Goal: Task Accomplishment & Management: Complete application form

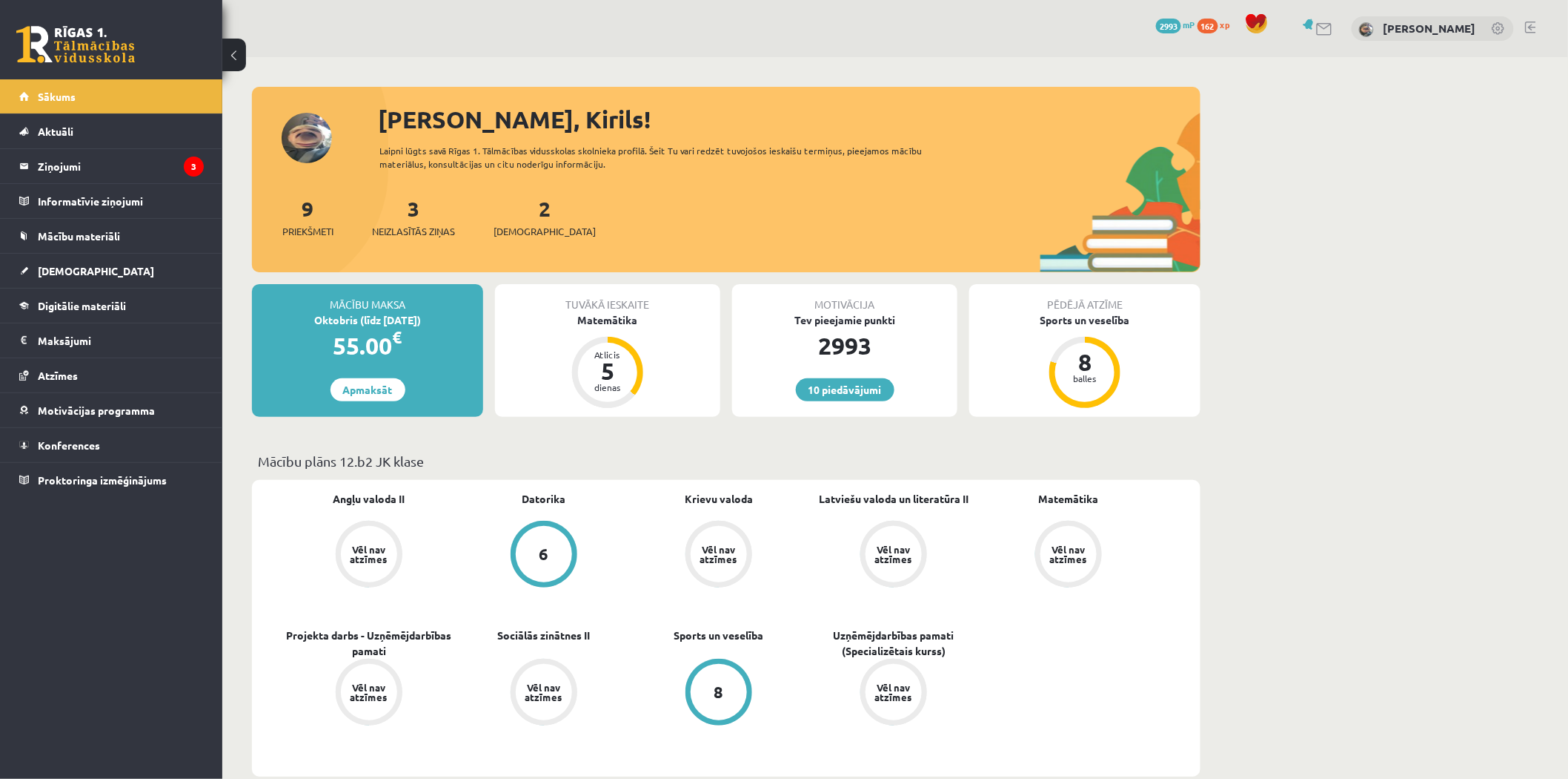
click at [699, 208] on div "9 Priekšmeti 3 Neizlasītās ziņas 2 Ieskaites" at bounding box center [726, 232] width 949 height 79
click at [146, 167] on legend "Ziņojumi 3" at bounding box center [121, 166] width 166 height 34
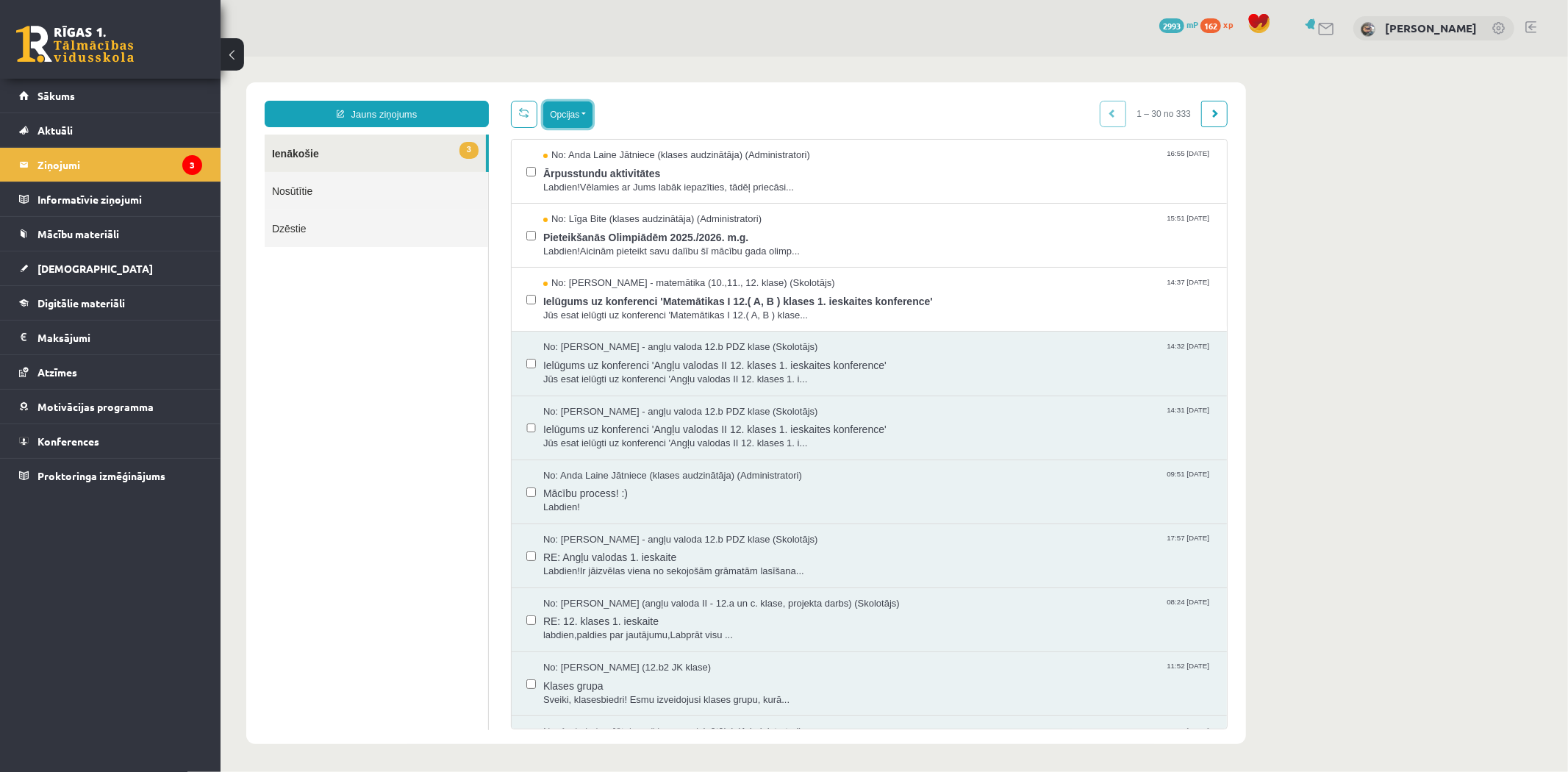
click at [589, 117] on button "Opcijas" at bounding box center [567, 114] width 49 height 26
click at [621, 183] on link "Atzīmēt visus kā lasītus" at bounding box center [657, 187] width 194 height 15
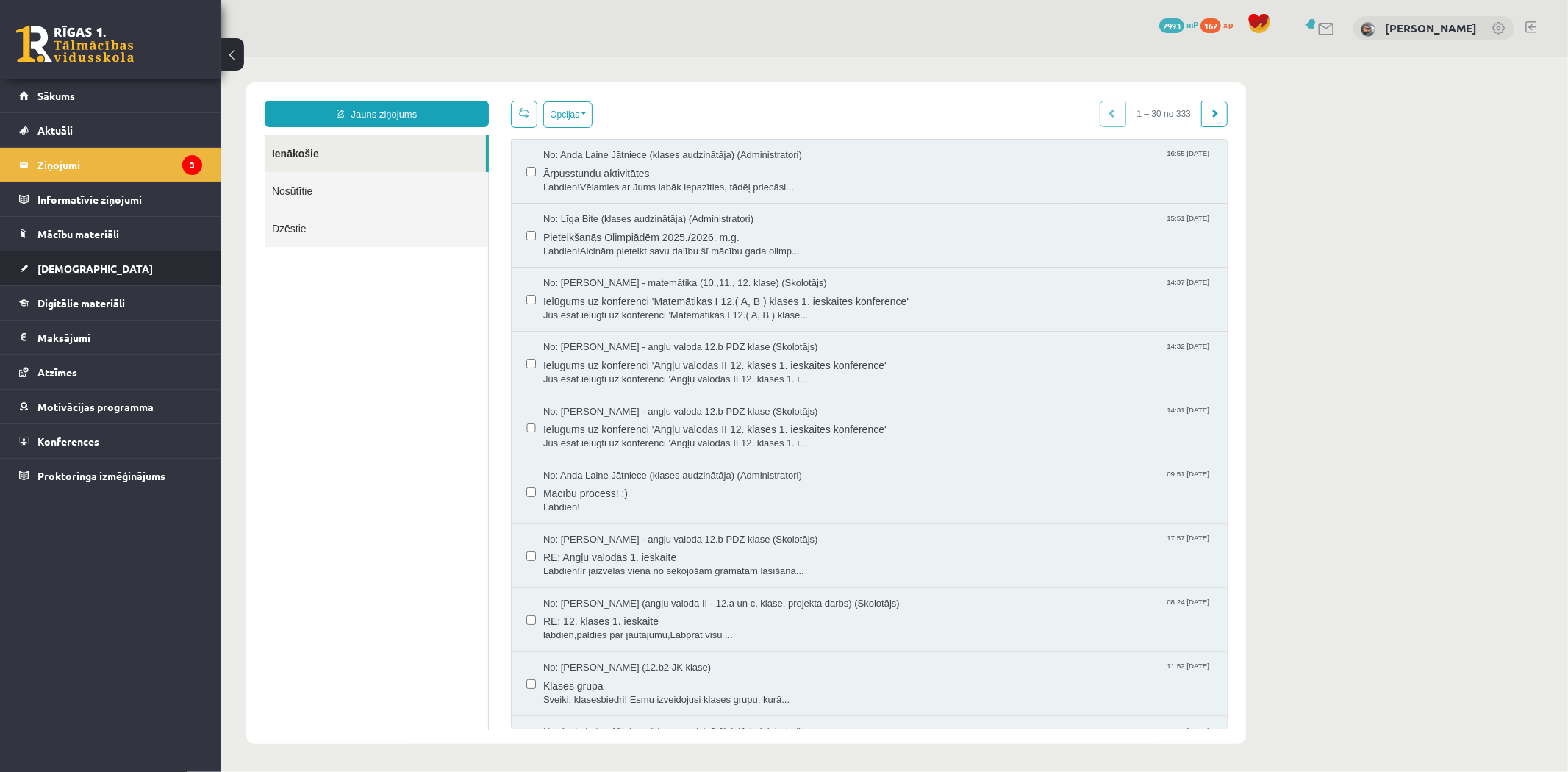
click at [141, 251] on link "[DEMOGRAPHIC_DATA]" at bounding box center [110, 267] width 183 height 33
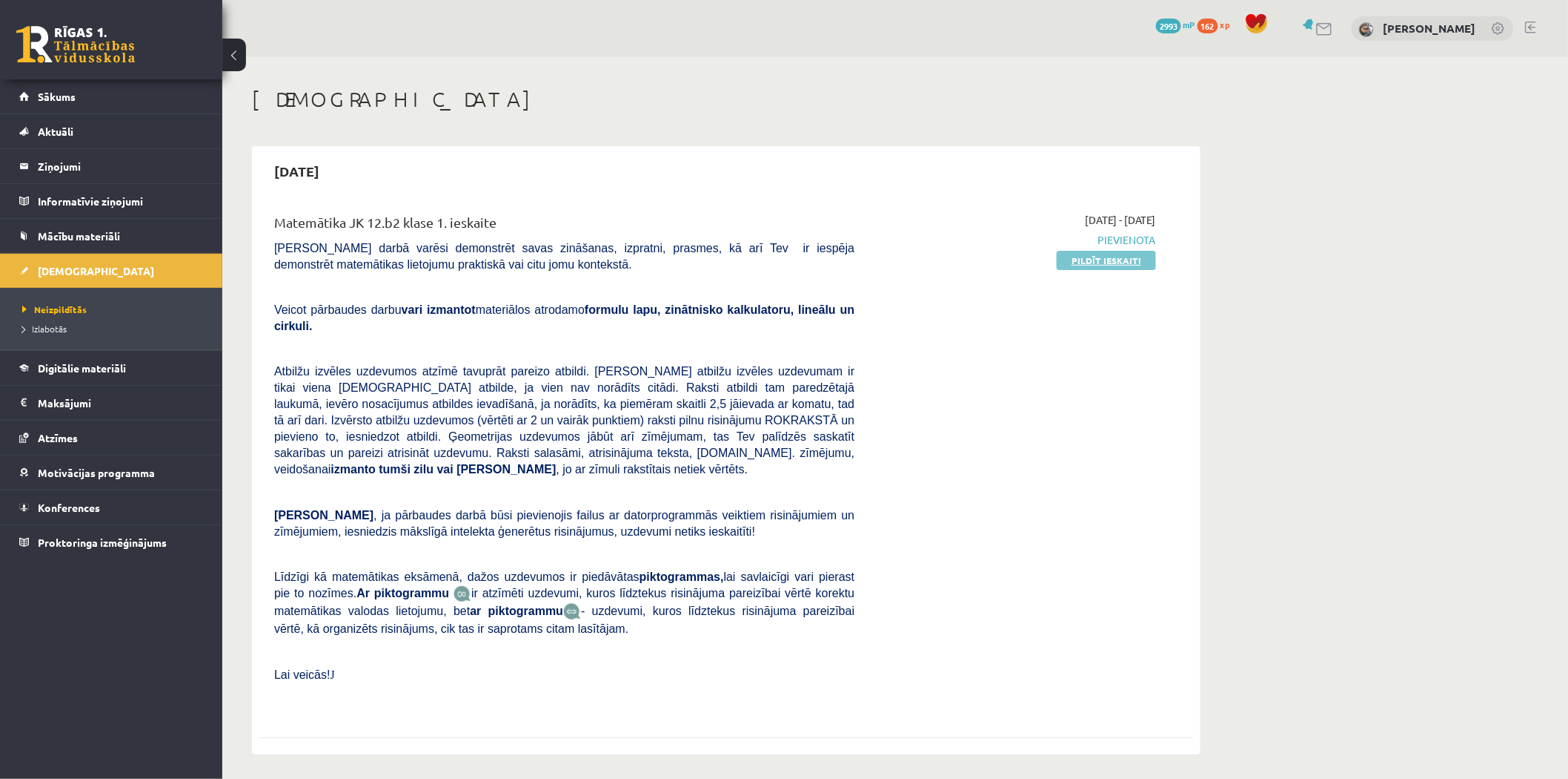
click at [1072, 256] on link "Pildīt ieskaiti" at bounding box center [1106, 260] width 100 height 20
click at [1092, 253] on link "Pildīt ieskaiti" at bounding box center [1106, 260] width 100 height 20
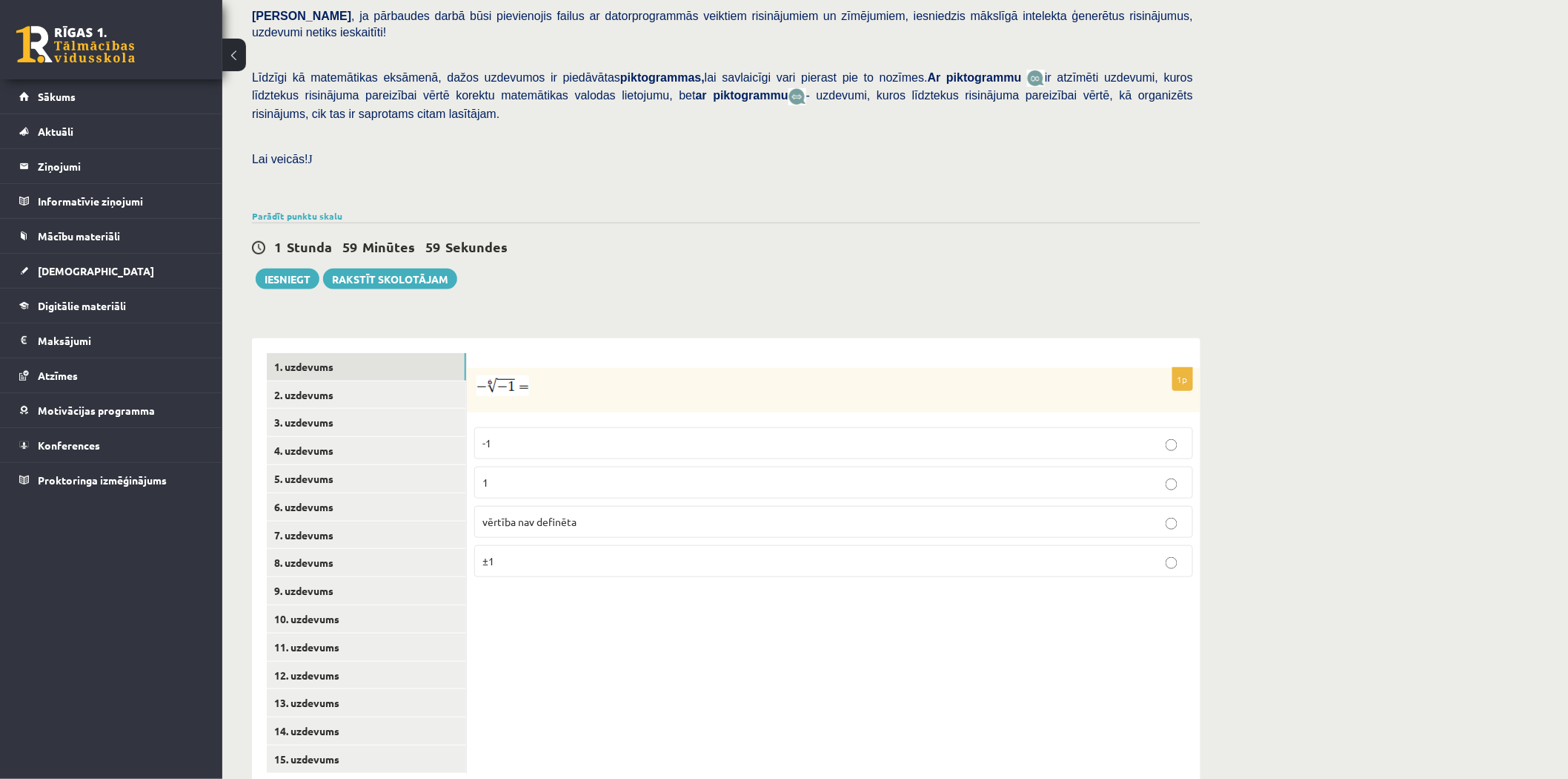
scroll to position [310, 0]
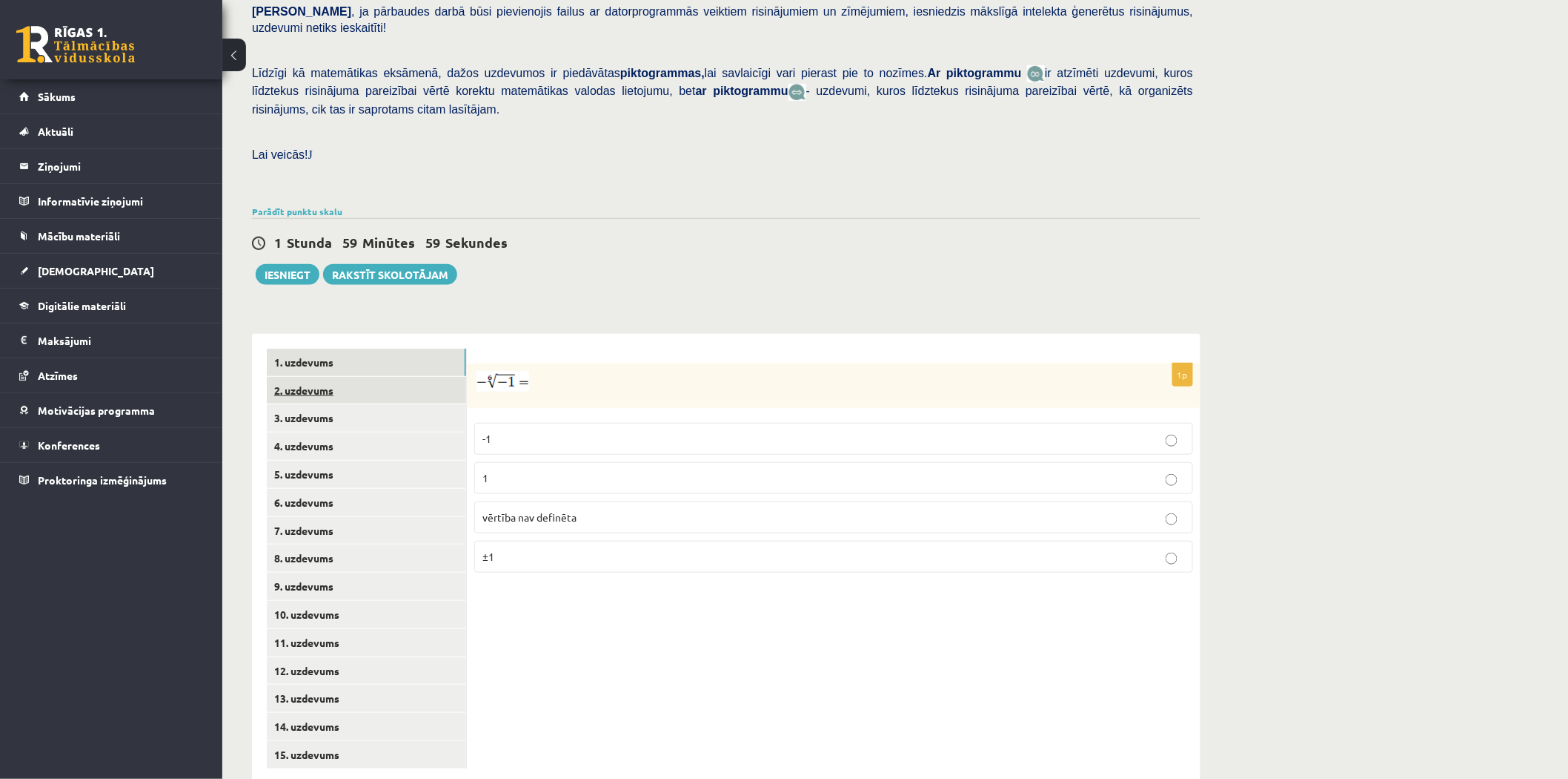
click at [383, 377] on link "2. uzdevums" at bounding box center [366, 390] width 199 height 27
click at [383, 432] on link "4. uzdevums" at bounding box center [366, 446] width 199 height 27
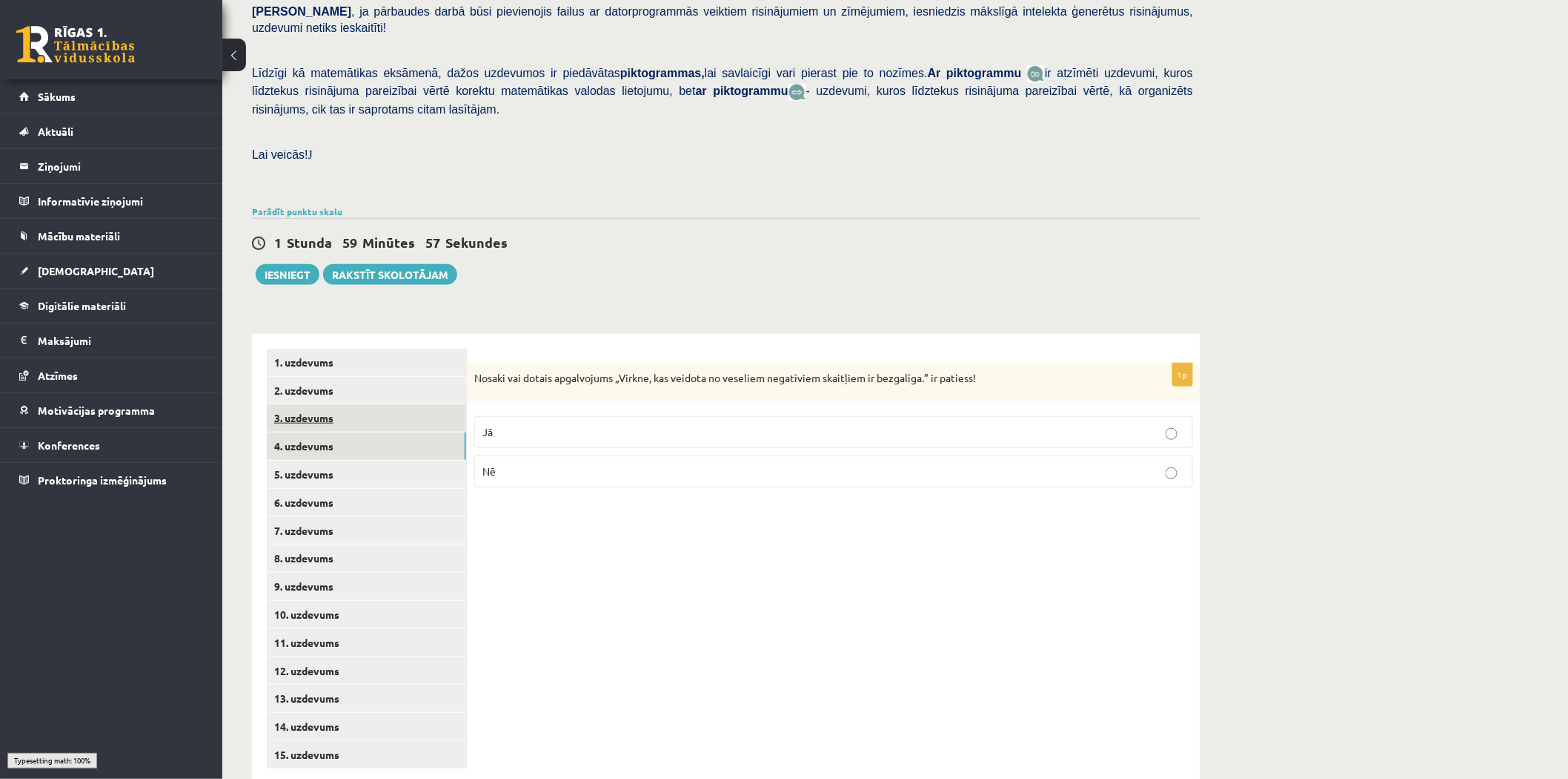
click at [374, 404] on link "3. uzdevums" at bounding box center [366, 417] width 199 height 27
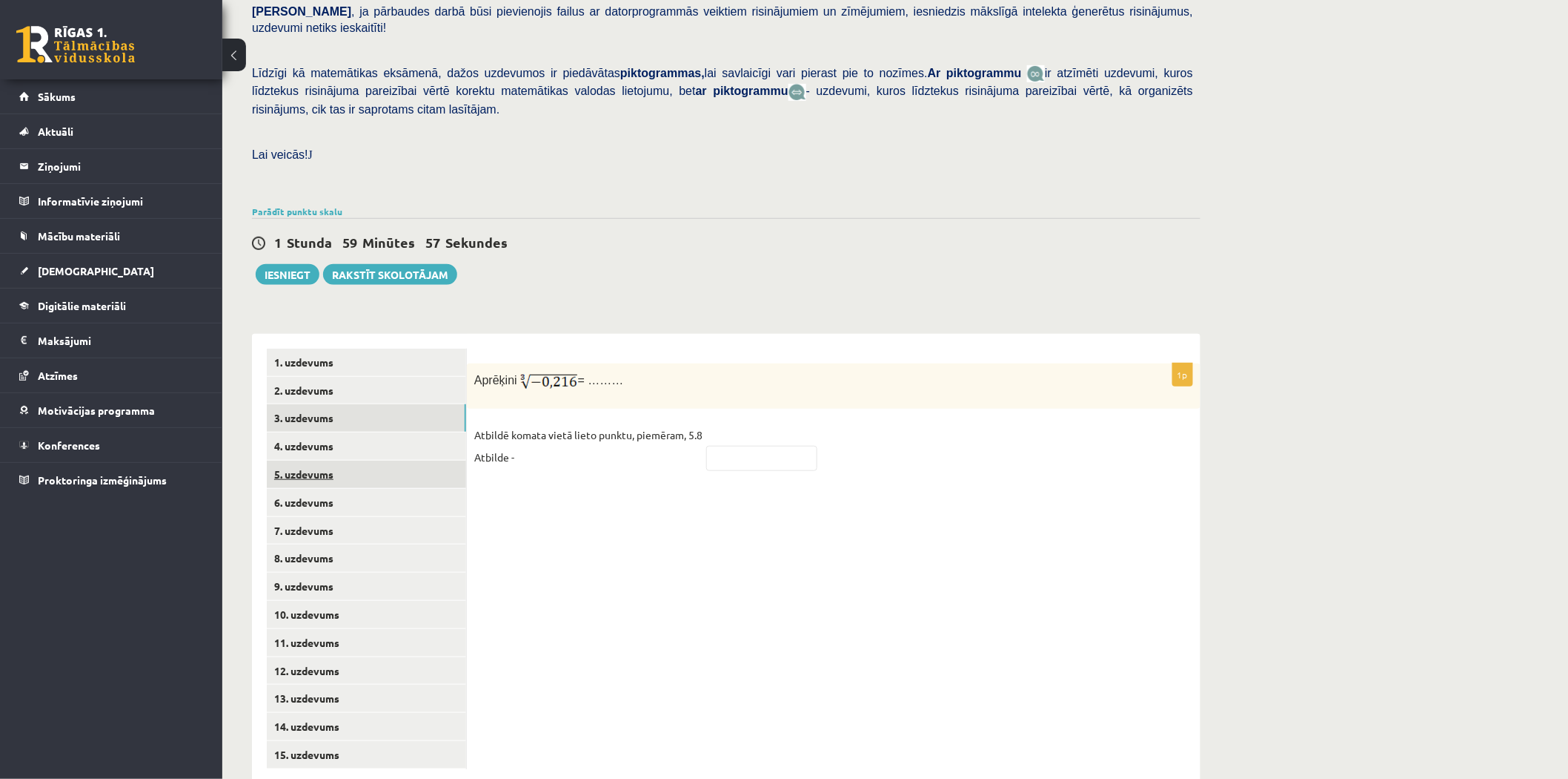
click at [368, 460] on link "5. uzdevums" at bounding box center [366, 474] width 199 height 27
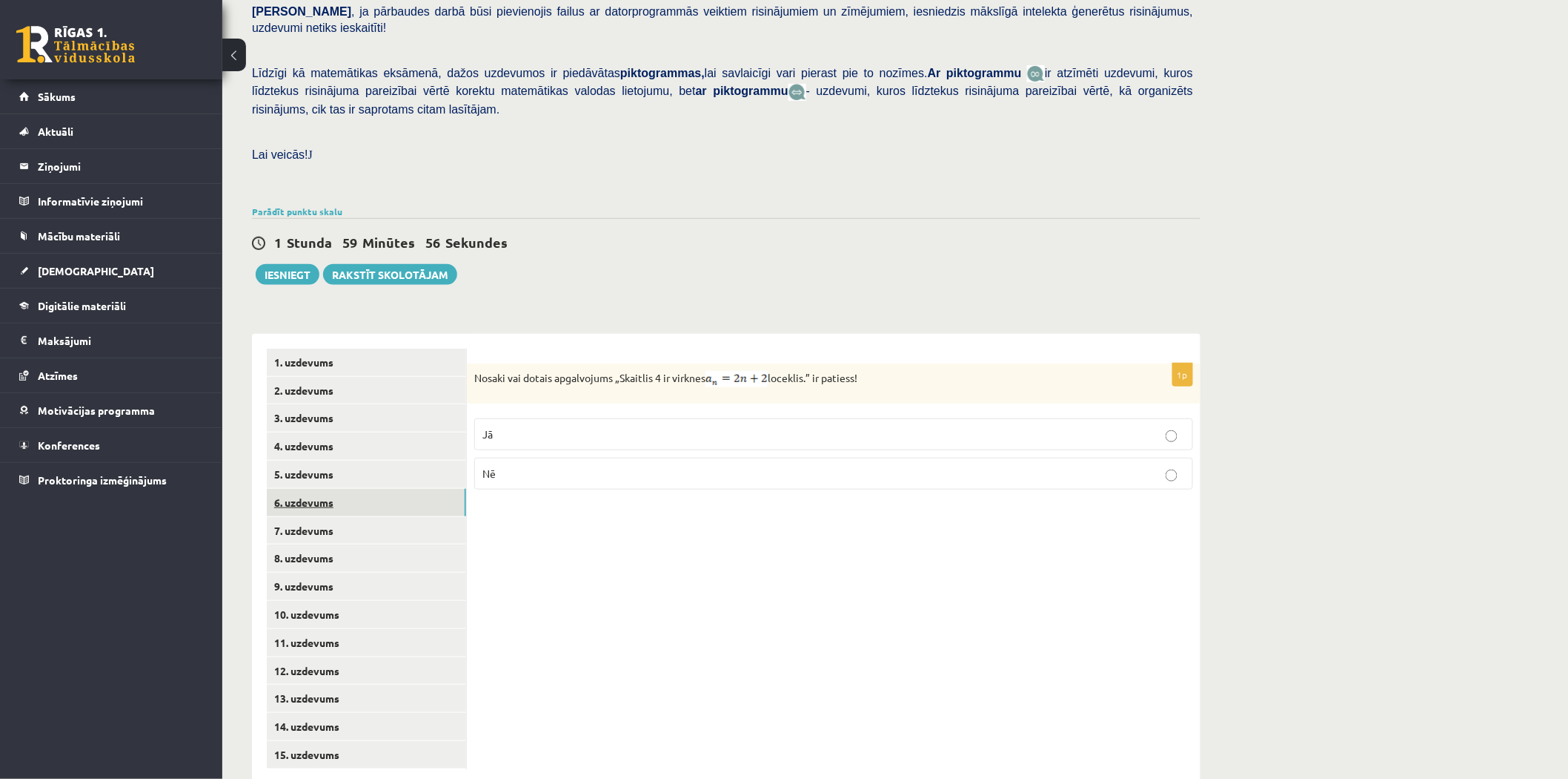
click at [364, 489] on link "6. uzdevums" at bounding box center [366, 502] width 199 height 27
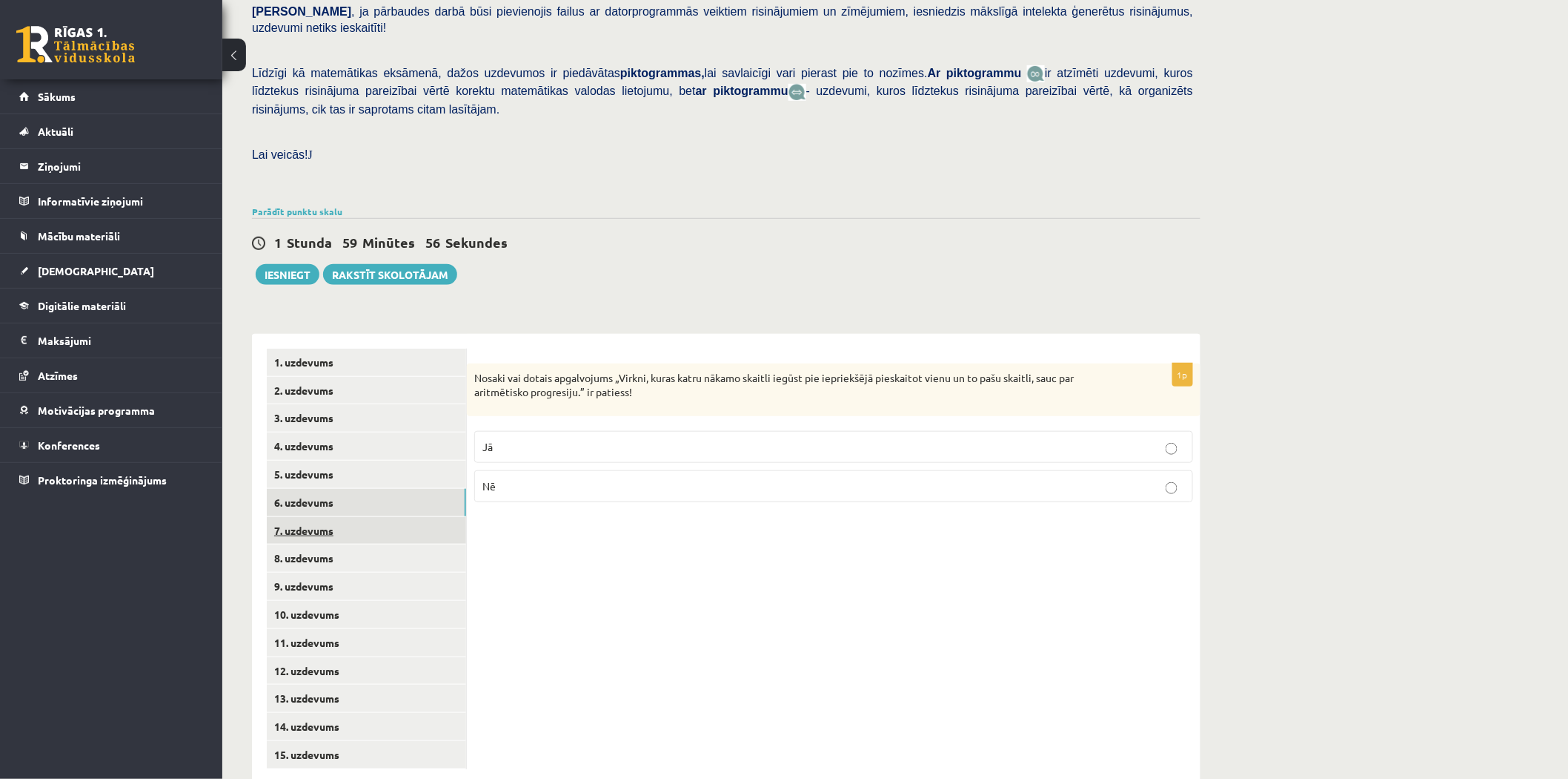
click at [357, 517] on link "7. uzdevums" at bounding box center [366, 530] width 199 height 27
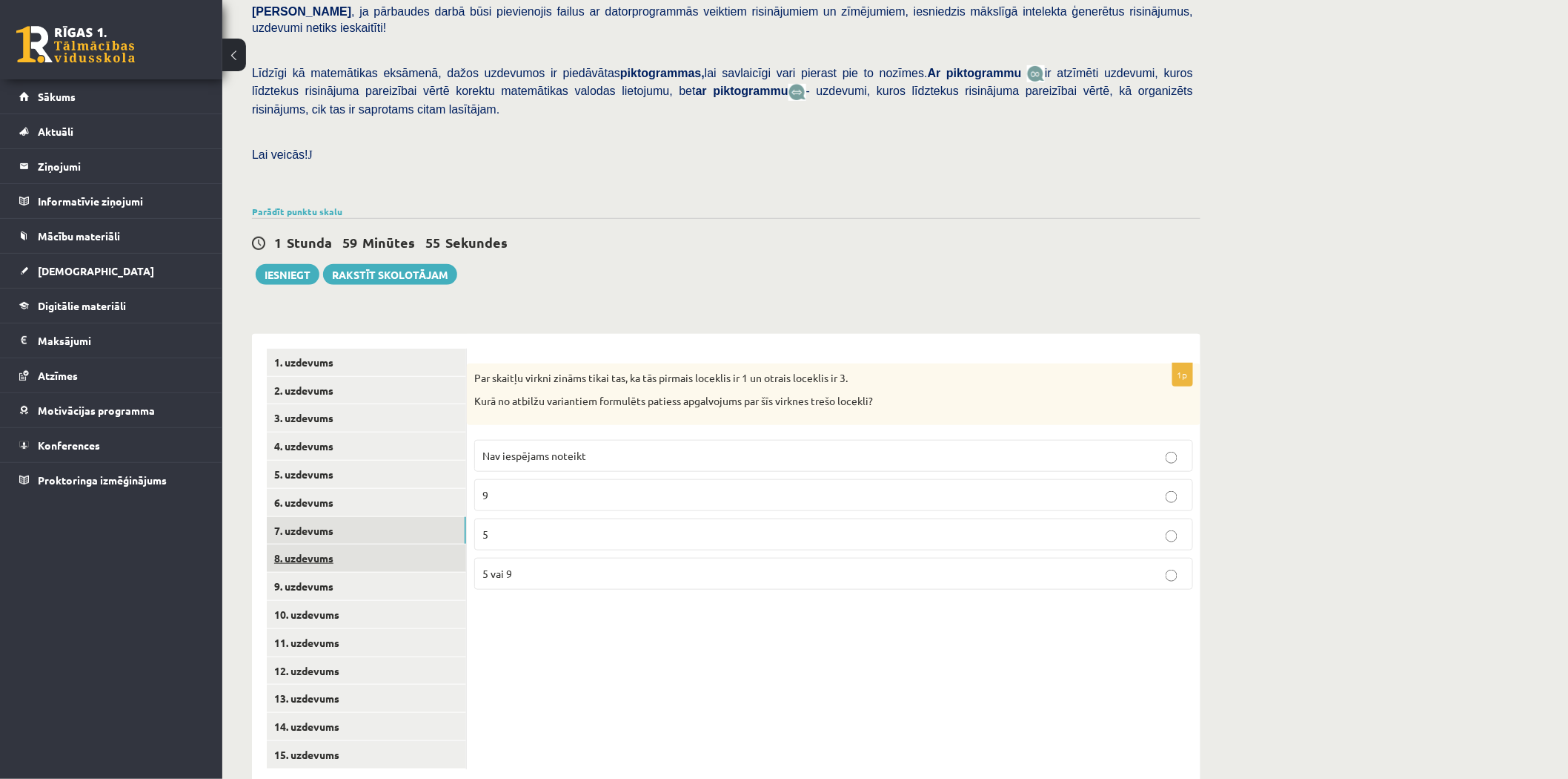
click at [352, 544] on link "8. uzdevums" at bounding box center [366, 558] width 199 height 27
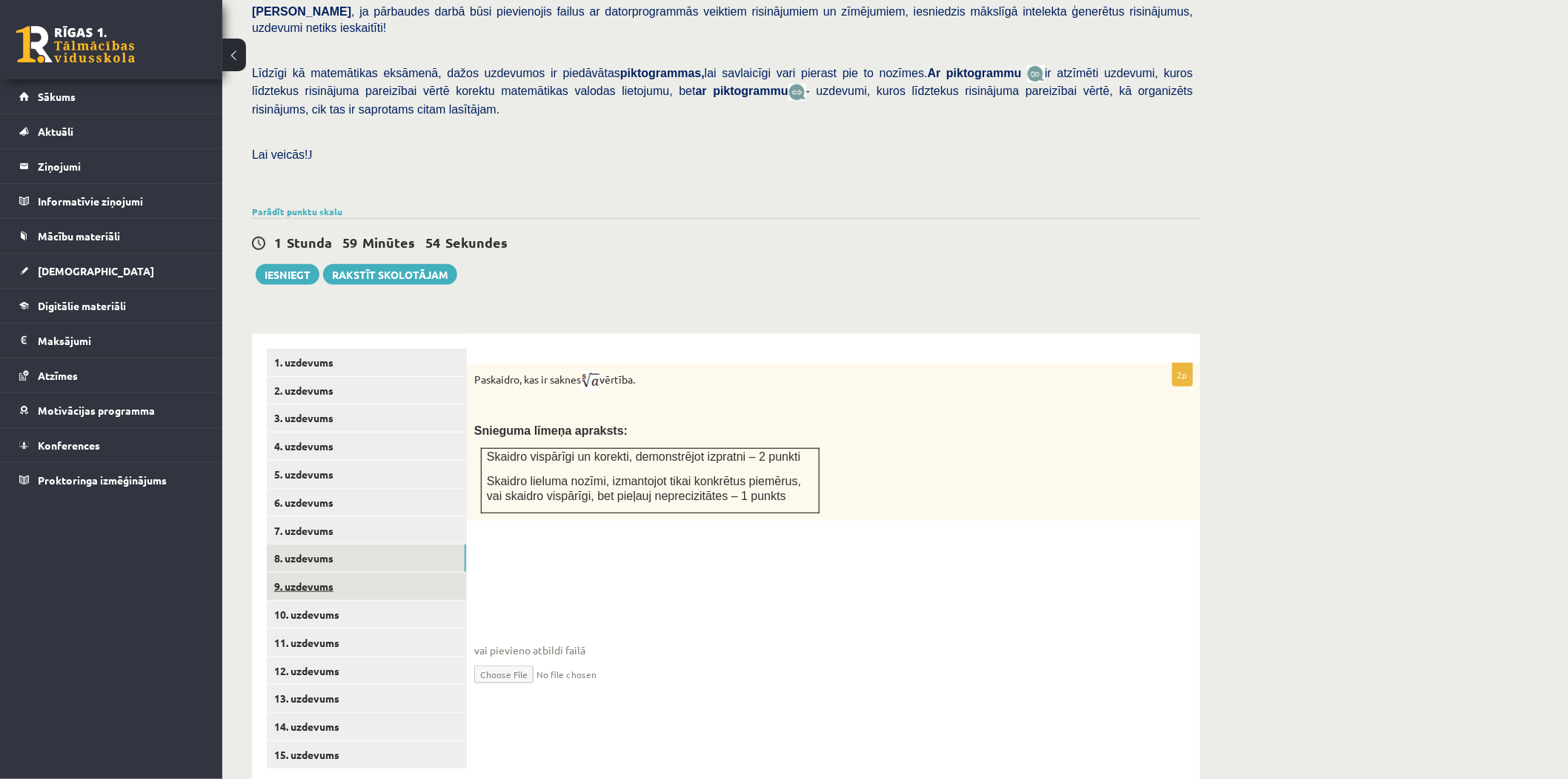
click at [346, 573] on link "9. uzdevums" at bounding box center [366, 586] width 199 height 27
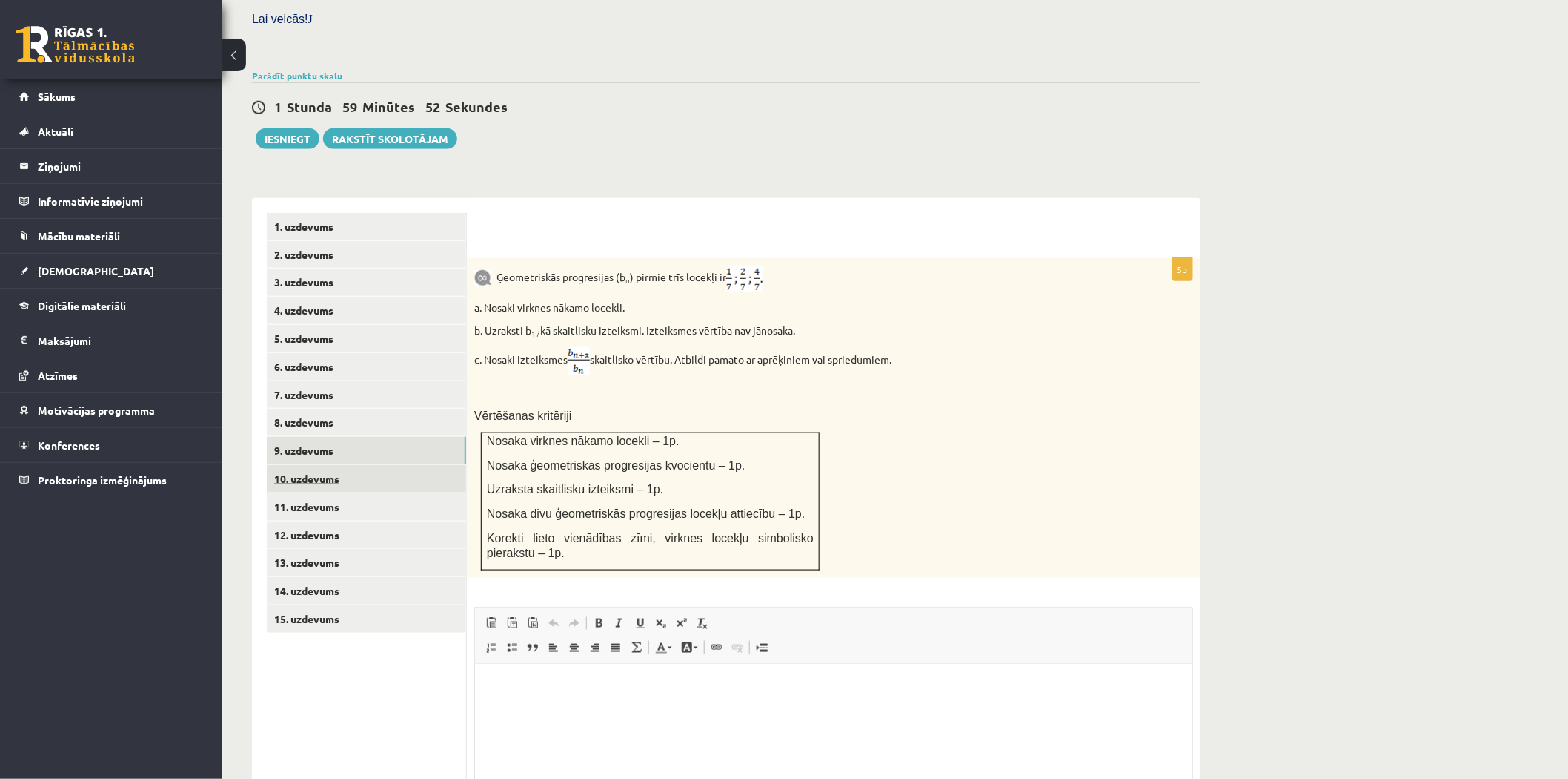
scroll to position [0, 0]
click at [374, 465] on link "10. uzdevums" at bounding box center [366, 479] width 199 height 27
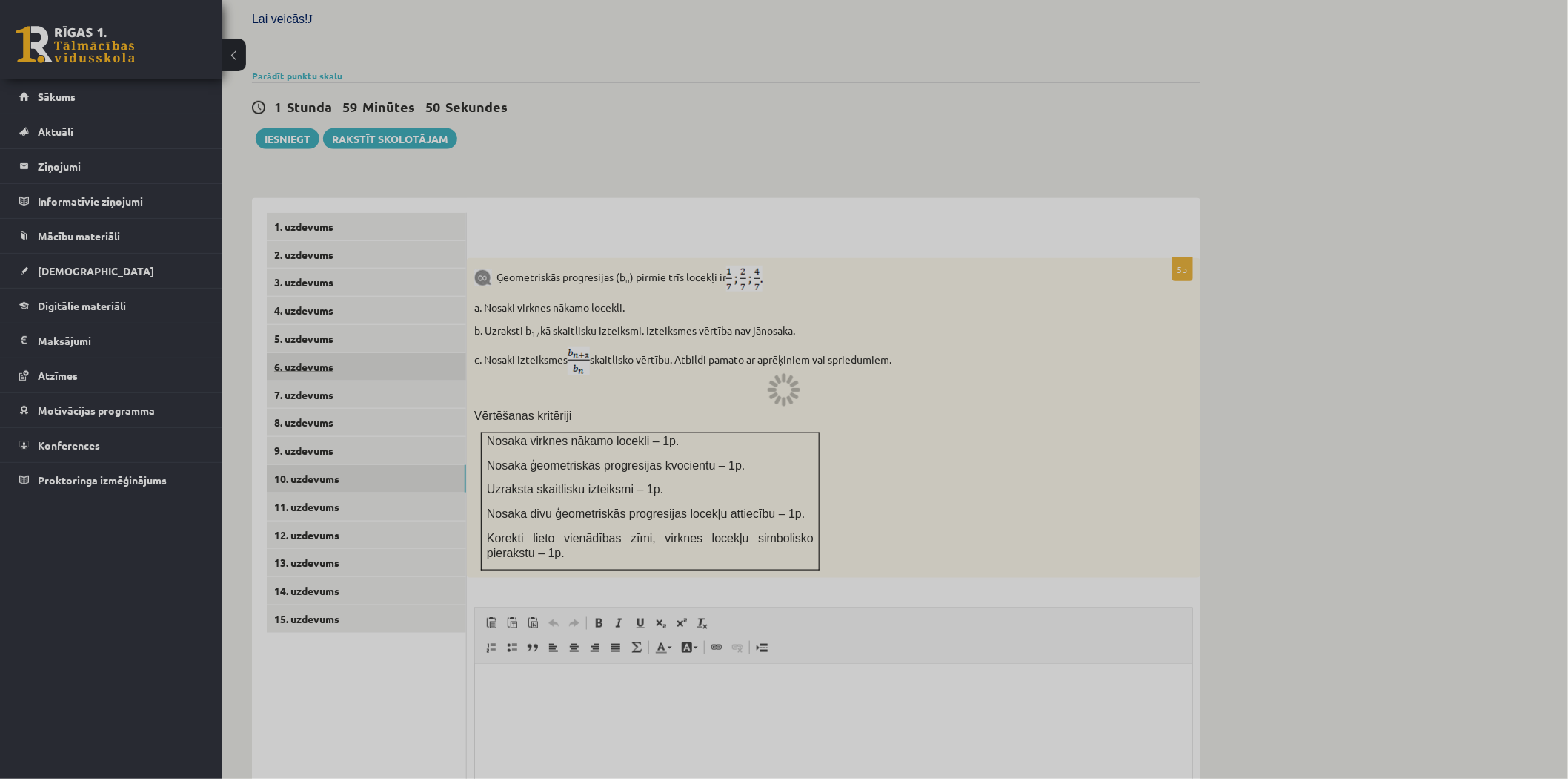
scroll to position [311, 0]
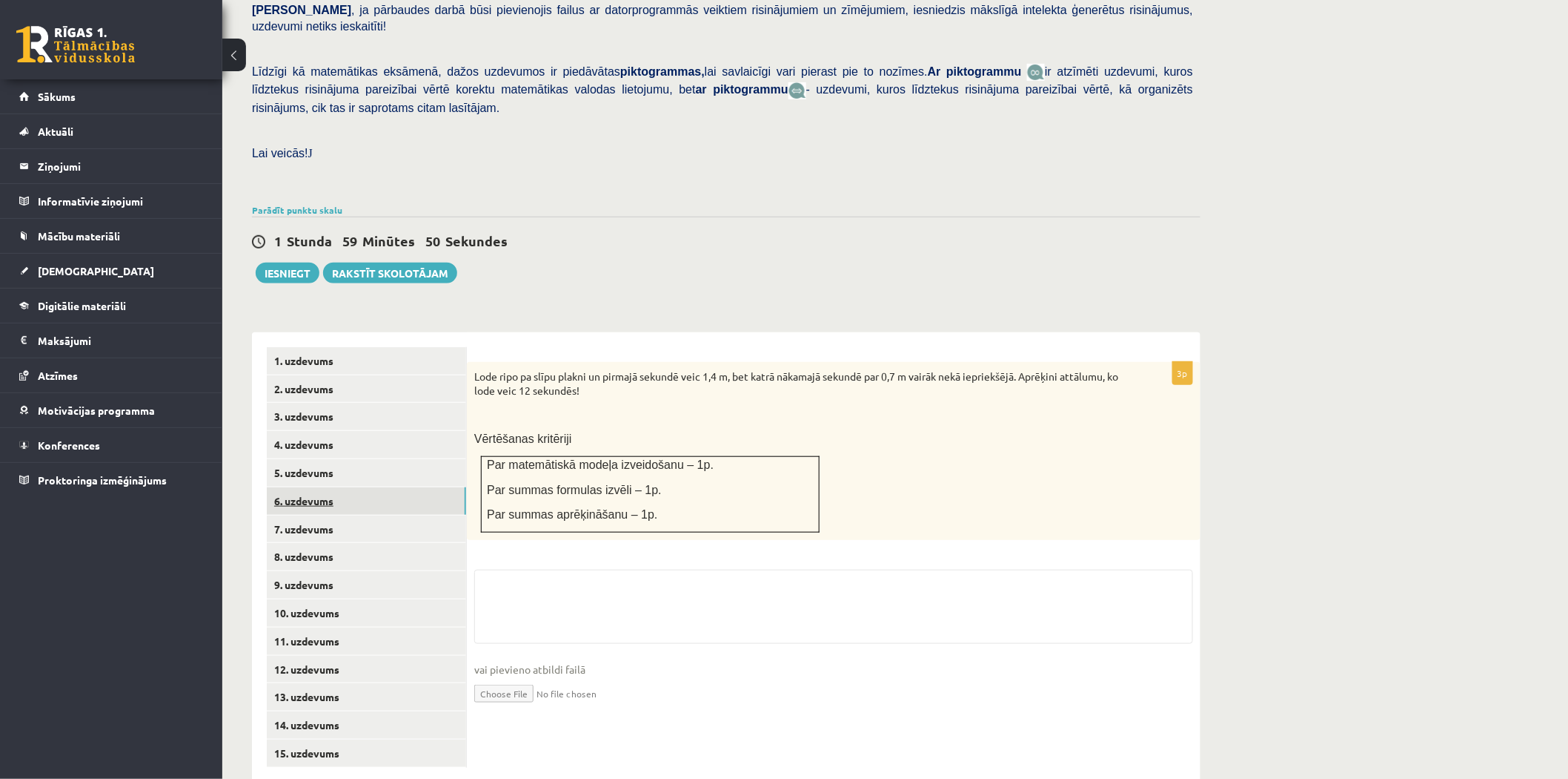
click at [371, 487] on link "6. uzdevums" at bounding box center [366, 501] width 199 height 27
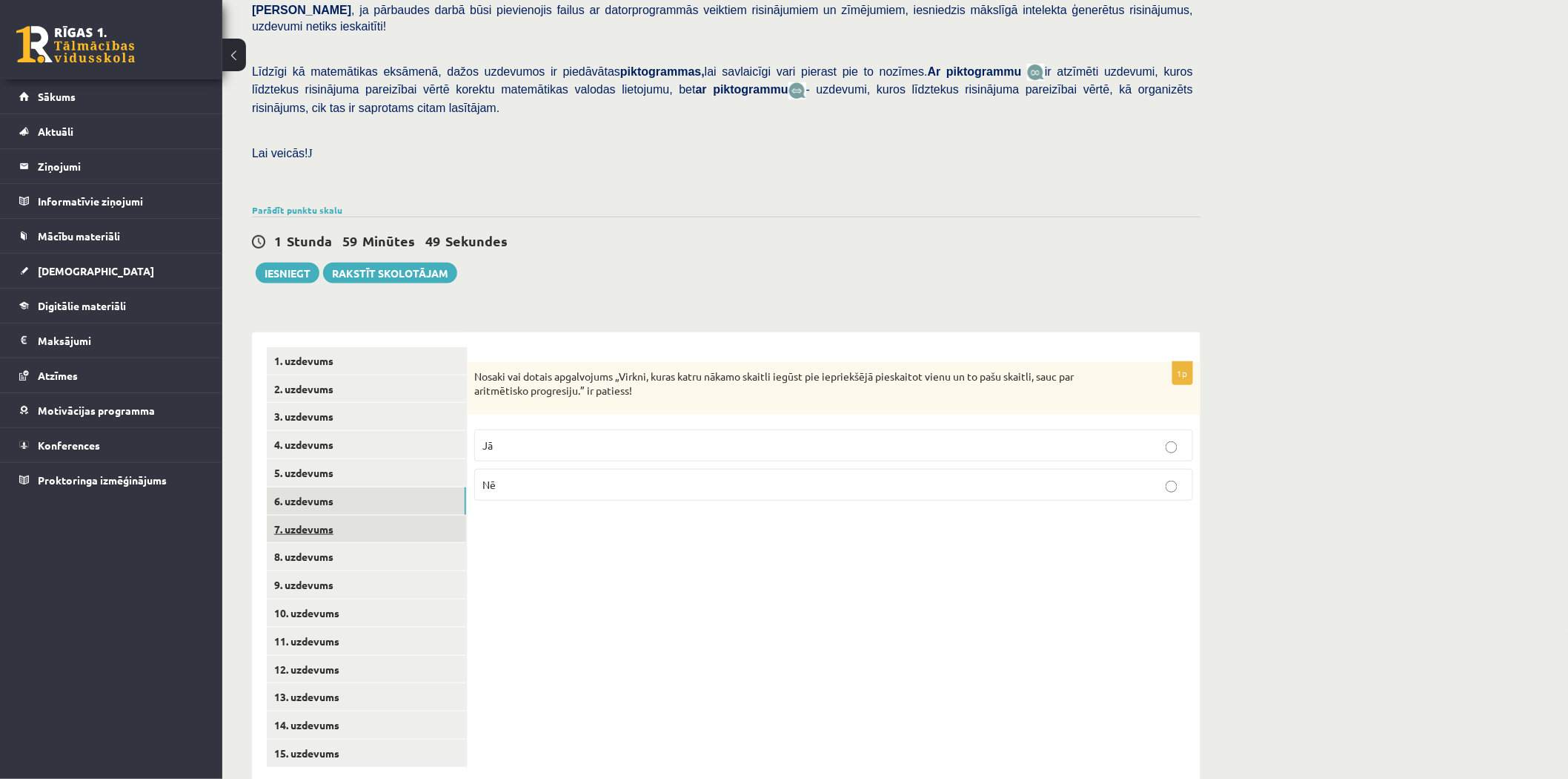
click at [363, 515] on link "7. uzdevums" at bounding box center [366, 529] width 199 height 27
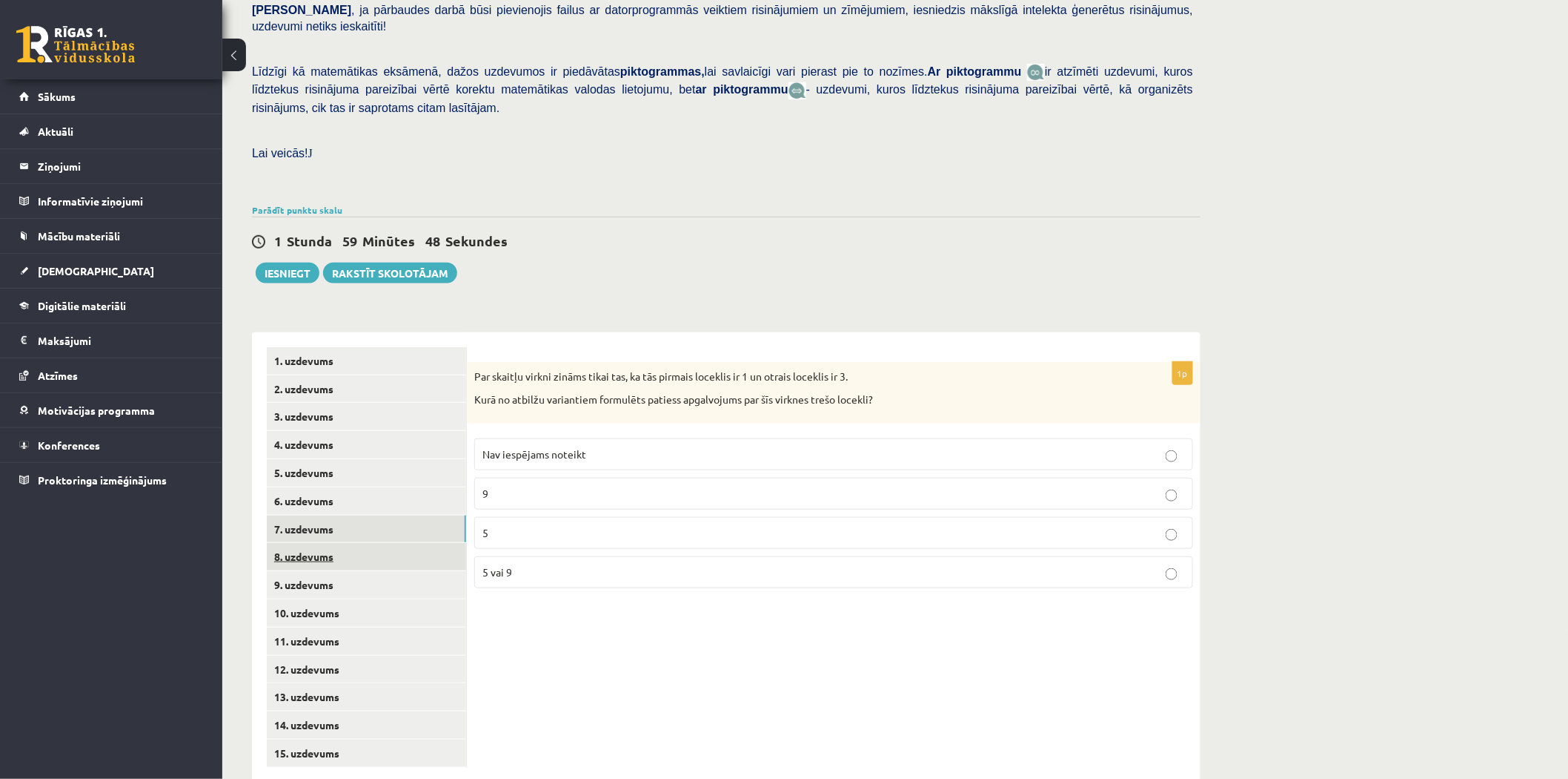
click at [364, 543] on link "8. uzdevums" at bounding box center [366, 556] width 199 height 27
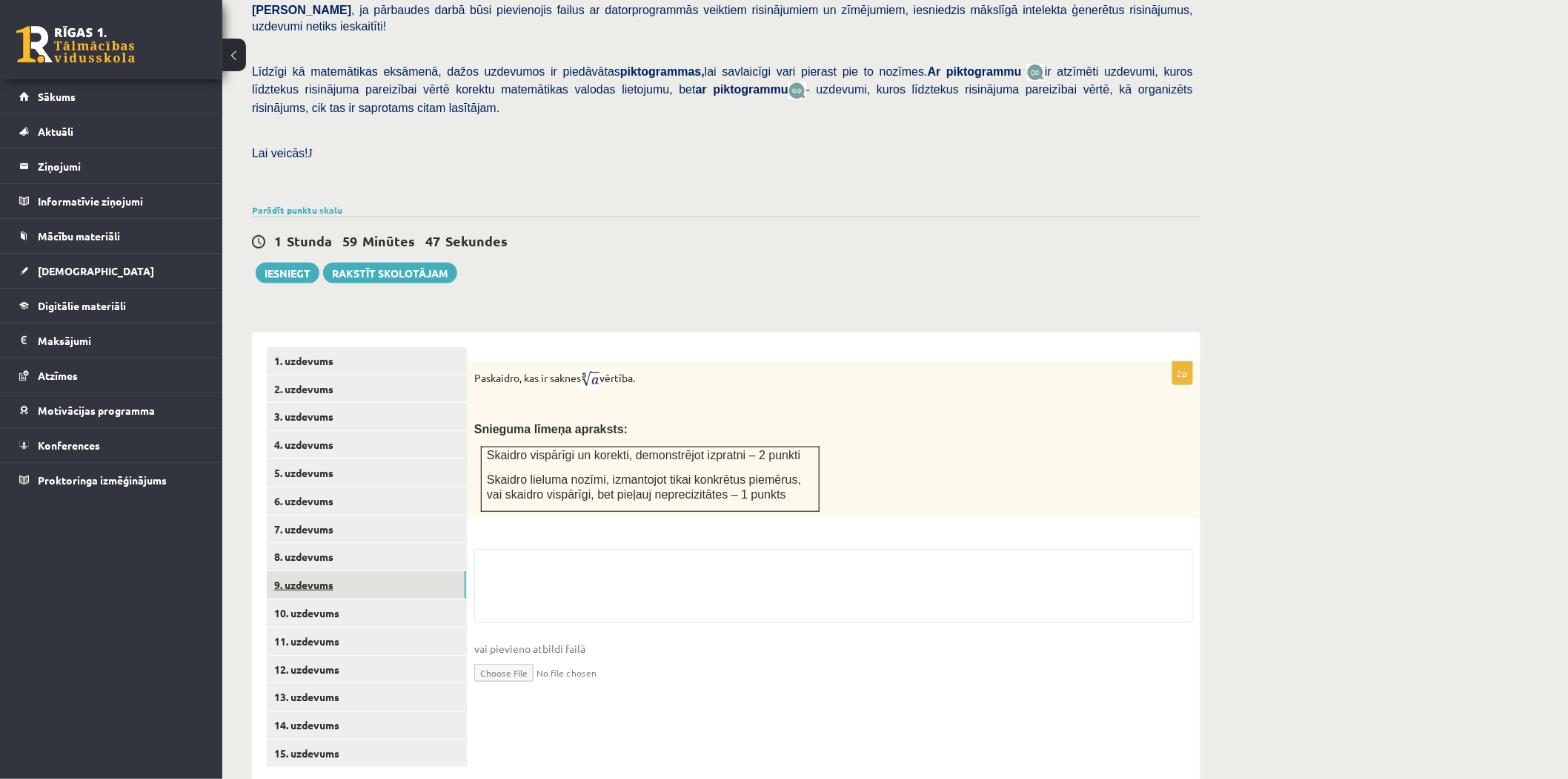
click at [358, 571] on link "9. uzdevums" at bounding box center [366, 584] width 199 height 27
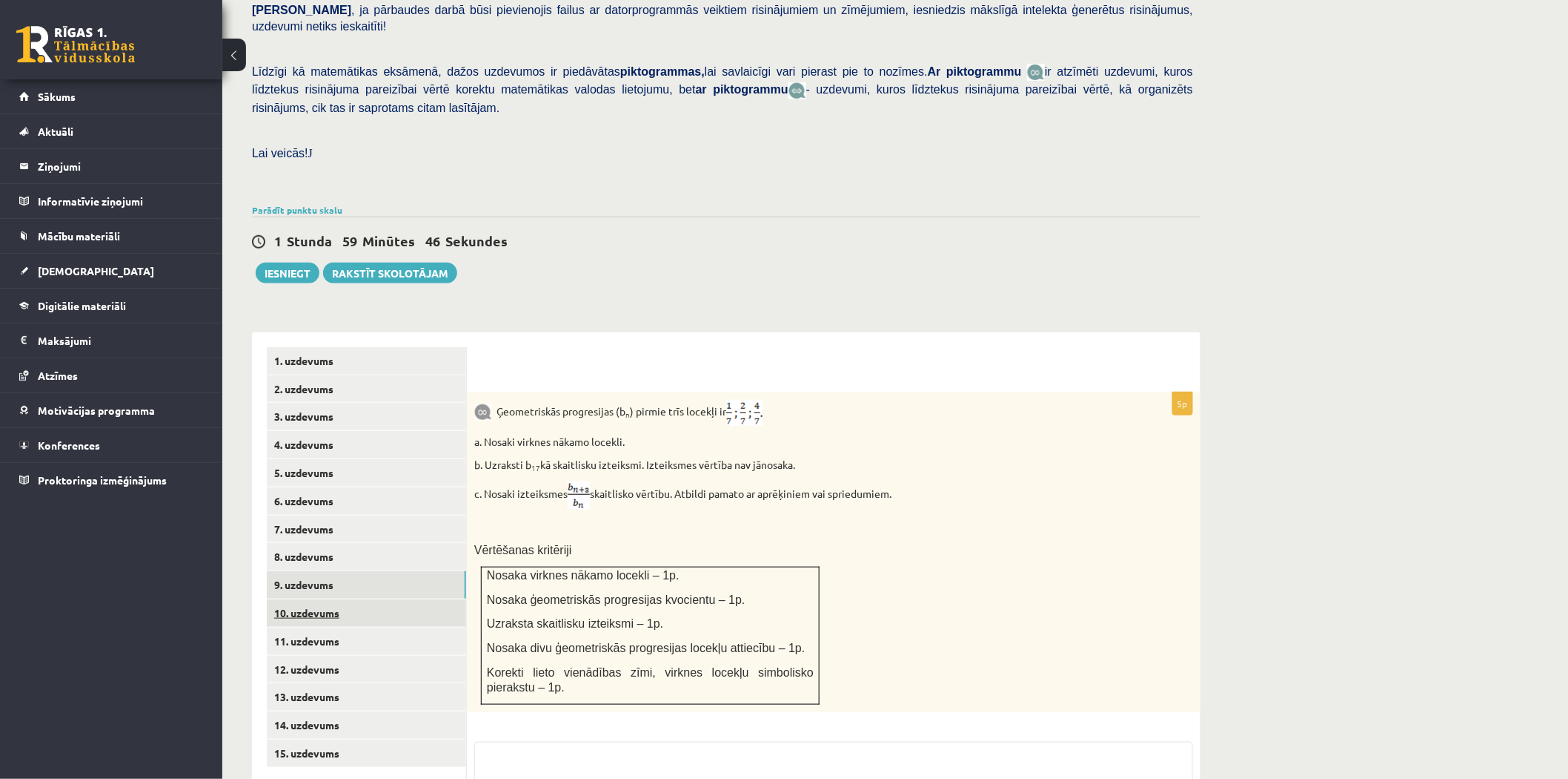
click at [352, 599] on link "10. uzdevums" at bounding box center [366, 613] width 199 height 27
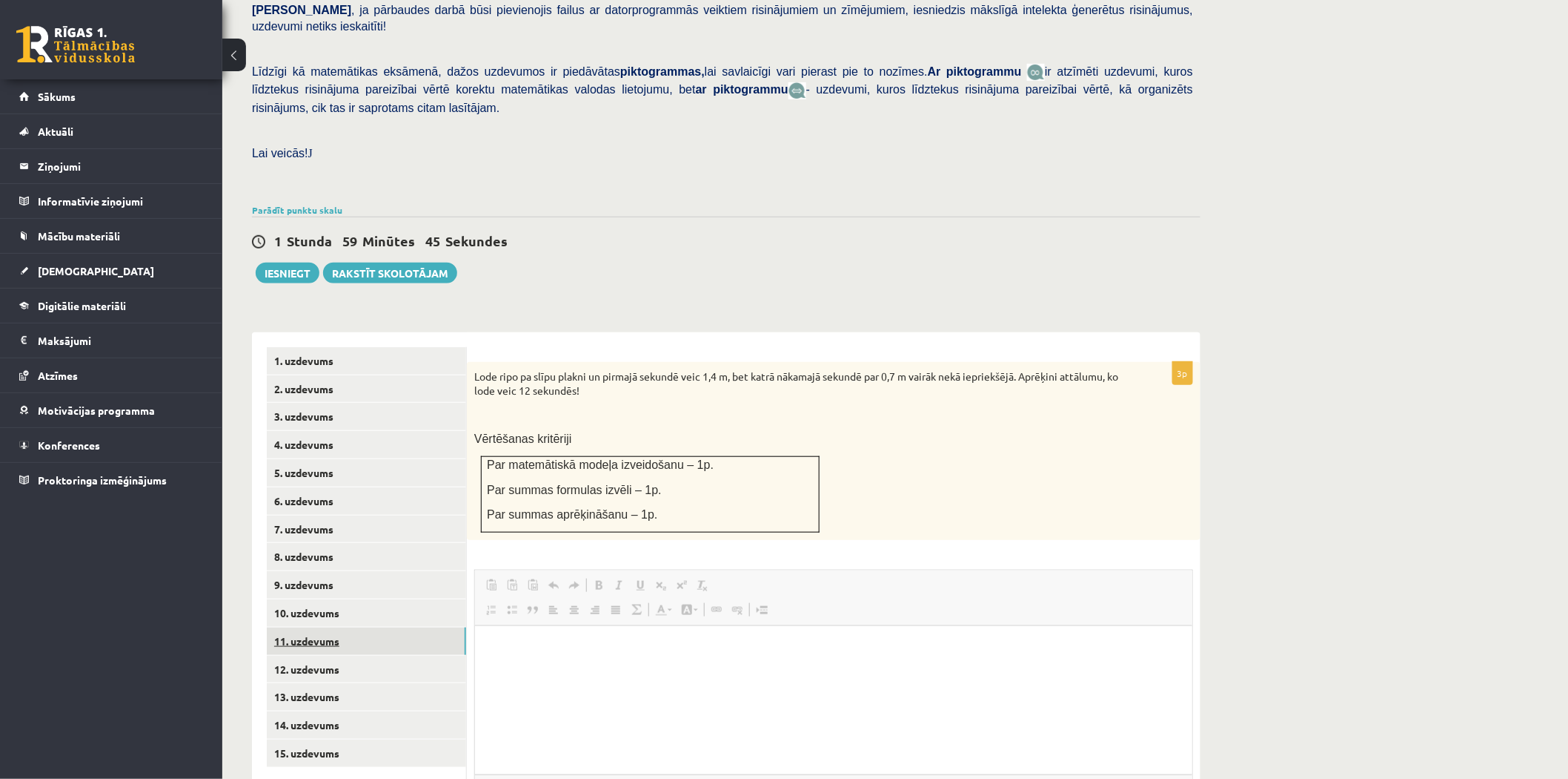
click at [344, 628] on link "11. uzdevums" at bounding box center [366, 641] width 199 height 27
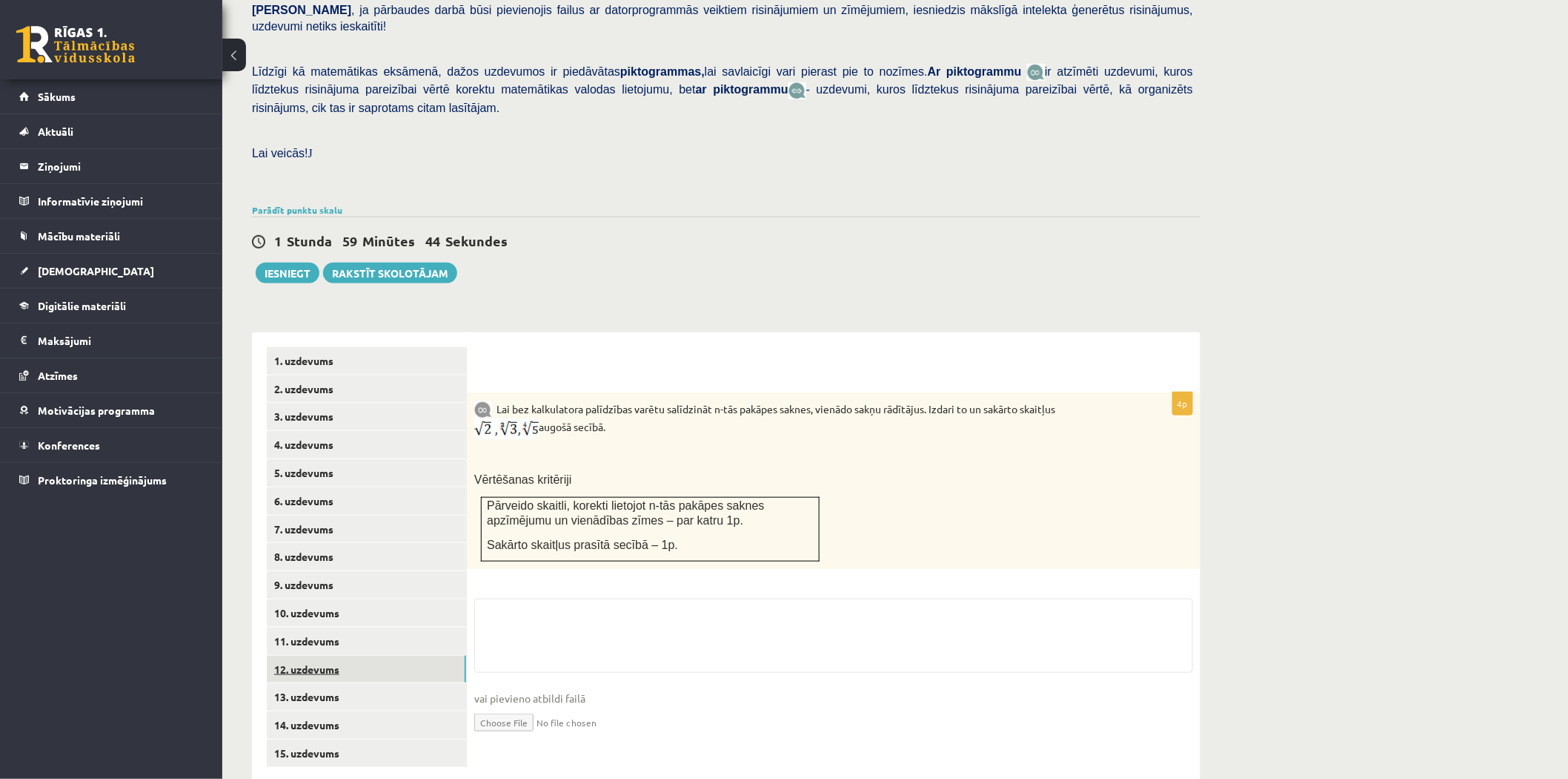
click at [342, 656] on link "12. uzdevums" at bounding box center [366, 669] width 199 height 27
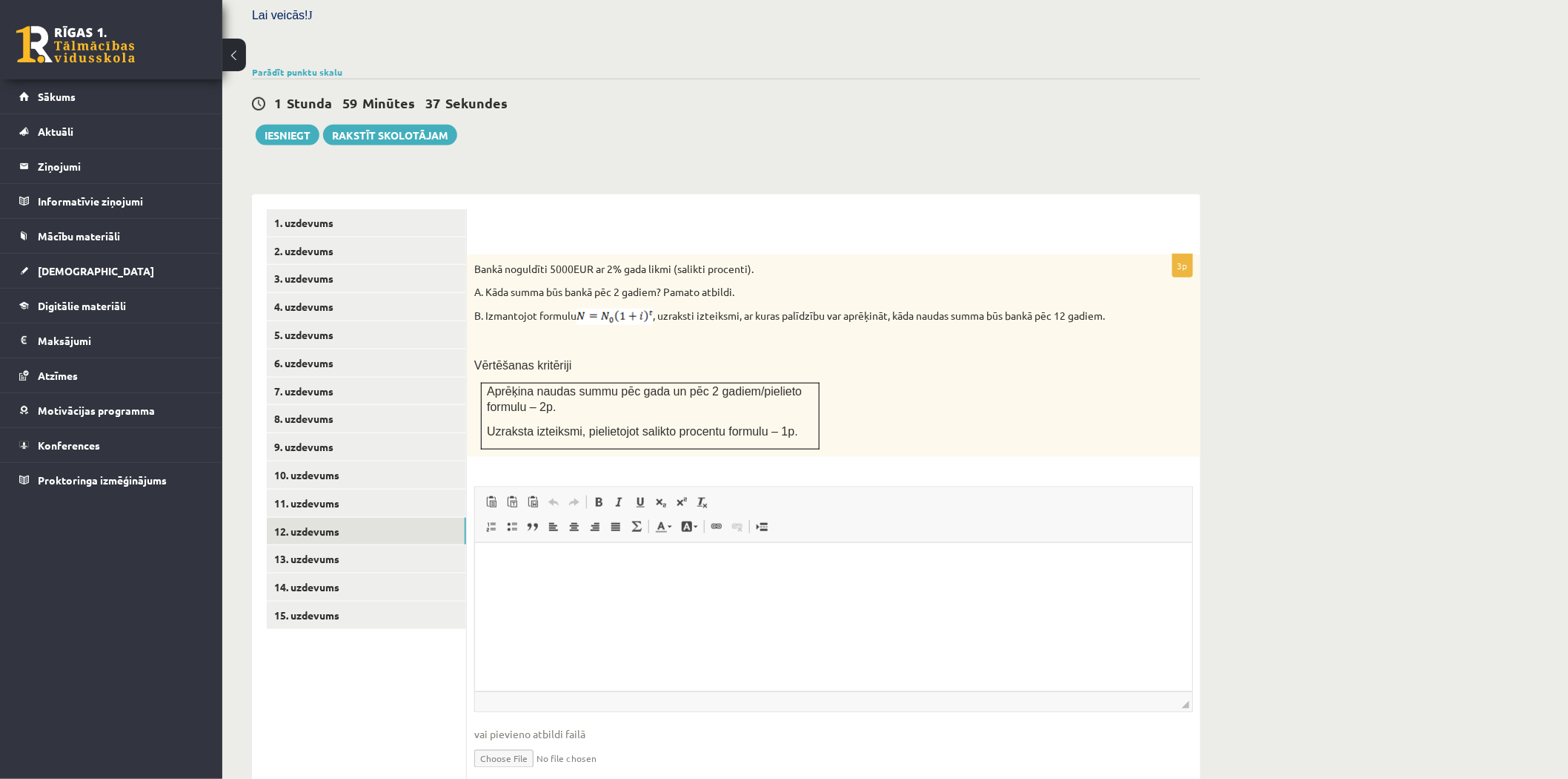
scroll to position [476, 0]
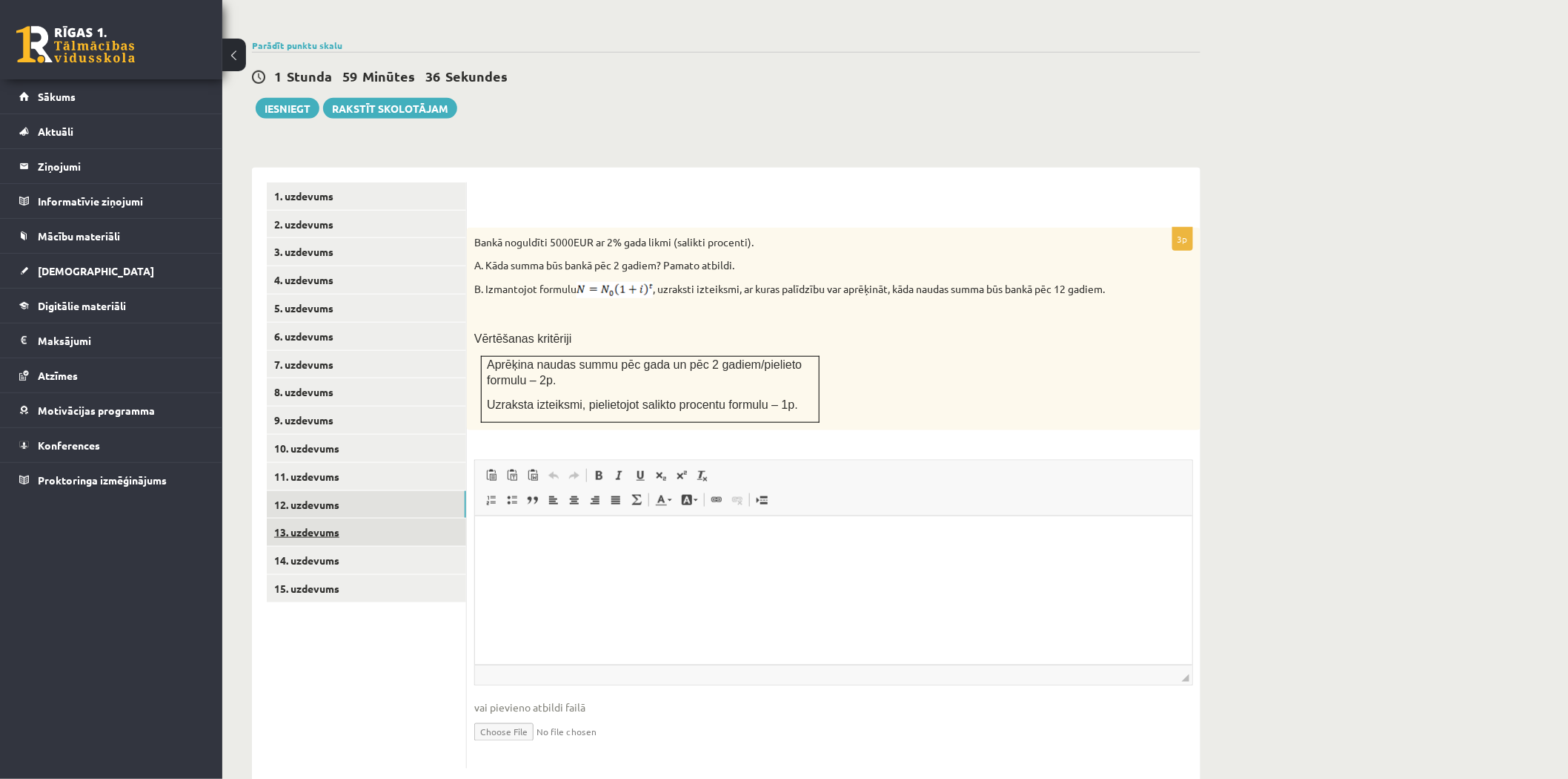
click at [328, 519] on link "13. uzdevums" at bounding box center [366, 532] width 199 height 27
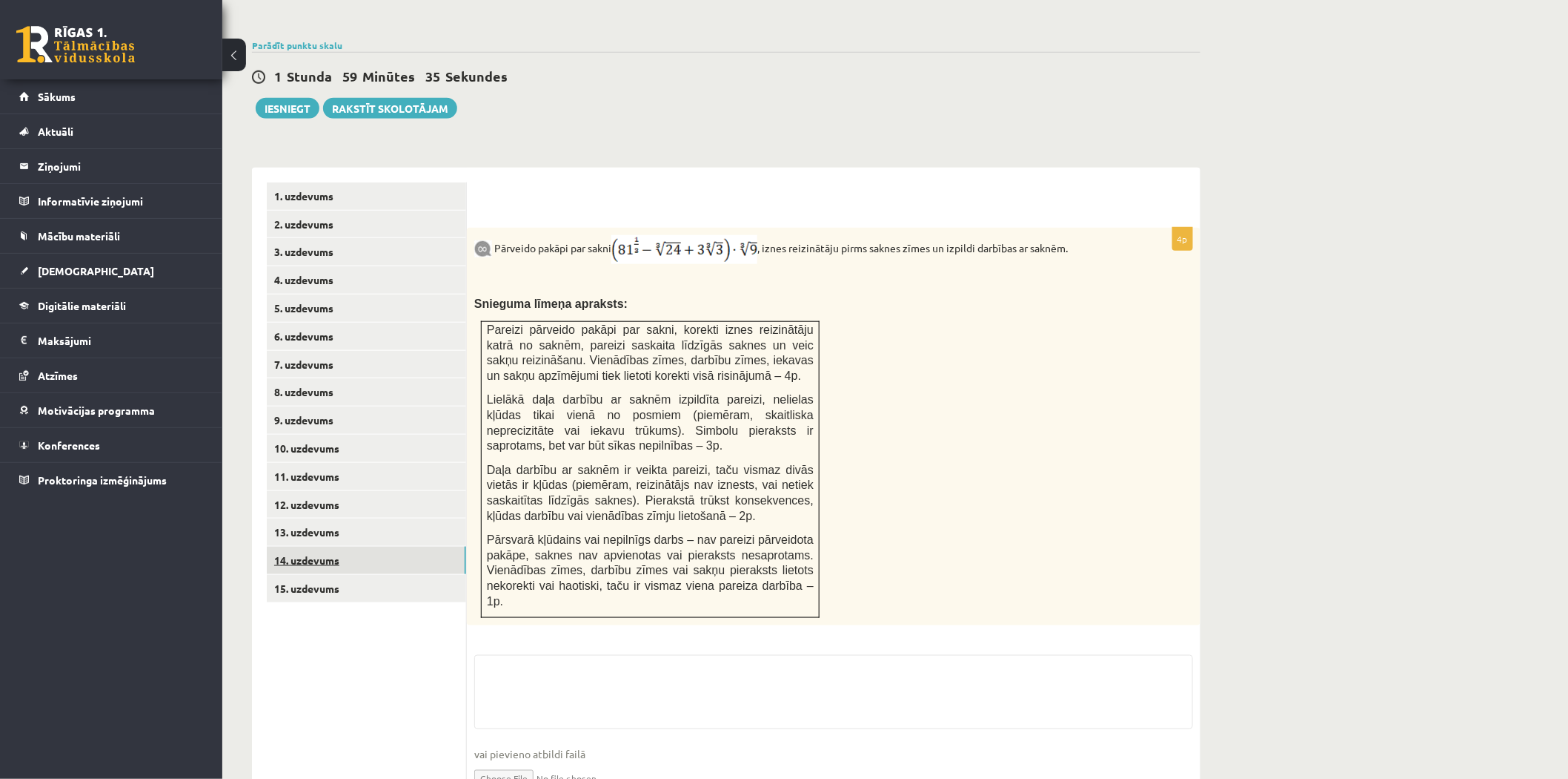
click at [339, 547] on link "14. uzdevums" at bounding box center [366, 560] width 199 height 27
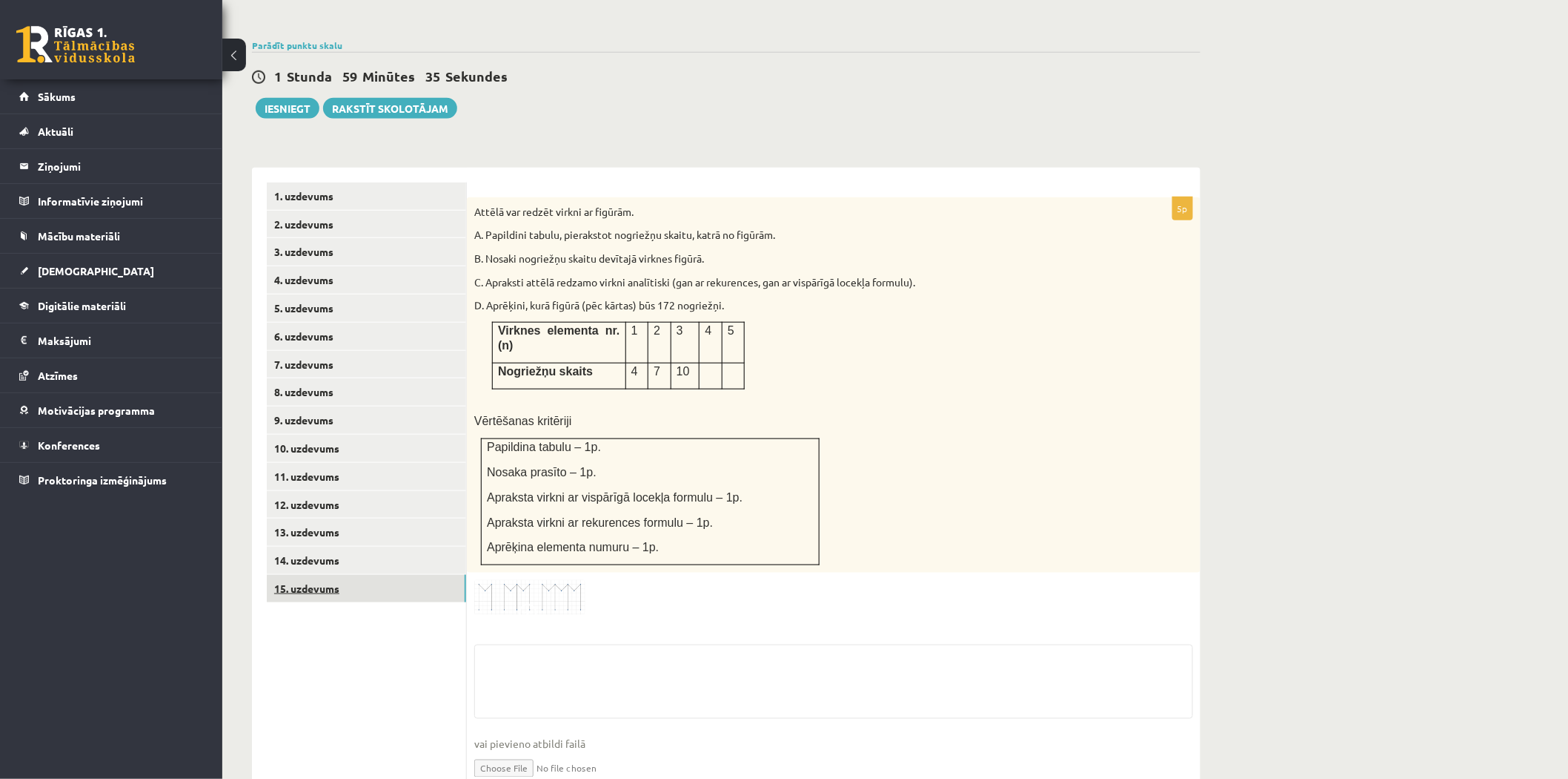
click at [339, 575] on link "15. uzdevums" at bounding box center [366, 588] width 199 height 27
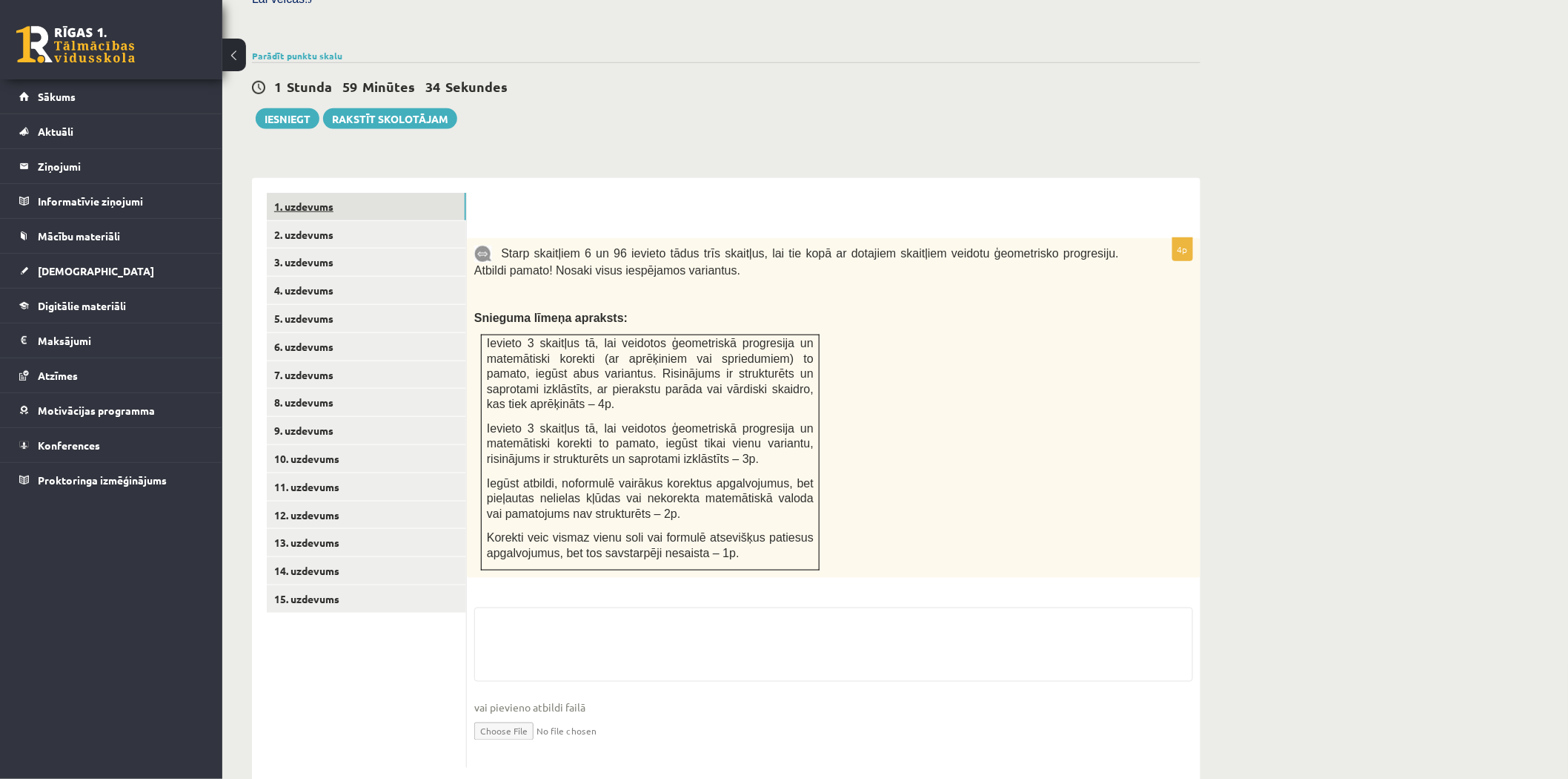
click at [369, 193] on link "1. uzdevums" at bounding box center [366, 206] width 199 height 27
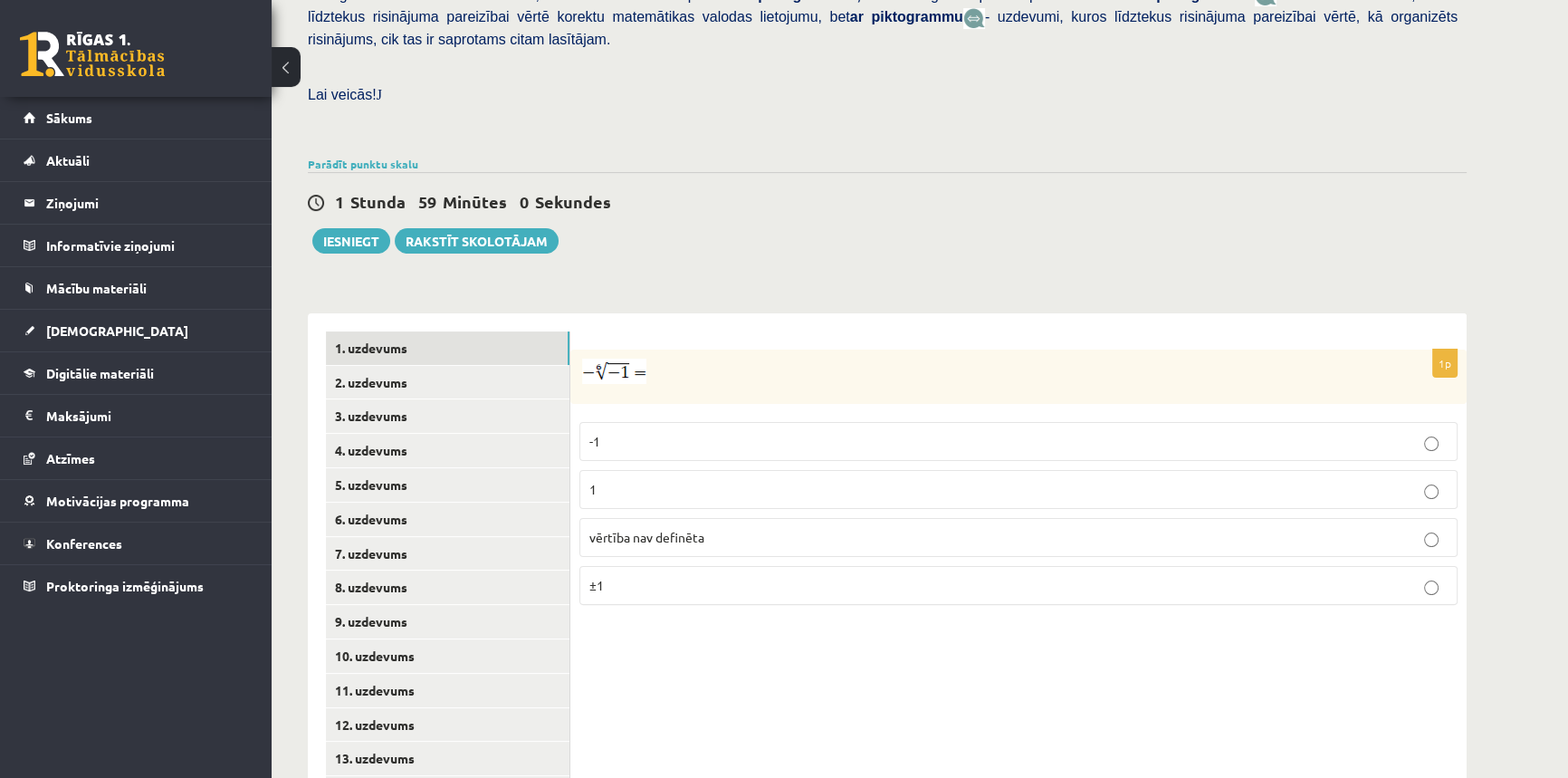
scroll to position [489, 0]
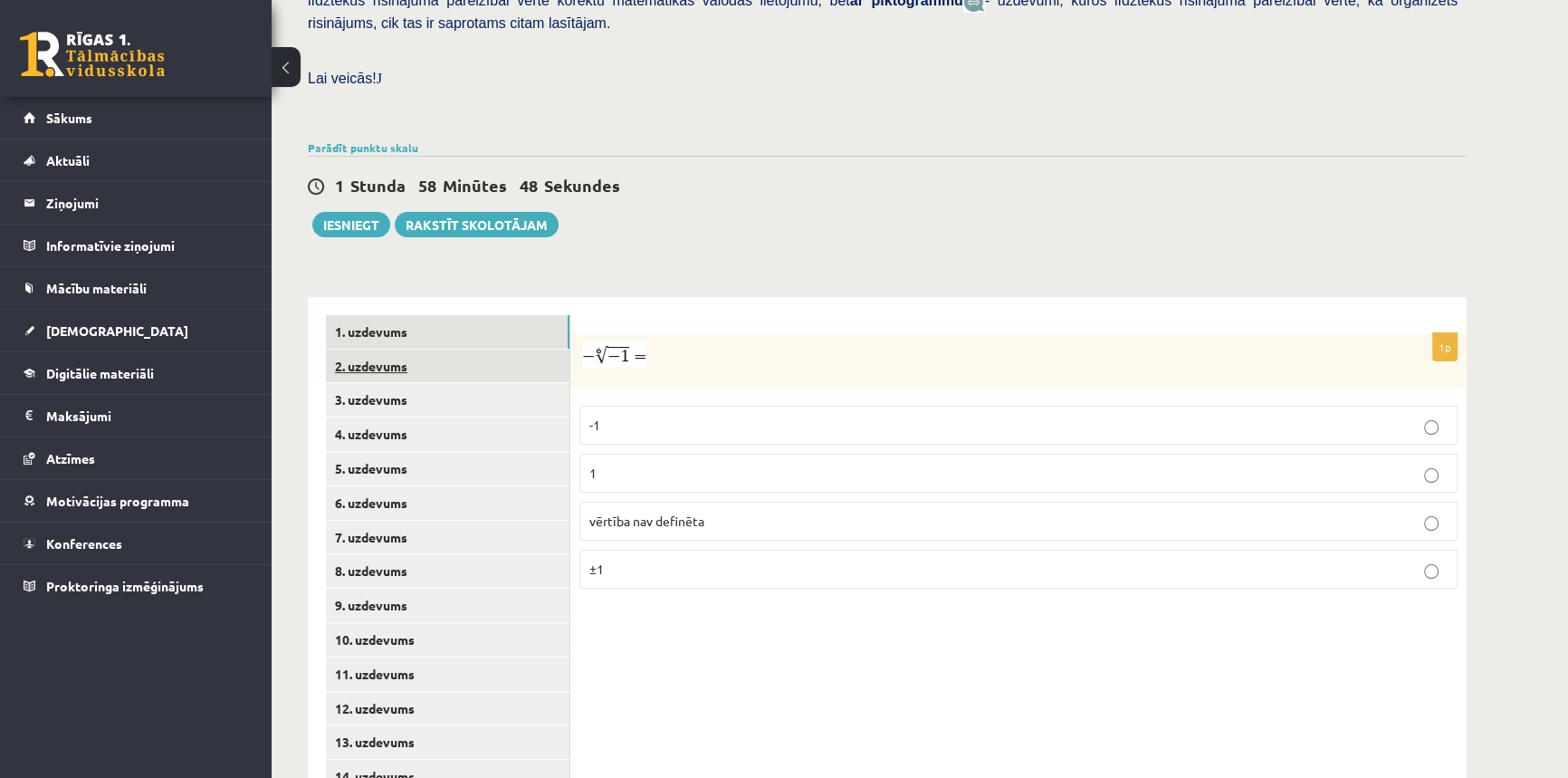
click at [418, 350] on link "2. uzdevums" at bounding box center [447, 366] width 243 height 34
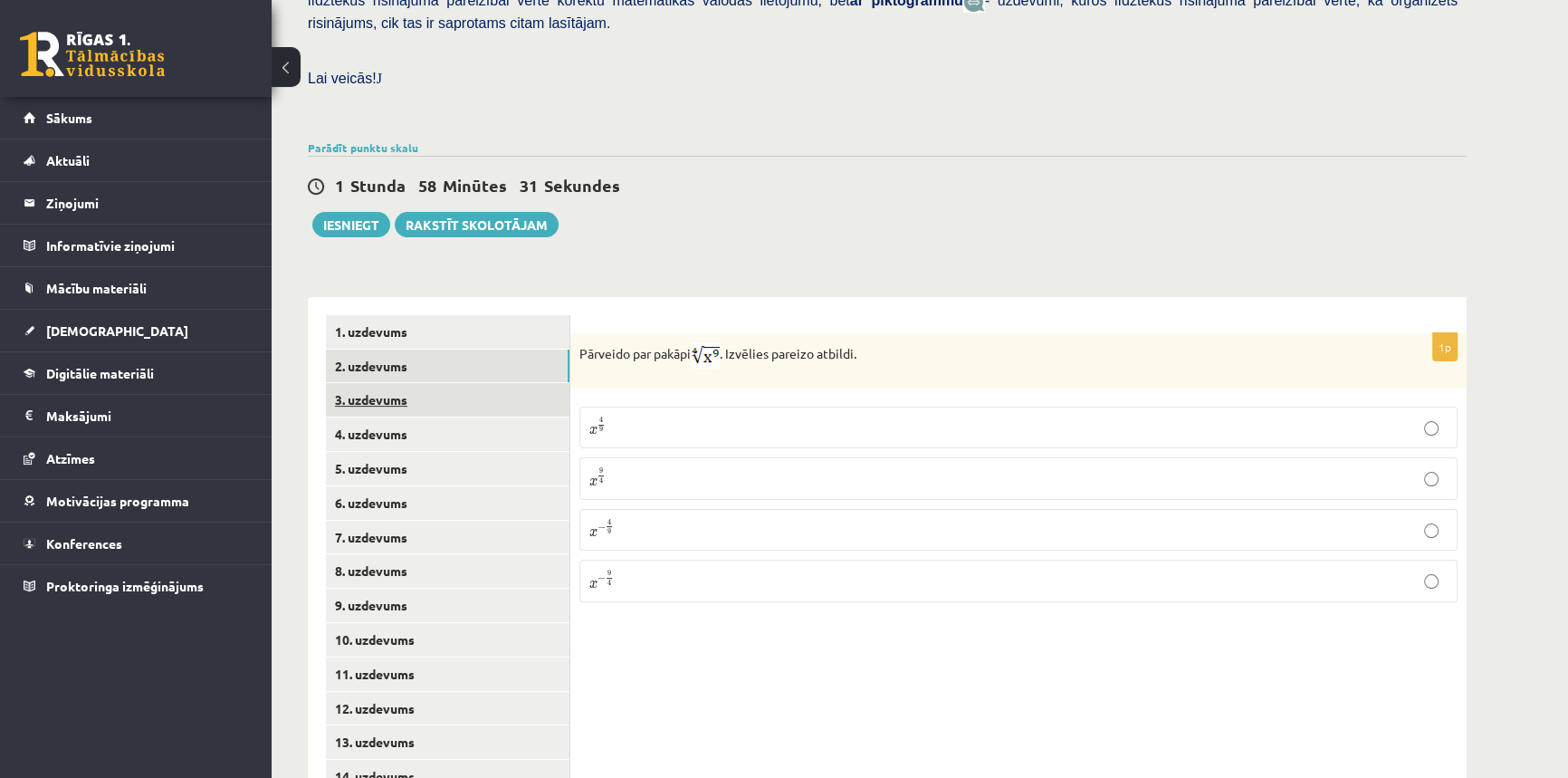
click at [403, 383] on link "3. uzdevums" at bounding box center [447, 400] width 243 height 34
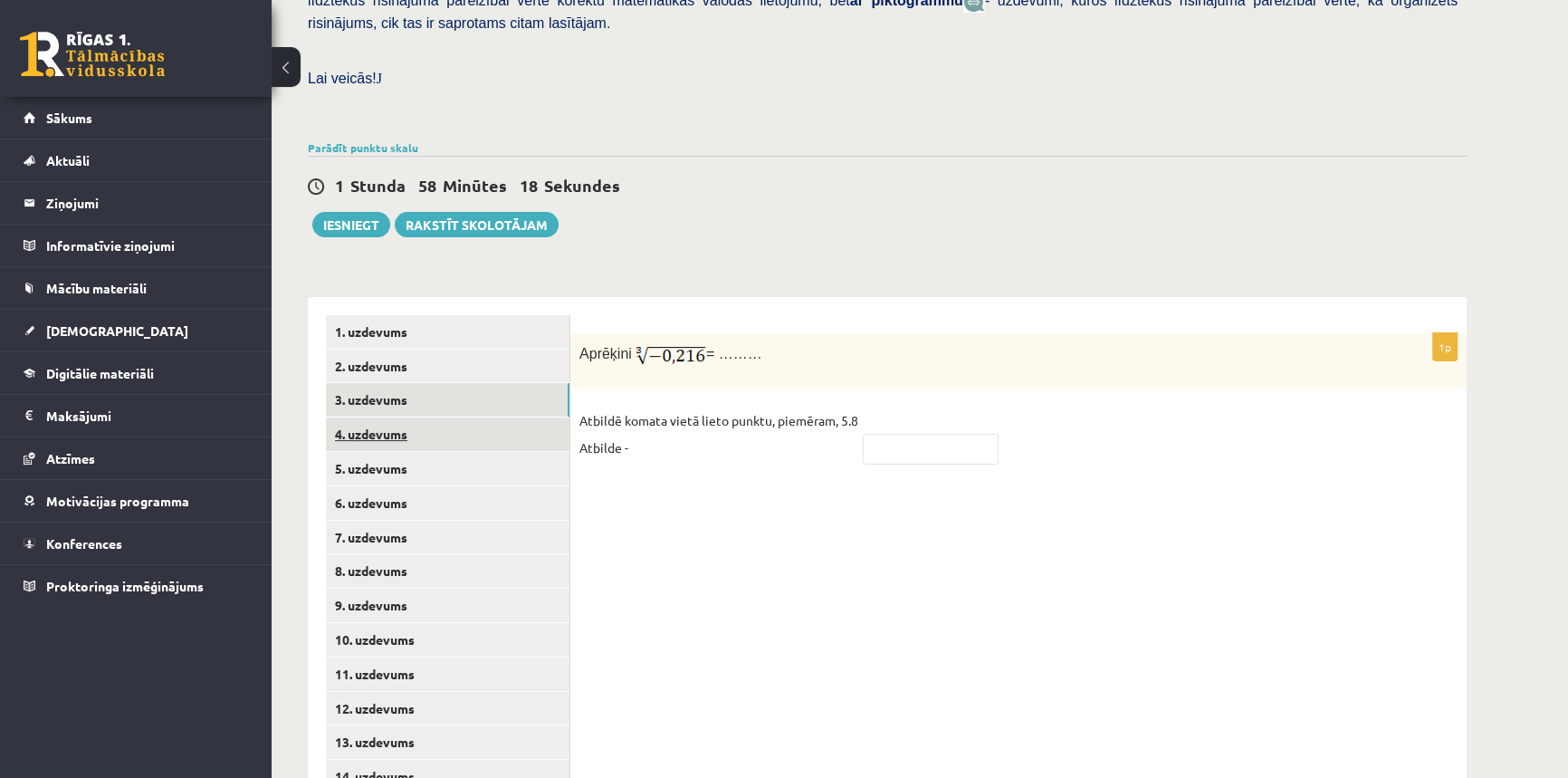
click at [427, 418] on link "4. uzdevums" at bounding box center [447, 434] width 243 height 34
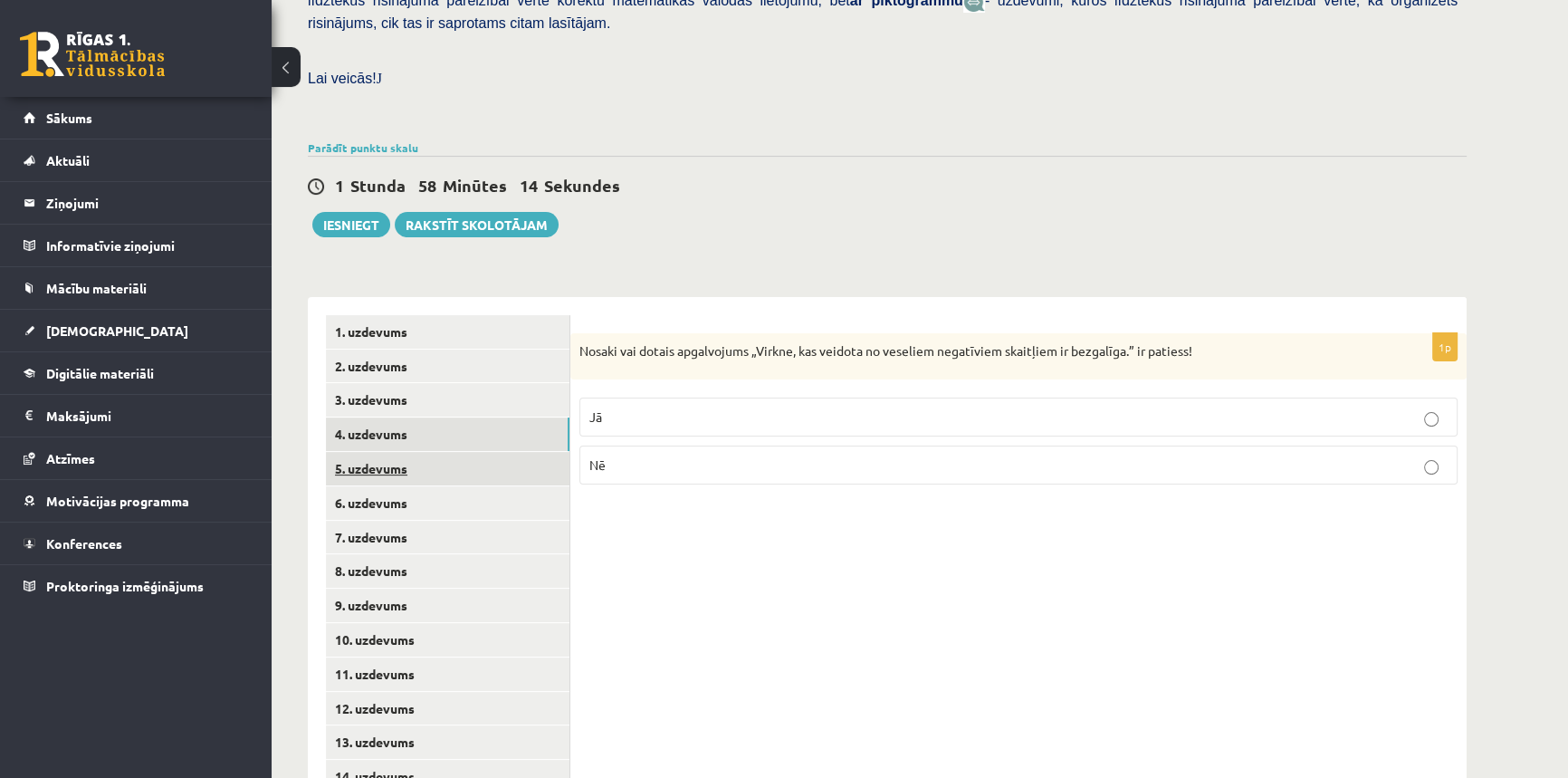
click at [441, 452] on link "5. uzdevums" at bounding box center [447, 469] width 243 height 34
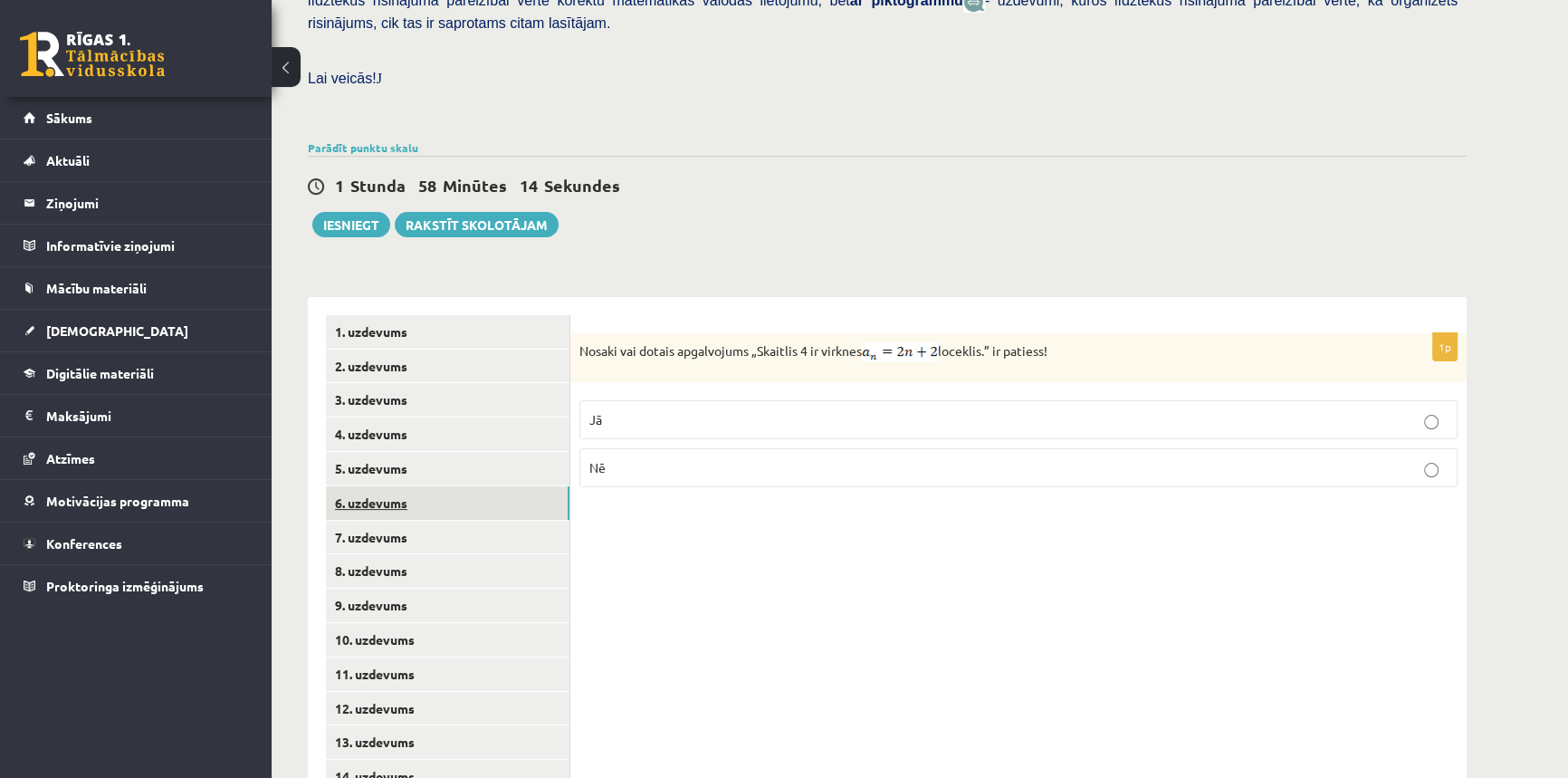
click at [434, 487] on link "6. uzdevums" at bounding box center [447, 503] width 243 height 34
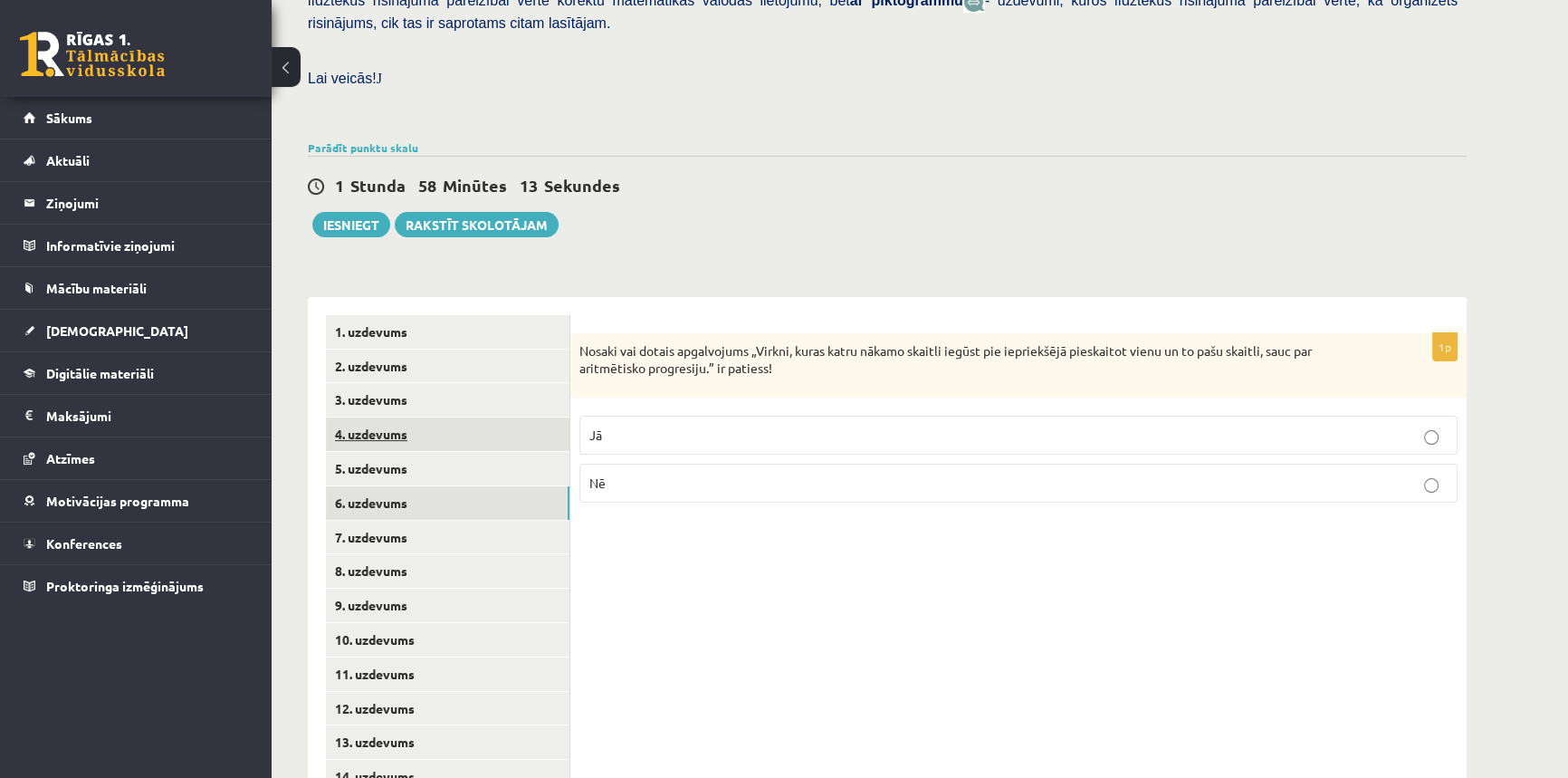
click at [439, 418] on link "4. uzdevums" at bounding box center [447, 434] width 243 height 34
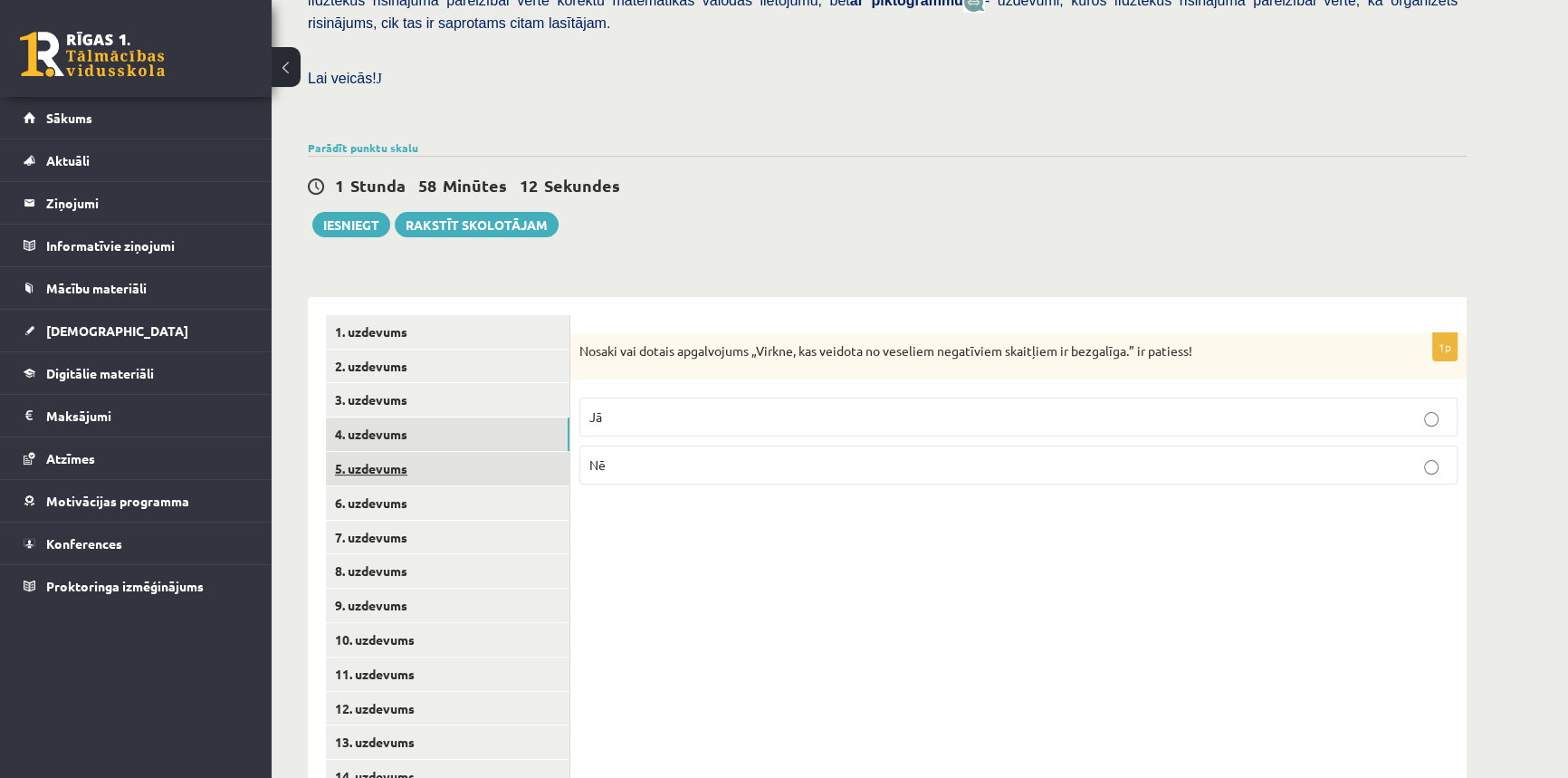
click at [438, 452] on link "5. uzdevums" at bounding box center [447, 469] width 243 height 34
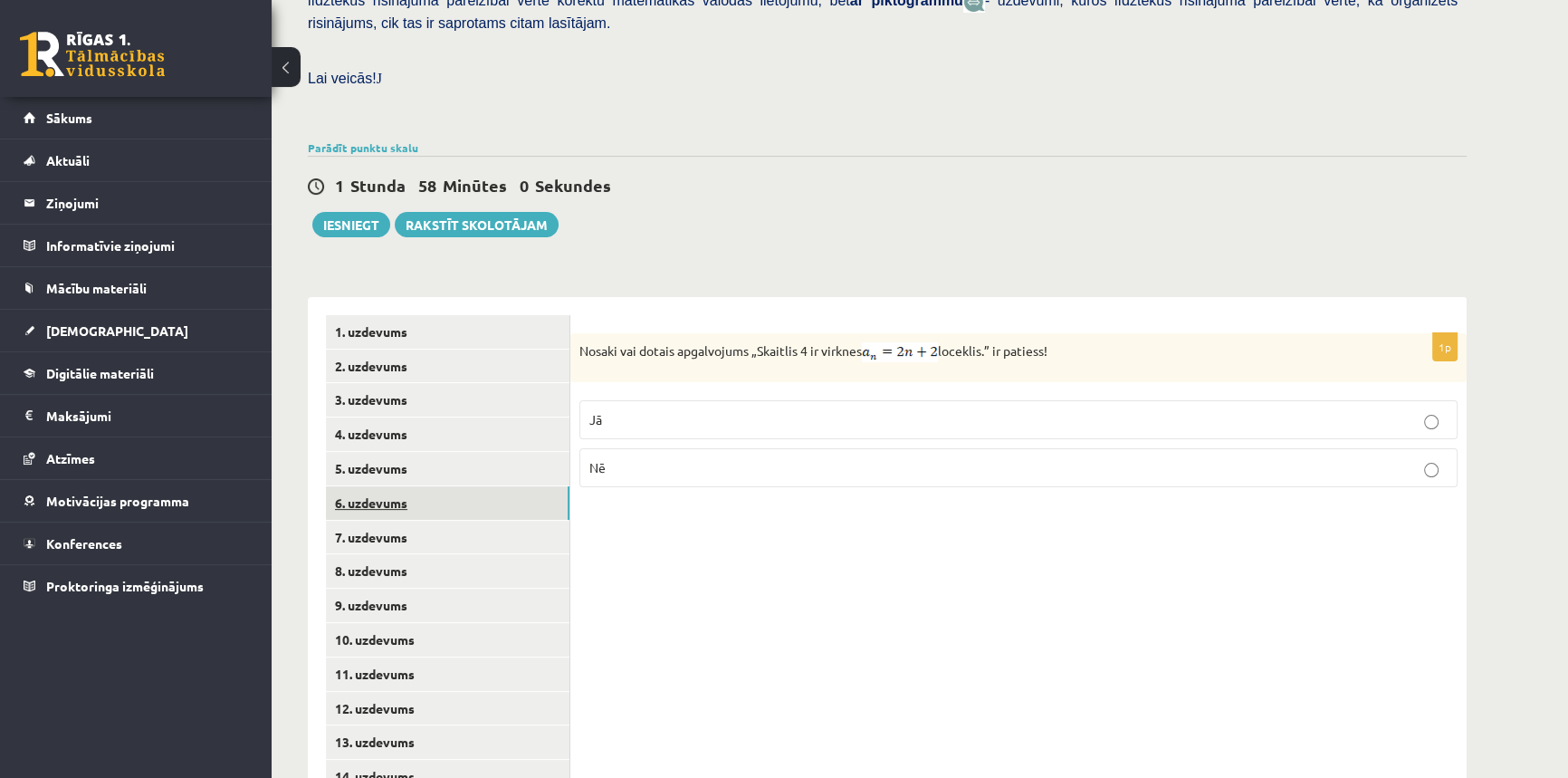
click at [440, 487] on link "6. uzdevums" at bounding box center [447, 503] width 243 height 34
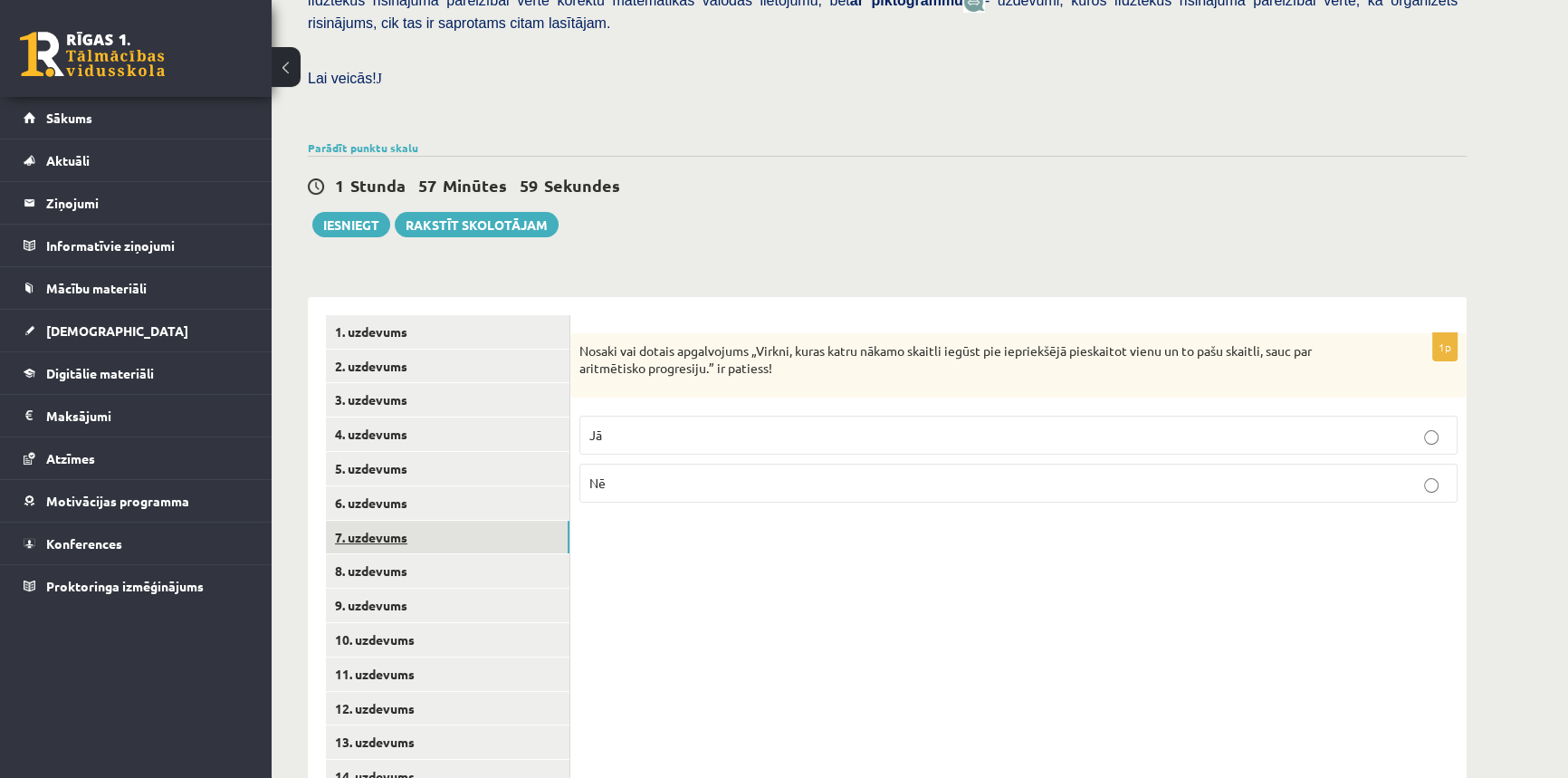
click at [435, 521] on link "7. uzdevums" at bounding box center [447, 538] width 243 height 34
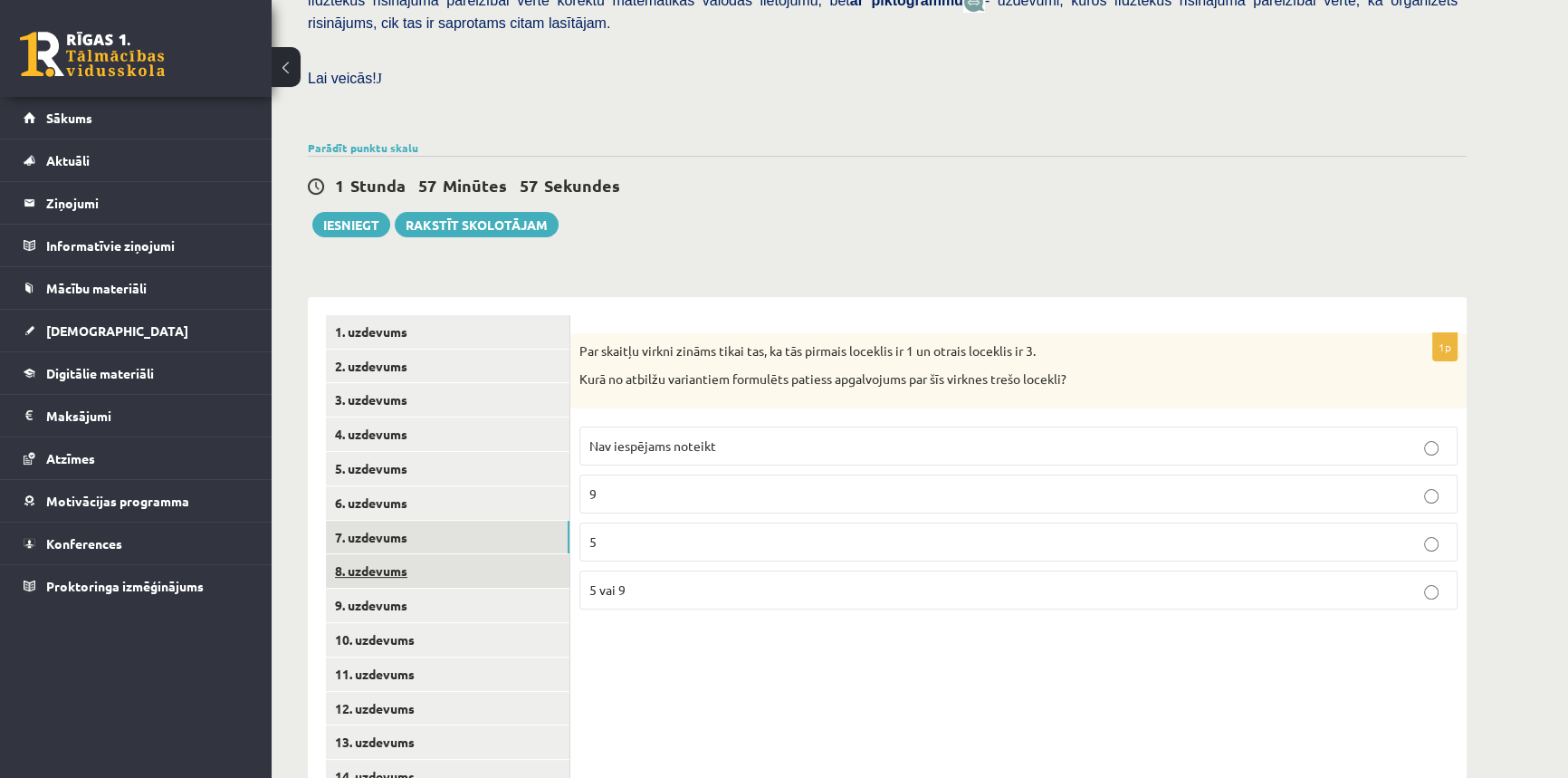
click at [433, 555] on link "8. uzdevums" at bounding box center [447, 571] width 243 height 34
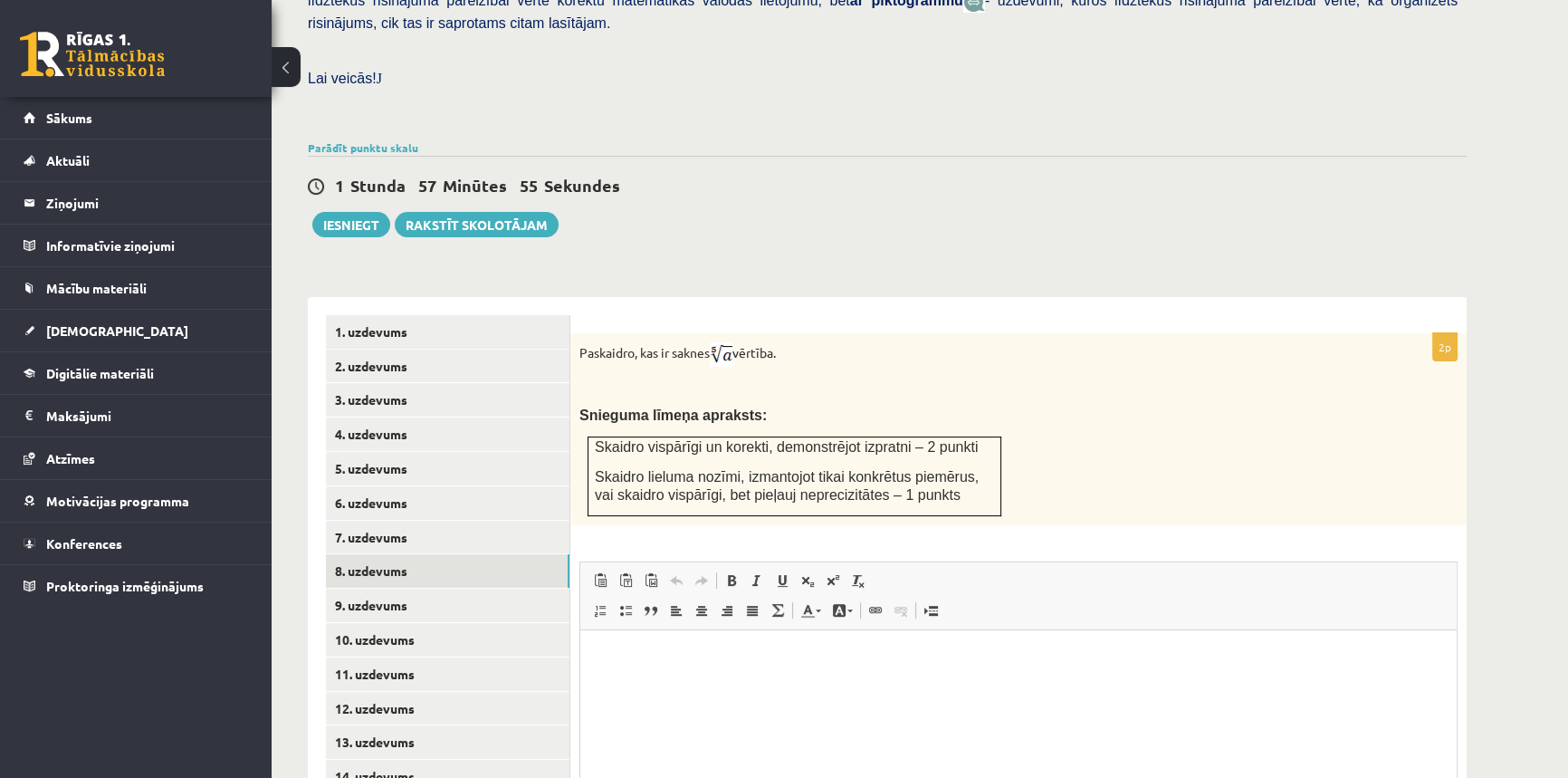
scroll to position [0, 0]
click at [390, 588] on link "9. uzdevums" at bounding box center [447, 605] width 243 height 34
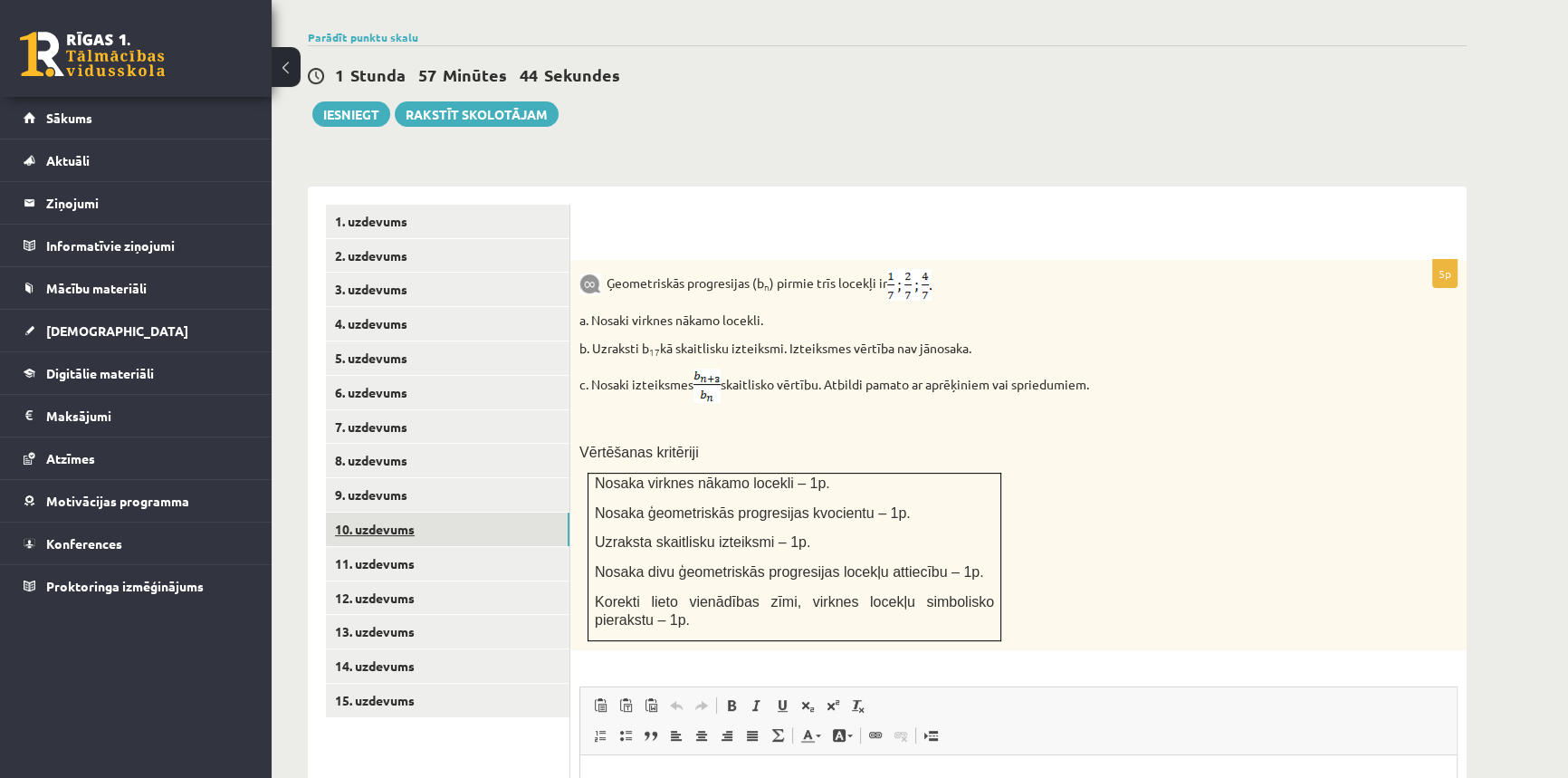
click at [464, 513] on link "10. uzdevums" at bounding box center [447, 529] width 243 height 34
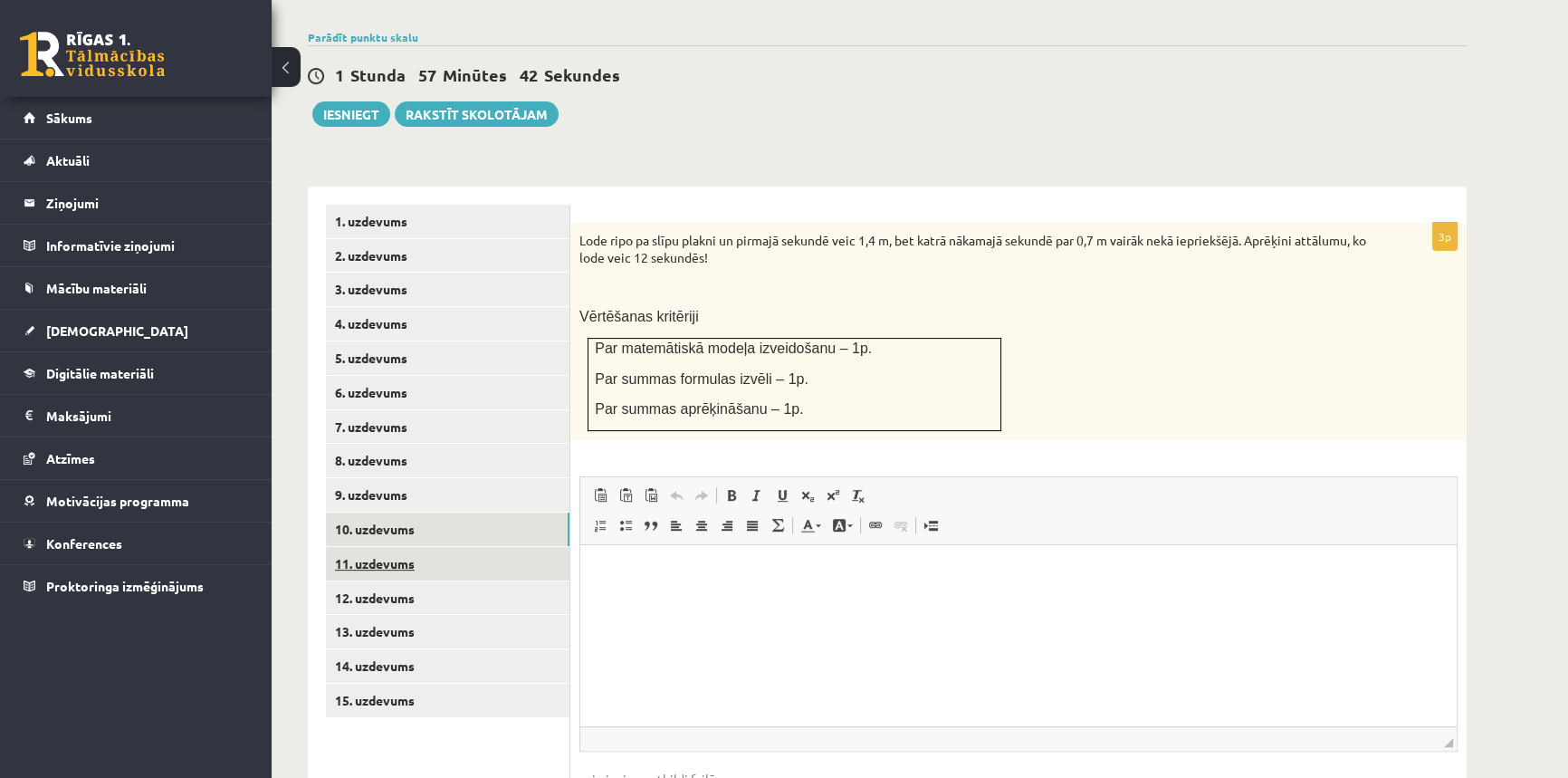
click at [445, 547] on link "11. uzdevums" at bounding box center [447, 563] width 243 height 34
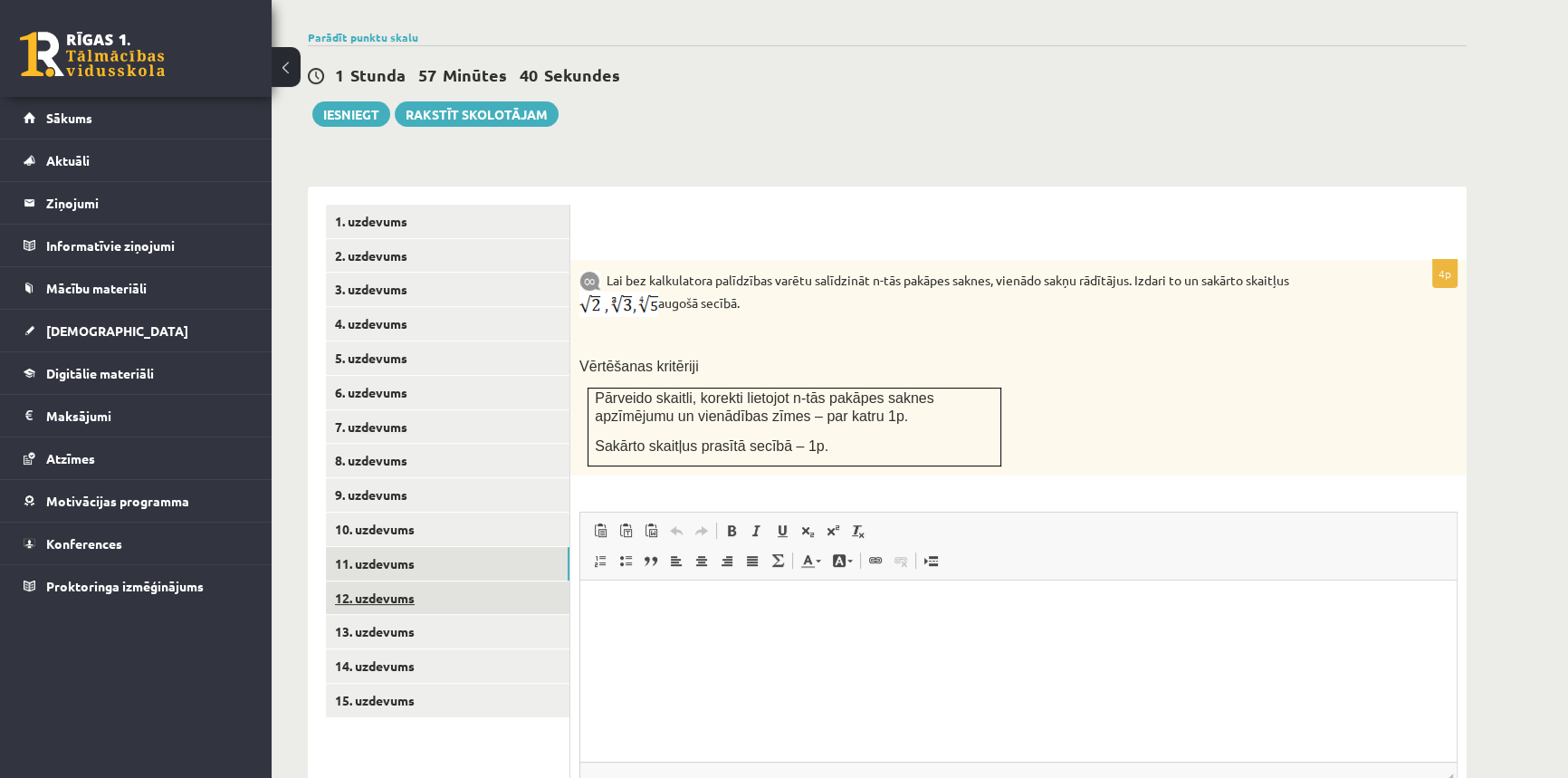
click at [430, 582] on link "12. uzdevums" at bounding box center [447, 598] width 243 height 34
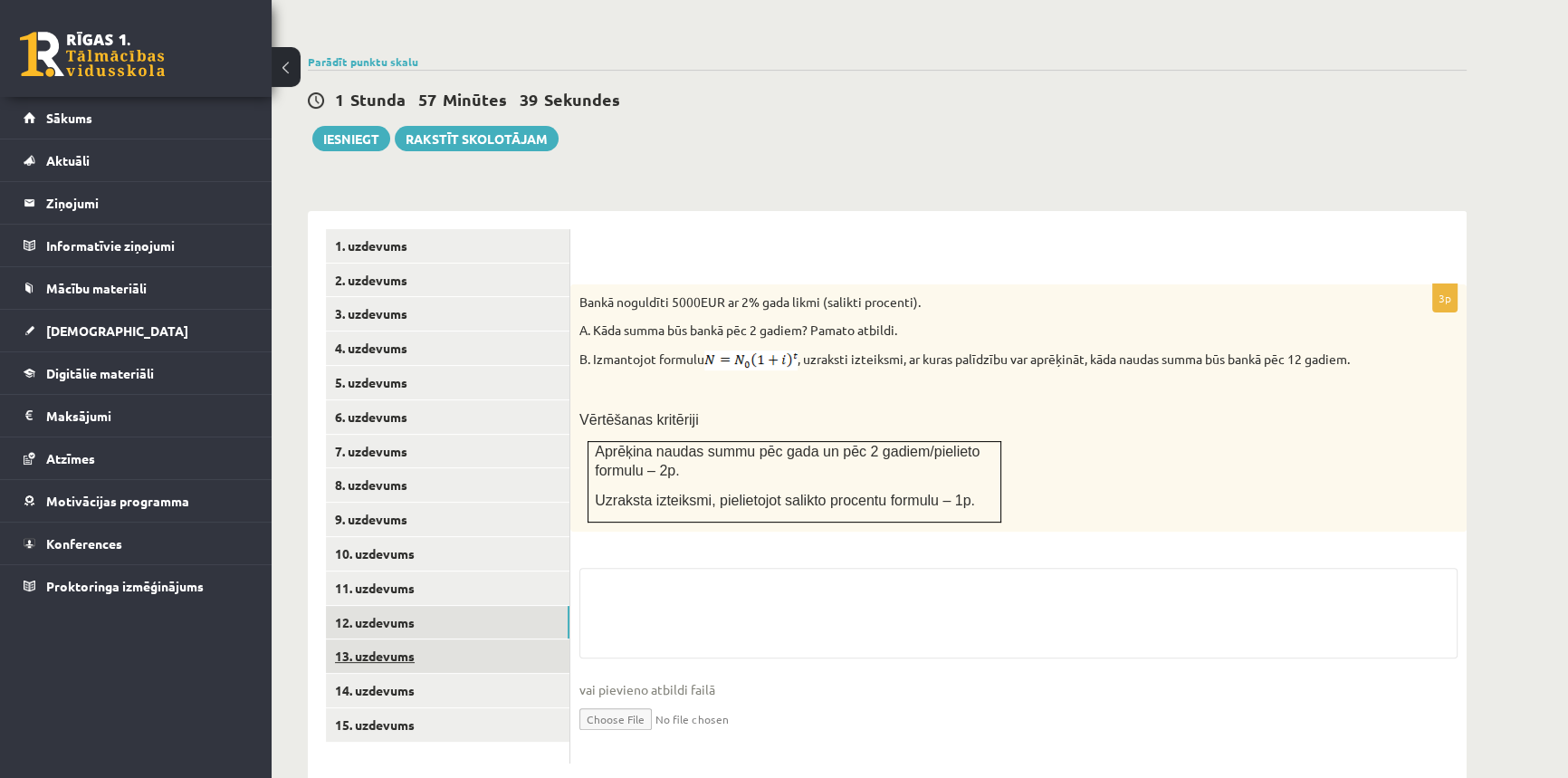
click at [414, 639] on link "13. uzdevums" at bounding box center [447, 655] width 243 height 34
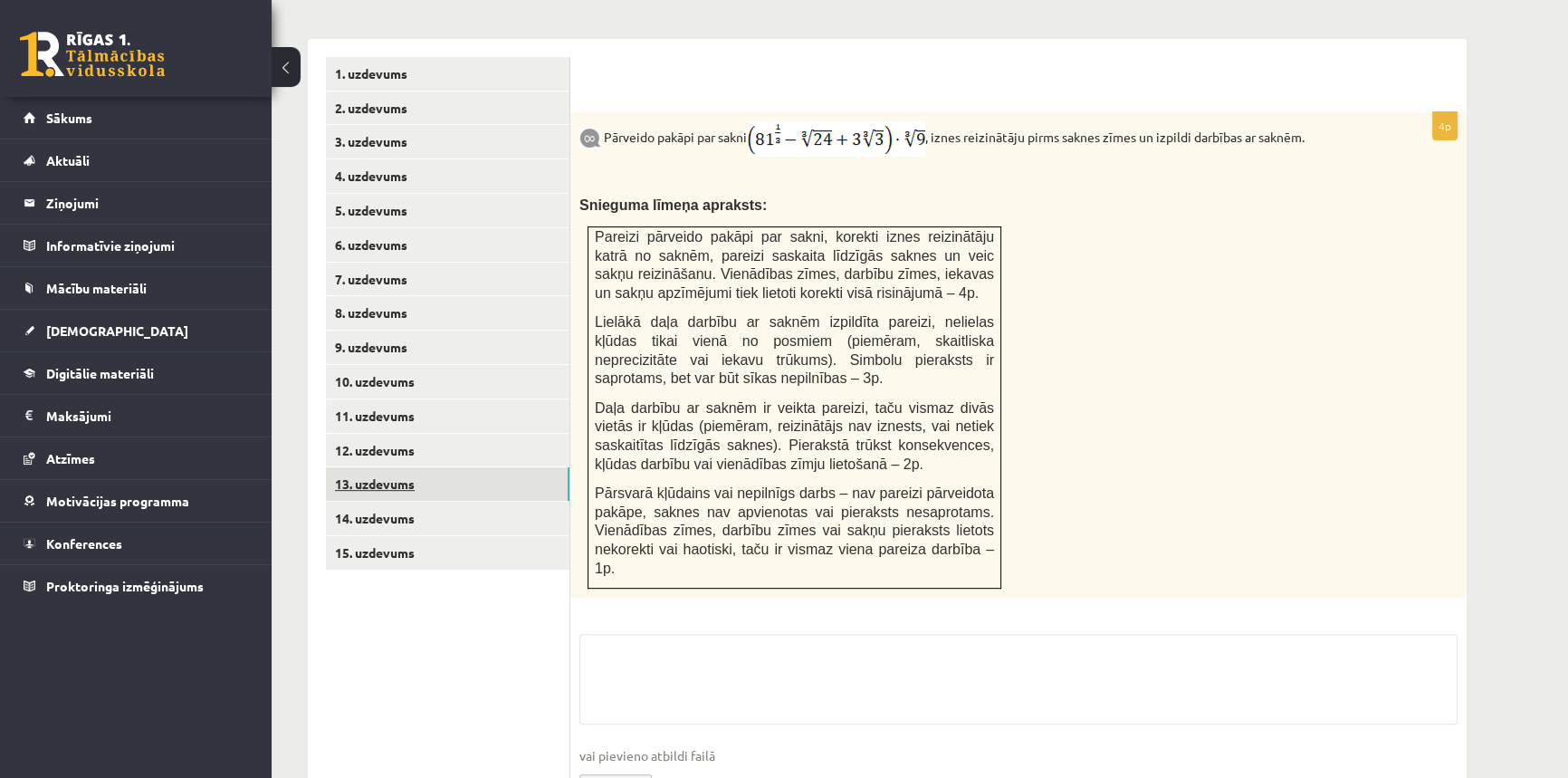
scroll to position [794, 0]
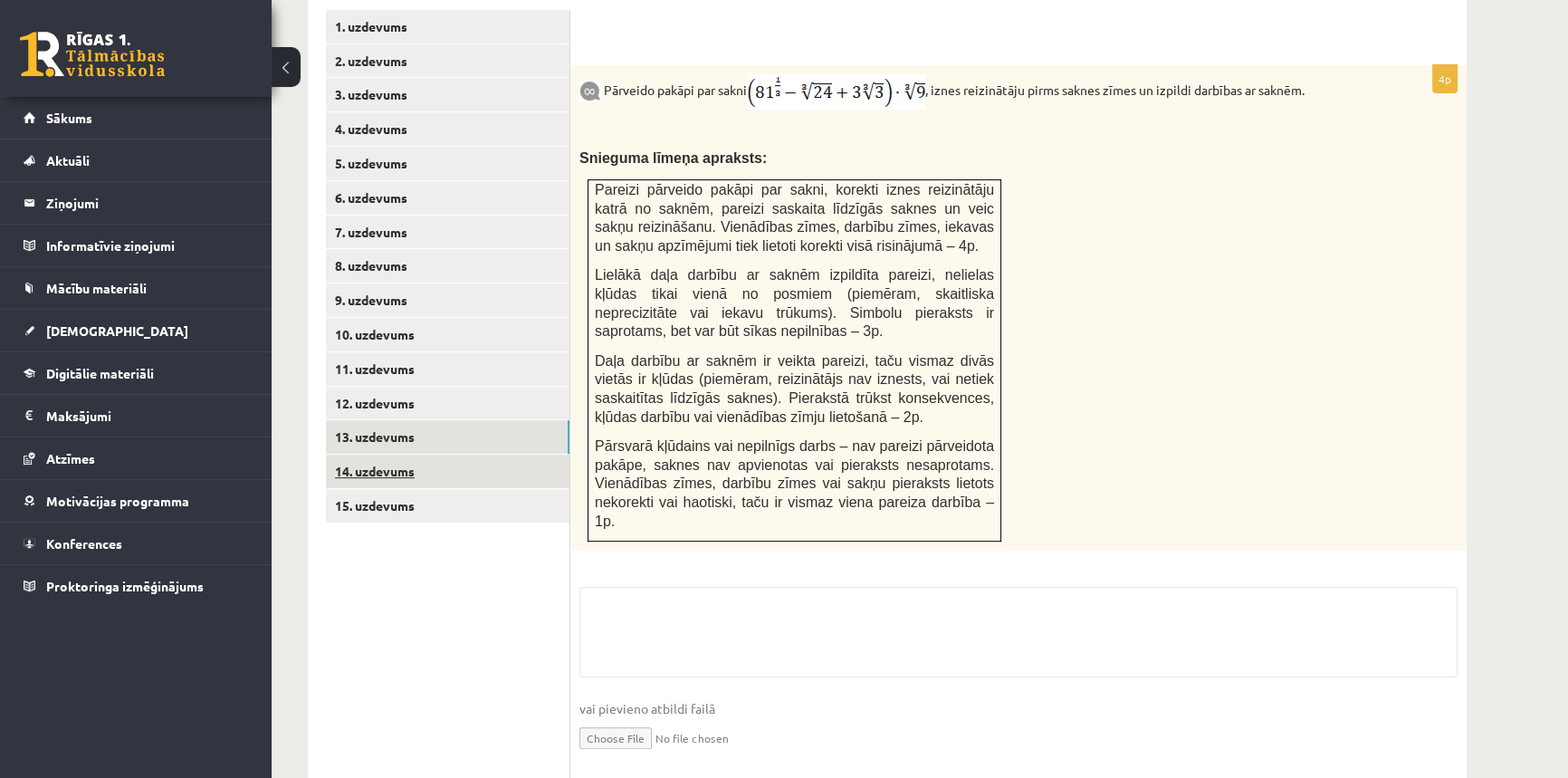
click at [422, 455] on link "14. uzdevums" at bounding box center [447, 471] width 243 height 34
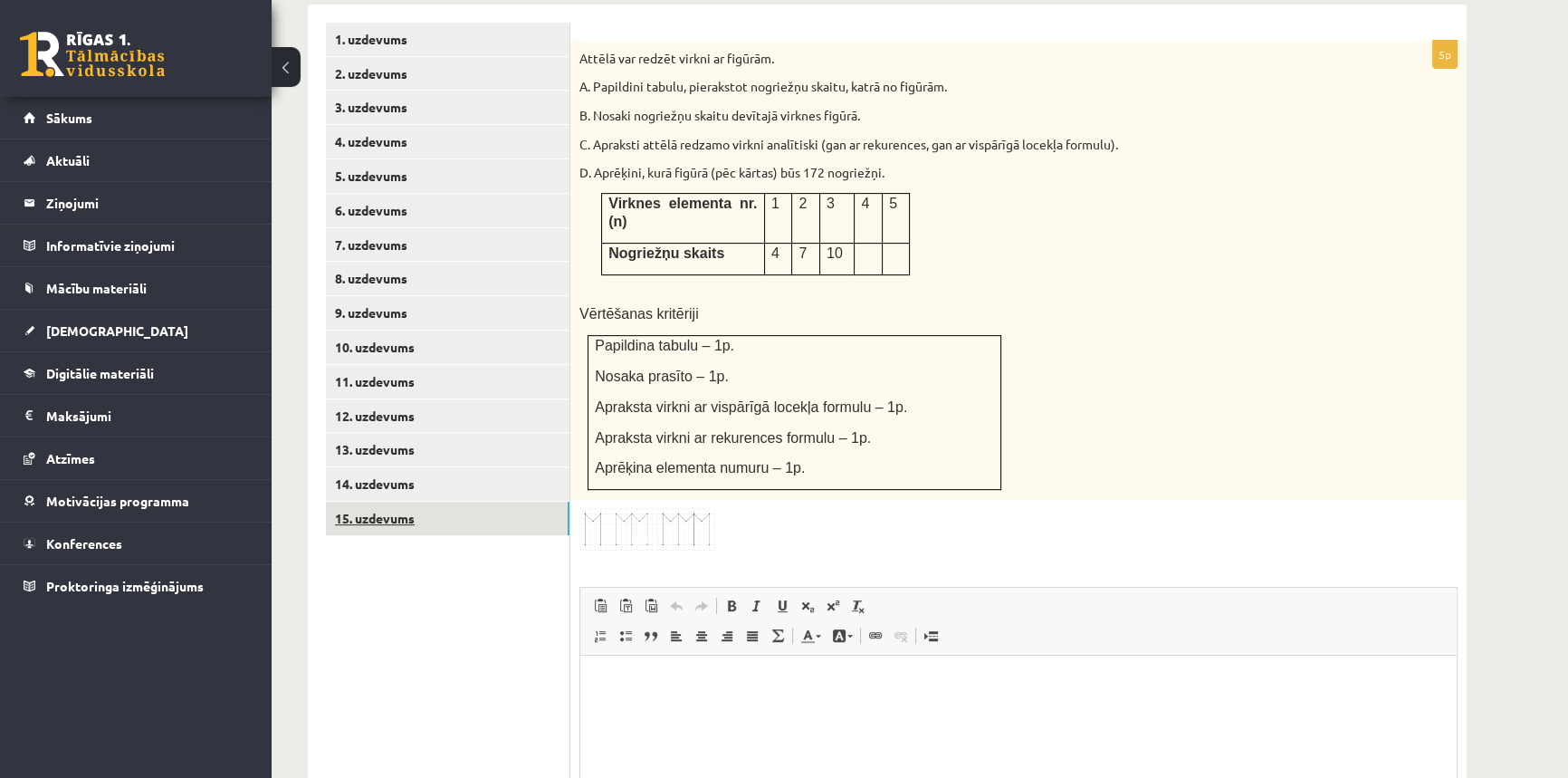
scroll to position [0, 0]
click at [424, 502] on link "15. uzdevums" at bounding box center [447, 518] width 243 height 34
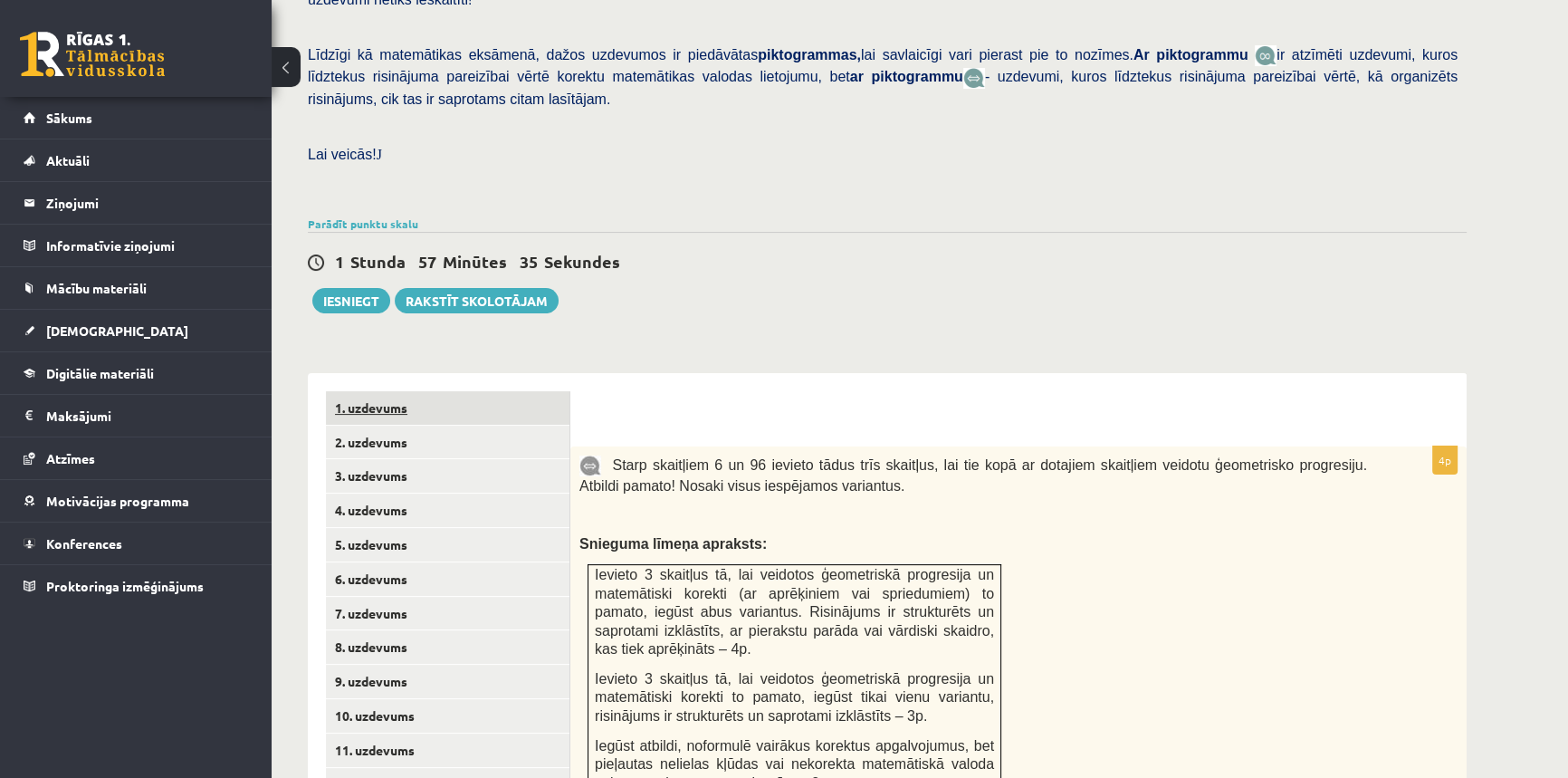
click at [412, 391] on link "1. uzdevums" at bounding box center [447, 407] width 243 height 34
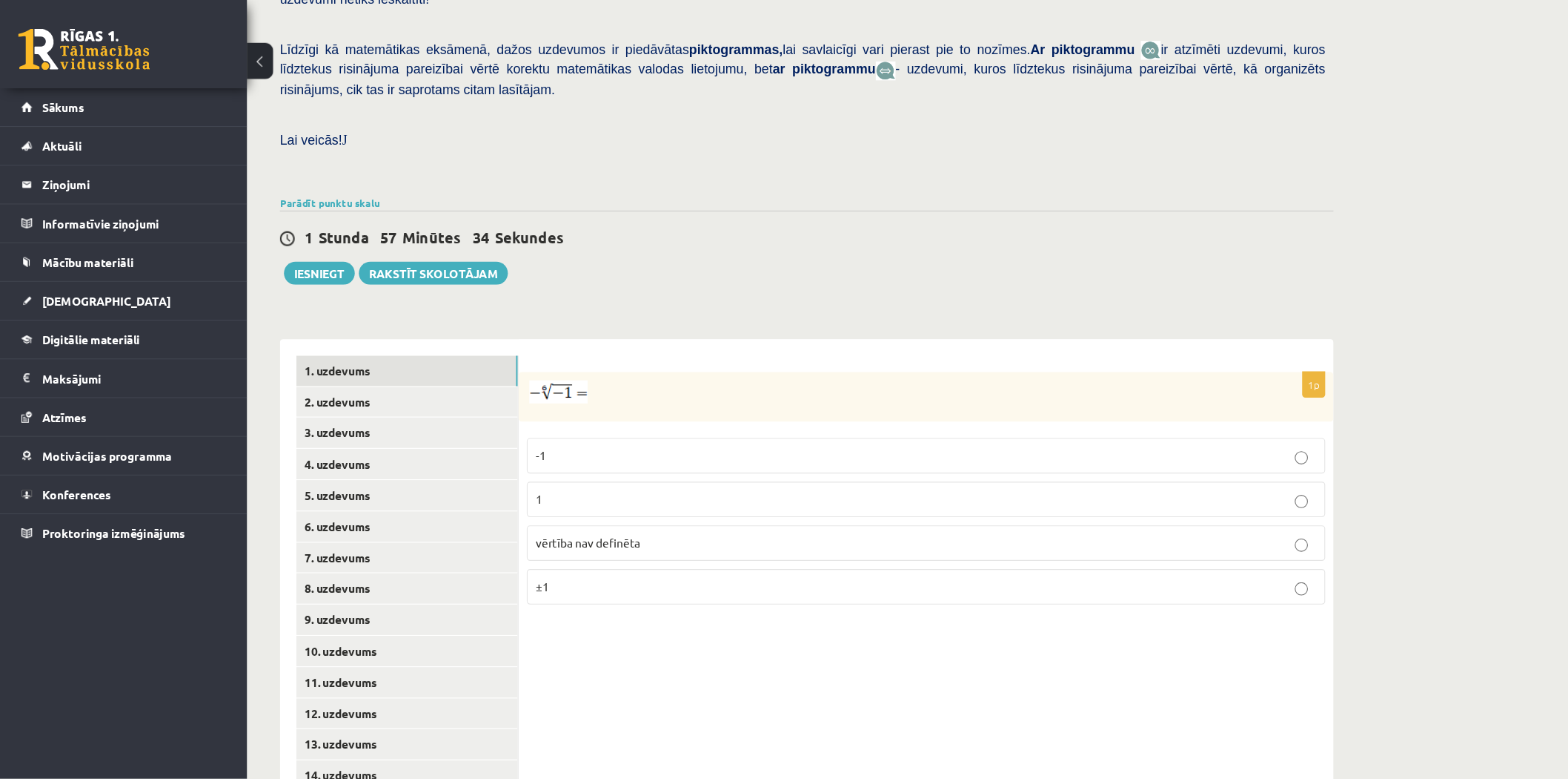
scroll to position [311, 0]
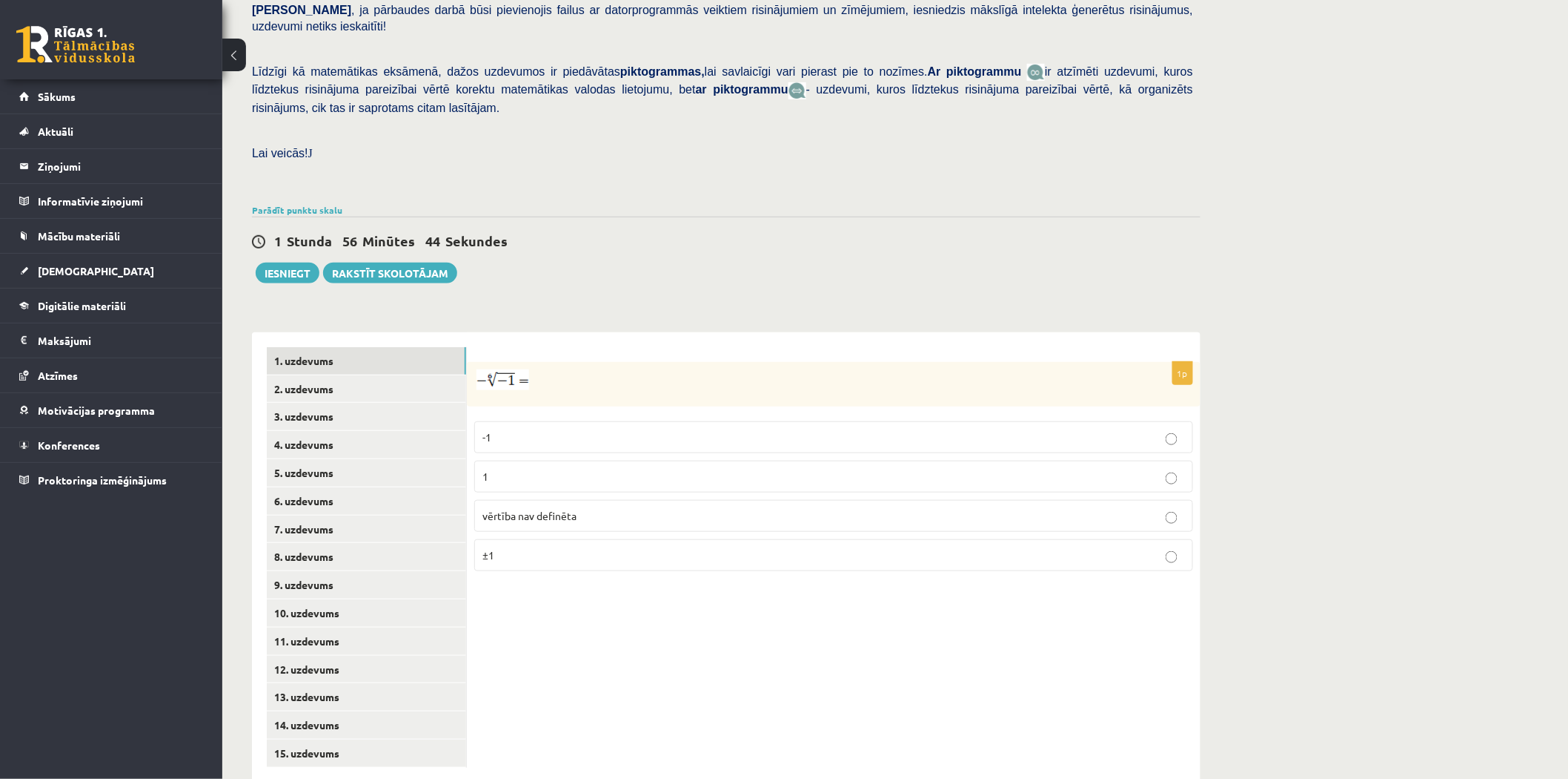
click at [563, 509] on span "vērtība nav definēta" at bounding box center [529, 515] width 94 height 13
click at [375, 375] on link "2. uzdevums" at bounding box center [366, 388] width 199 height 27
click at [526, 471] on p "x 9 4 x 9 4" at bounding box center [833, 480] width 702 height 18
click at [352, 402] on link "3. uzdevums" at bounding box center [366, 416] width 199 height 27
click at [717, 444] on input "text" at bounding box center [762, 457] width 111 height 25
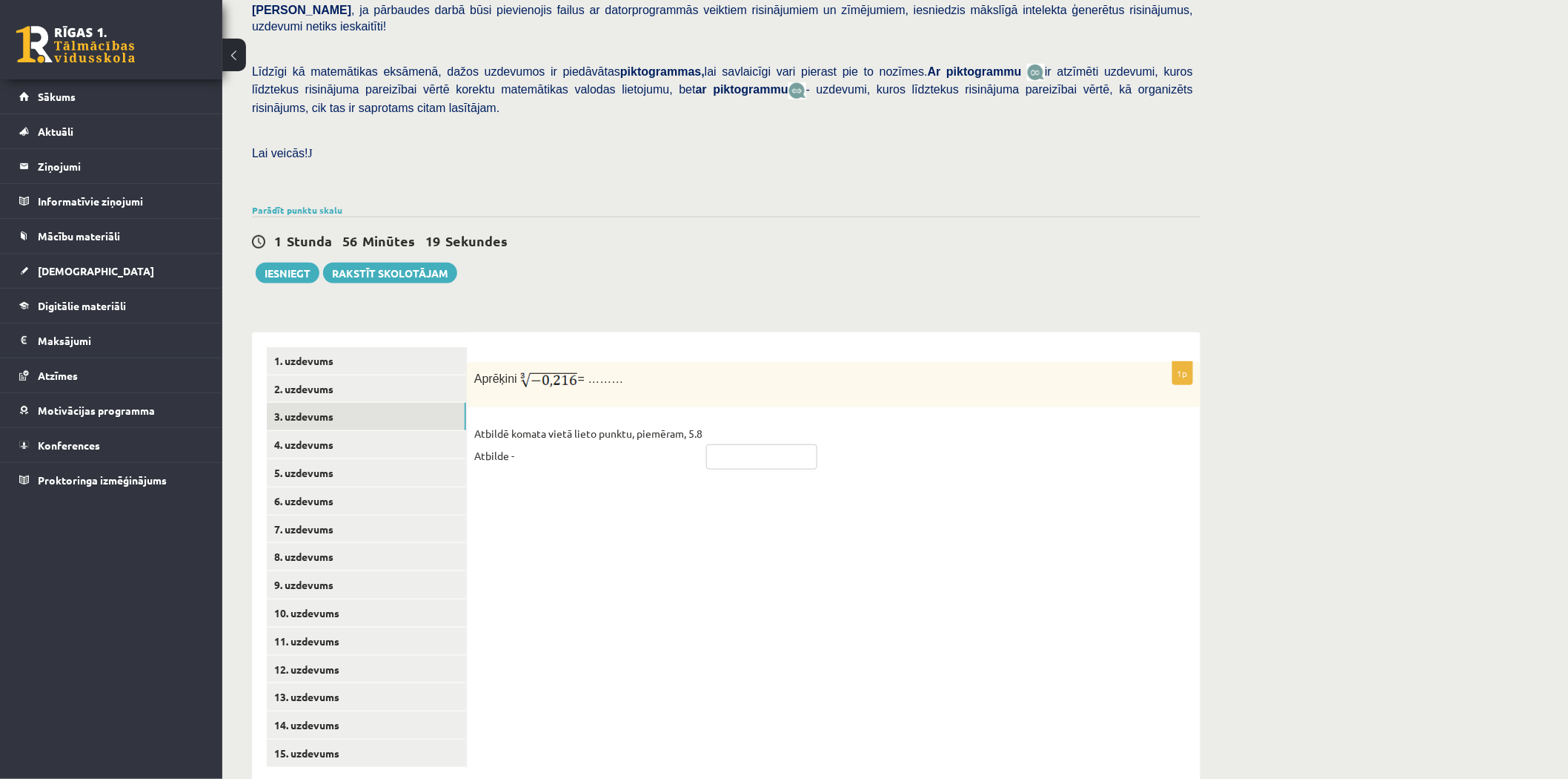
type input "*"
type input "****"
click at [380, 431] on link "4. uzdevums" at bounding box center [366, 444] width 199 height 27
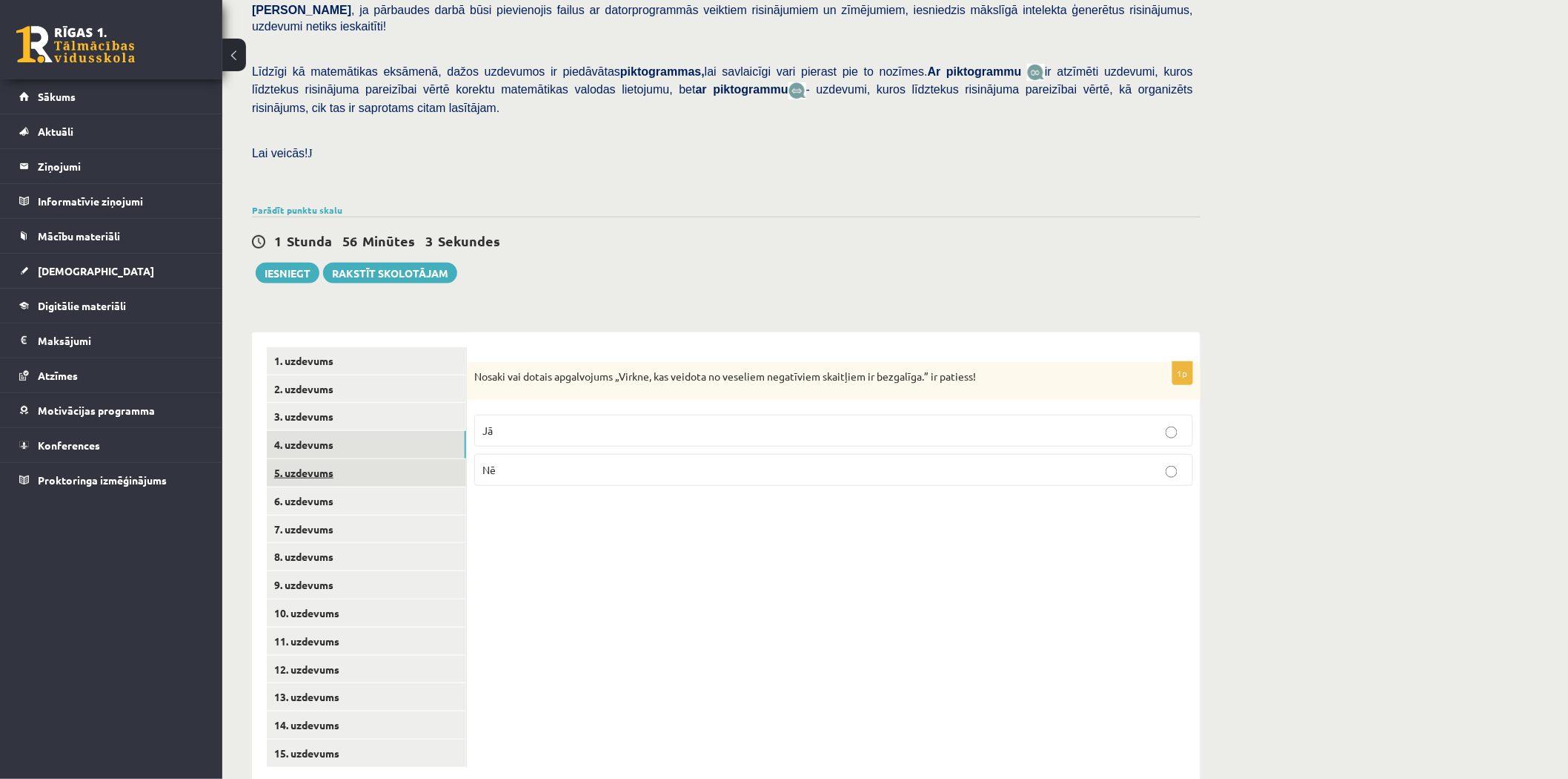
click at [322, 459] on link "5. uzdevums" at bounding box center [366, 472] width 199 height 27
click at [620, 425] on p "Jā" at bounding box center [833, 433] width 702 height 16
click at [367, 431] on link "4. uzdevums" at bounding box center [366, 444] width 199 height 27
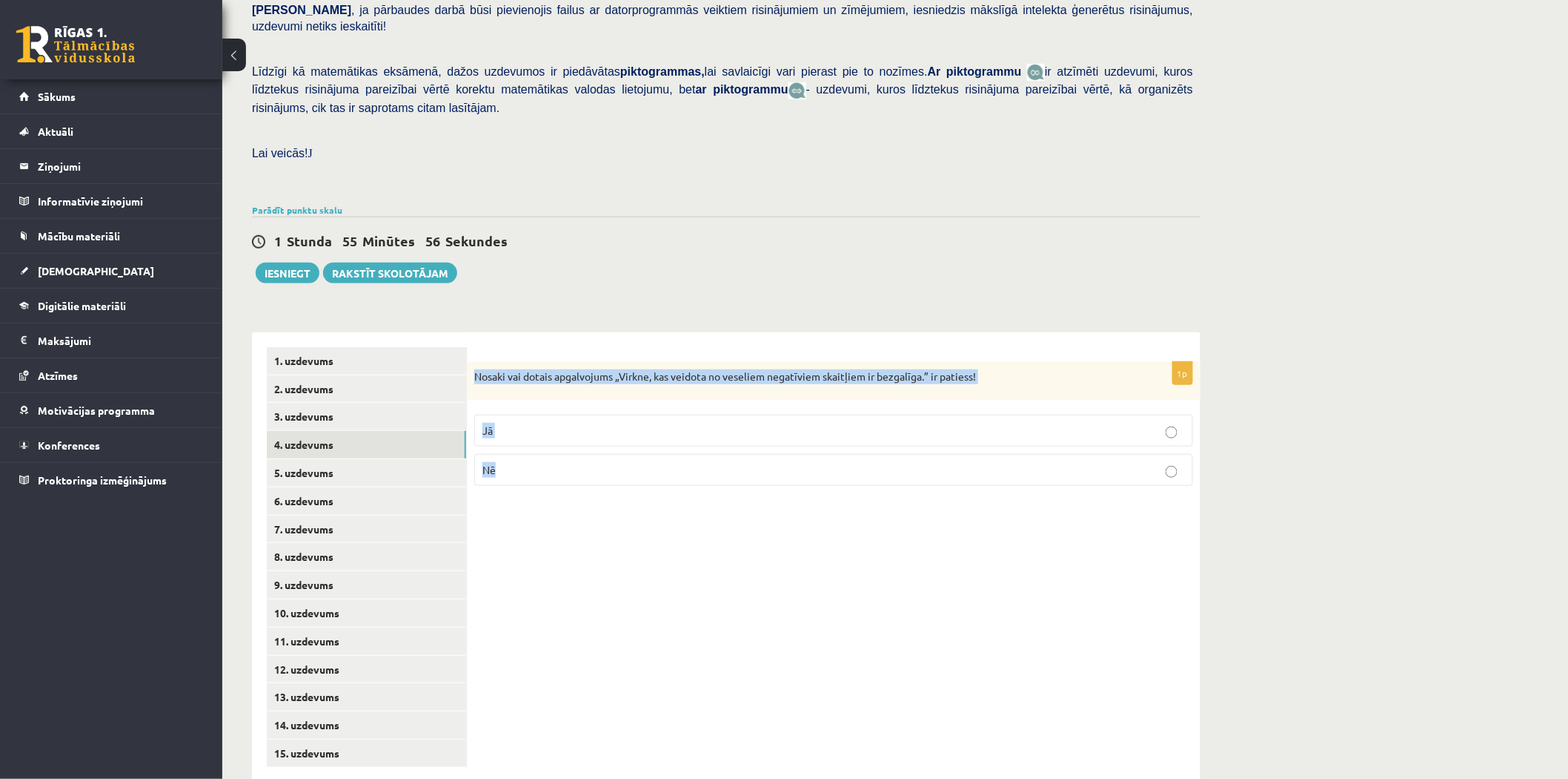
drag, startPoint x: 476, startPoint y: 340, endPoint x: 902, endPoint y: 464, distance: 443.7
click at [902, 464] on div "1p Nosaki vai dotais apgalvojums „Virkne, kas veidota no veseliem negatīviem sk…" at bounding box center [834, 558] width 734 height 450
copy div "Nosaki vai dotais apgalvojums „Virkne, kas veidota no veseliem negatīviem skait…"
click at [332, 459] on link "5. uzdevums" at bounding box center [366, 472] width 199 height 27
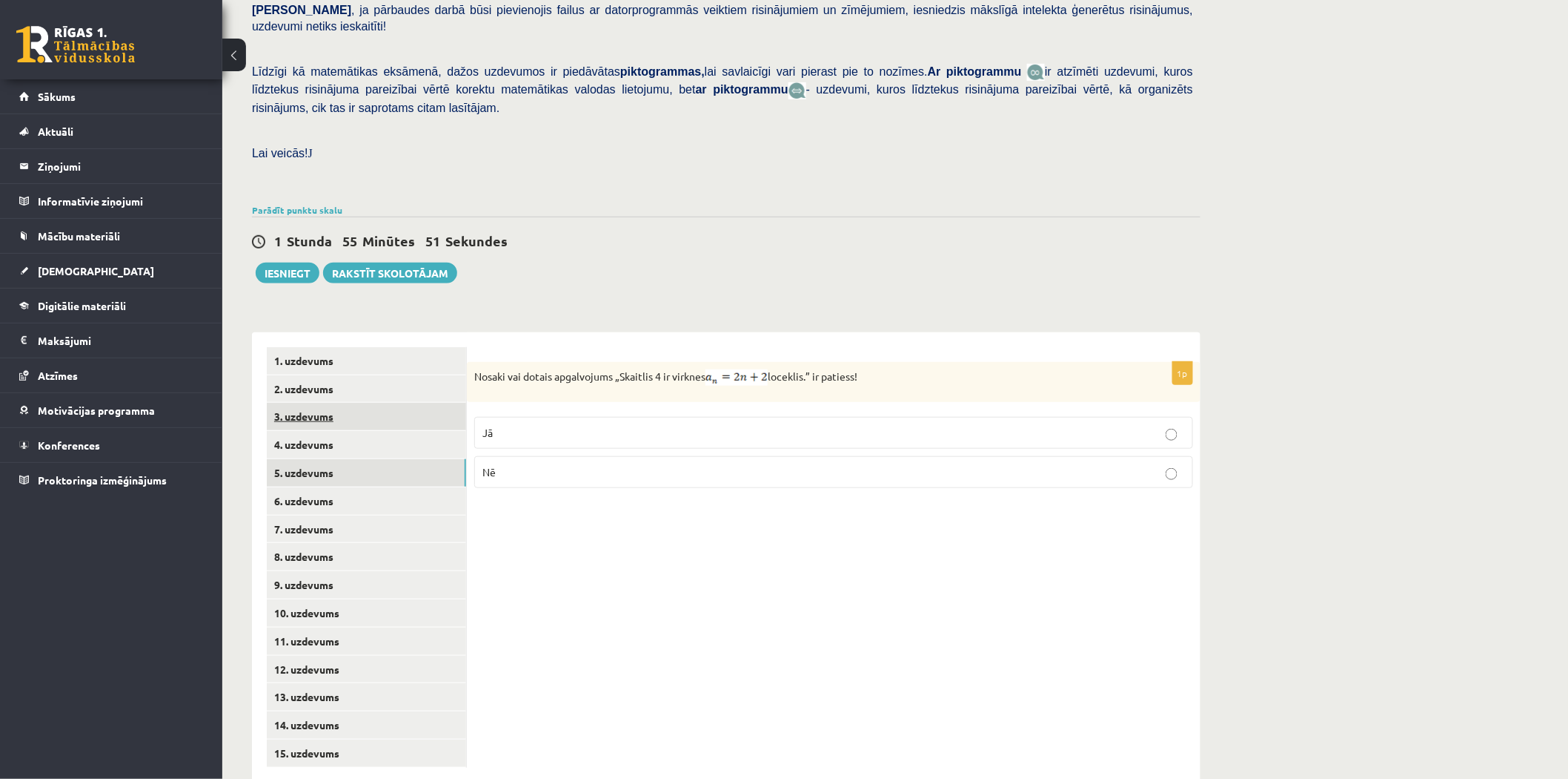
click at [354, 402] on link "3. uzdevums" at bounding box center [366, 416] width 199 height 27
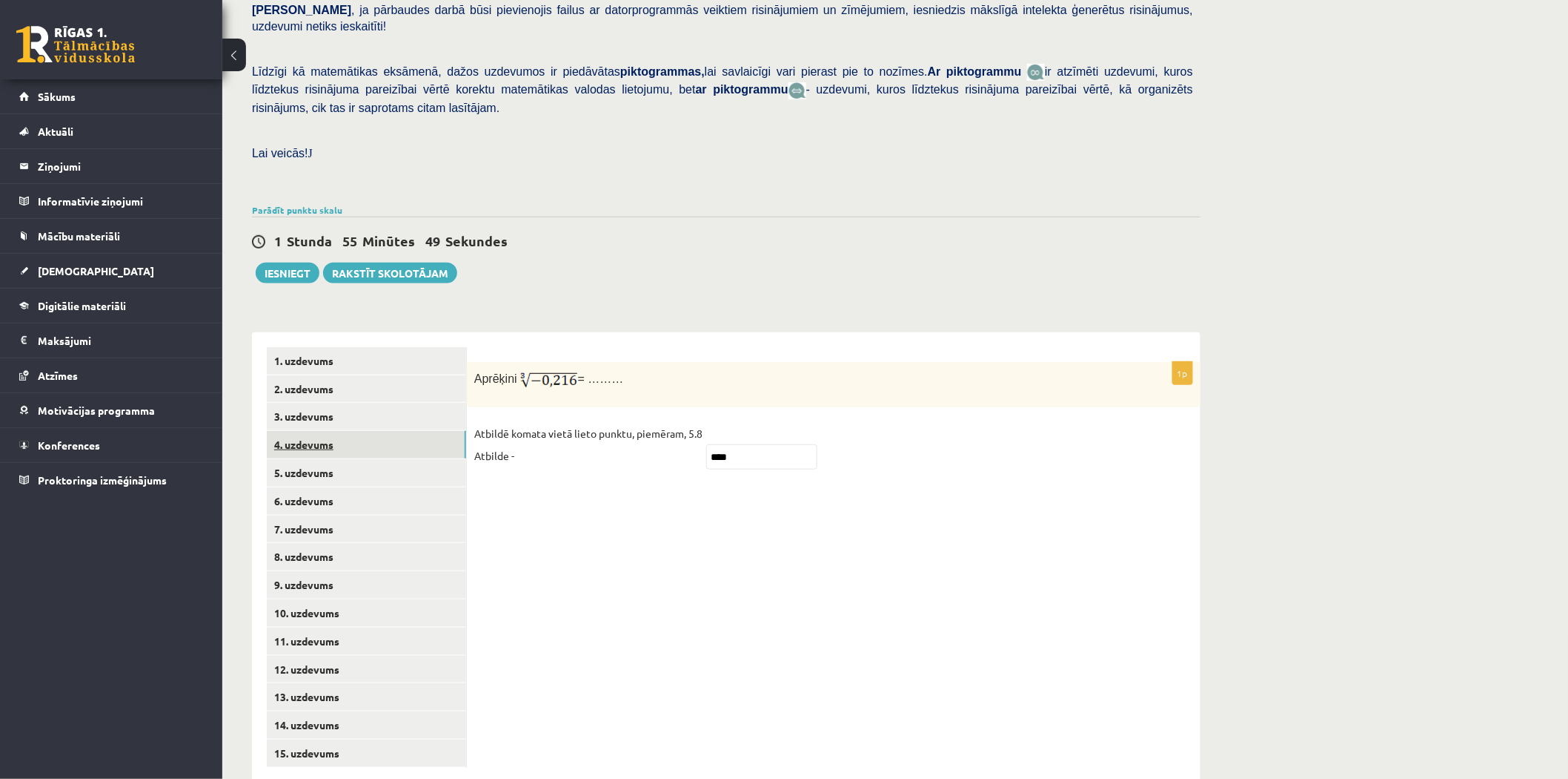
click at [351, 431] on link "4. uzdevums" at bounding box center [366, 444] width 199 height 27
click at [350, 459] on link "5. uzdevums" at bounding box center [366, 472] width 199 height 27
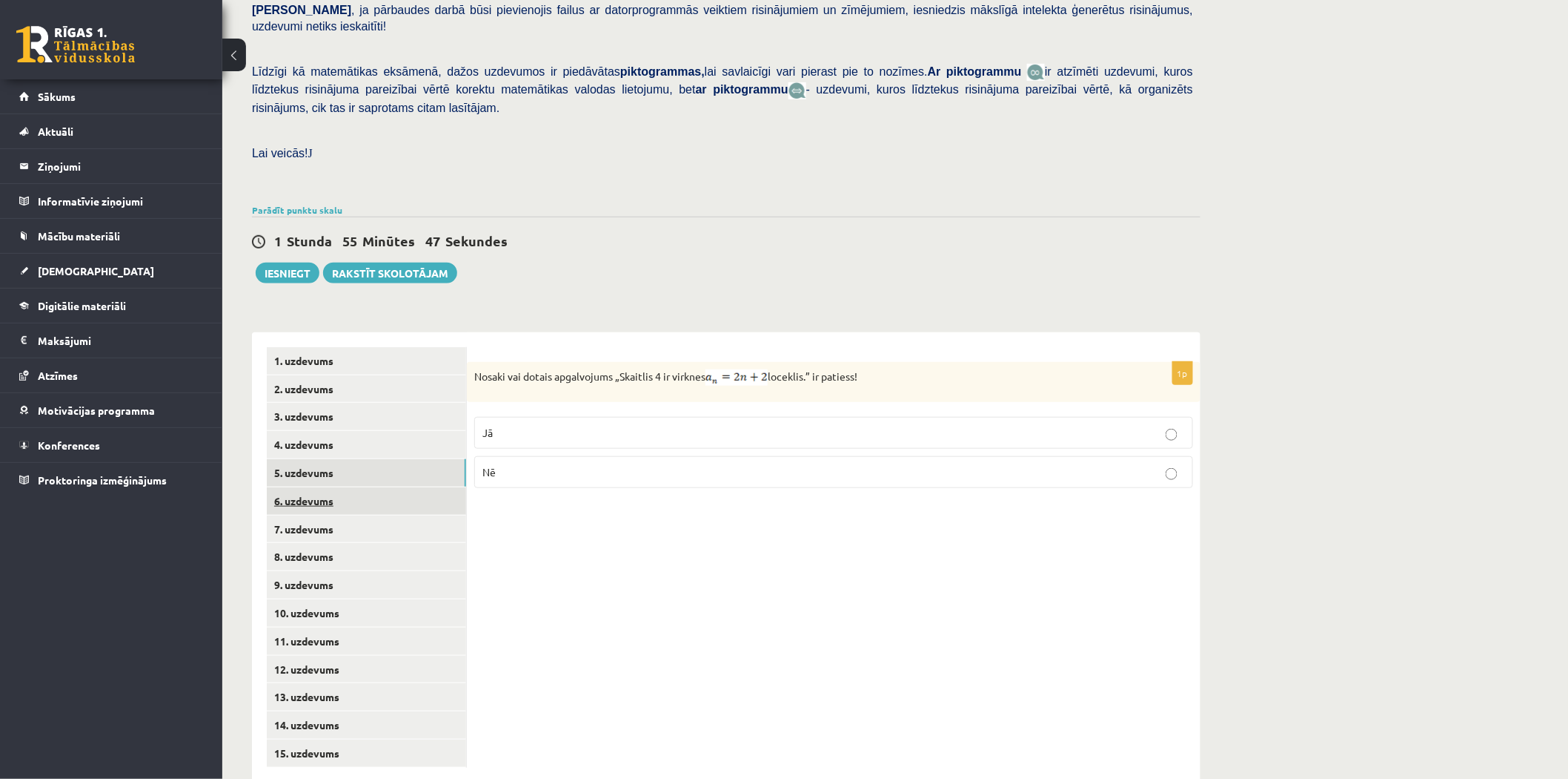
click at [346, 487] on link "6. uzdevums" at bounding box center [366, 501] width 199 height 27
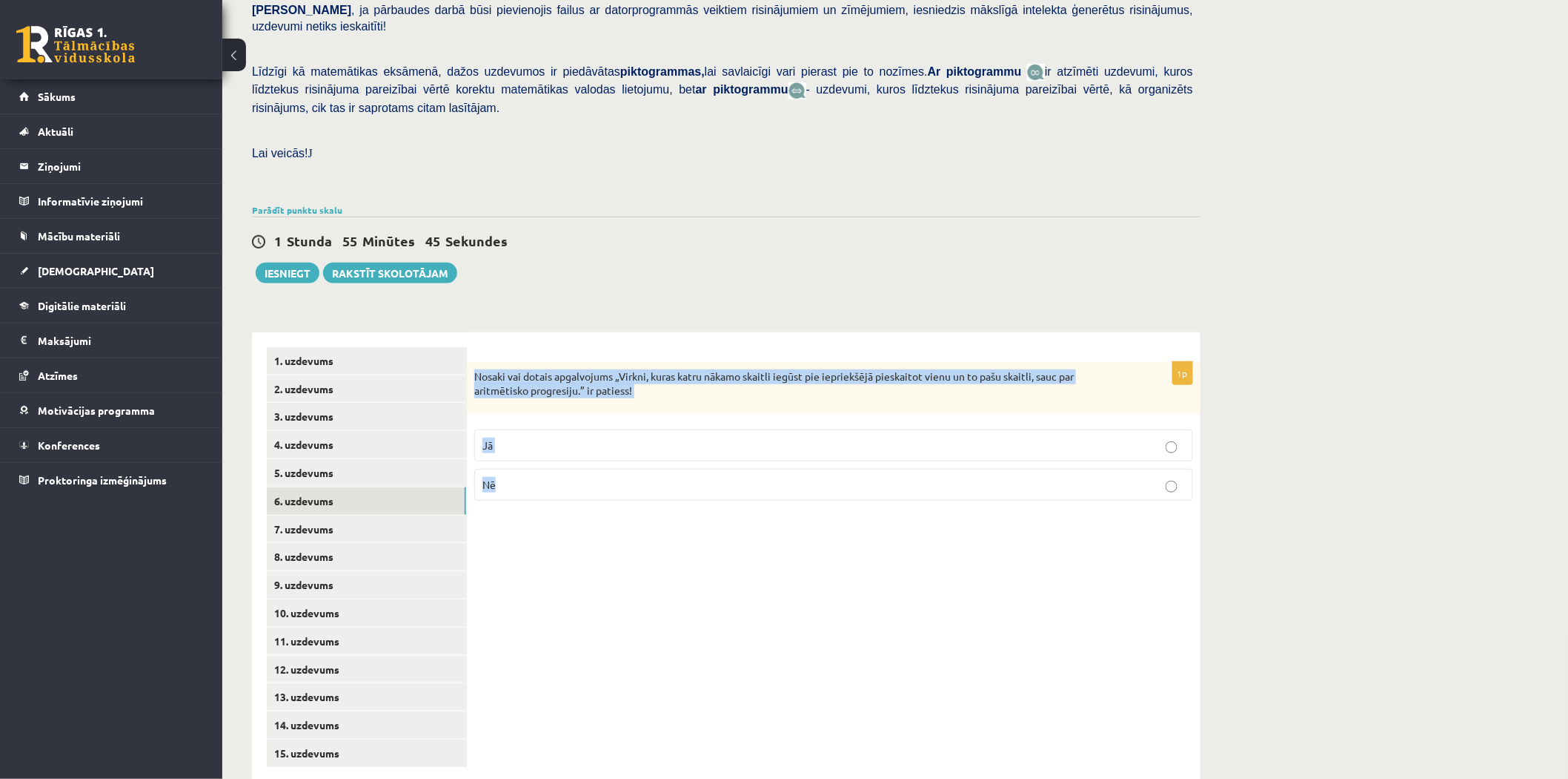
drag, startPoint x: 475, startPoint y: 340, endPoint x: 673, endPoint y: 464, distance: 233.6
click at [673, 464] on div "1p Nosaki vai dotais apgalvojums „Virkni, kuras katru nākamo skaitli iegūst pie…" at bounding box center [834, 437] width 734 height 151
copy div "Nosaki vai dotais apgalvojums „Virkni, kuras katru nākamo skaitli iegūst pie ie…"
click at [315, 515] on link "7. uzdevums" at bounding box center [366, 529] width 199 height 27
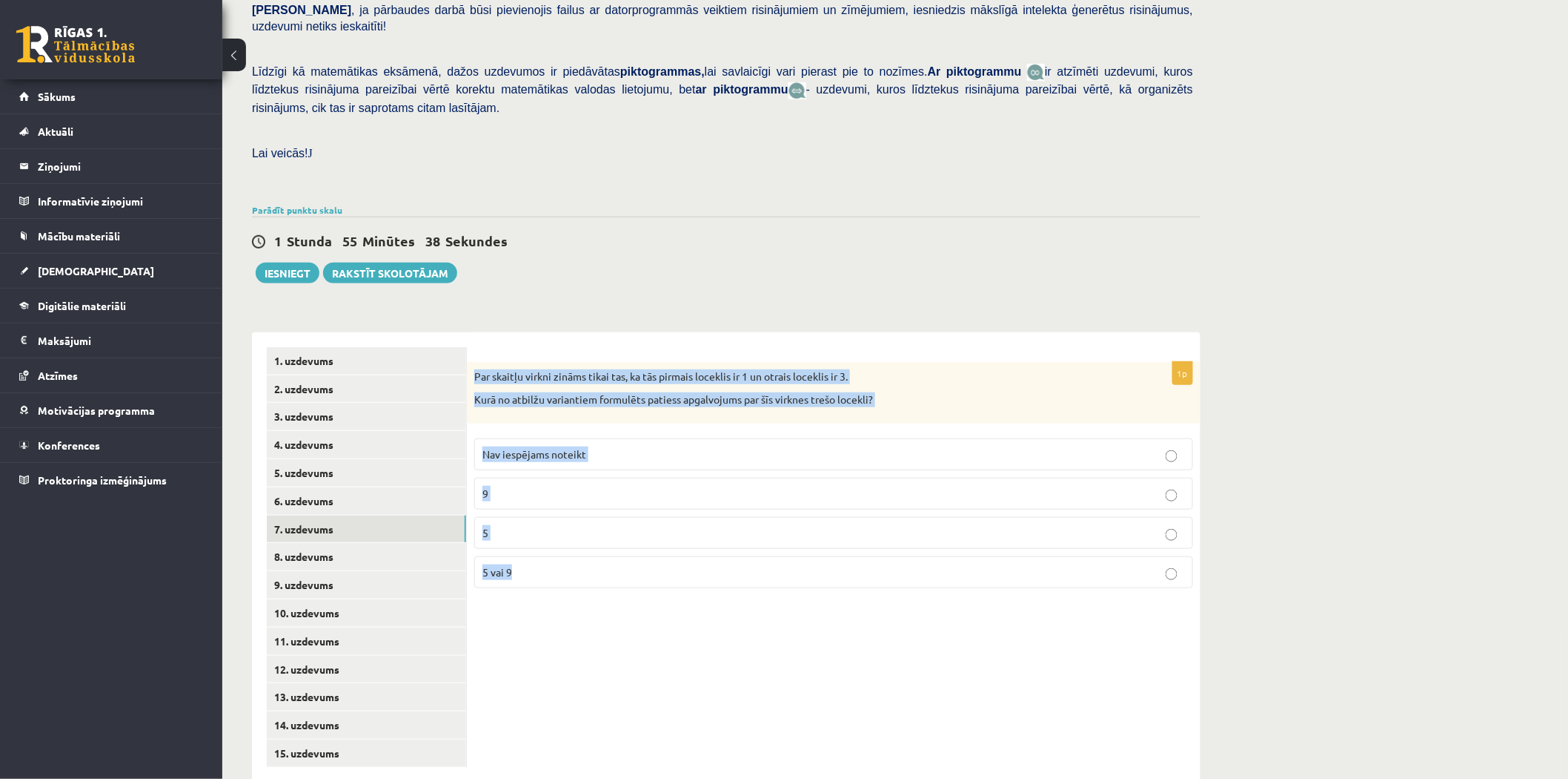
drag, startPoint x: 474, startPoint y: 340, endPoint x: 716, endPoint y: 541, distance: 314.6
click at [716, 541] on div "1p Par skaitļu virkni zināms tikai tas, ka tās pirmais loceklis ir 1 un otrais …" at bounding box center [834, 480] width 734 height 238
copy div "Par skaitļu virkni zināms tikai tas, ka tās pirmais loceklis ir 1 un otrais loc…"
click at [322, 543] on link "8. uzdevums" at bounding box center [366, 556] width 199 height 27
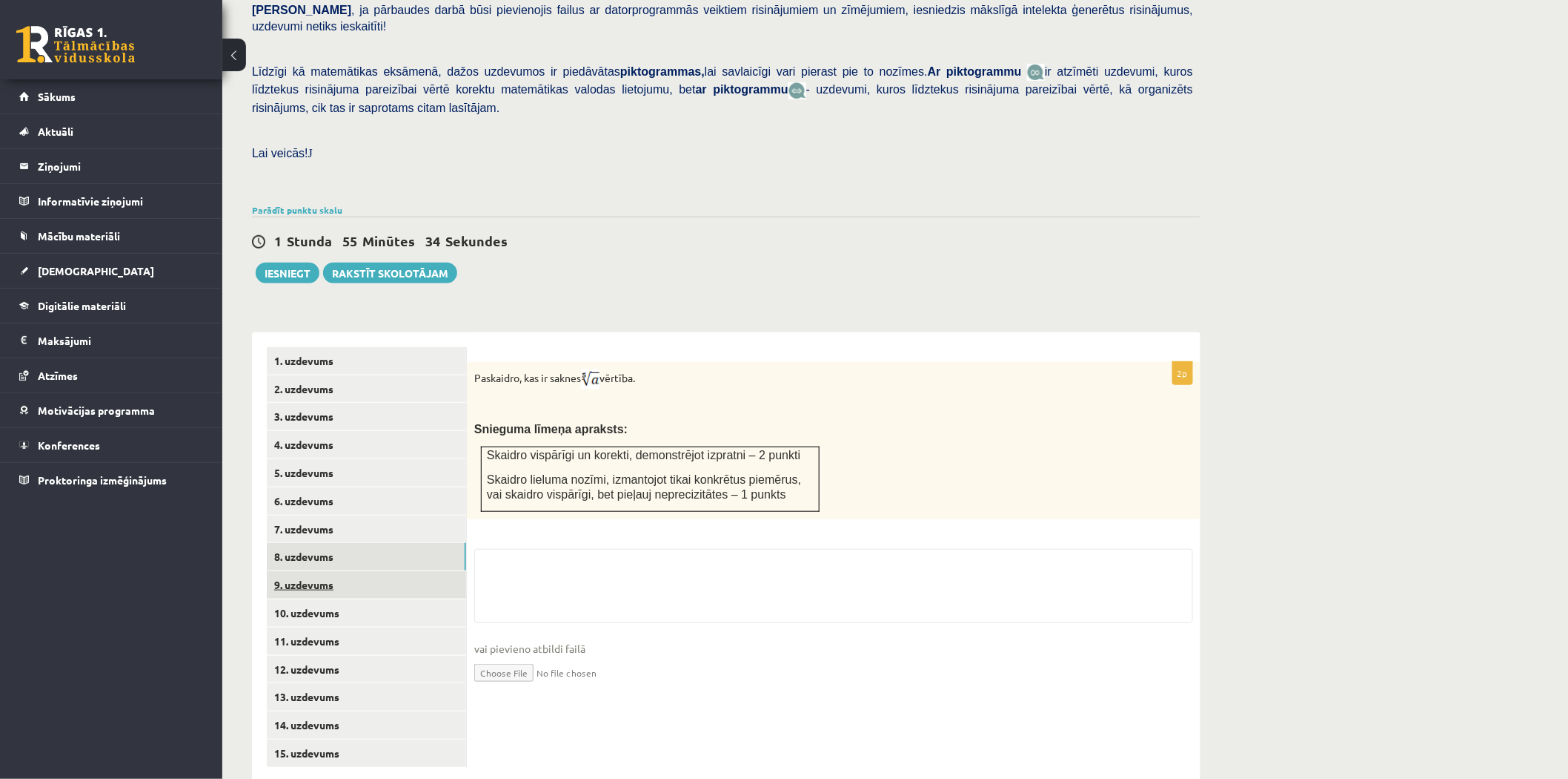
click at [348, 571] on link "9. uzdevums" at bounding box center [366, 584] width 199 height 27
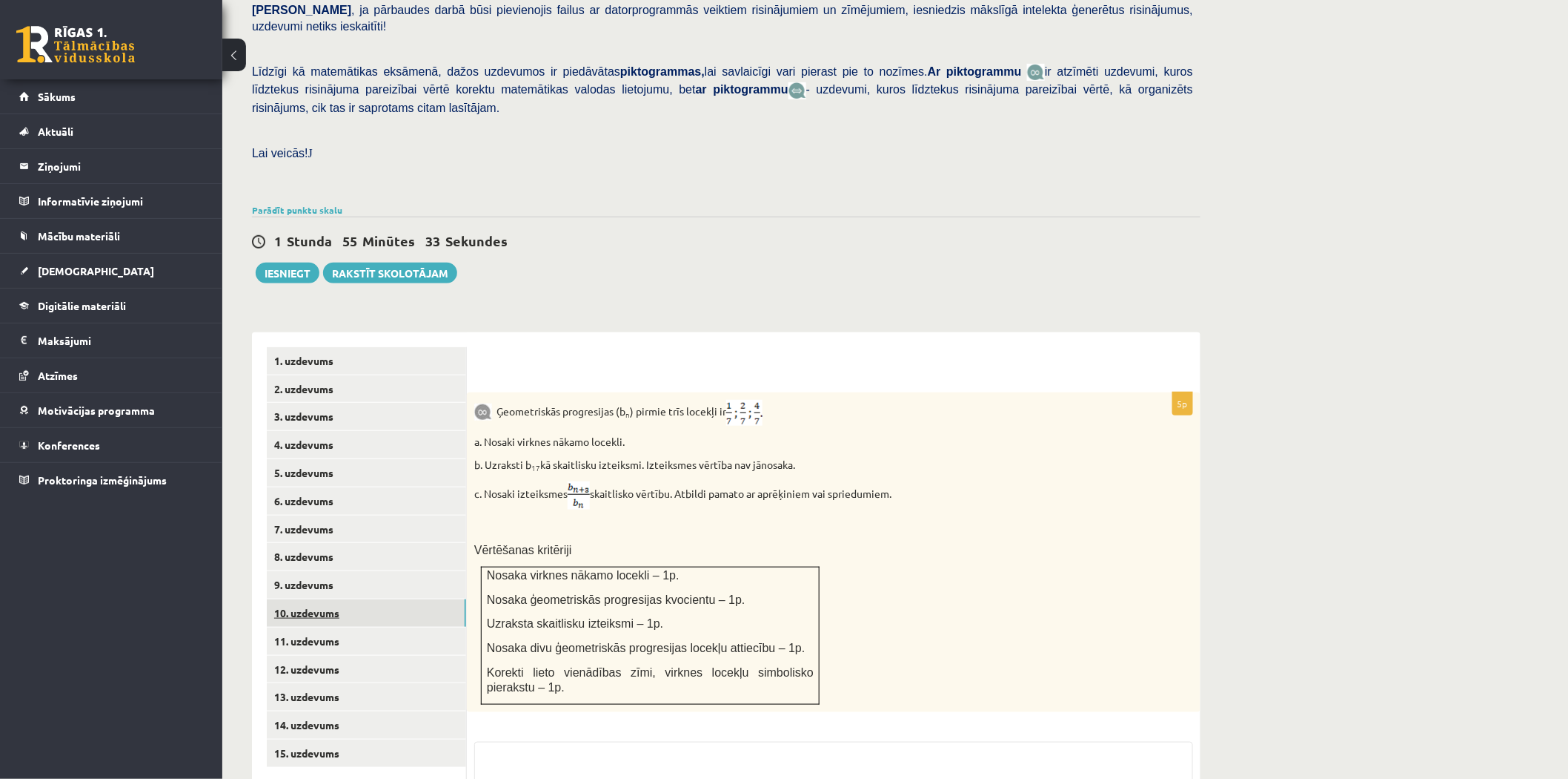
click at [332, 599] on link "10. uzdevums" at bounding box center [366, 613] width 199 height 27
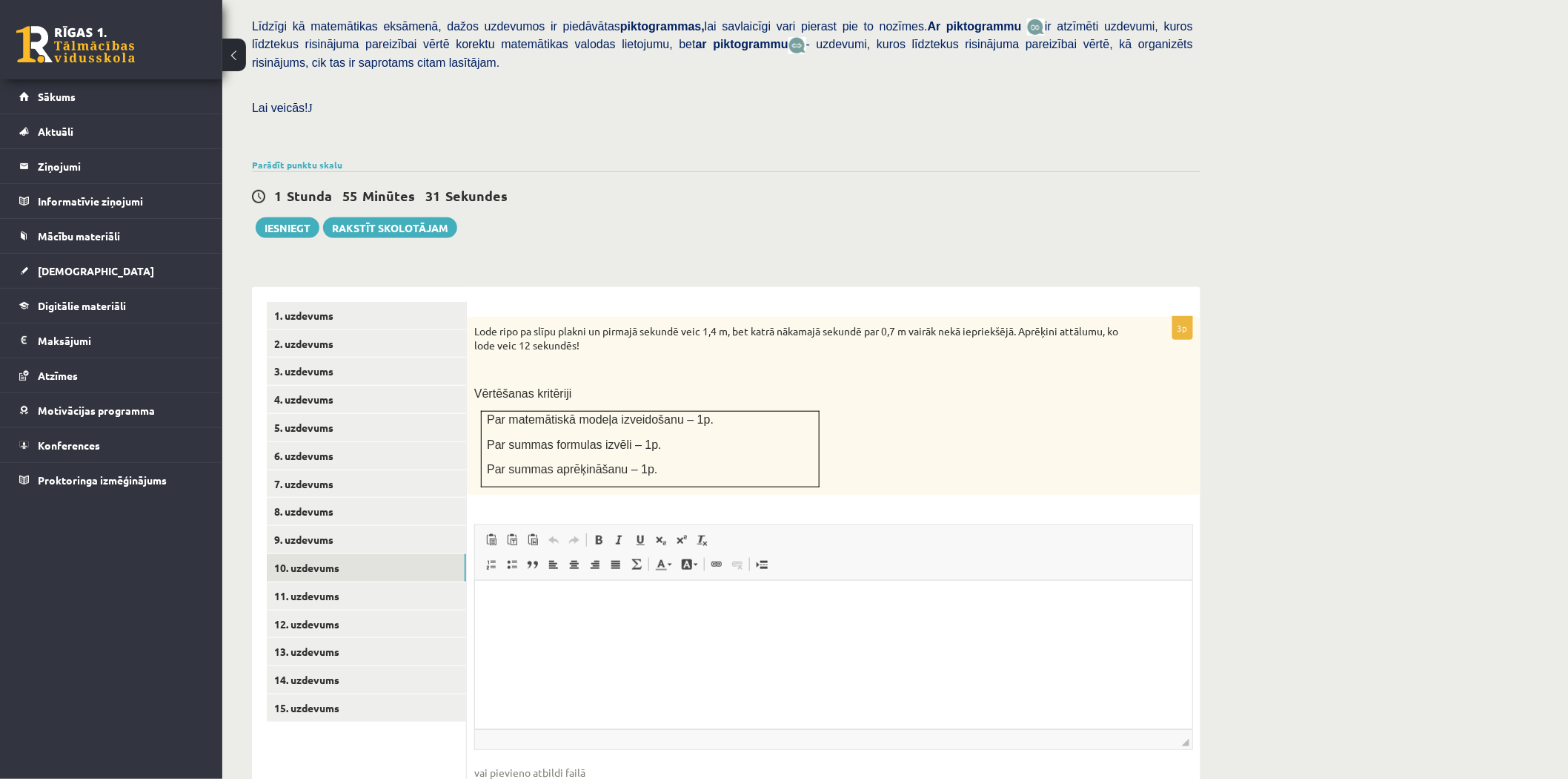
scroll to position [420, 0]
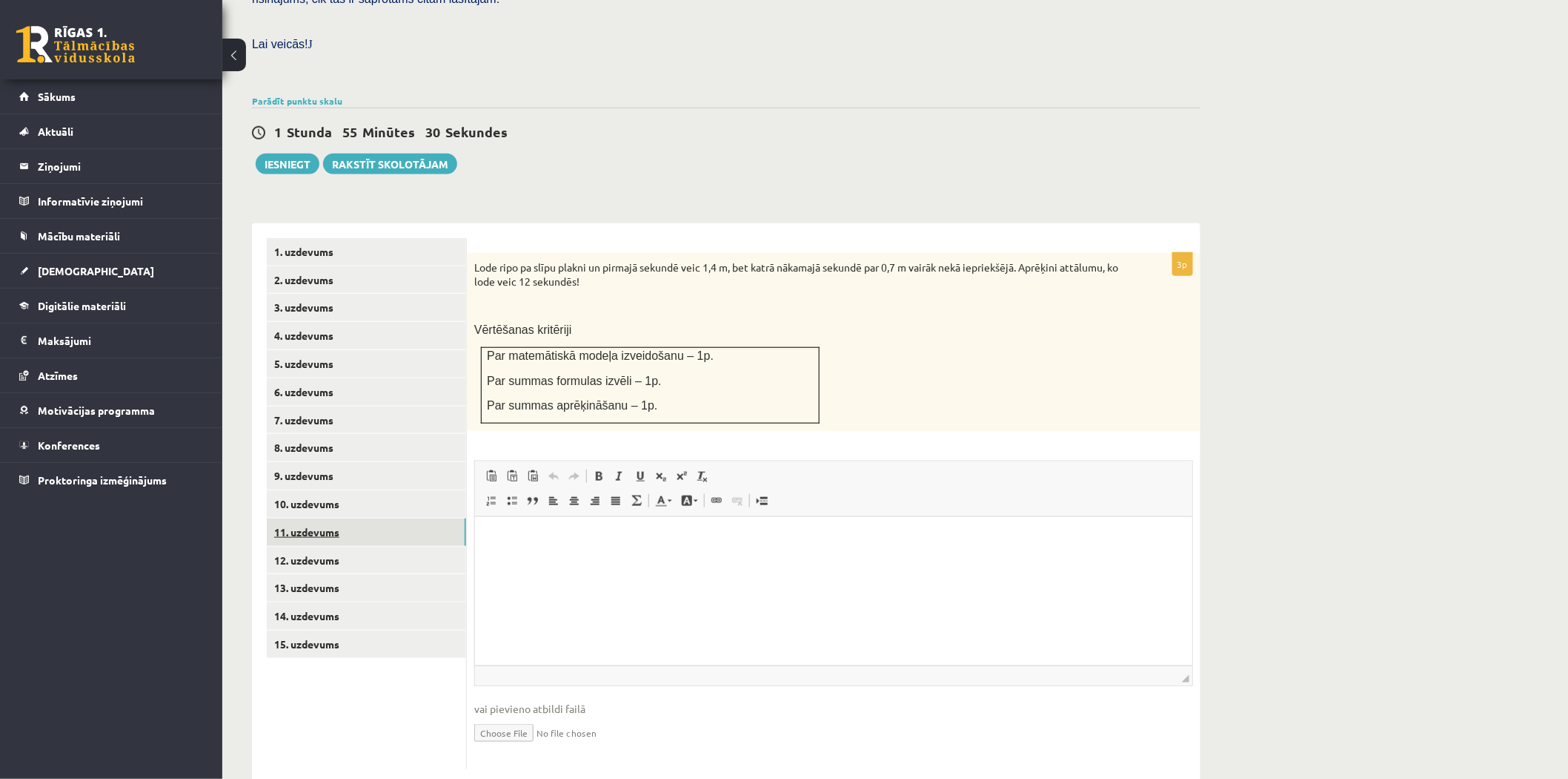
click at [360, 519] on link "11. uzdevums" at bounding box center [366, 532] width 199 height 27
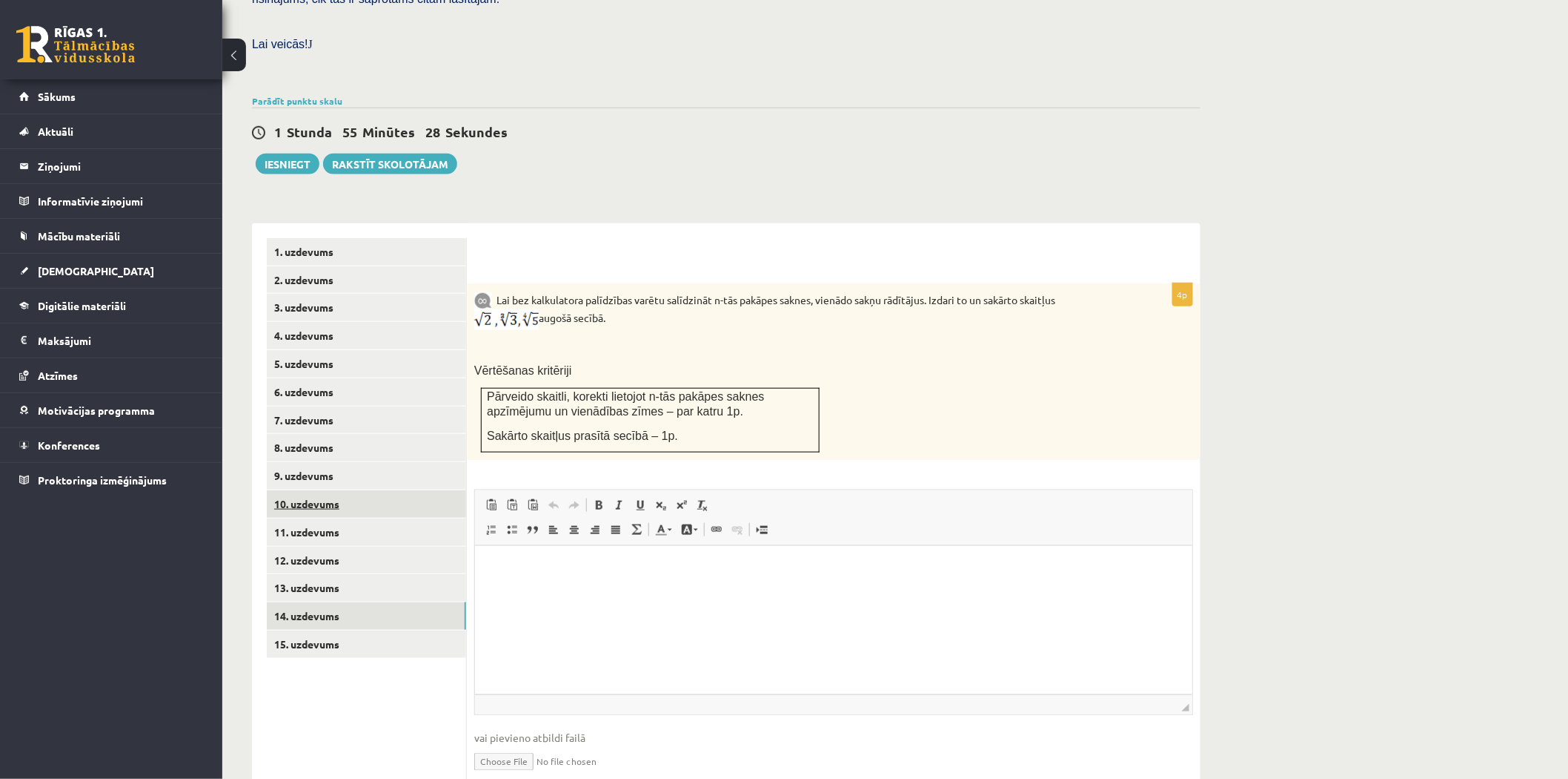
scroll to position [0, 0]
click at [336, 602] on link "14. uzdevums" at bounding box center [366, 616] width 199 height 27
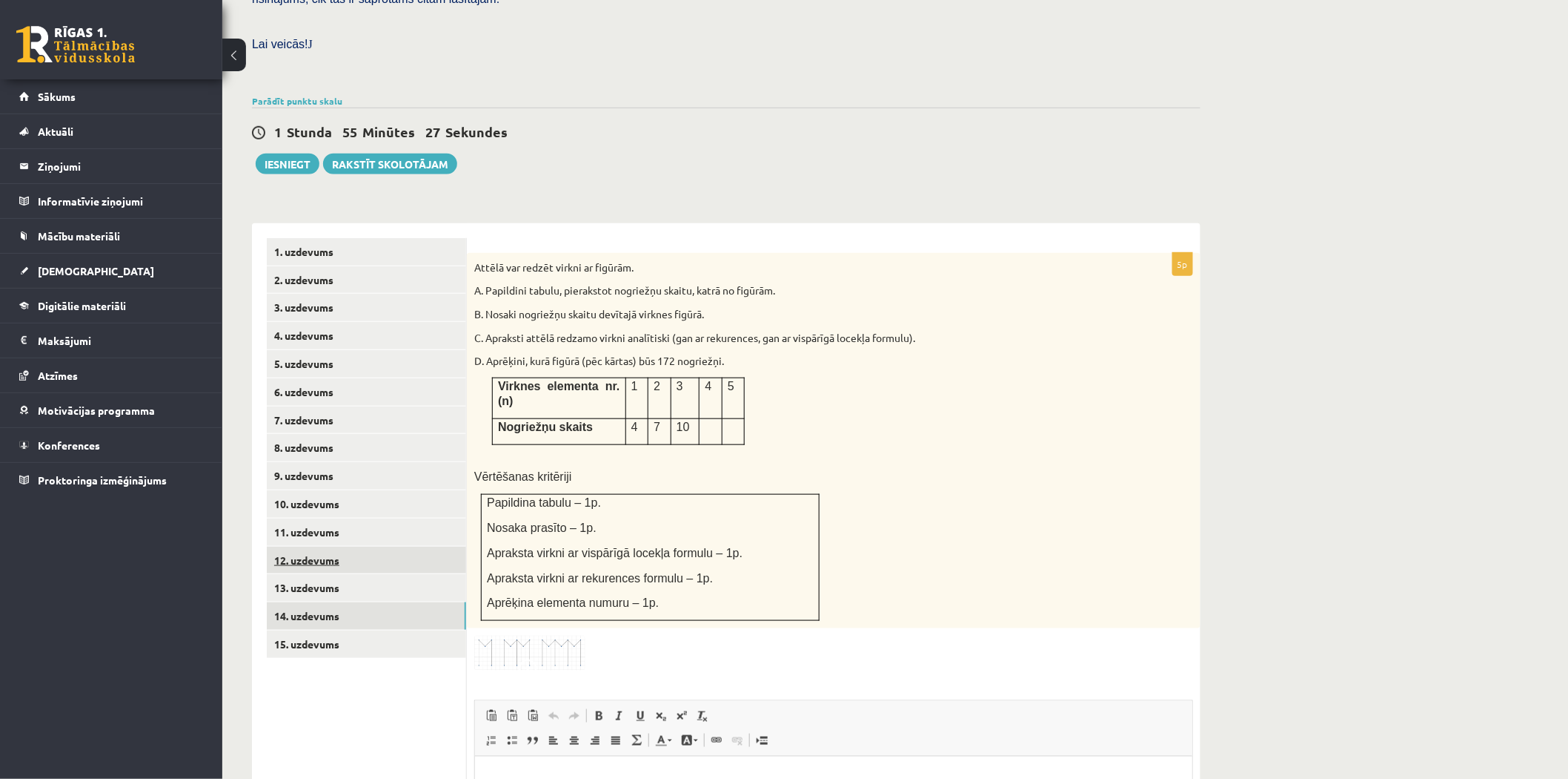
click at [352, 547] on link "12. uzdevums" at bounding box center [366, 560] width 199 height 27
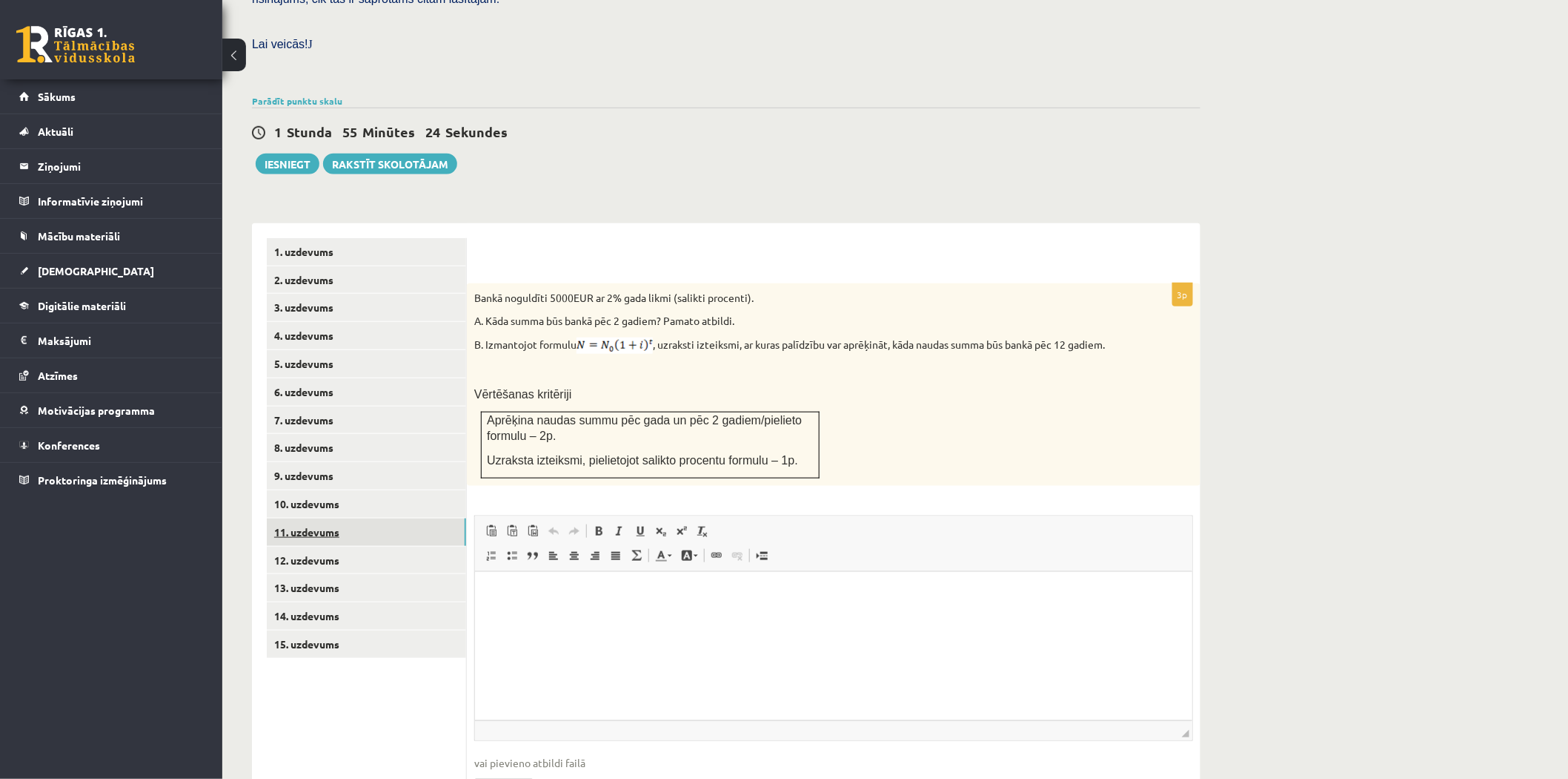
click at [373, 519] on link "11. uzdevums" at bounding box center [366, 532] width 199 height 27
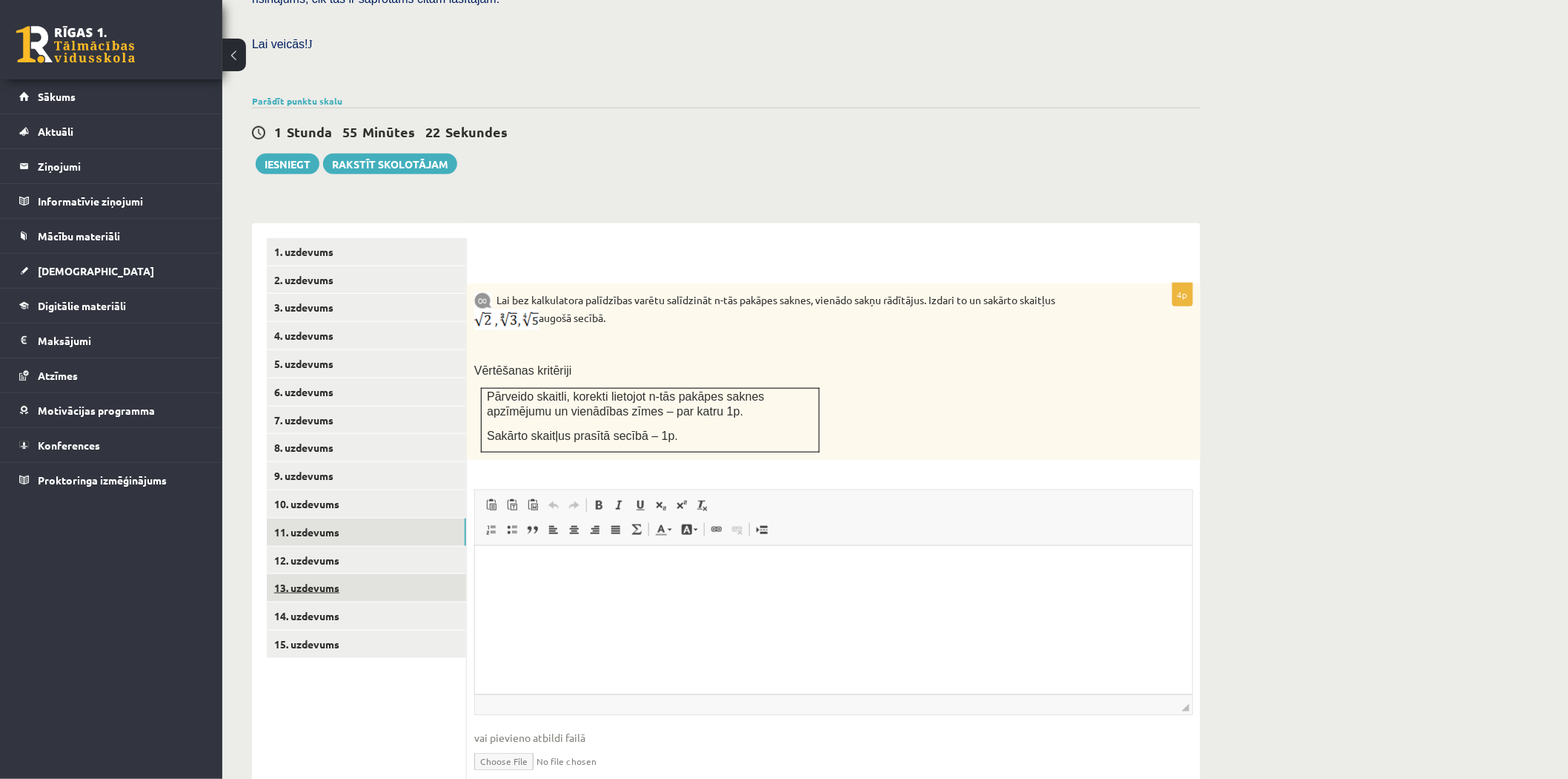
click at [339, 574] on link "13. uzdevums" at bounding box center [366, 588] width 199 height 27
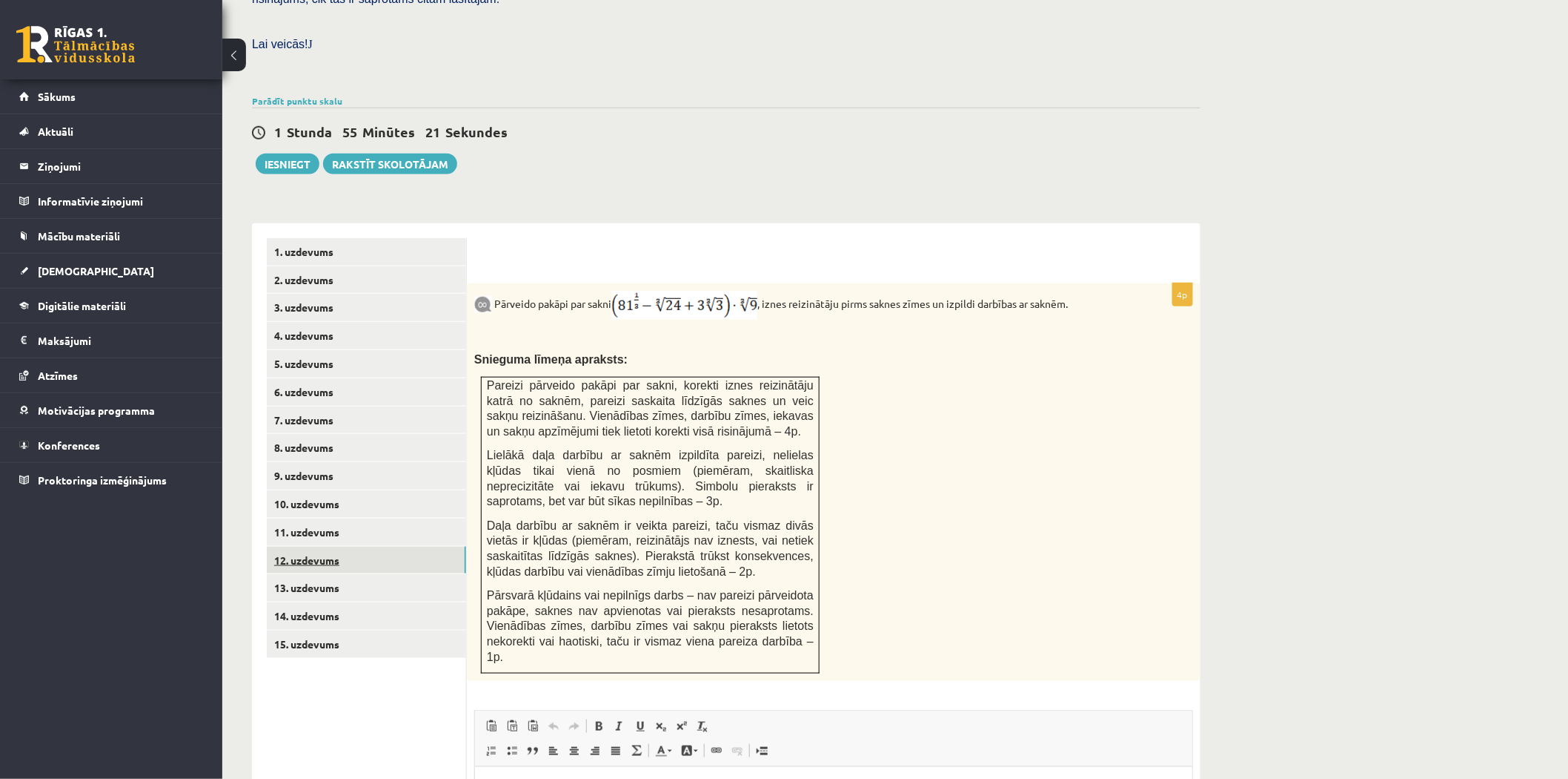
click at [351, 547] on link "12. uzdevums" at bounding box center [366, 560] width 199 height 27
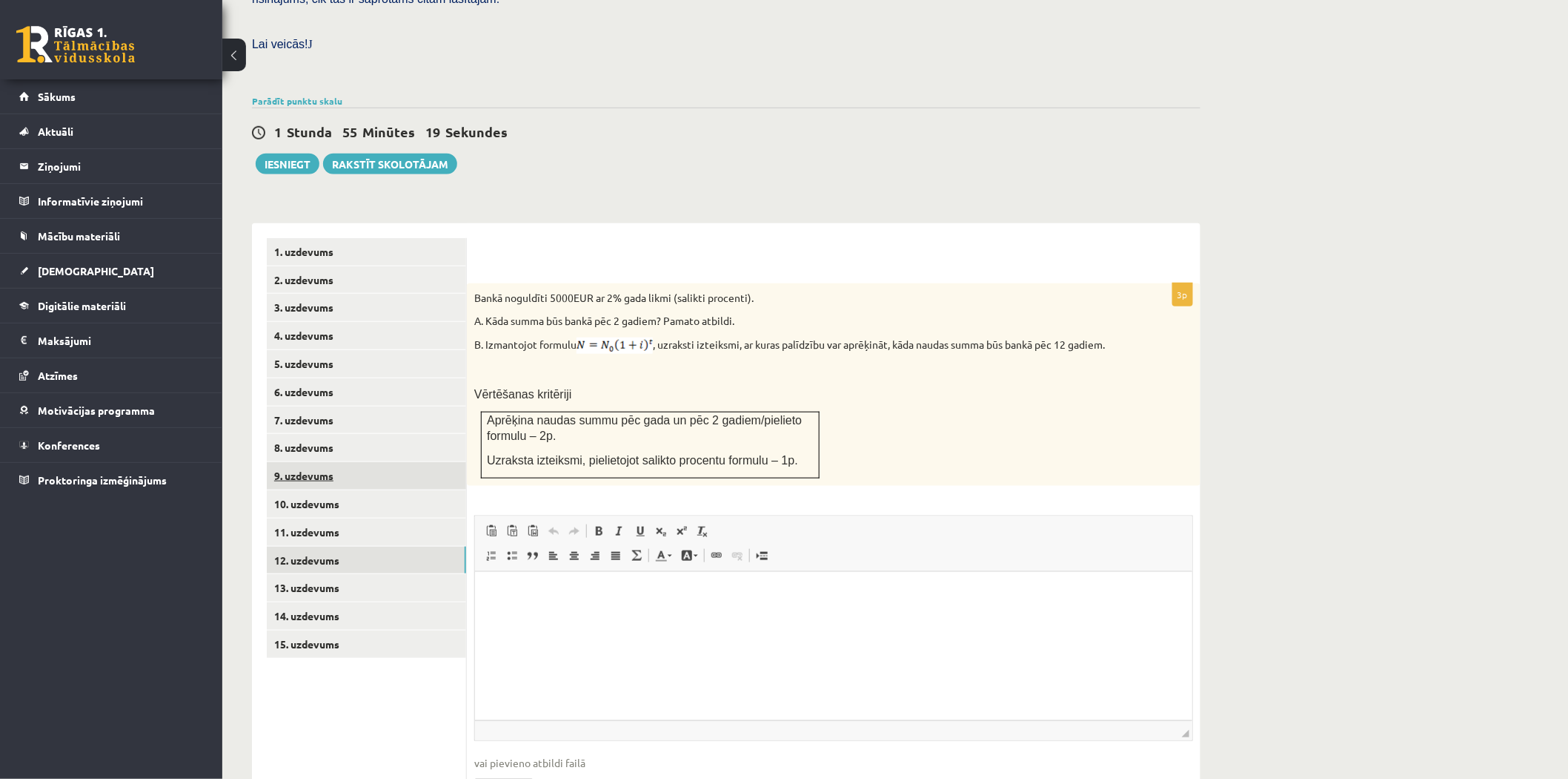
click at [365, 462] on link "9. uzdevums" at bounding box center [366, 475] width 199 height 27
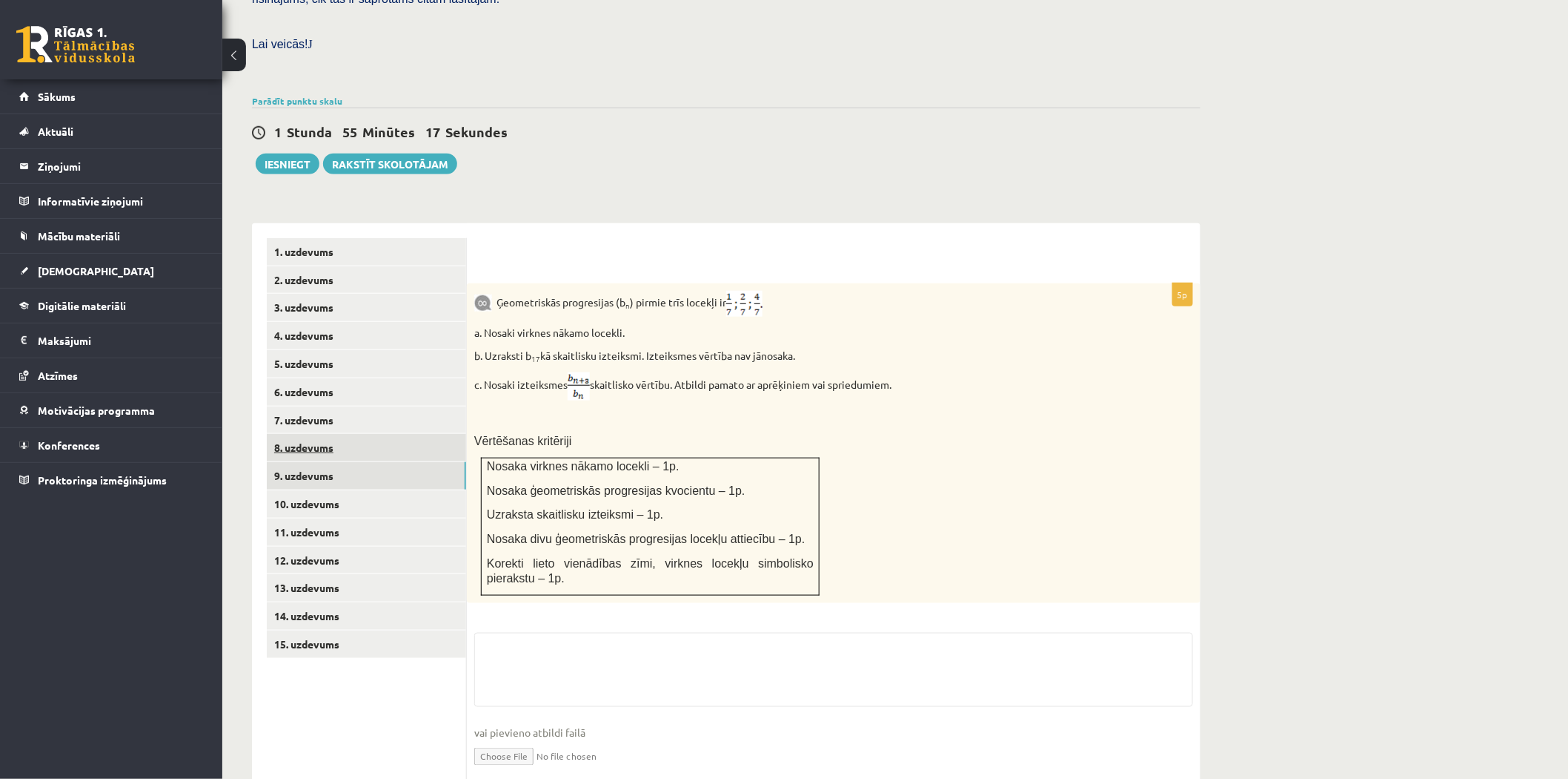
click at [360, 434] on link "8. uzdevums" at bounding box center [366, 447] width 199 height 27
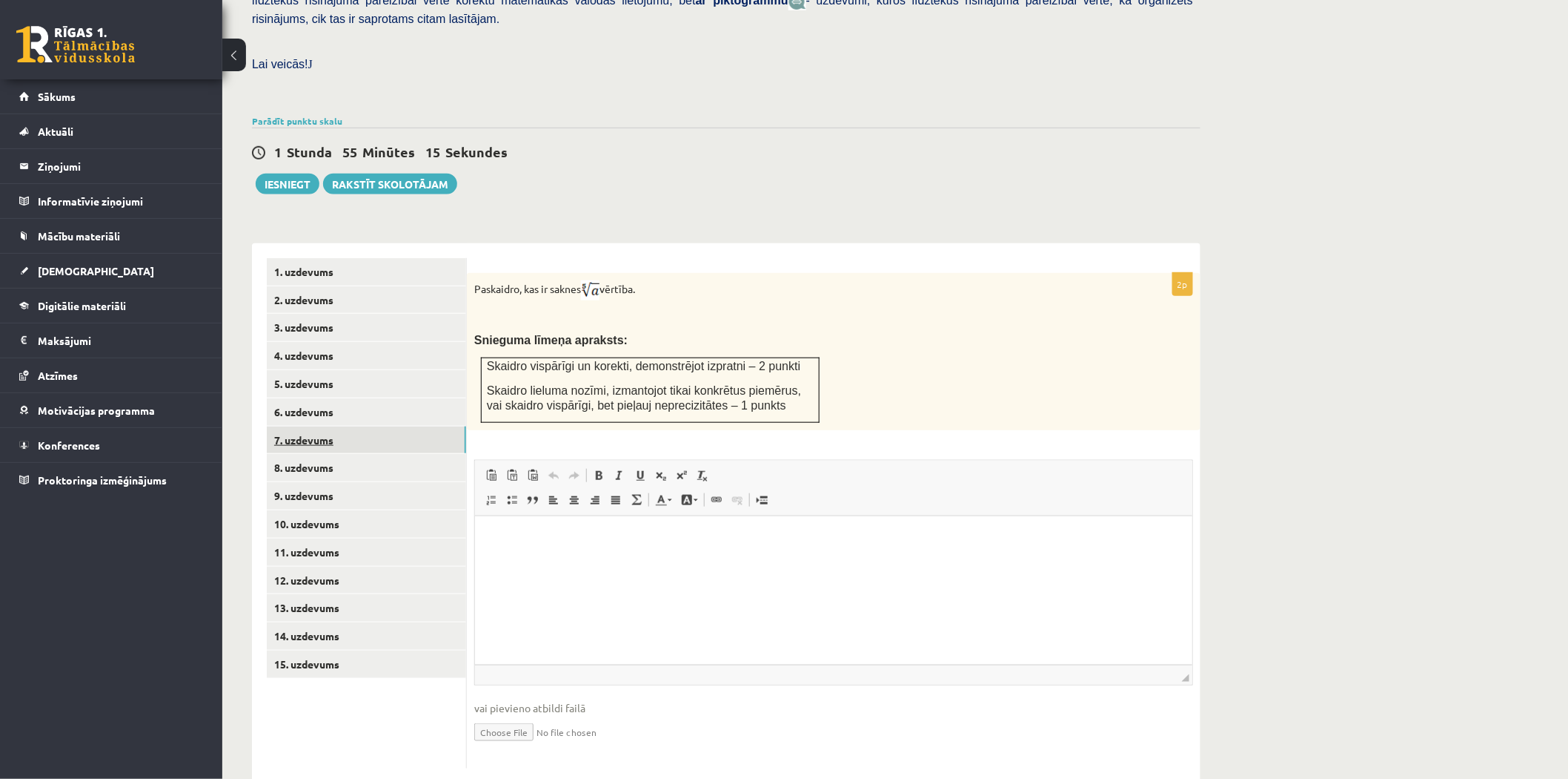
click at [367, 427] on link "7. uzdevums" at bounding box center [366, 440] width 199 height 27
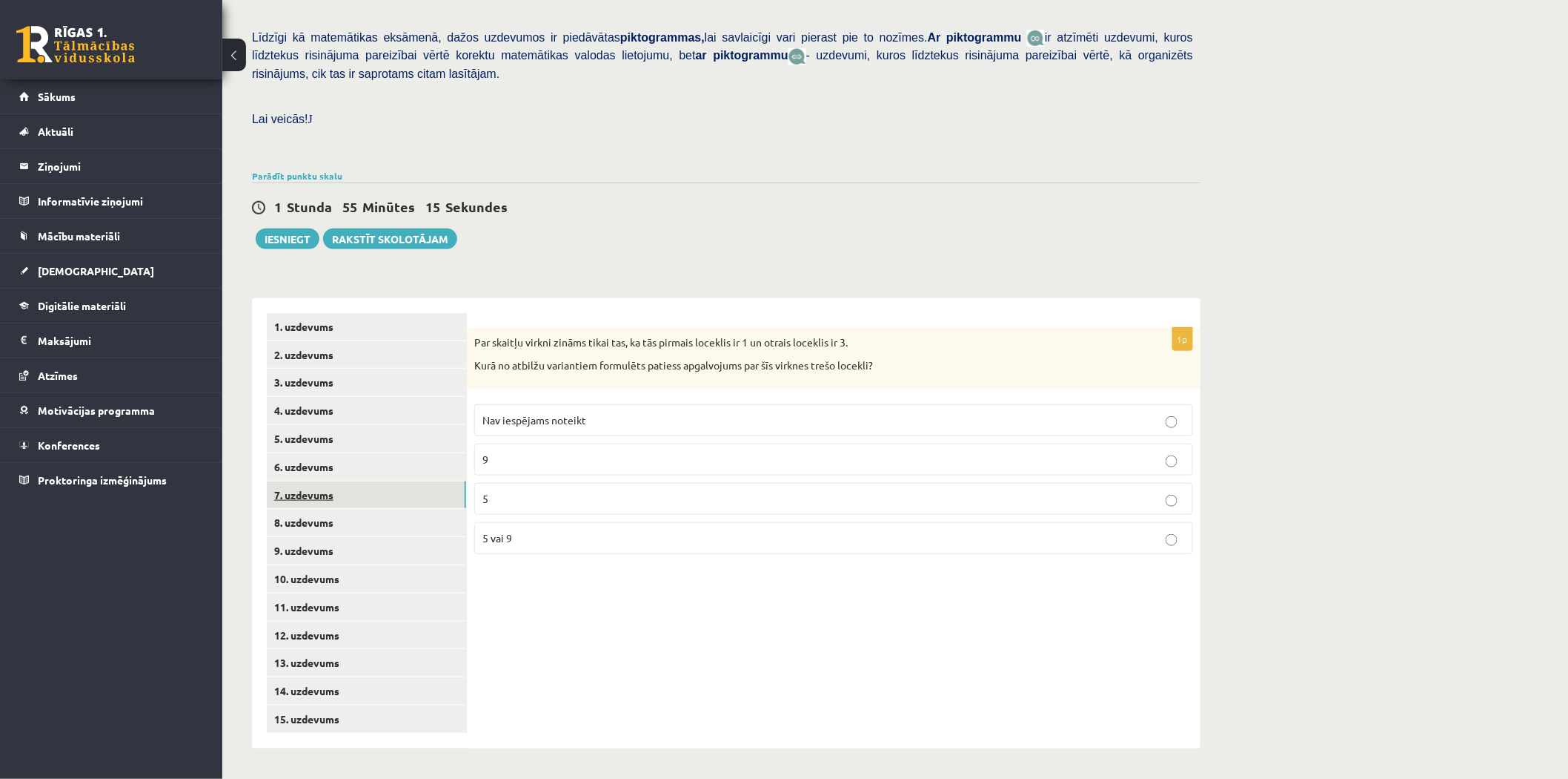
scroll to position [311, 0]
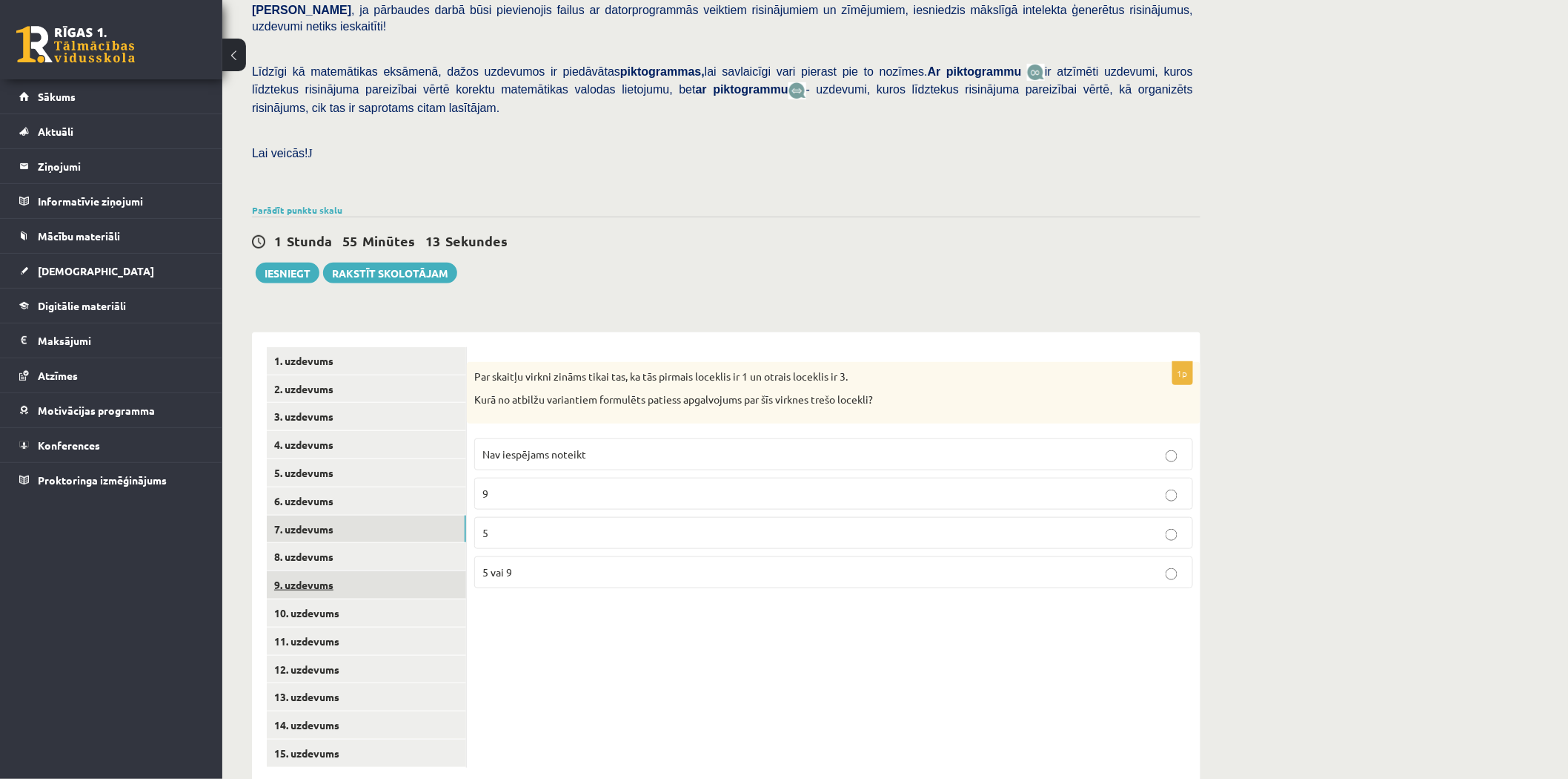
click at [324, 571] on link "9. uzdevums" at bounding box center [366, 584] width 199 height 27
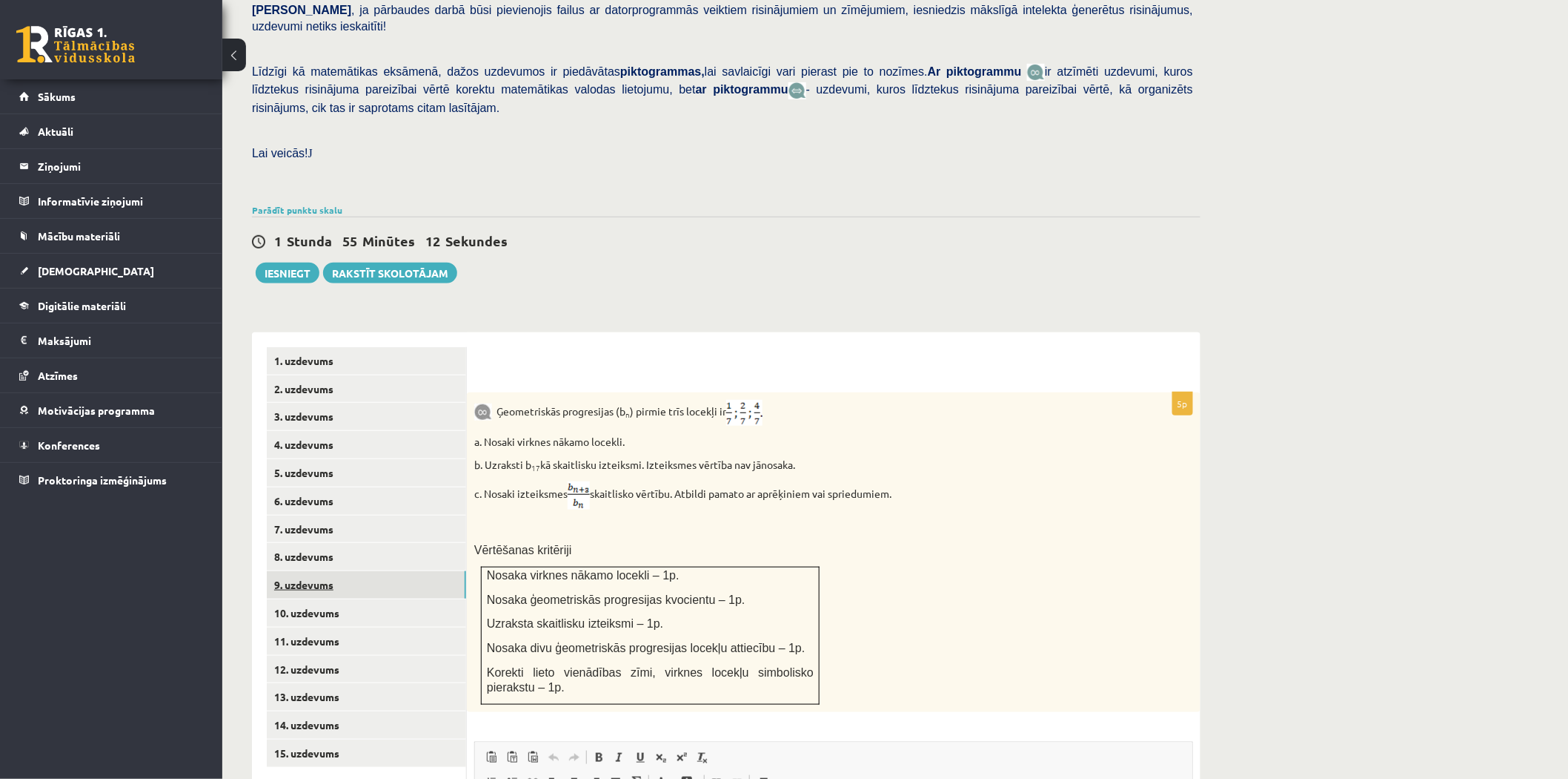
scroll to position [0, 0]
click at [328, 599] on link "10. uzdevums" at bounding box center [366, 613] width 199 height 27
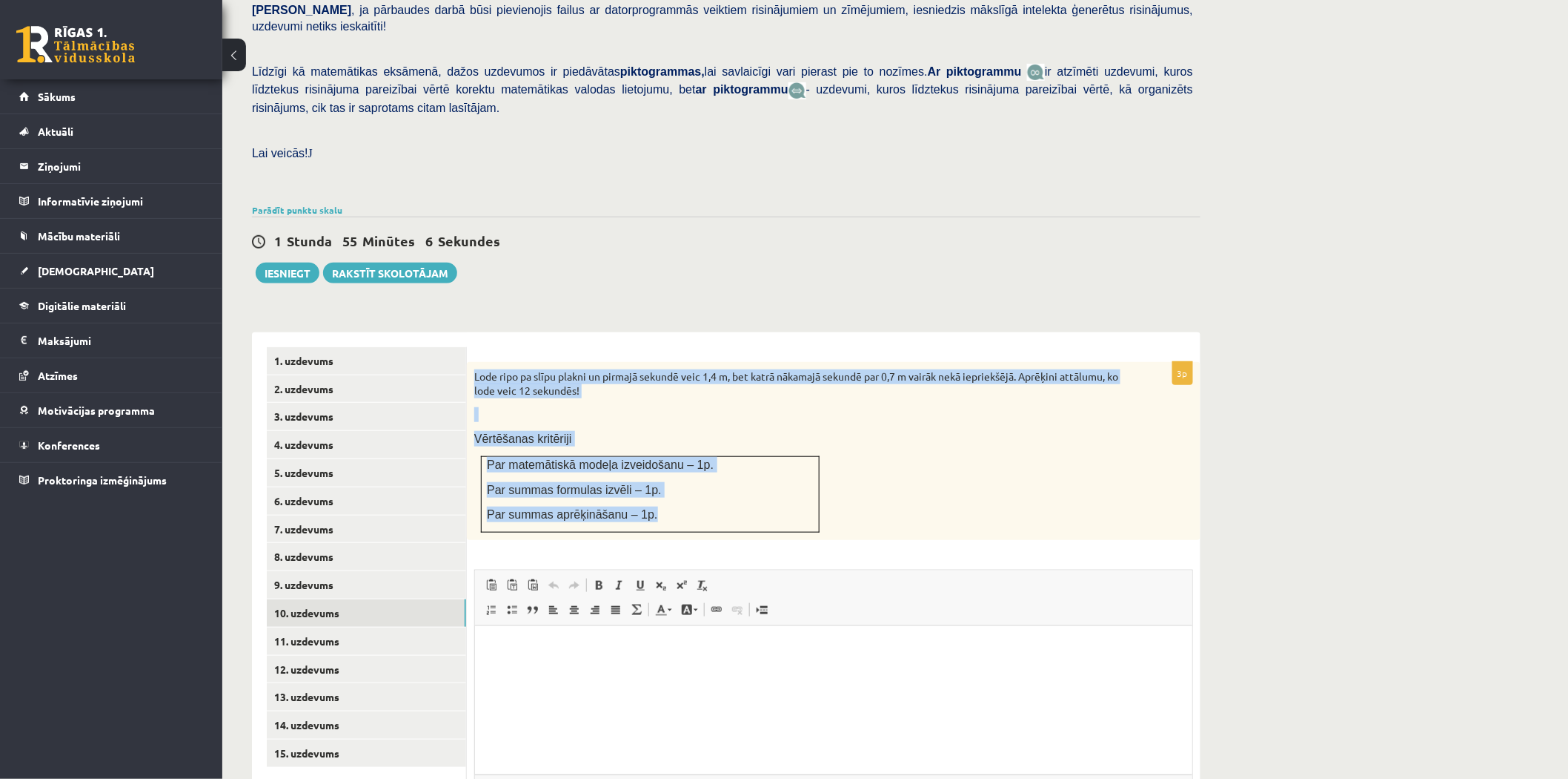
drag, startPoint x: 475, startPoint y: 336, endPoint x: 775, endPoint y: 487, distance: 335.9
click at [775, 487] on div "Lode ripo pa slīpu plakni un pirmajā sekundē veic 1,4 m, bet katrā nākamajā sek…" at bounding box center [834, 450] width 734 height 178
copy div "Lode ripo pa slīpu plakni un pirmajā sekundē veic 1,4 m, bet katrā nākamajā sek…"
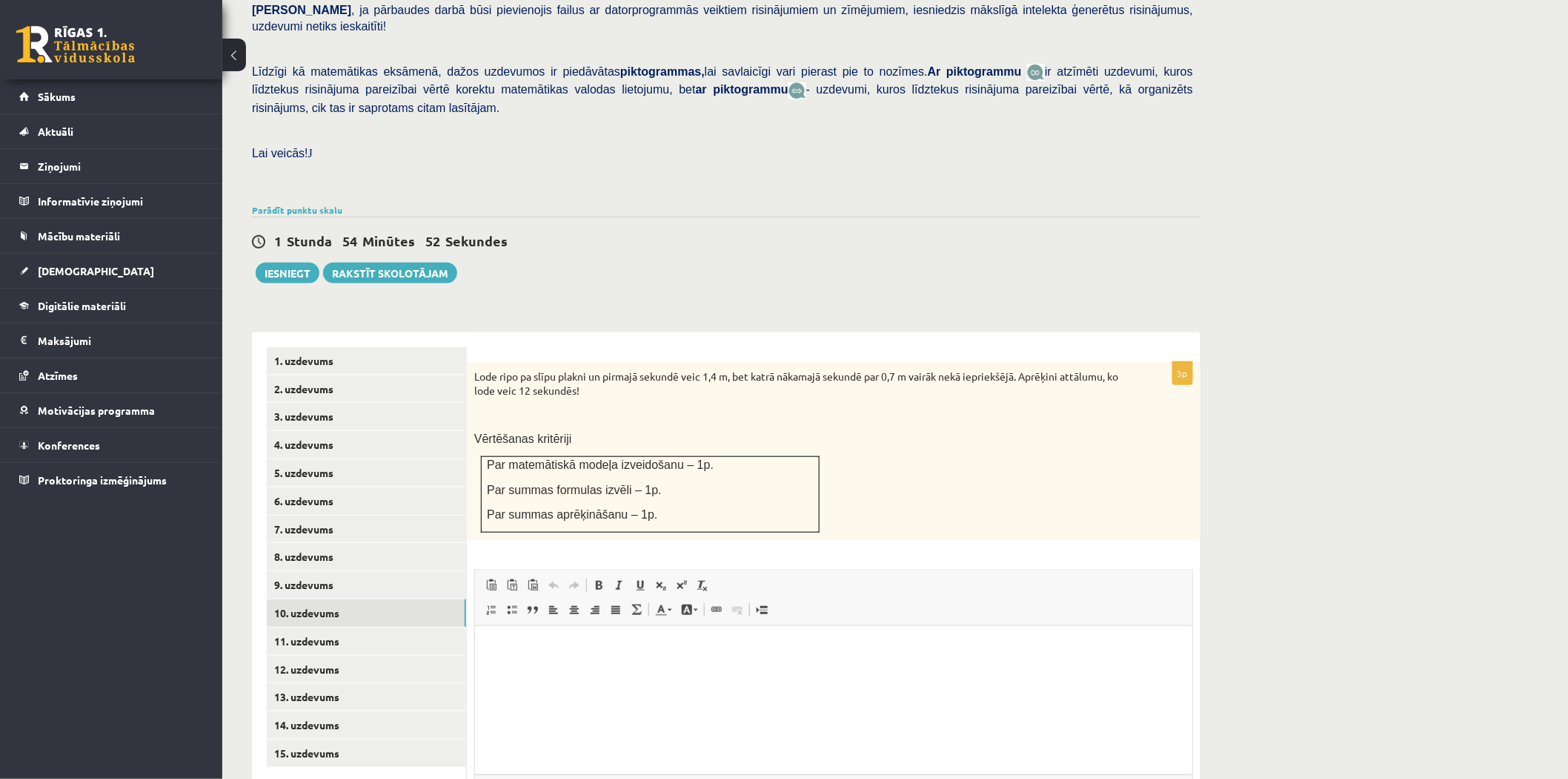
click at [925, 144] on p "Lai veicās! J" at bounding box center [722, 152] width 942 height 16
click at [344, 347] on link "1. uzdevums" at bounding box center [366, 360] width 199 height 27
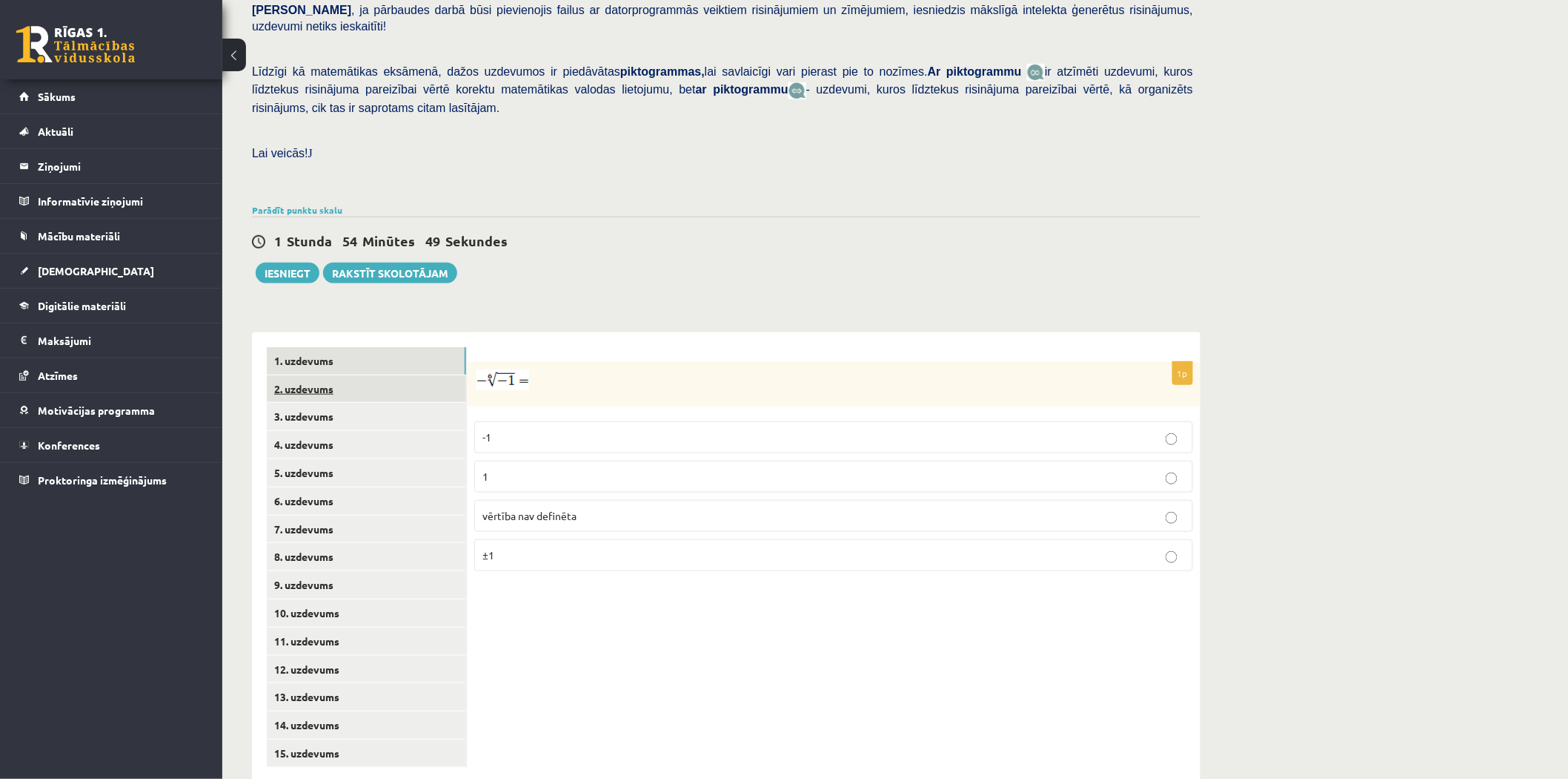
click at [368, 375] on link "2. uzdevums" at bounding box center [366, 388] width 199 height 27
click at [348, 402] on link "3. uzdevums" at bounding box center [366, 416] width 199 height 27
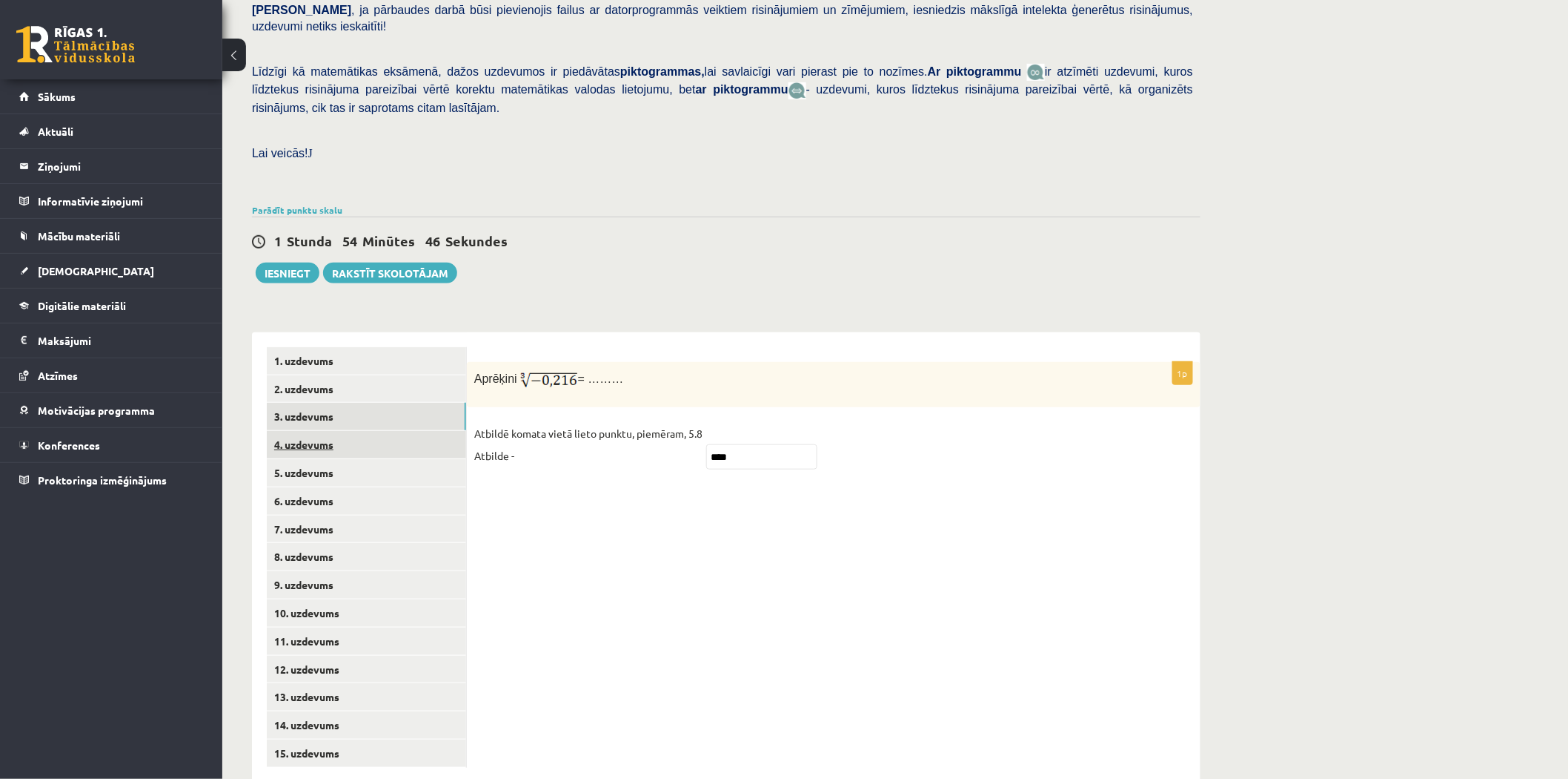
click at [346, 431] on link "4. uzdevums" at bounding box center [366, 444] width 199 height 27
click at [544, 423] on p "Jā" at bounding box center [833, 431] width 702 height 16
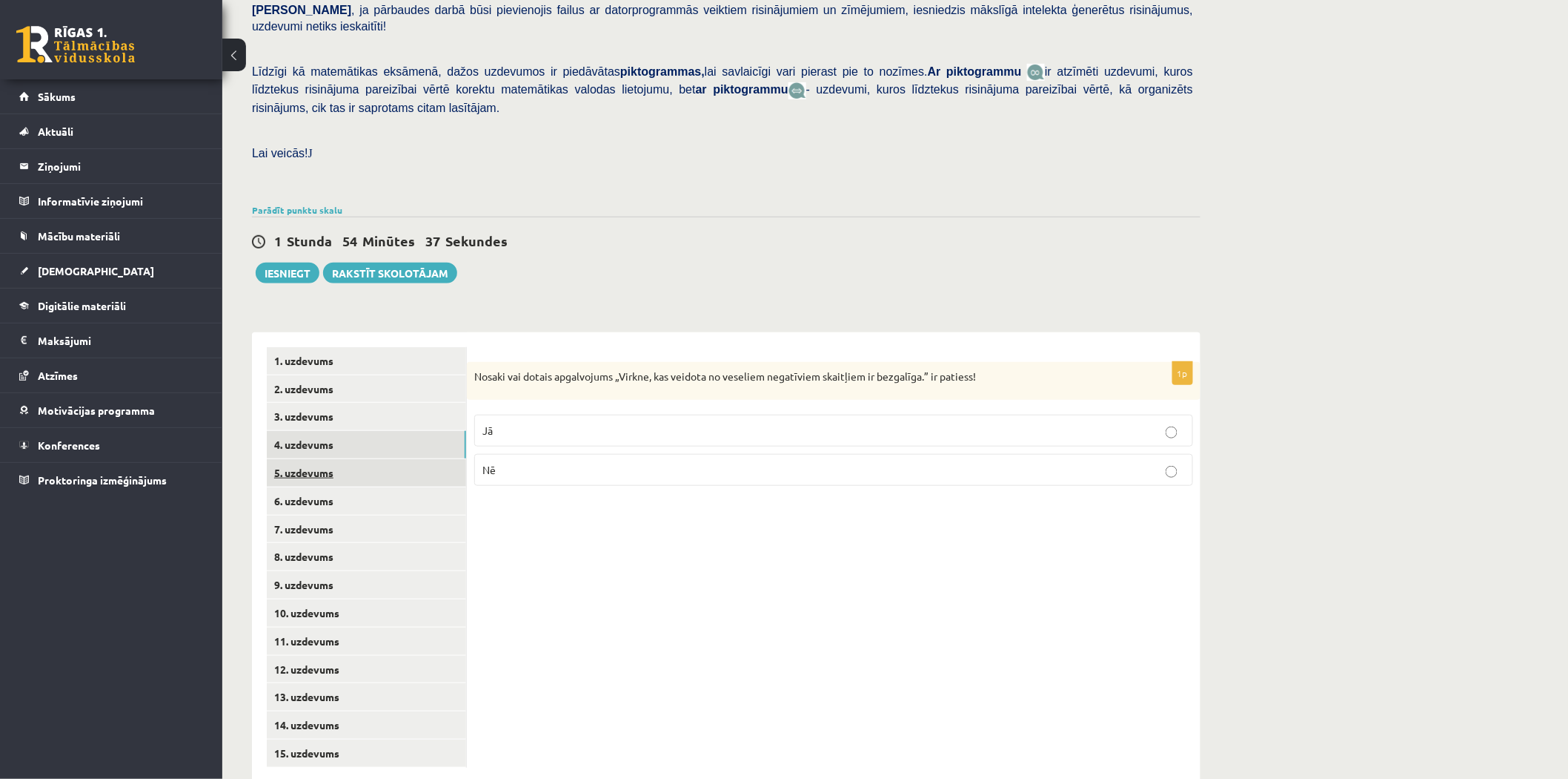
click at [359, 459] on link "5. uzdevums" at bounding box center [366, 472] width 199 height 27
click at [364, 487] on link "6. uzdevums" at bounding box center [366, 501] width 199 height 27
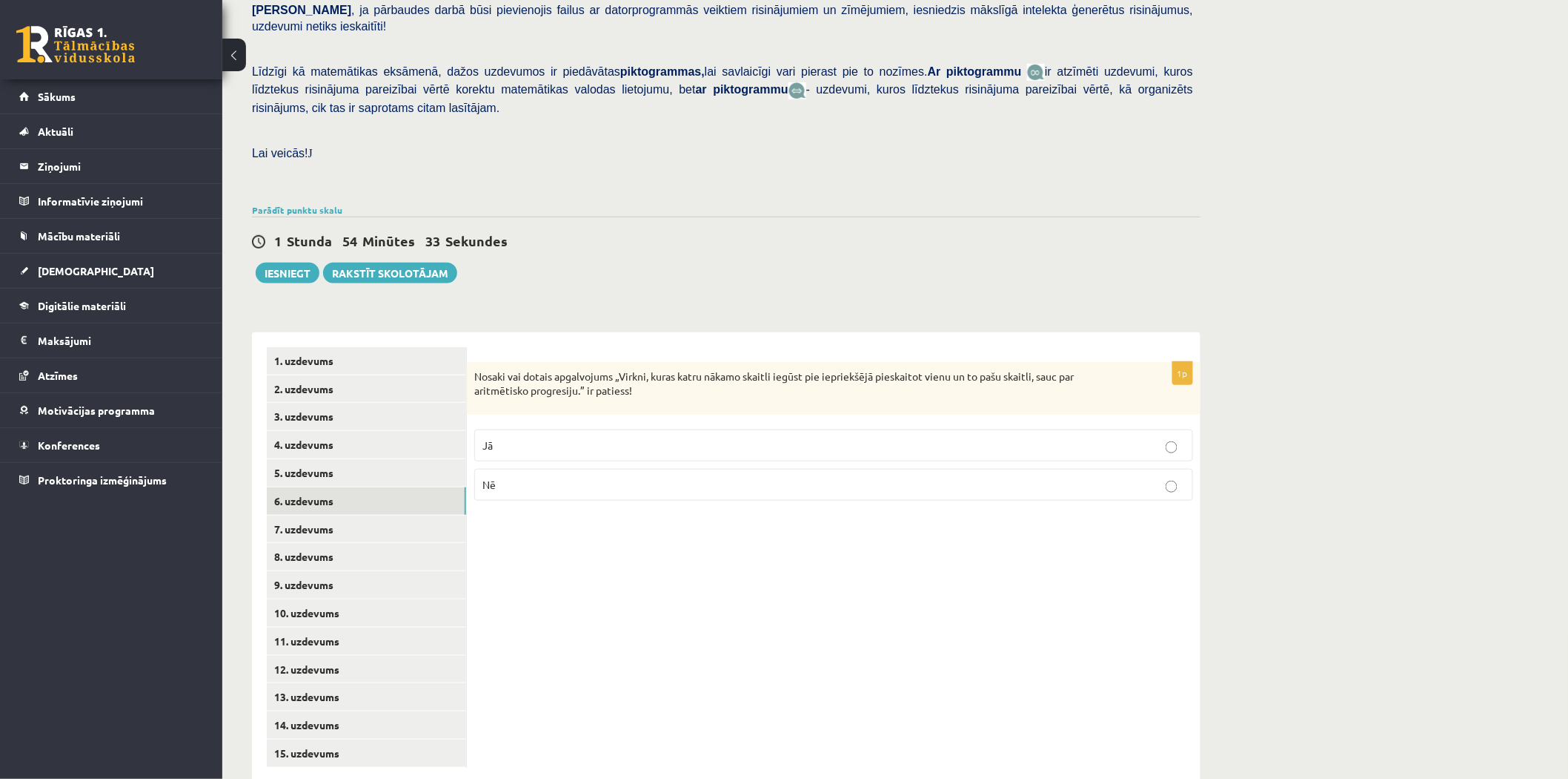
click at [605, 438] on p "Jā" at bounding box center [833, 446] width 702 height 16
click at [397, 515] on link "7. uzdevums" at bounding box center [366, 529] width 199 height 27
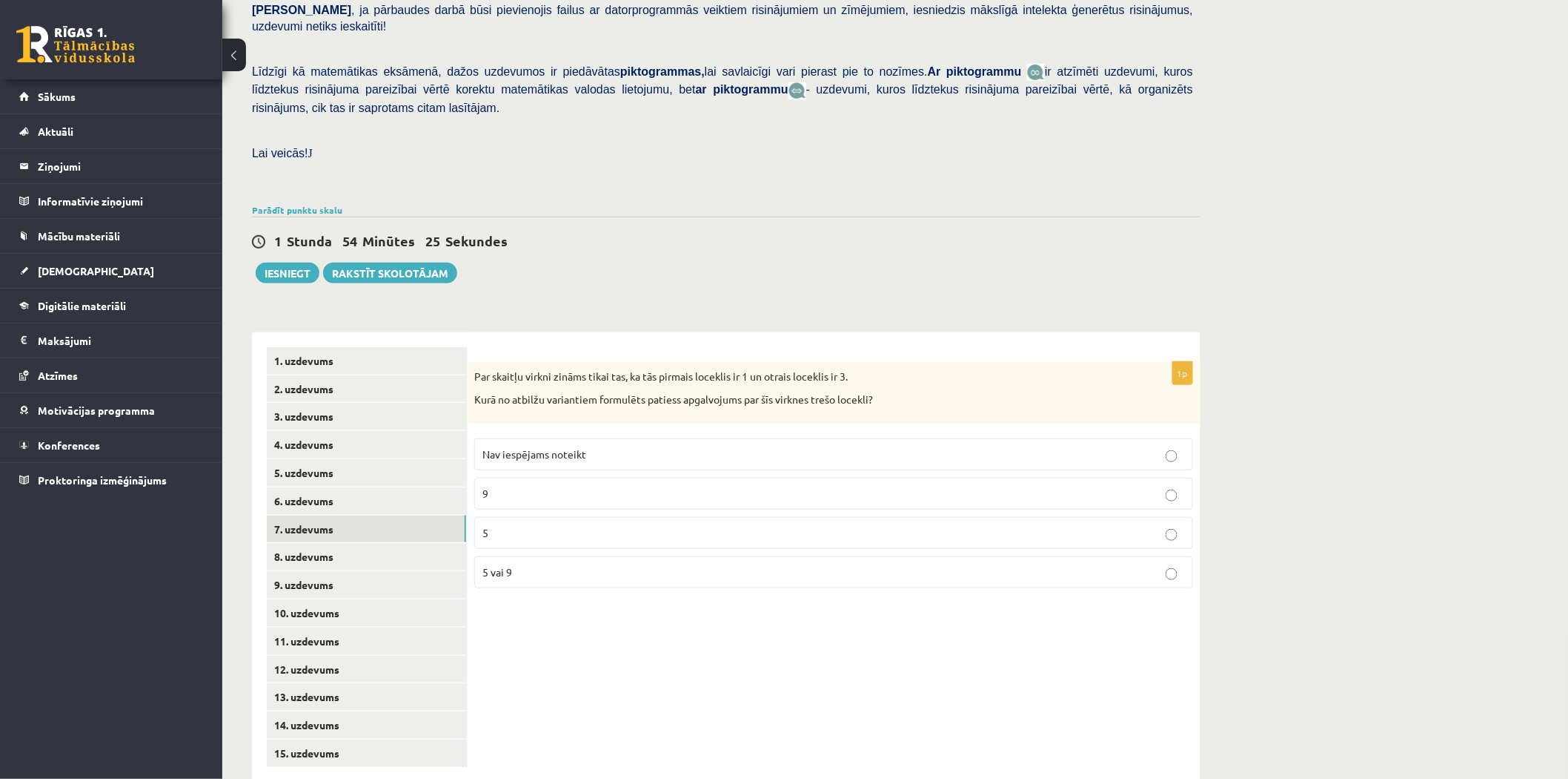
click at [621, 446] on p "Nav iespējams noteikt" at bounding box center [833, 454] width 702 height 16
click at [373, 543] on link "8. uzdevums" at bounding box center [366, 556] width 199 height 27
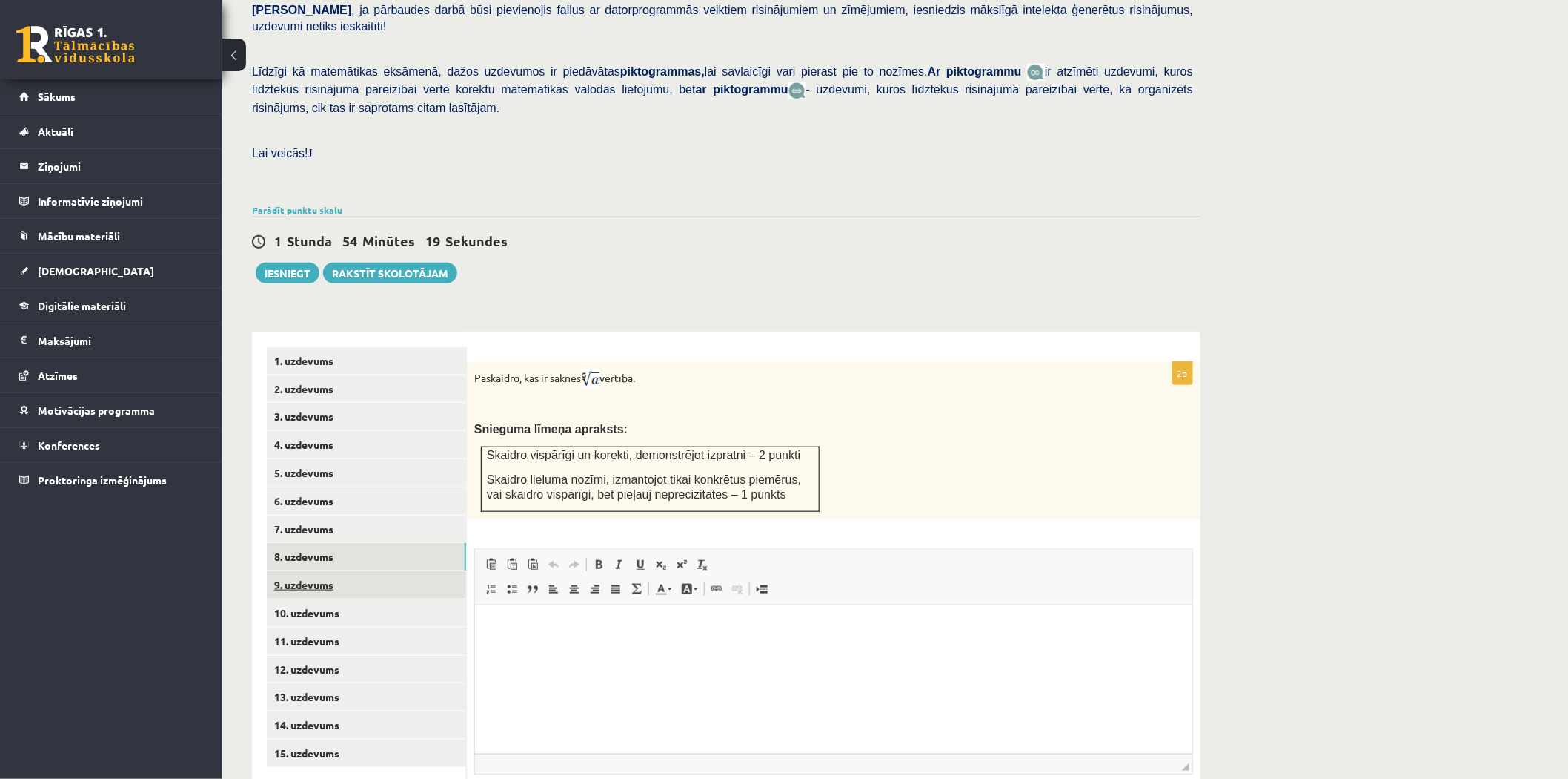
click at [360, 571] on link "9. uzdevums" at bounding box center [366, 584] width 199 height 27
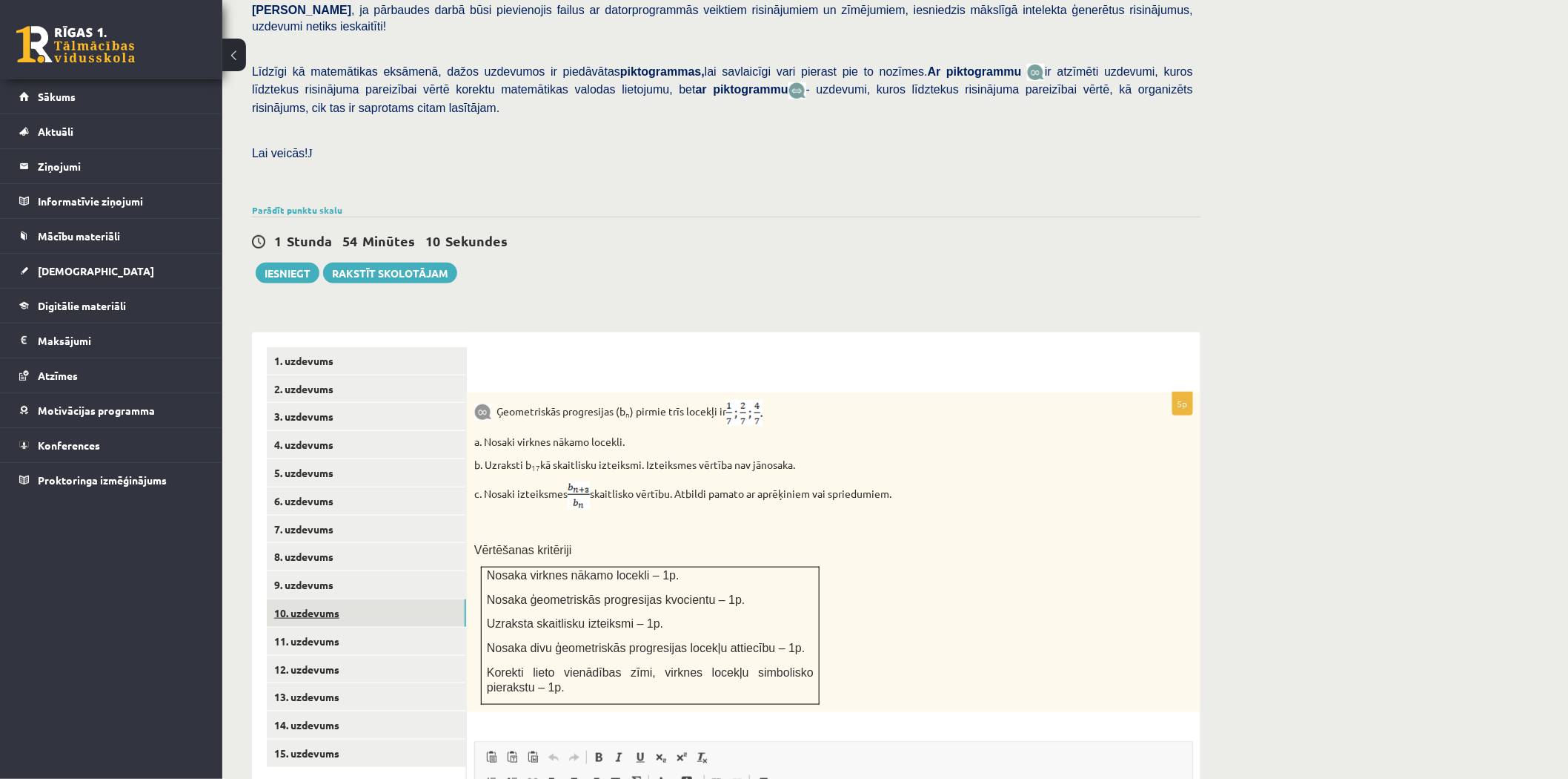
click at [316, 599] on link "10. uzdevums" at bounding box center [366, 613] width 199 height 27
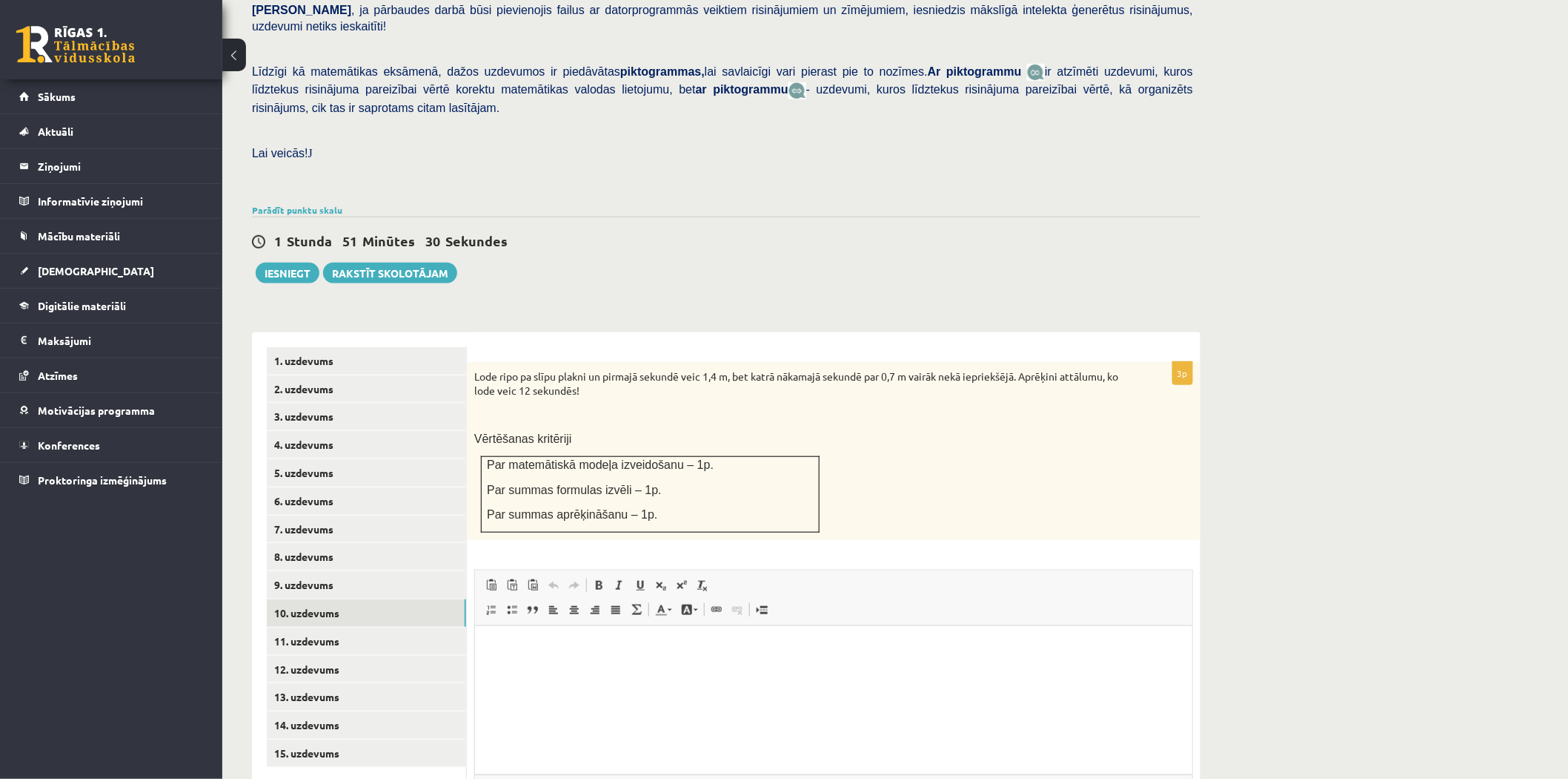
click at [796, 225] on div "1 Stunda 51 Minūtes 30 Sekundes Ieskaite saglabāta! Iesniegt Rakstīt skolotājam" at bounding box center [726, 249] width 949 height 67
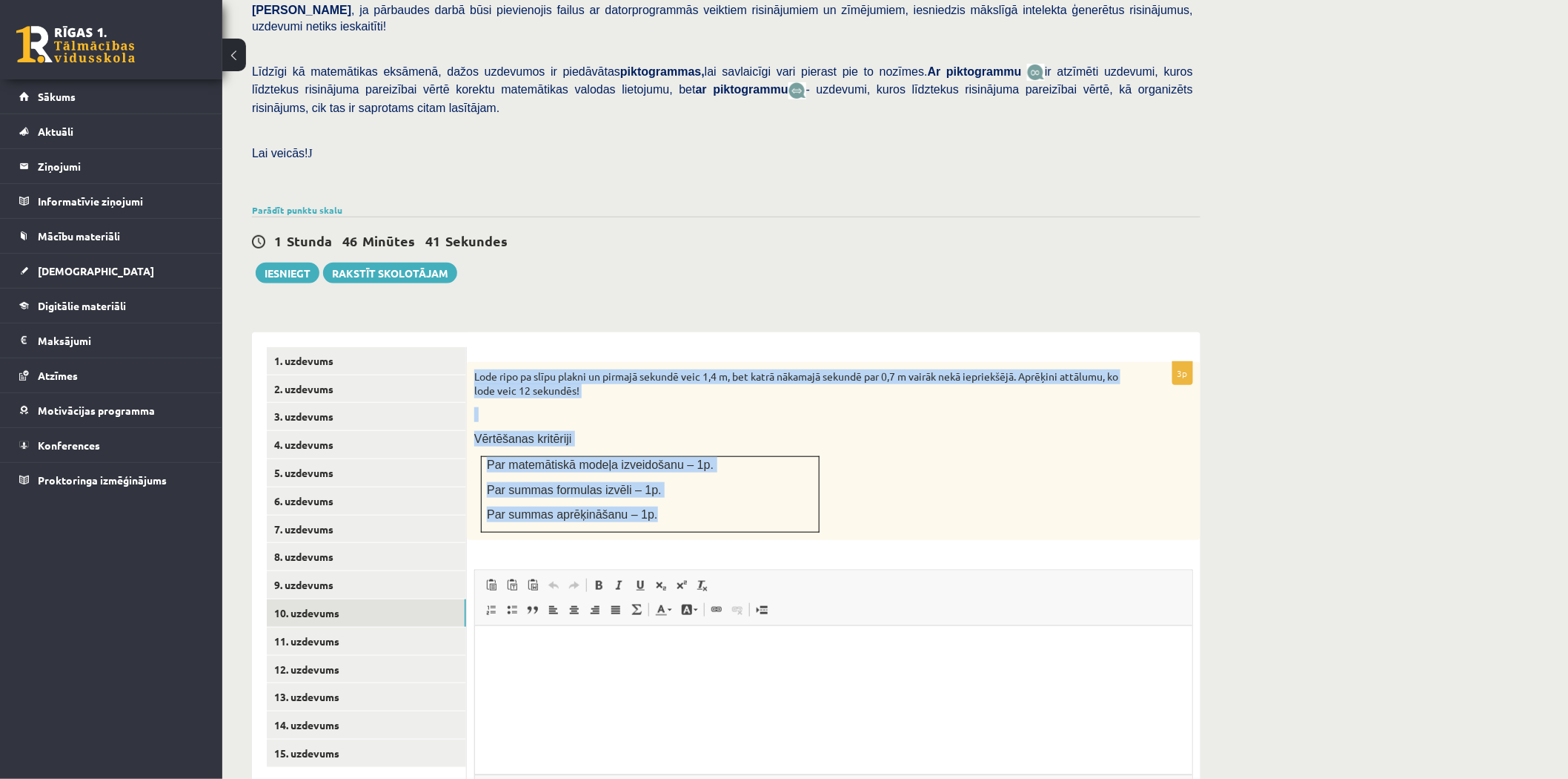
drag, startPoint x: 476, startPoint y: 333, endPoint x: 735, endPoint y: 472, distance: 293.9
click at [735, 472] on div "Lode ripo pa slīpu plakni un pirmajā sekundē veic 1,4 m, bet katrā nākamajā sek…" at bounding box center [834, 450] width 734 height 178
copy div "Lode ripo pa slīpu plakni un pirmajā sekundē veic 1,4 m, bet katrā nākamajā sek…"
click at [717, 369] on p "Lode ripo pa slīpu plakni un pirmajā sekundē veic 1,4 m, bet katrā nākamajā sek…" at bounding box center [797, 384] width 644 height 29
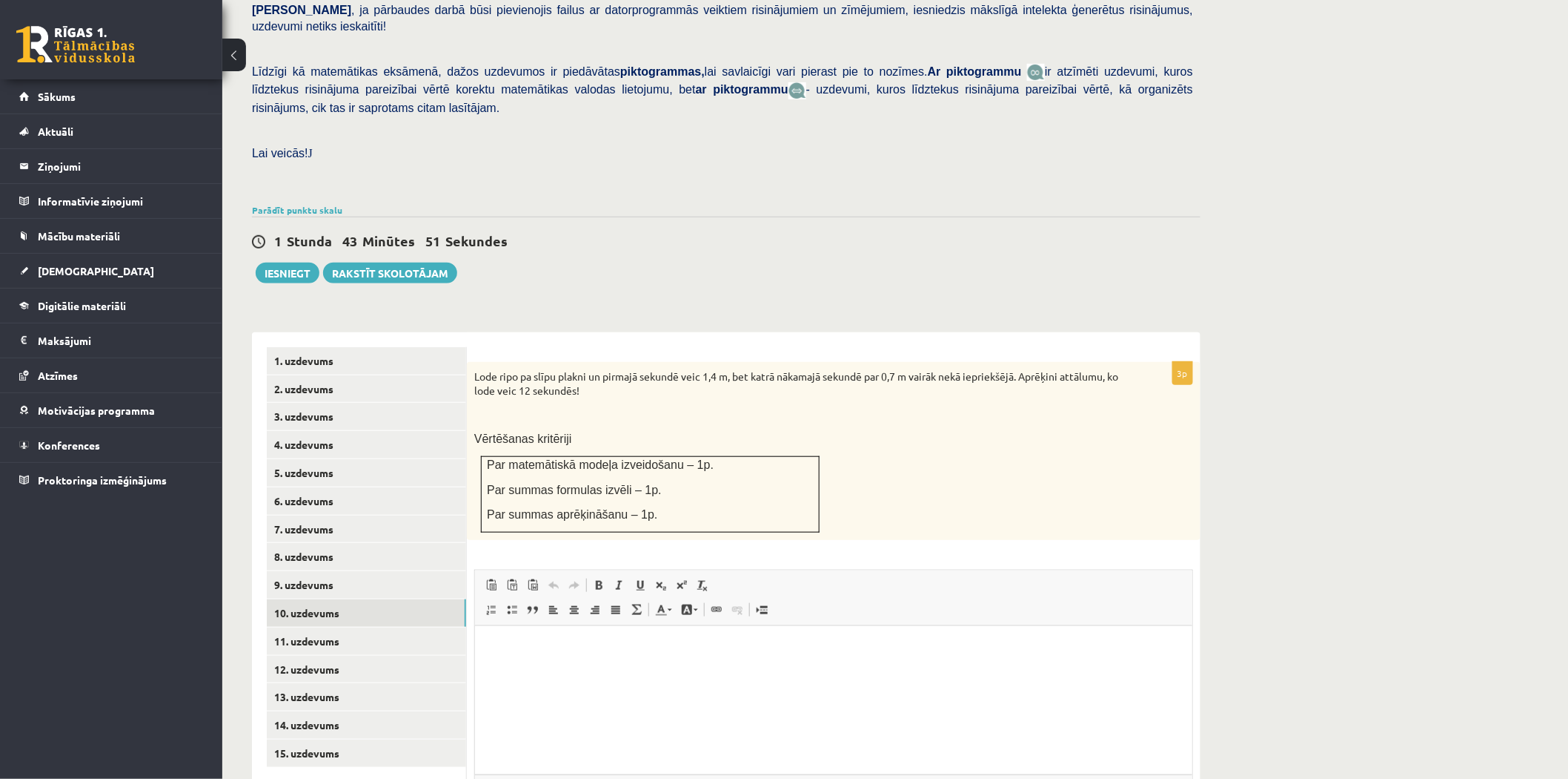
click at [661, 318] on div "**********" at bounding box center [726, 606] width 949 height 576
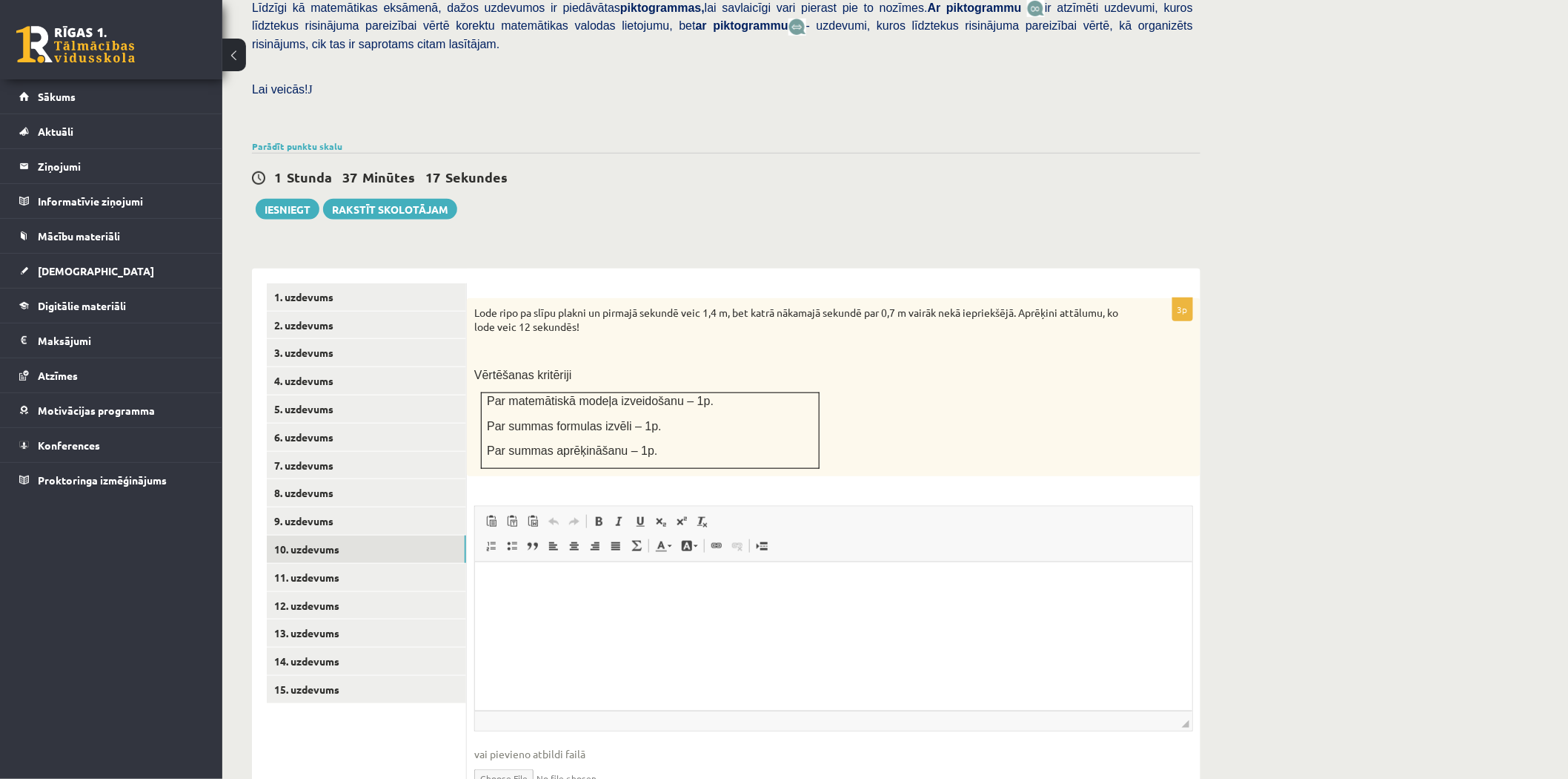
scroll to position [421, 0]
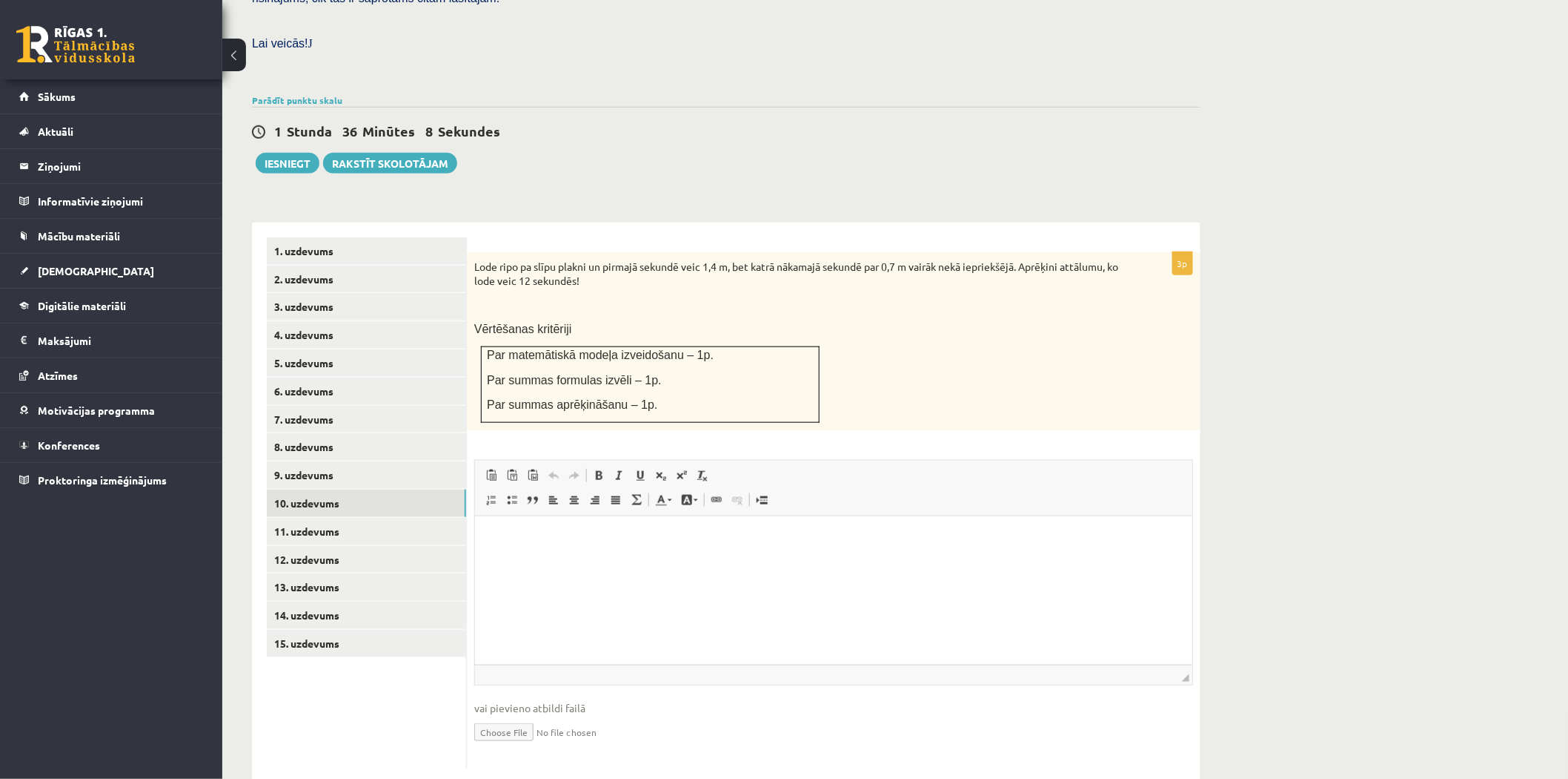
click at [529, 715] on input "file" at bounding box center [833, 730] width 719 height 31
type input "**********"
click at [424, 238] on link "1. uzdevums" at bounding box center [366, 251] width 199 height 27
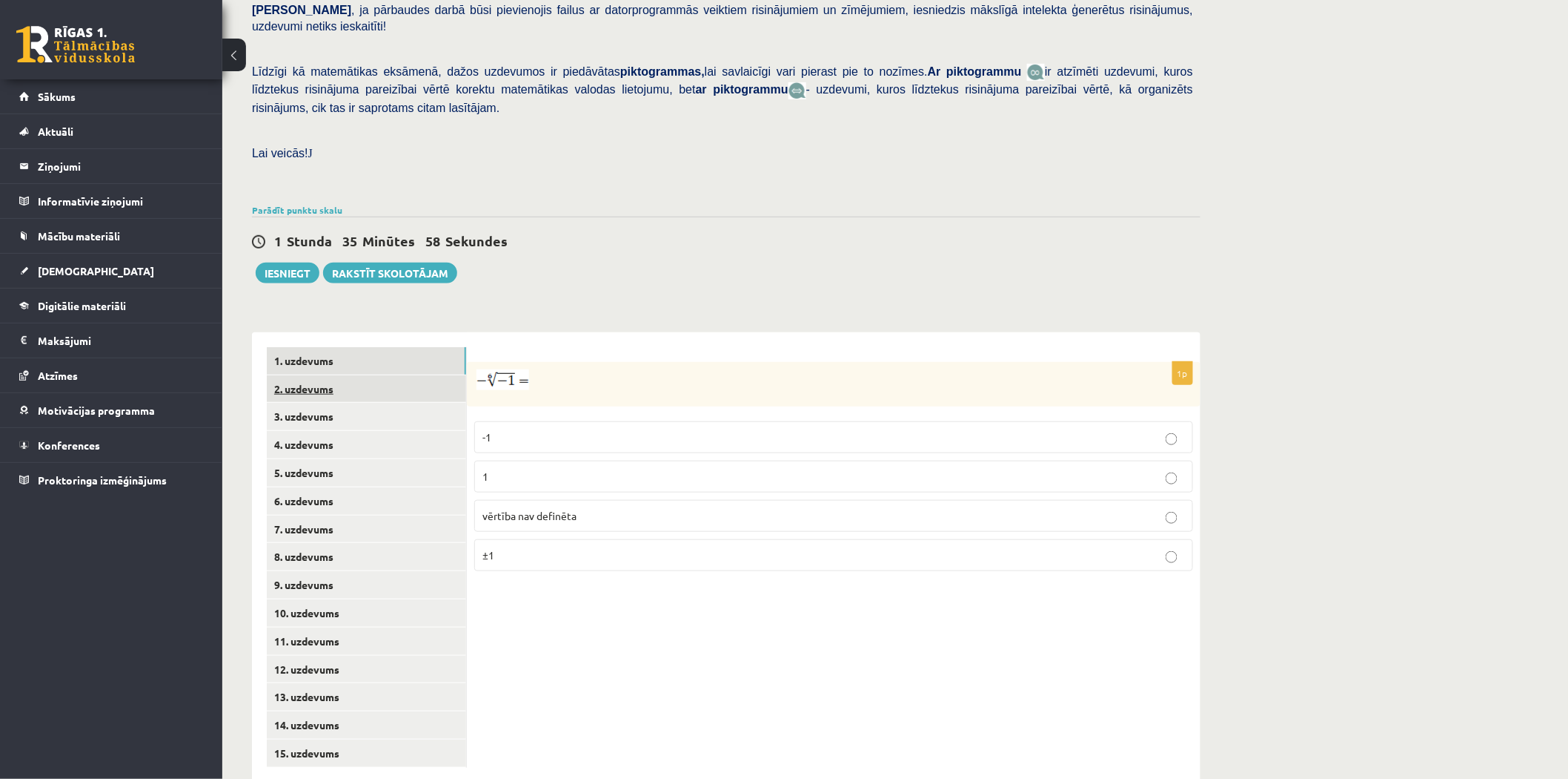
click at [410, 375] on link "2. uzdevums" at bounding box center [366, 388] width 199 height 27
click at [401, 402] on link "3. uzdevums" at bounding box center [366, 416] width 199 height 27
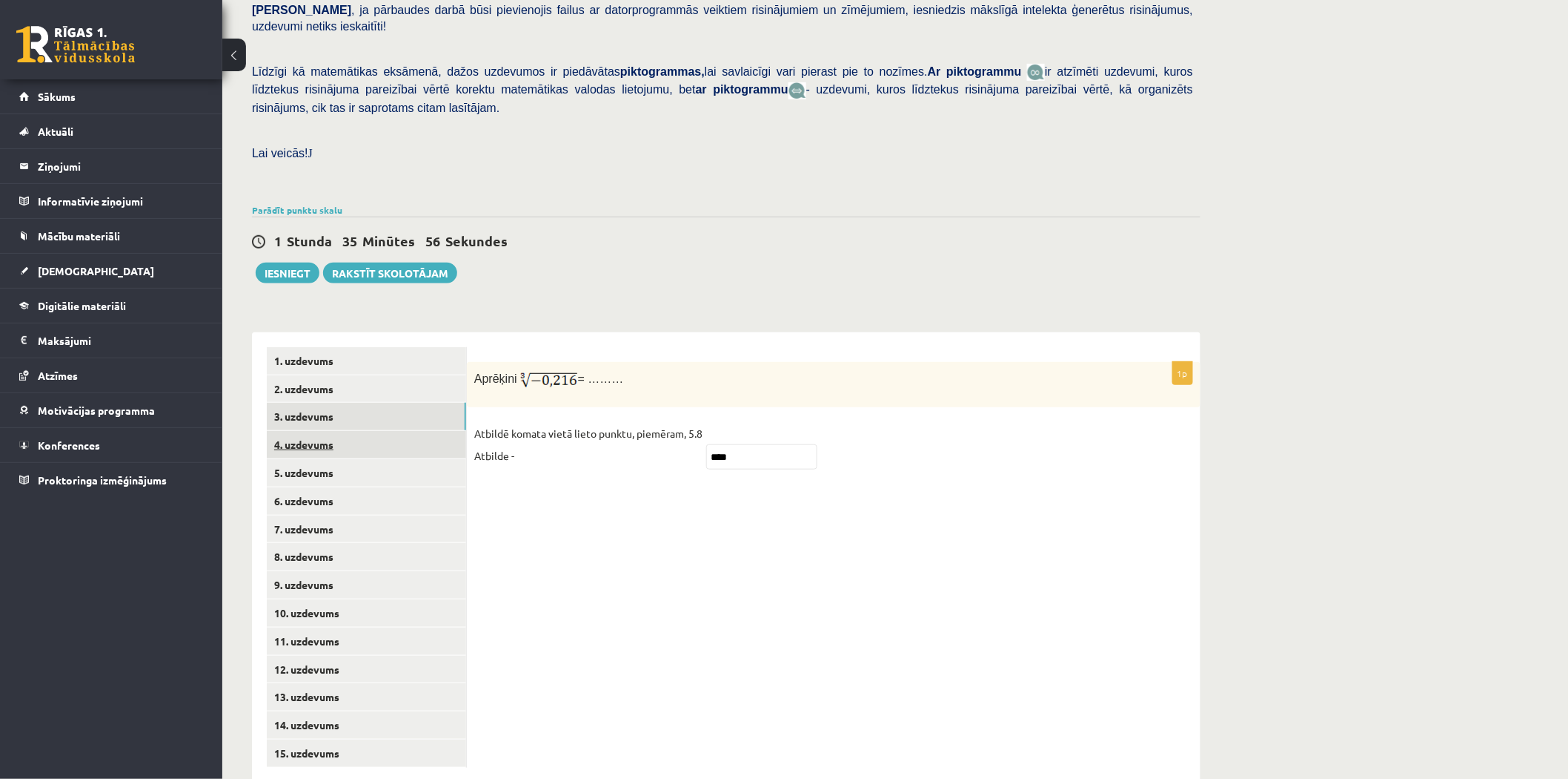
click at [391, 431] on link "4. uzdevums" at bounding box center [366, 444] width 199 height 27
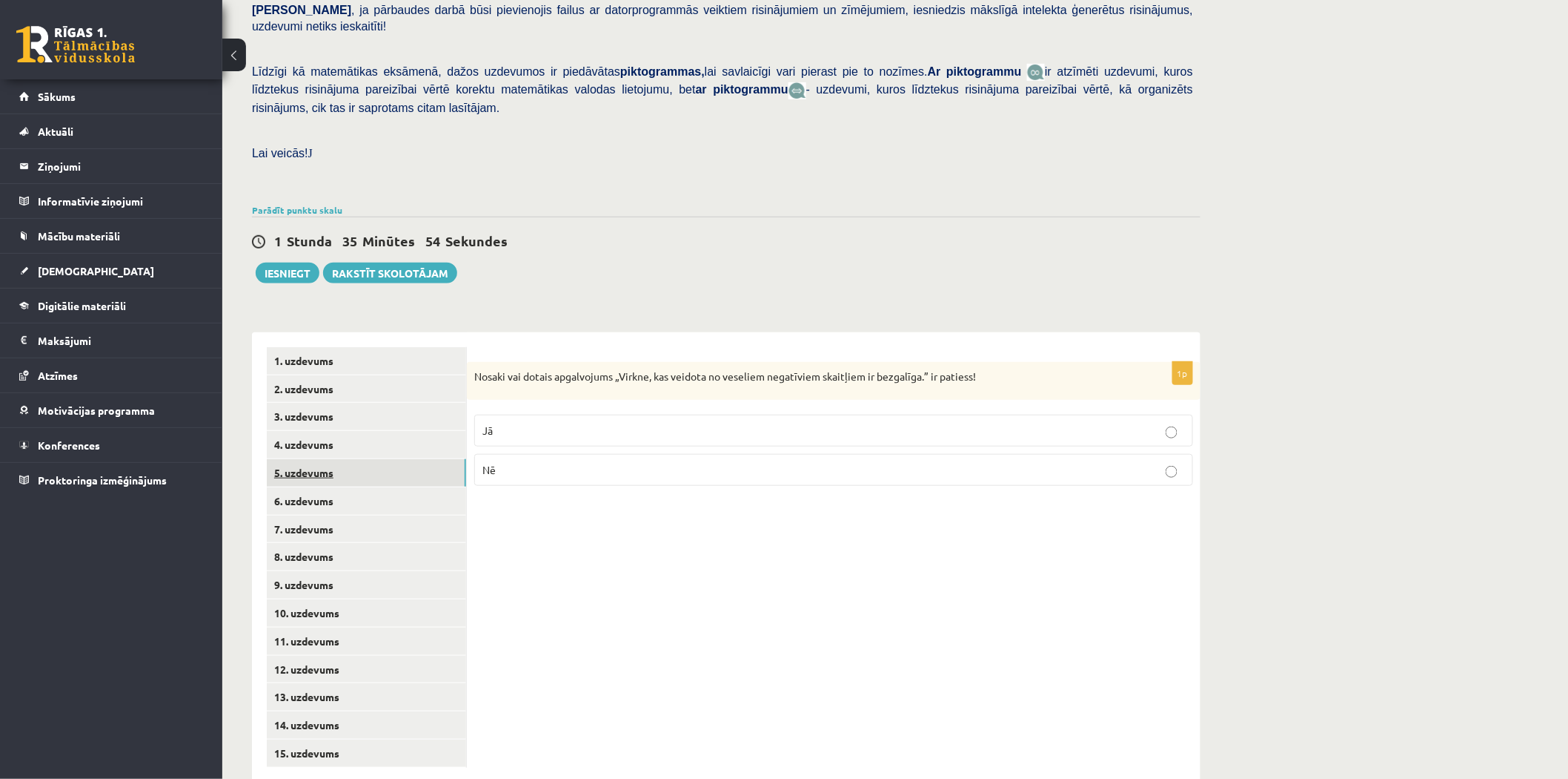
click at [393, 459] on link "5. uzdevums" at bounding box center [366, 472] width 199 height 27
click at [393, 487] on link "6. uzdevums" at bounding box center [366, 501] width 199 height 27
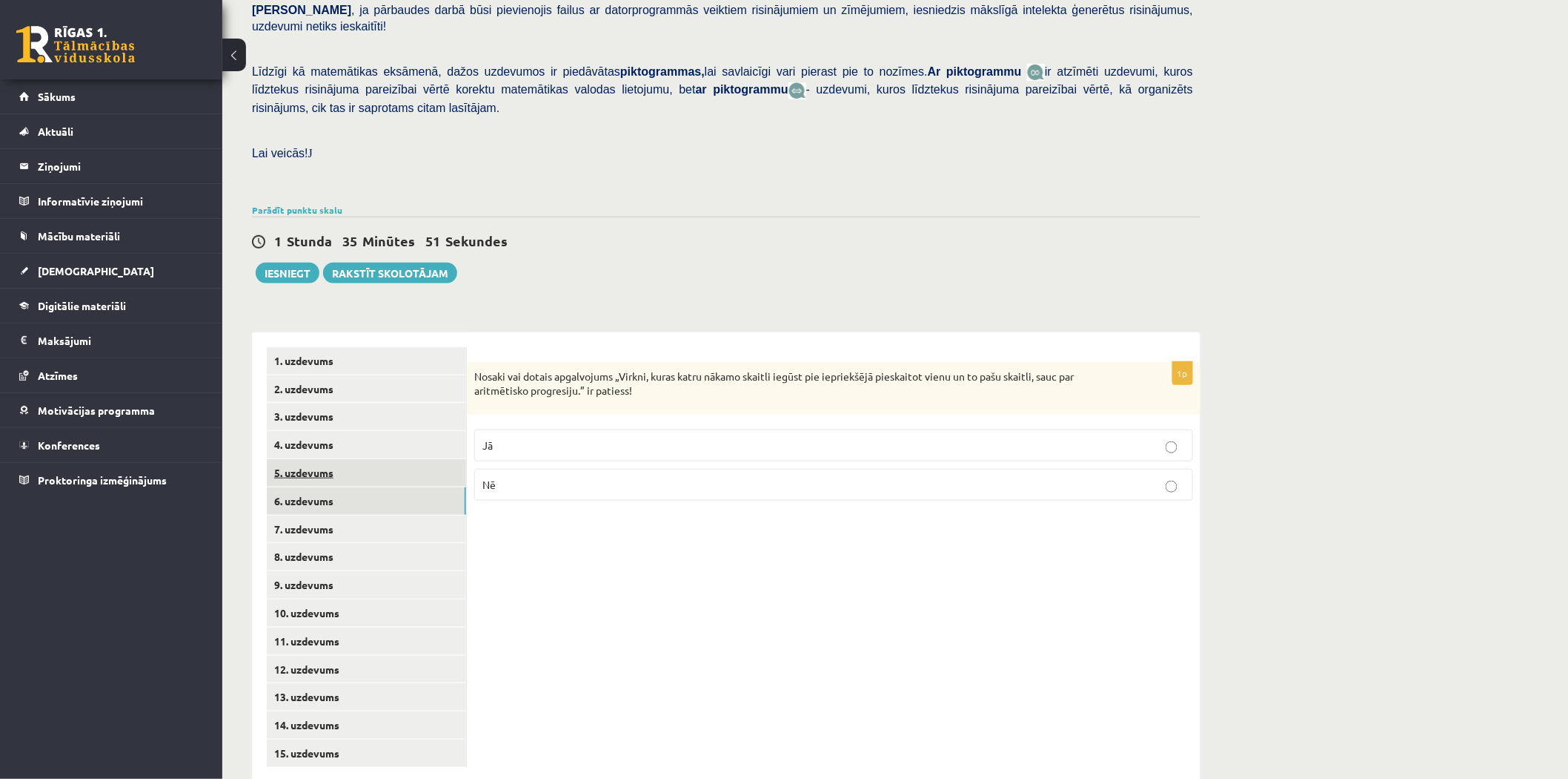
click at [383, 459] on link "5. uzdevums" at bounding box center [366, 472] width 199 height 27
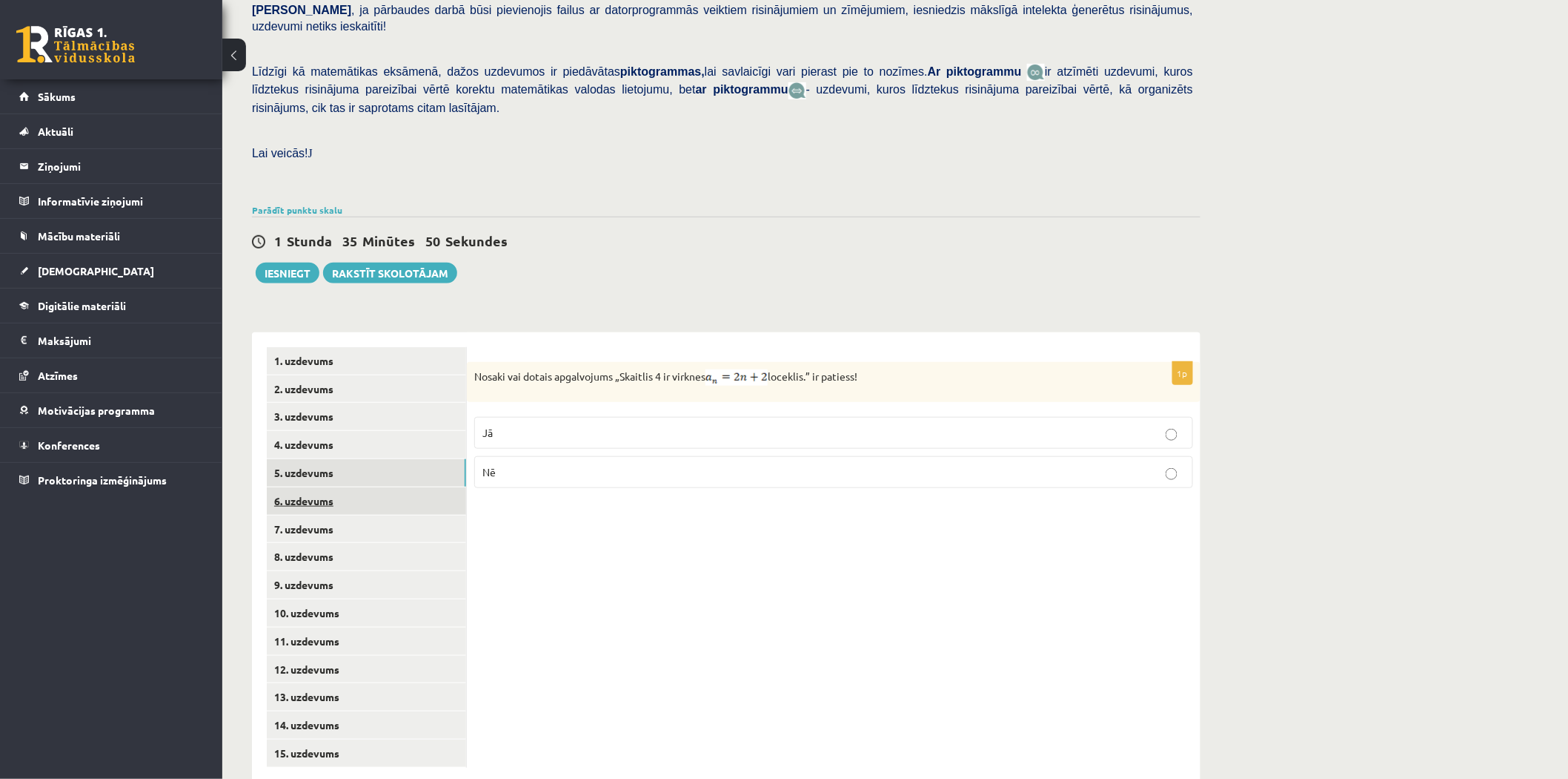
click at [387, 487] on link "6. uzdevums" at bounding box center [366, 501] width 199 height 27
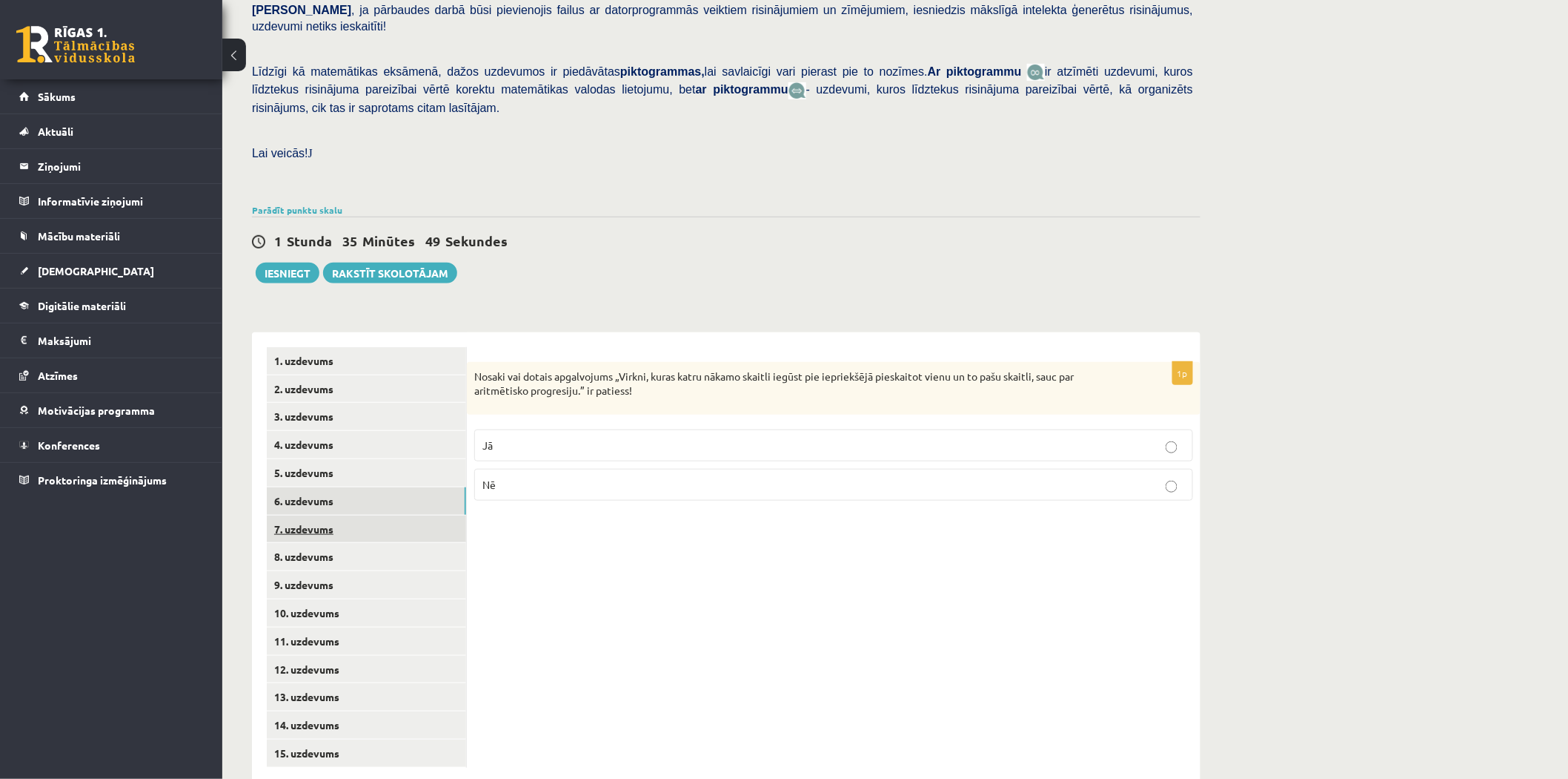
click at [383, 515] on link "7. uzdevums" at bounding box center [366, 529] width 199 height 27
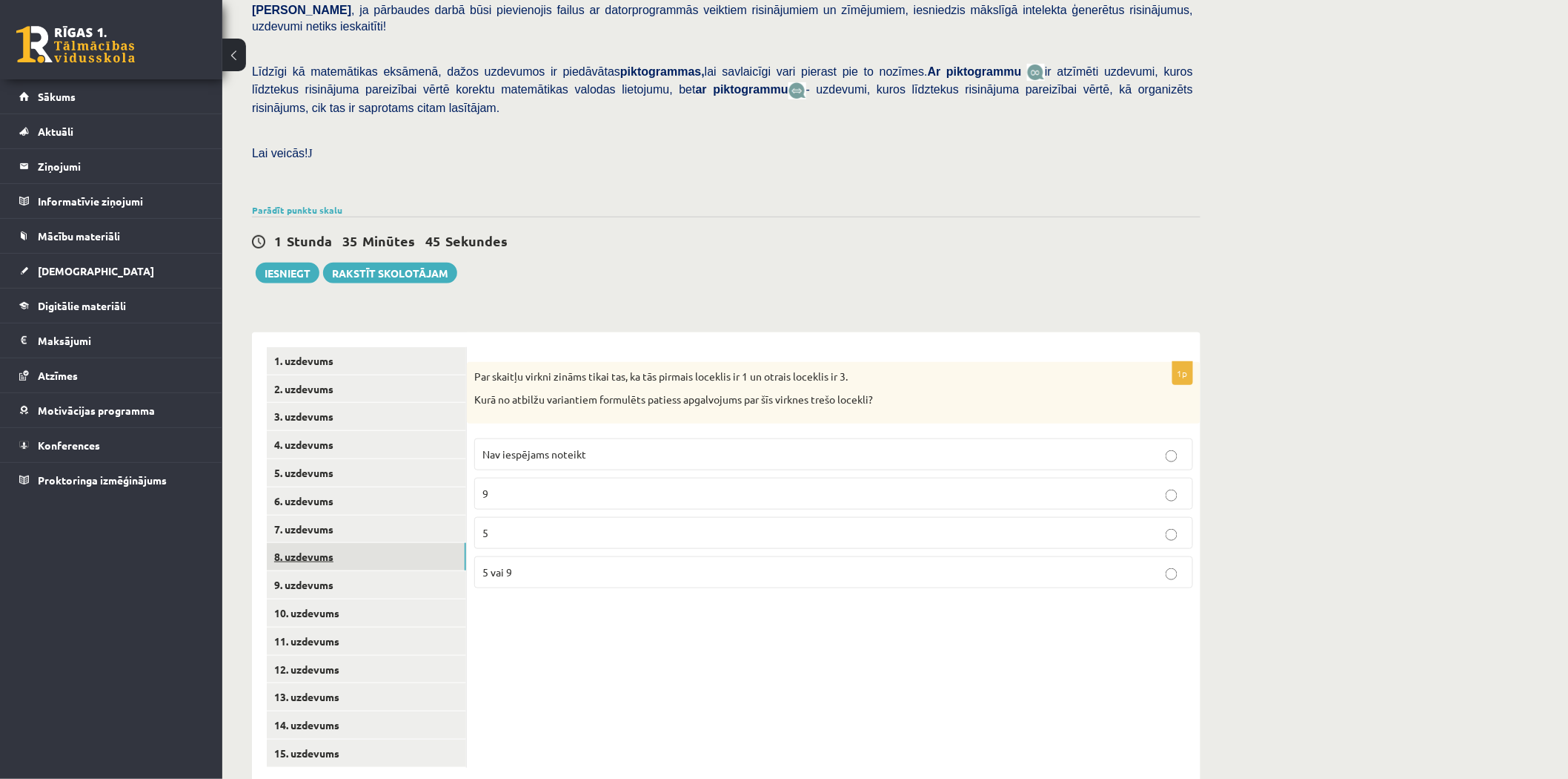
click at [379, 543] on link "8. uzdevums" at bounding box center [366, 556] width 199 height 27
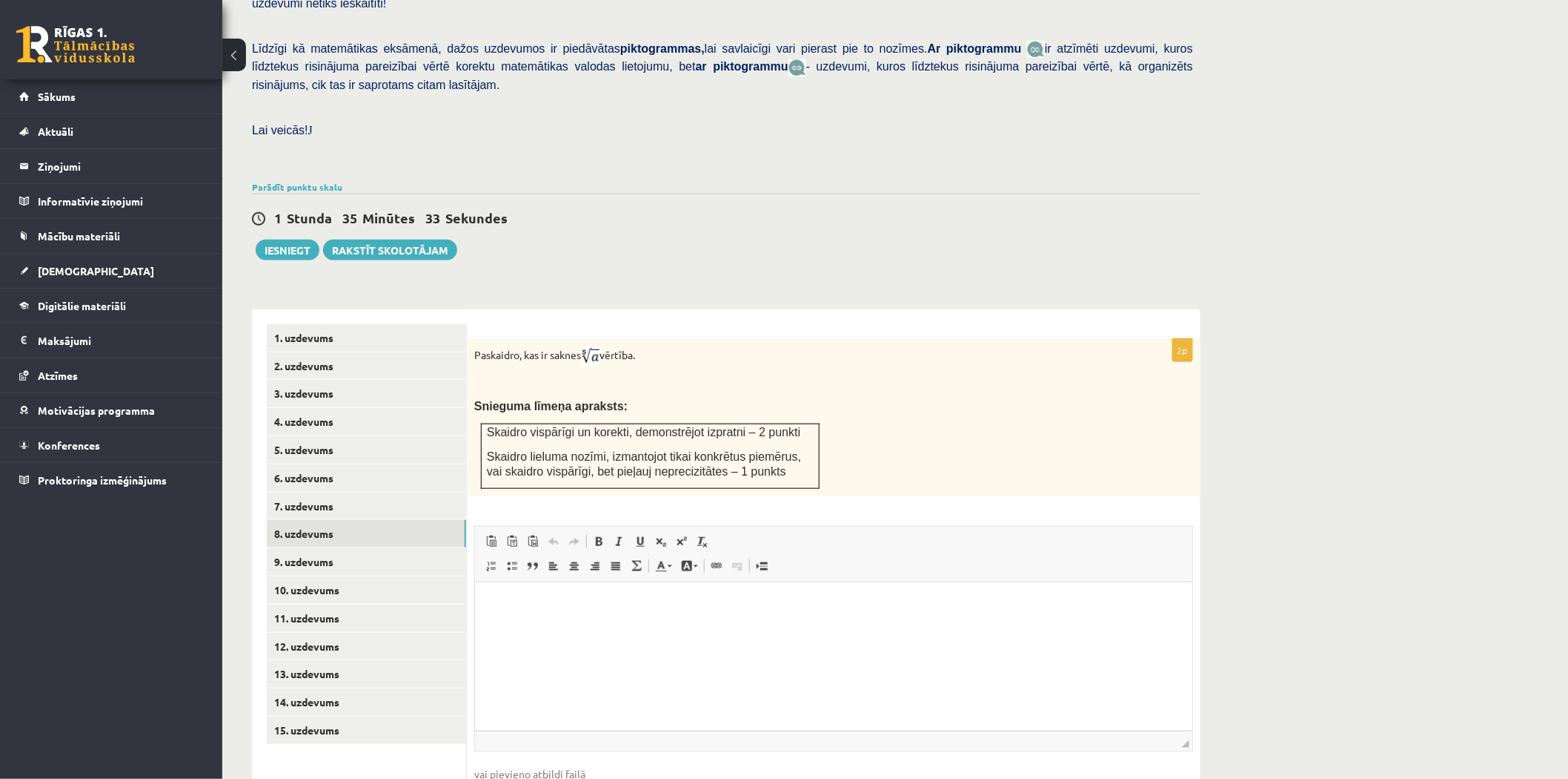
scroll to position [400, 0]
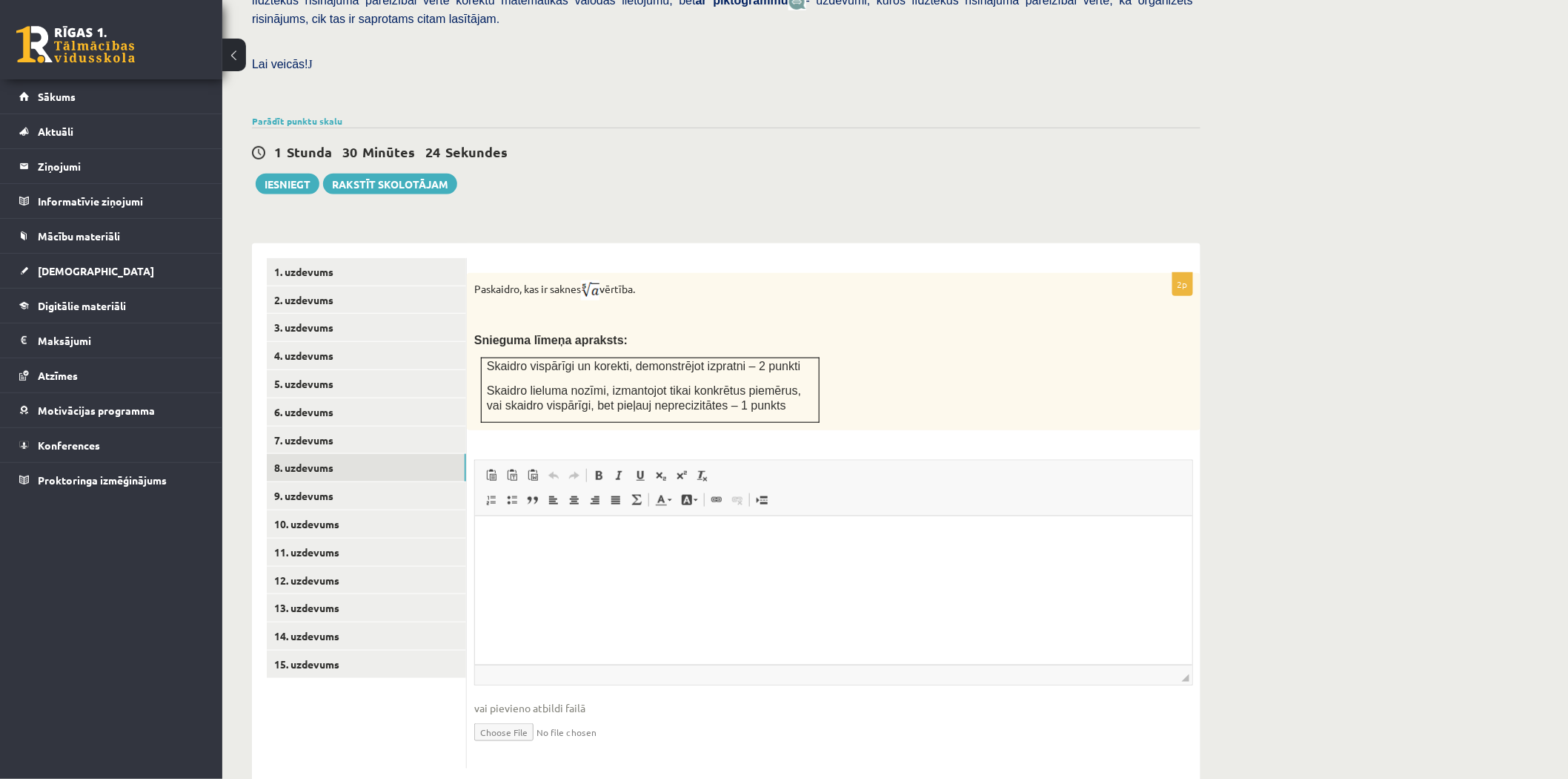
click at [506, 715] on input "file" at bounding box center [833, 730] width 719 height 31
type input "**********"
click at [358, 427] on link "7. uzdevums" at bounding box center [366, 440] width 199 height 27
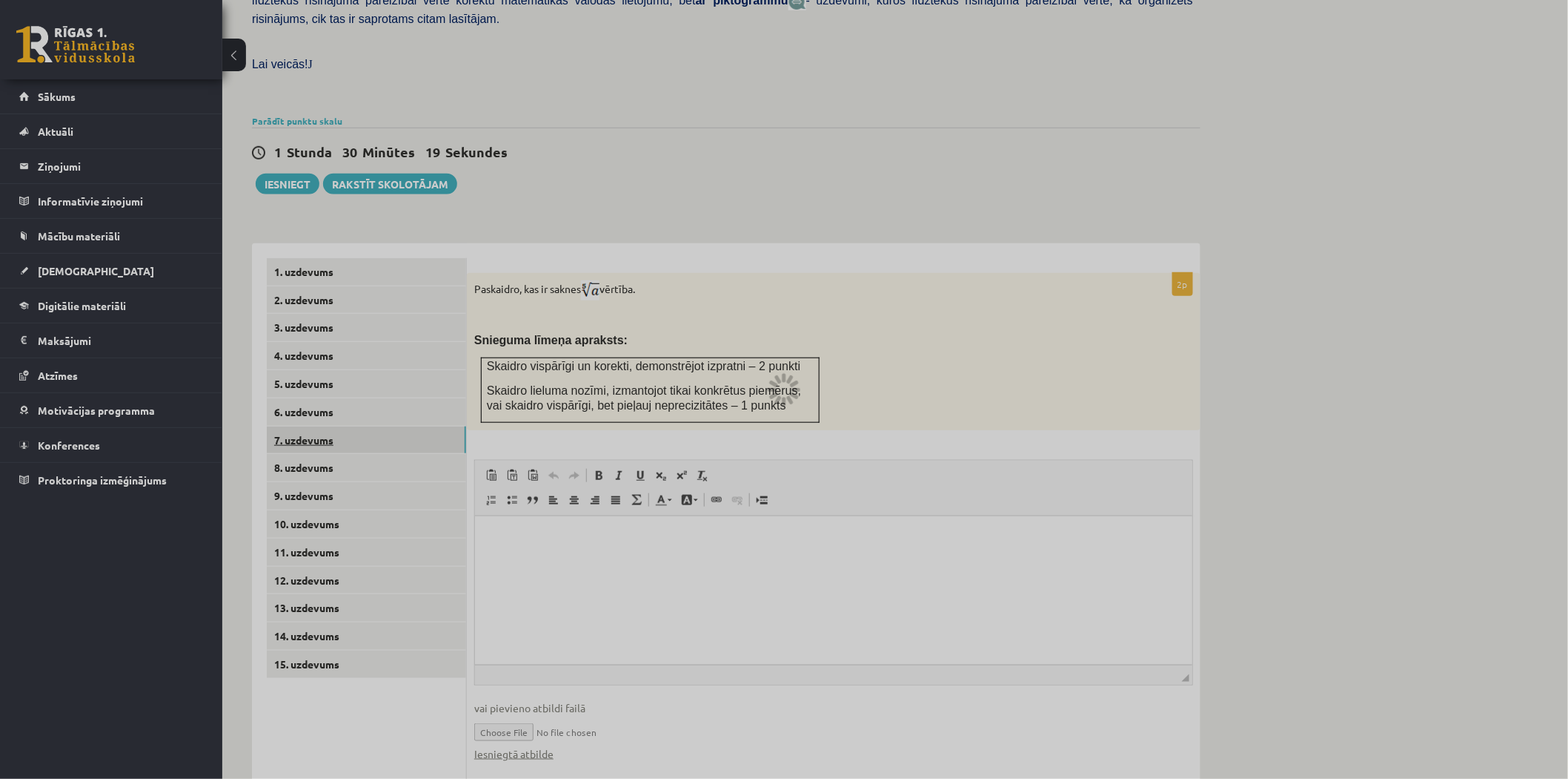
scroll to position [311, 0]
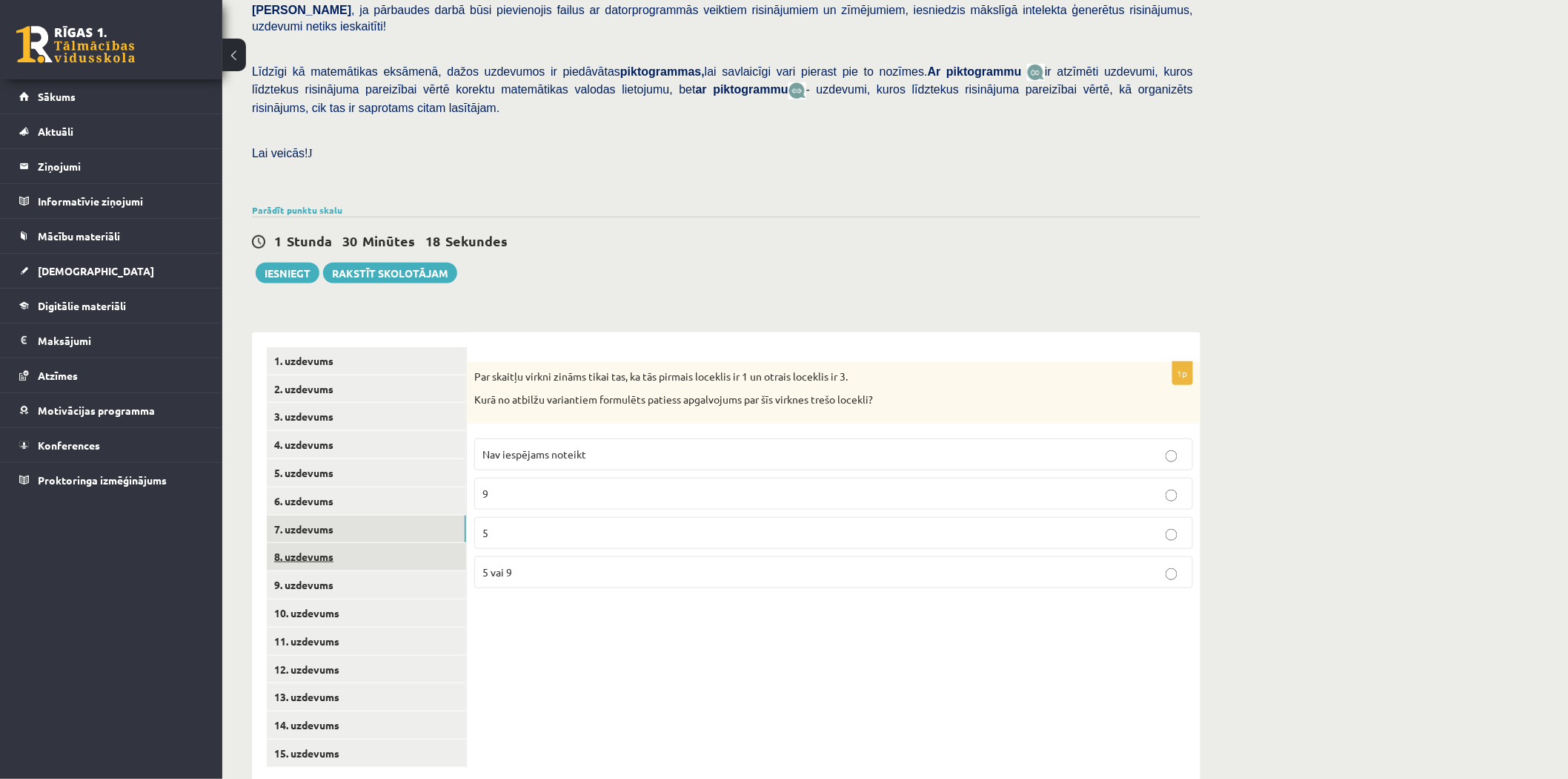
click at [367, 543] on link "8. uzdevums" at bounding box center [366, 556] width 199 height 27
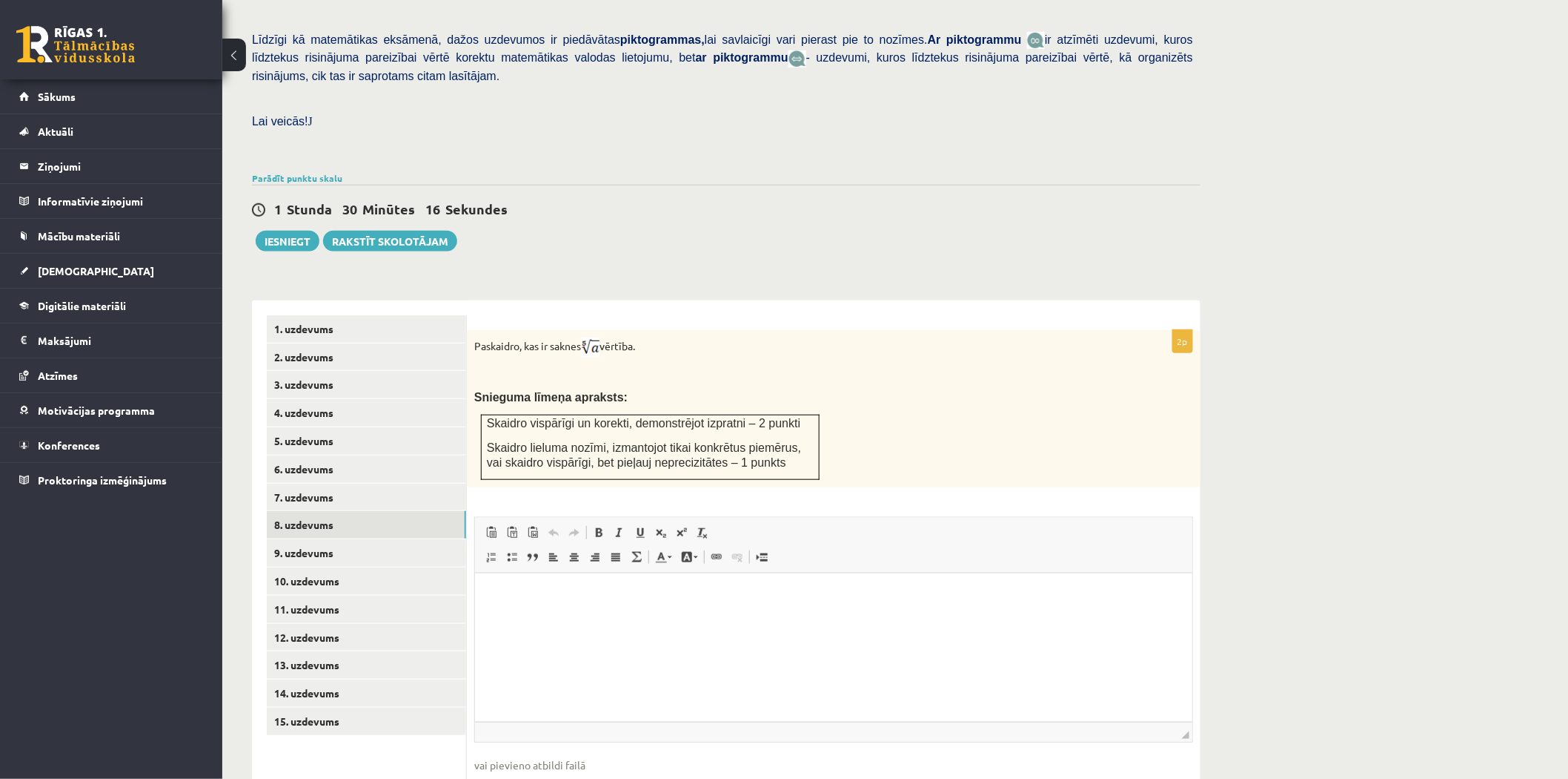
scroll to position [416, 0]
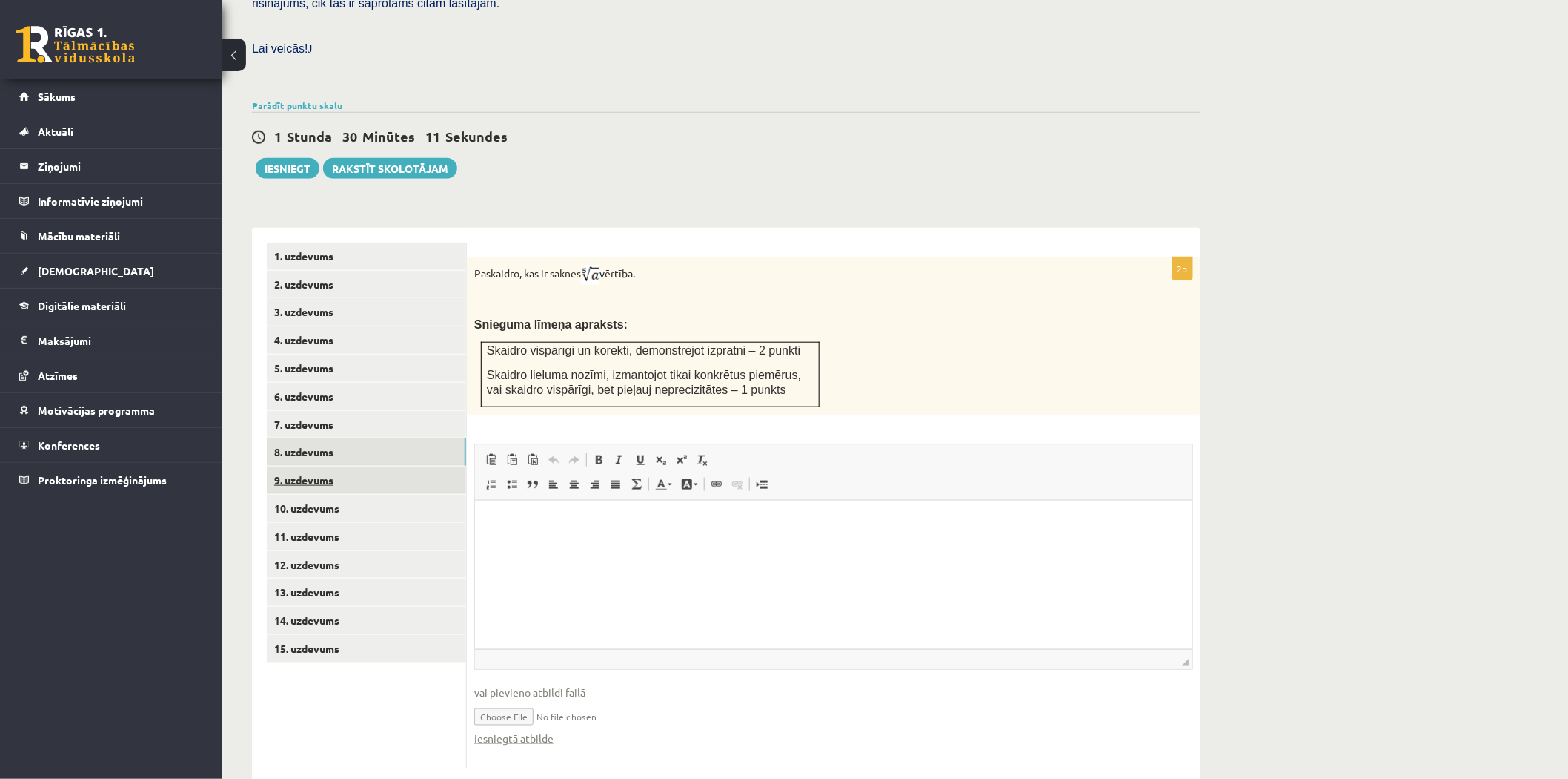
click at [390, 467] on link "9. uzdevums" at bounding box center [366, 480] width 199 height 27
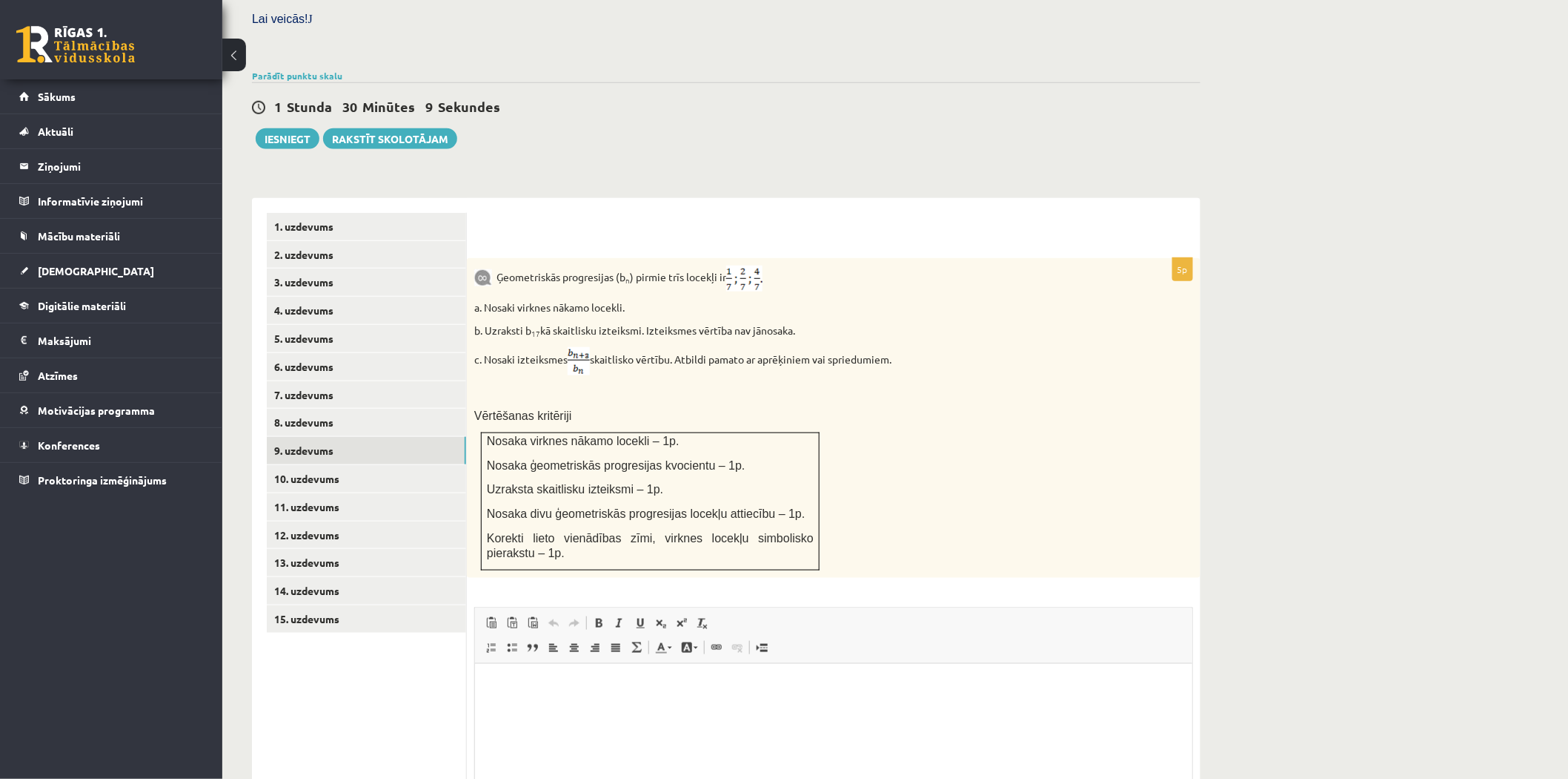
scroll to position [0, 0]
drag, startPoint x: 324, startPoint y: 35, endPoint x: 324, endPoint y: 45, distance: 10.0
click at [324, 69] on div "Parādīt punktu skalu Atzīme No Līdz 1 0 7 2 8 10 3 11 14 4 15 18 5 19 22 6 23 2…" at bounding box center [726, 75] width 949 height 13
click at [324, 70] on link "Parādīt punktu skalu" at bounding box center [296, 75] width 90 height 12
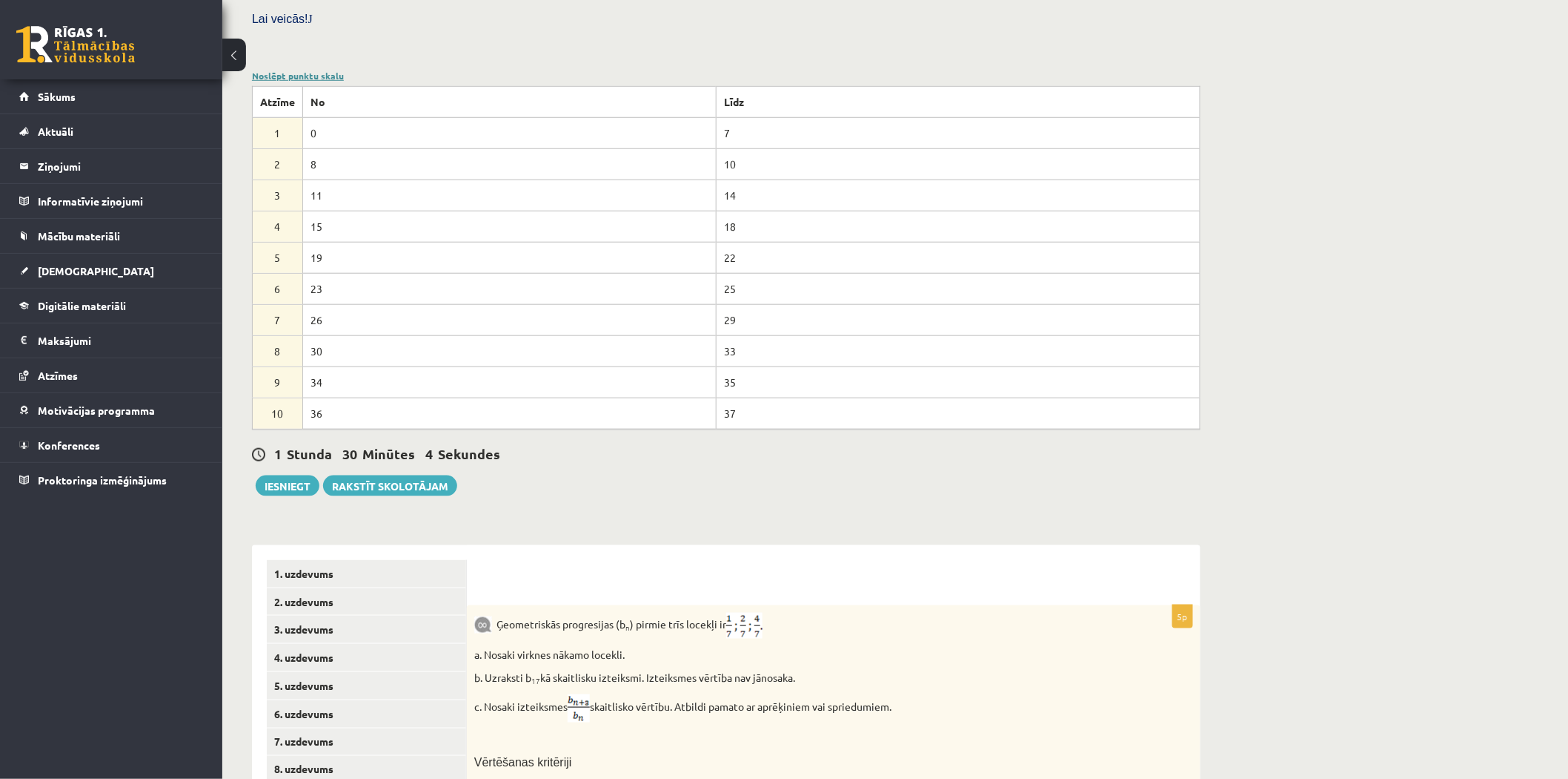
click at [324, 70] on link "Noslēpt punktu skalu" at bounding box center [297, 75] width 92 height 12
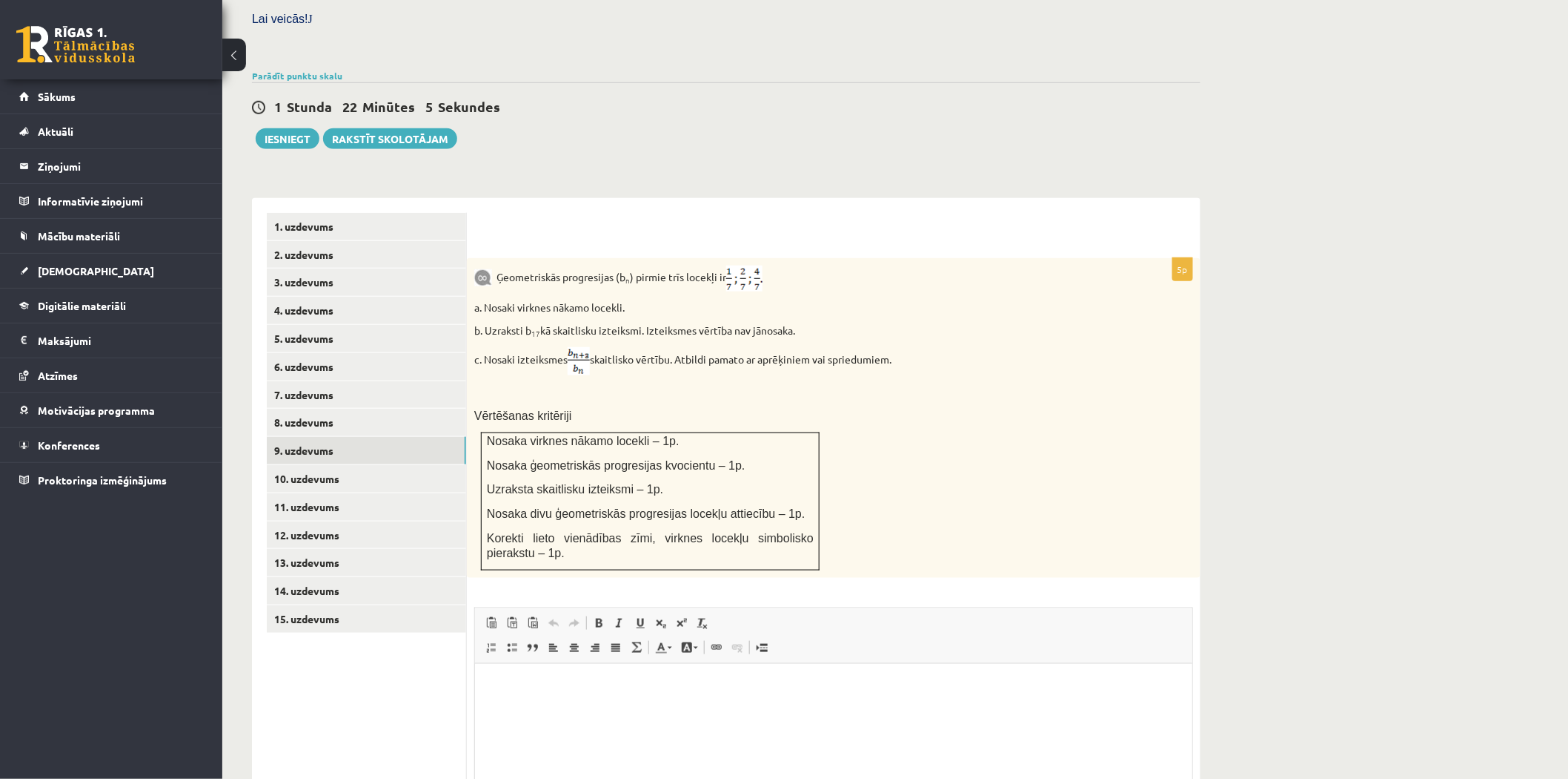
drag, startPoint x: 682, startPoint y: 326, endPoint x: 925, endPoint y: 328, distance: 243.0
click at [925, 347] on p "c. Nosaki izteiksmes skaitlisko vērtību. Atbildi pamato ar aprēķiniem vai sprie…" at bounding box center [797, 361] width 644 height 28
copy p "Atbildi pamato ar aprēķiniem vai spriedumiem."
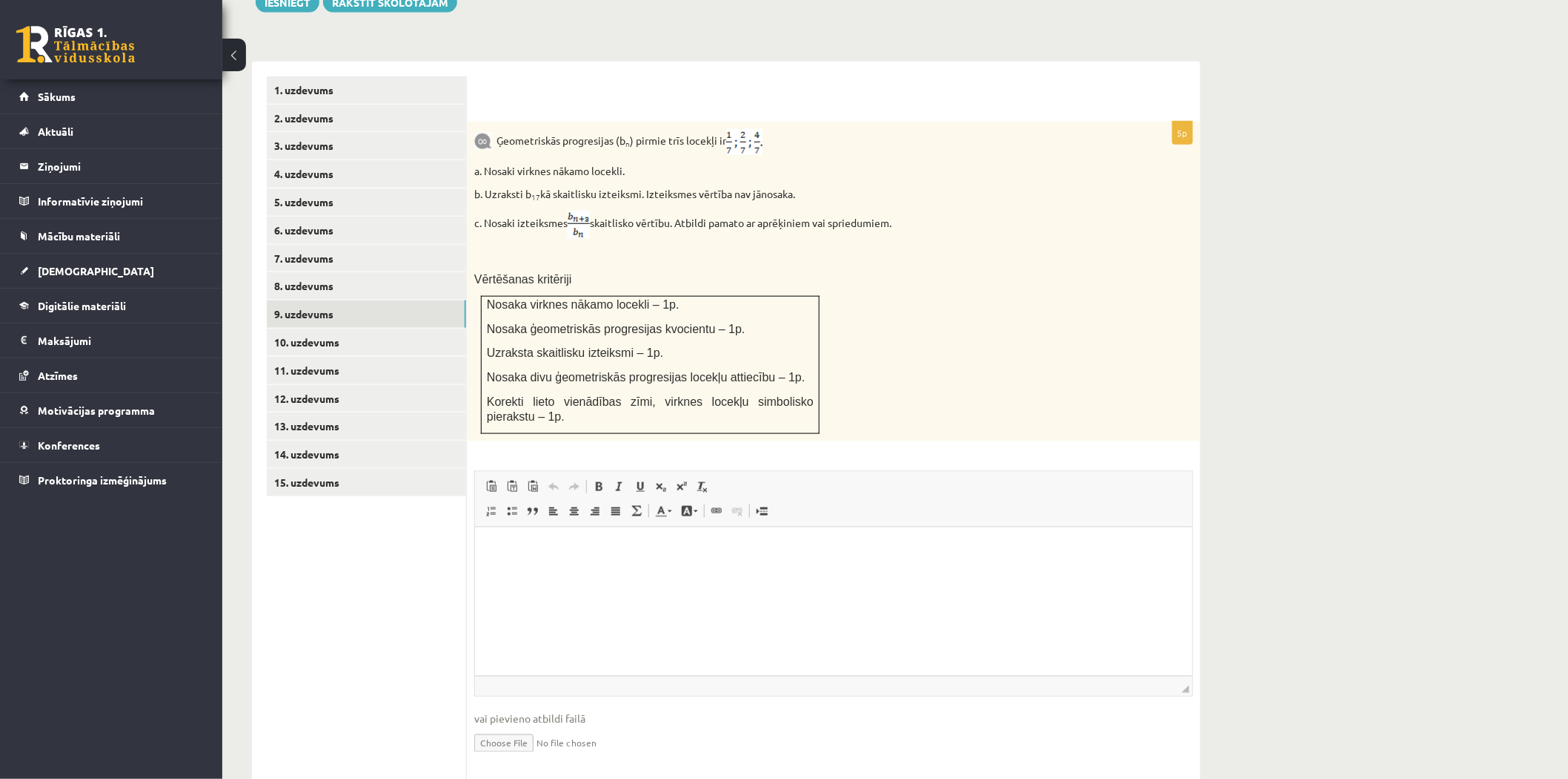
scroll to position [594, 0]
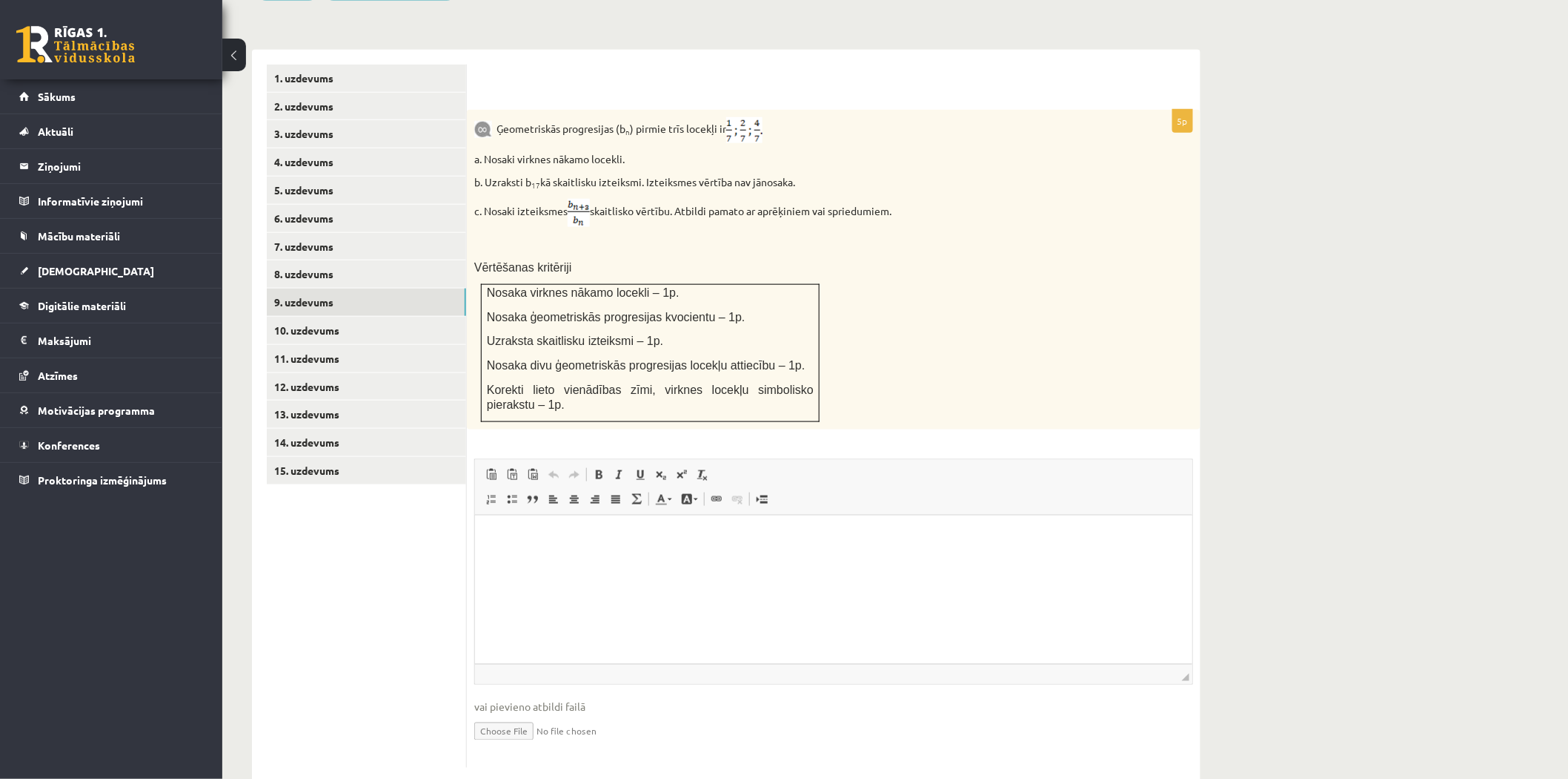
click at [505, 715] on input "file" at bounding box center [833, 730] width 719 height 31
type input "**********"
click at [916, 278] on div "Ģeometriskās progresijas (b n ) pirmie trīs locekļi ir a. Nosaki virknes nākamo…" at bounding box center [834, 269] width 734 height 319
click at [401, 317] on link "10. uzdevums" at bounding box center [366, 330] width 199 height 27
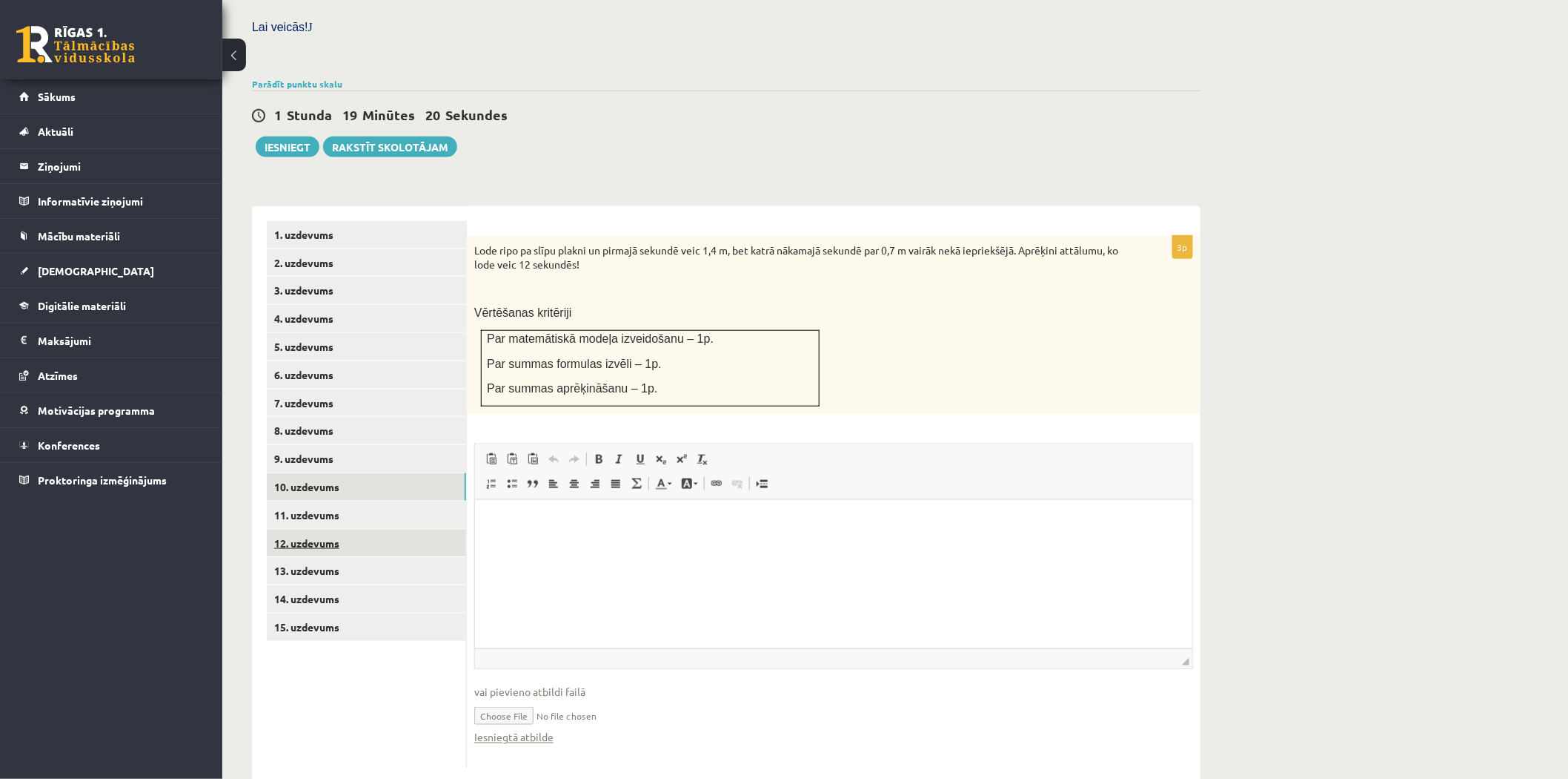
scroll to position [0, 0]
click at [366, 501] on link "11. uzdevums" at bounding box center [366, 515] width 199 height 27
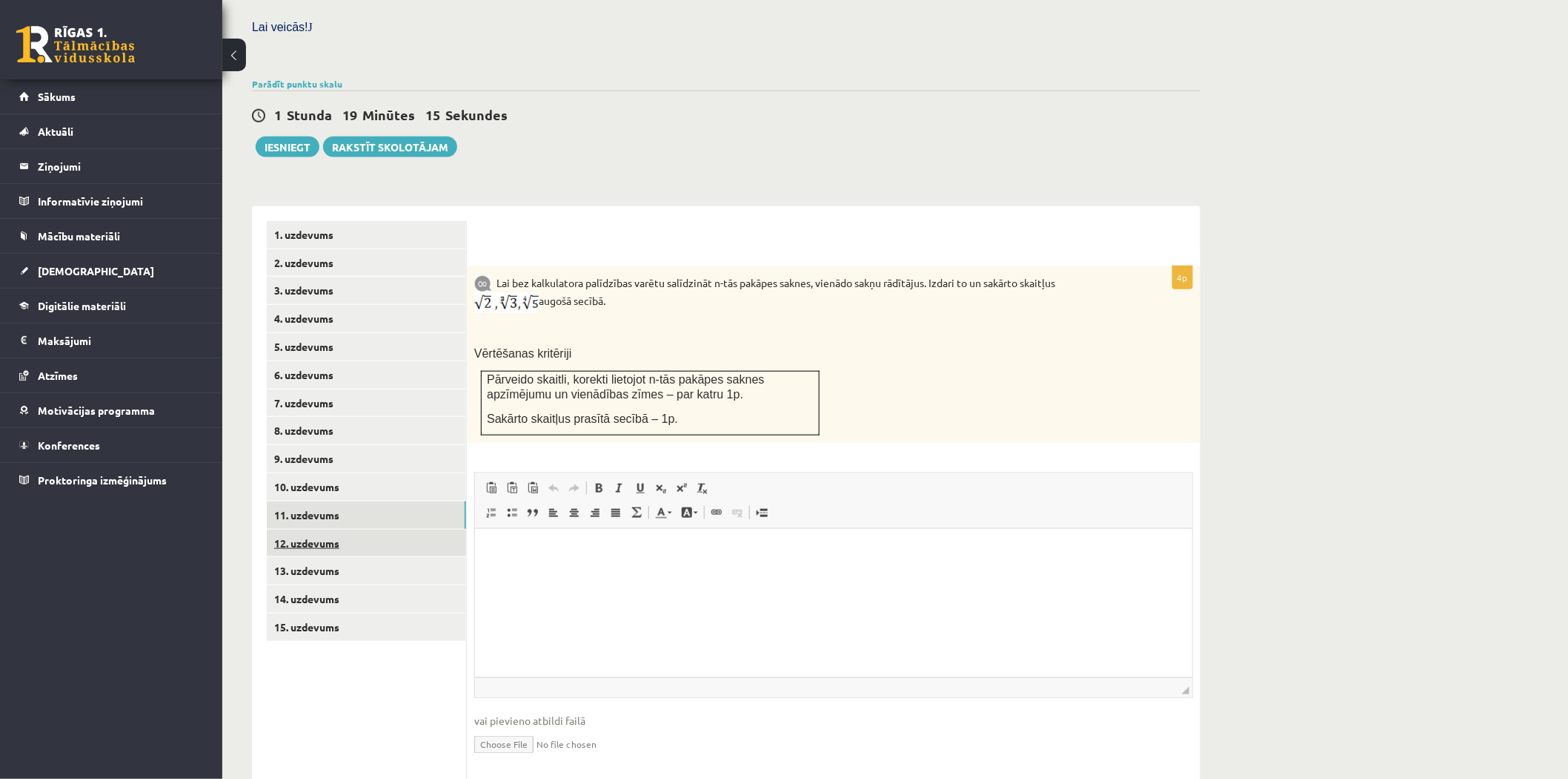
click at [389, 530] on link "12. uzdevums" at bounding box center [366, 543] width 199 height 27
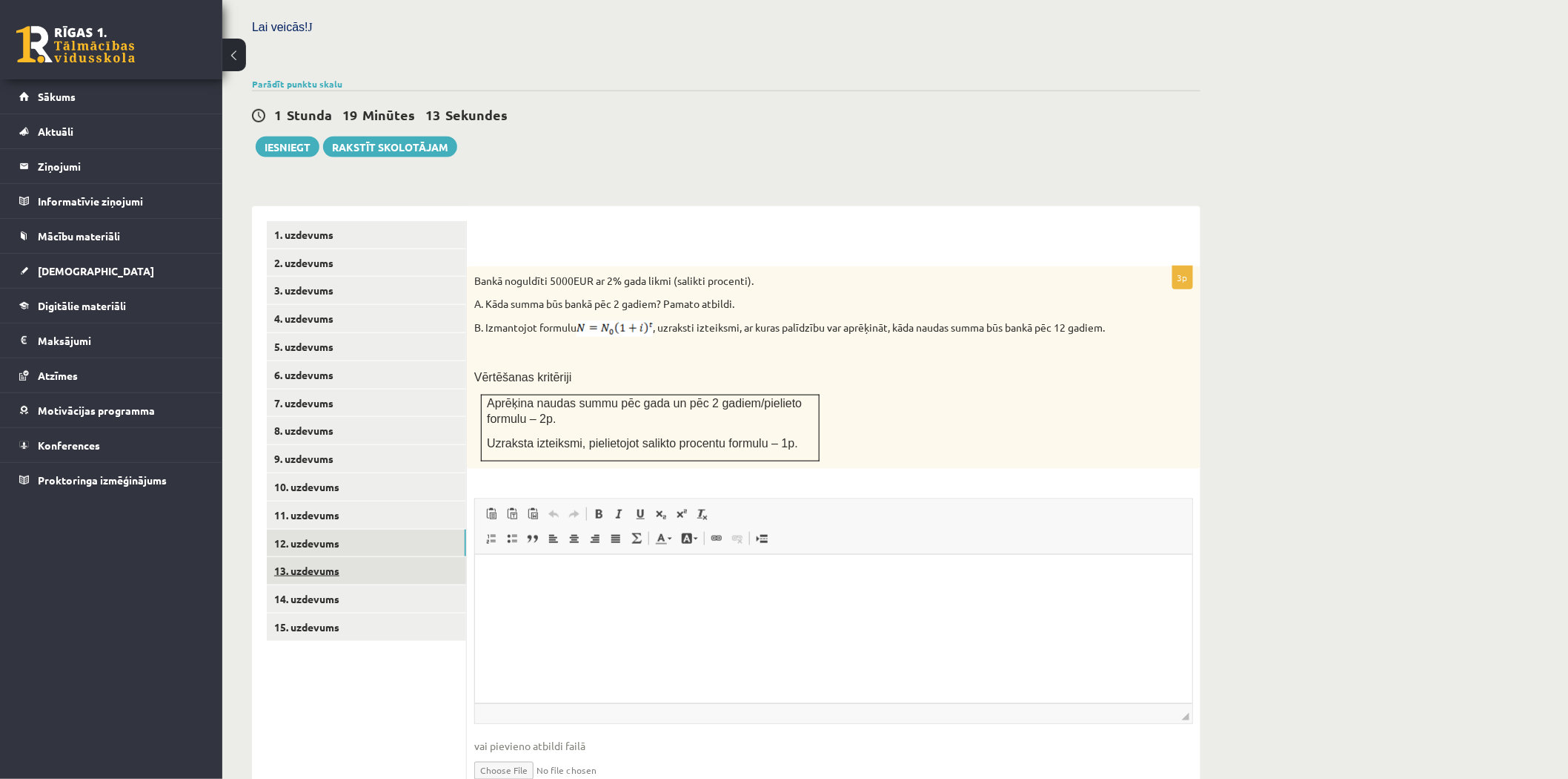
click at [363, 557] on link "13. uzdevums" at bounding box center [366, 570] width 199 height 27
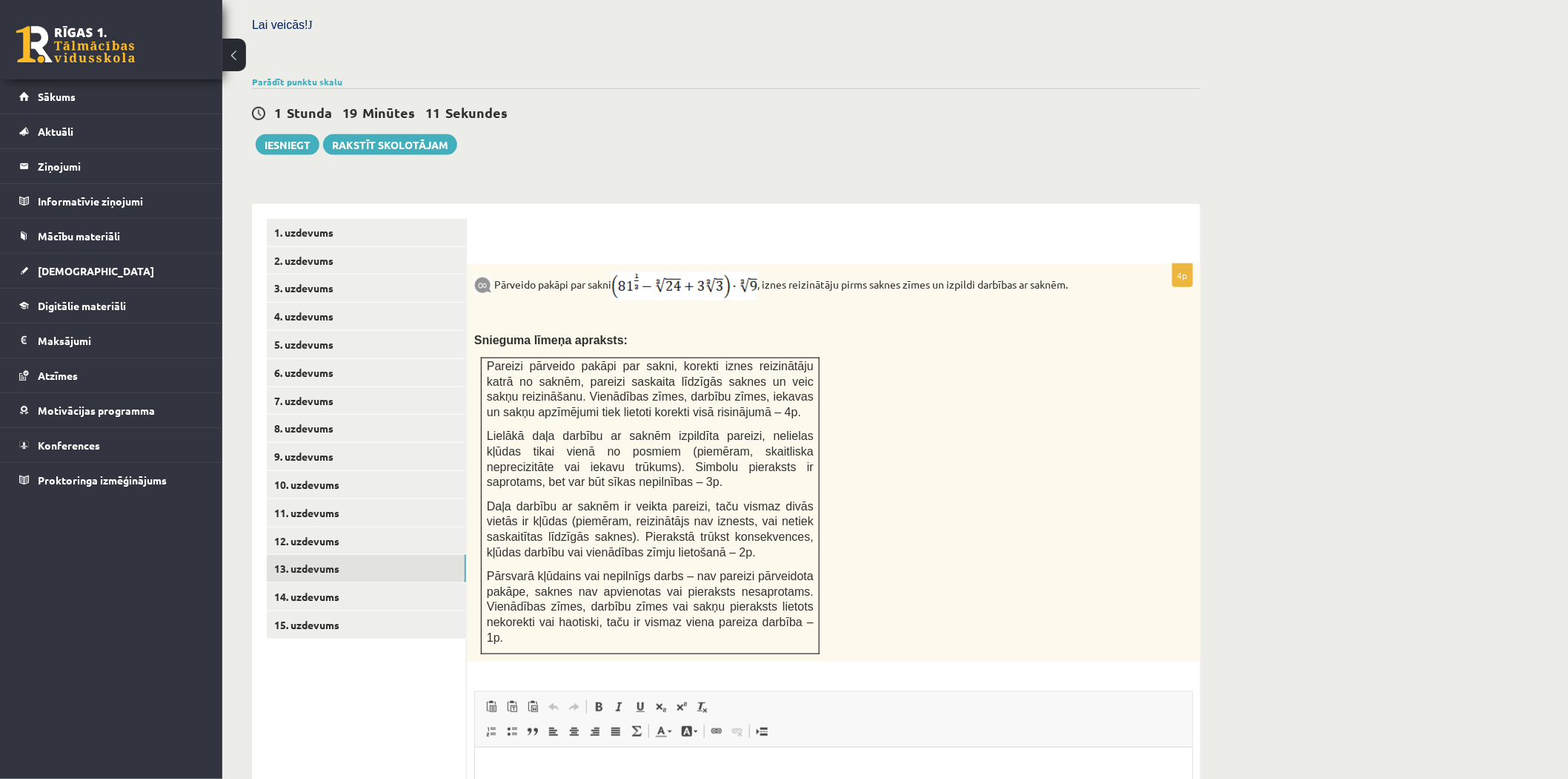
scroll to position [657, 0]
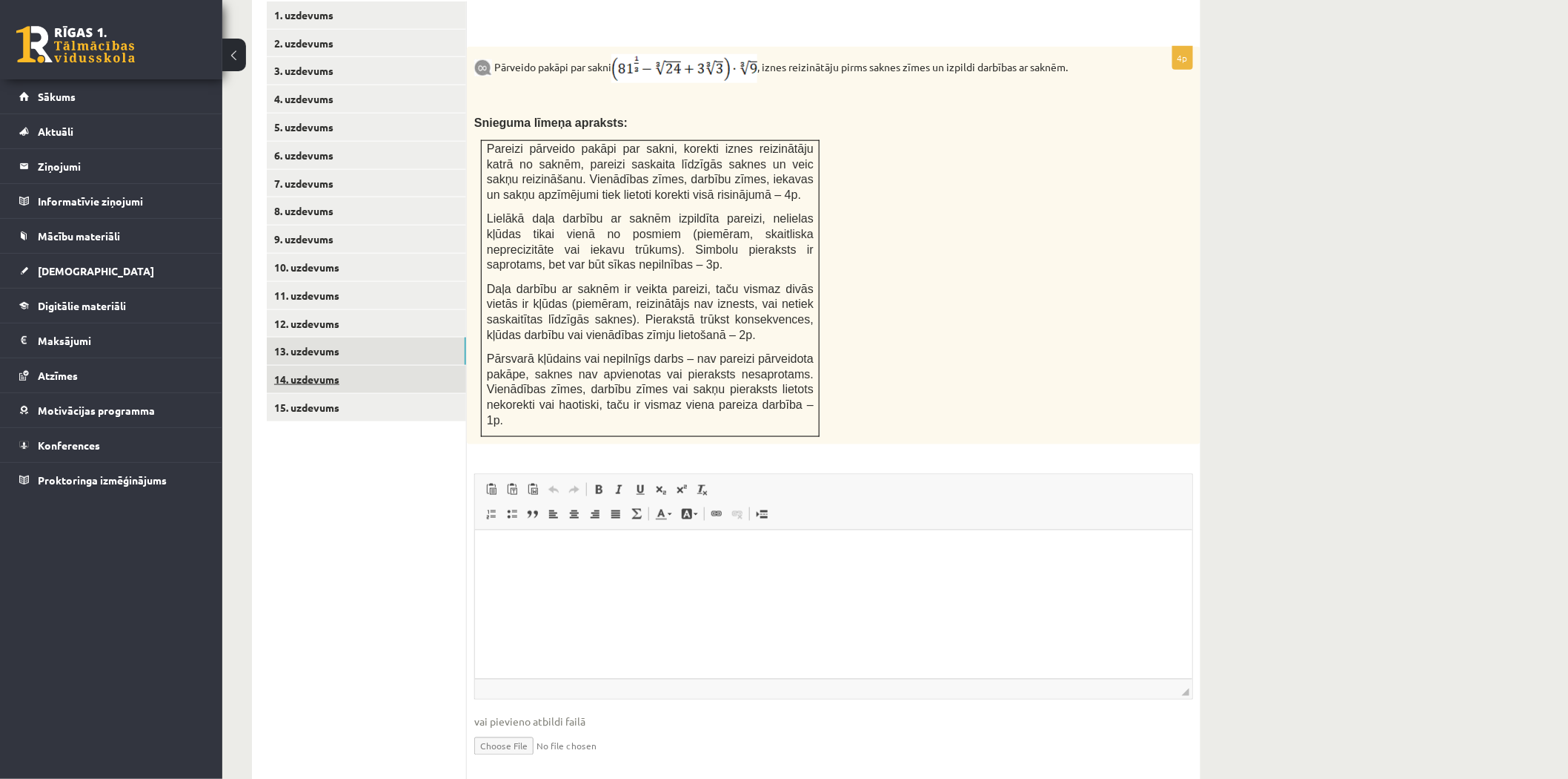
click at [359, 366] on link "14. uzdevums" at bounding box center [366, 379] width 199 height 27
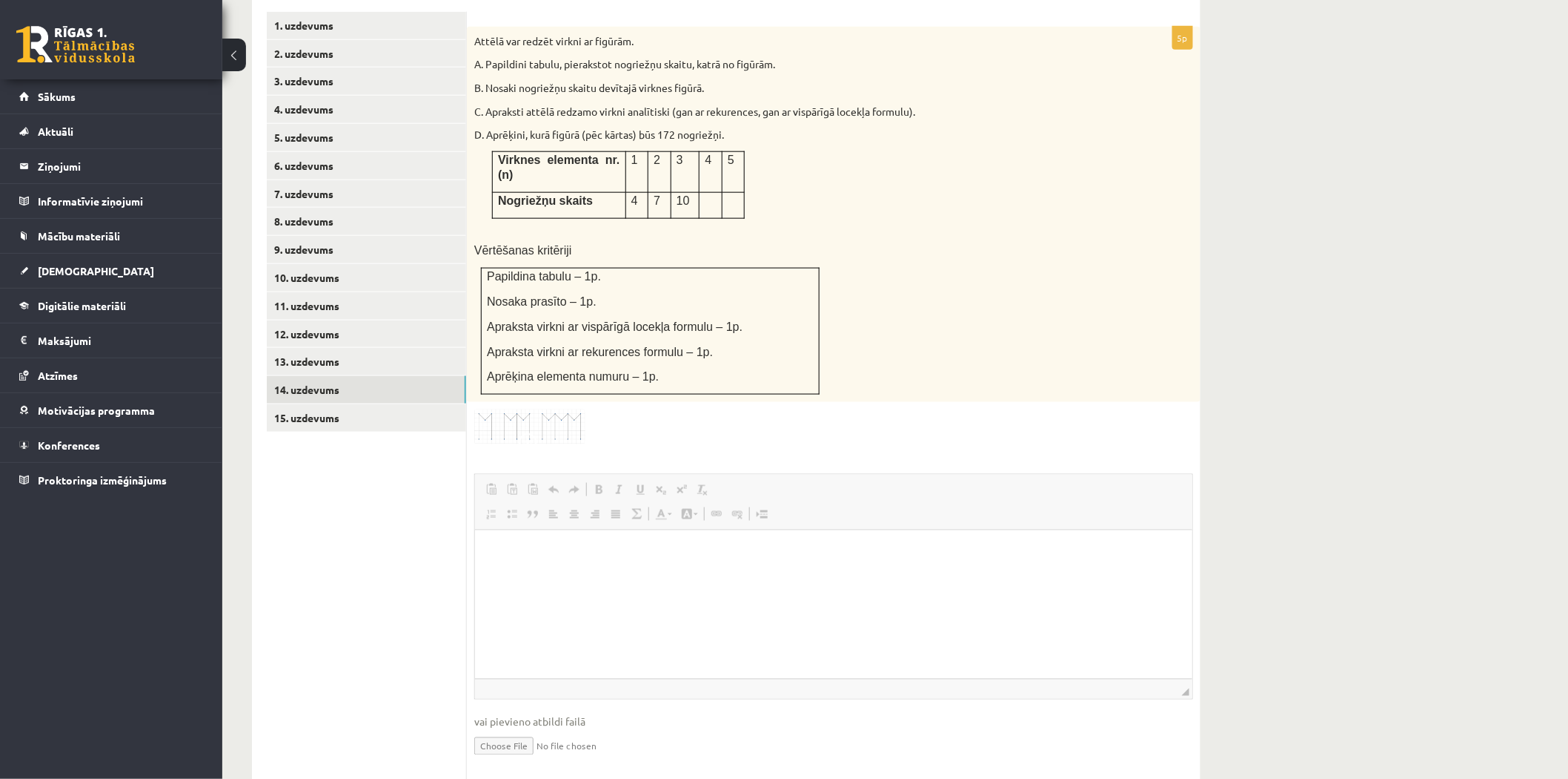
scroll to position [0, 0]
click at [360, 404] on link "15. uzdevums" at bounding box center [366, 417] width 199 height 27
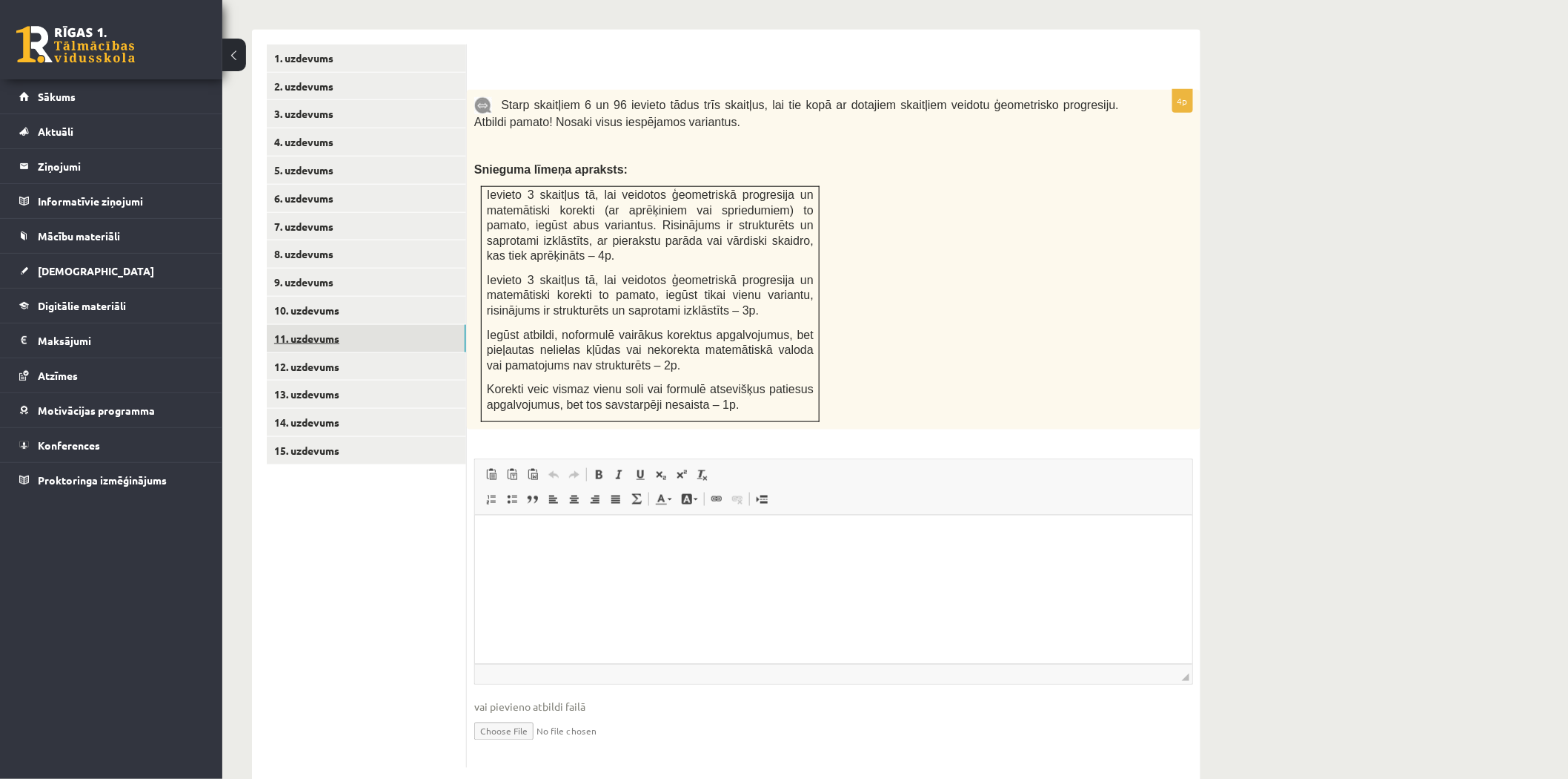
click at [373, 325] on link "11. uzdevums" at bounding box center [366, 338] width 199 height 27
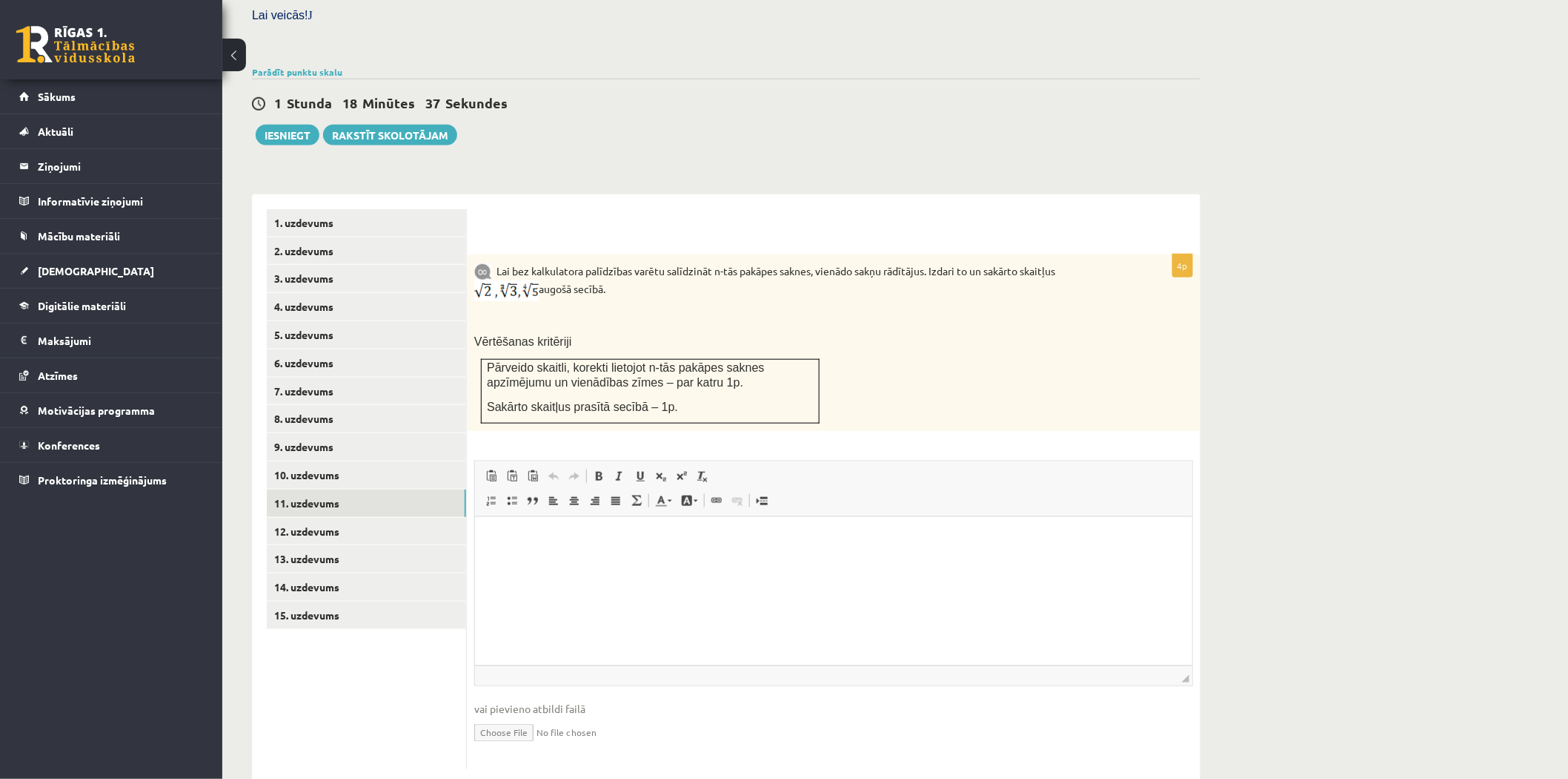
scroll to position [450, 0]
click at [506, 280] on img at bounding box center [506, 290] width 64 height 20
drag, startPoint x: 498, startPoint y: 233, endPoint x: 710, endPoint y: 262, distance: 214.0
click at [710, 262] on p "Lai bez kalkulatora palīdzības varētu salīdzināt n-tās pakāpes saknes, vienādo …" at bounding box center [797, 282] width 644 height 39
copy p "Lai bez kalkulatora palīdzības varētu salīdzināt n-tās pakāpes saknes, vienādo …"
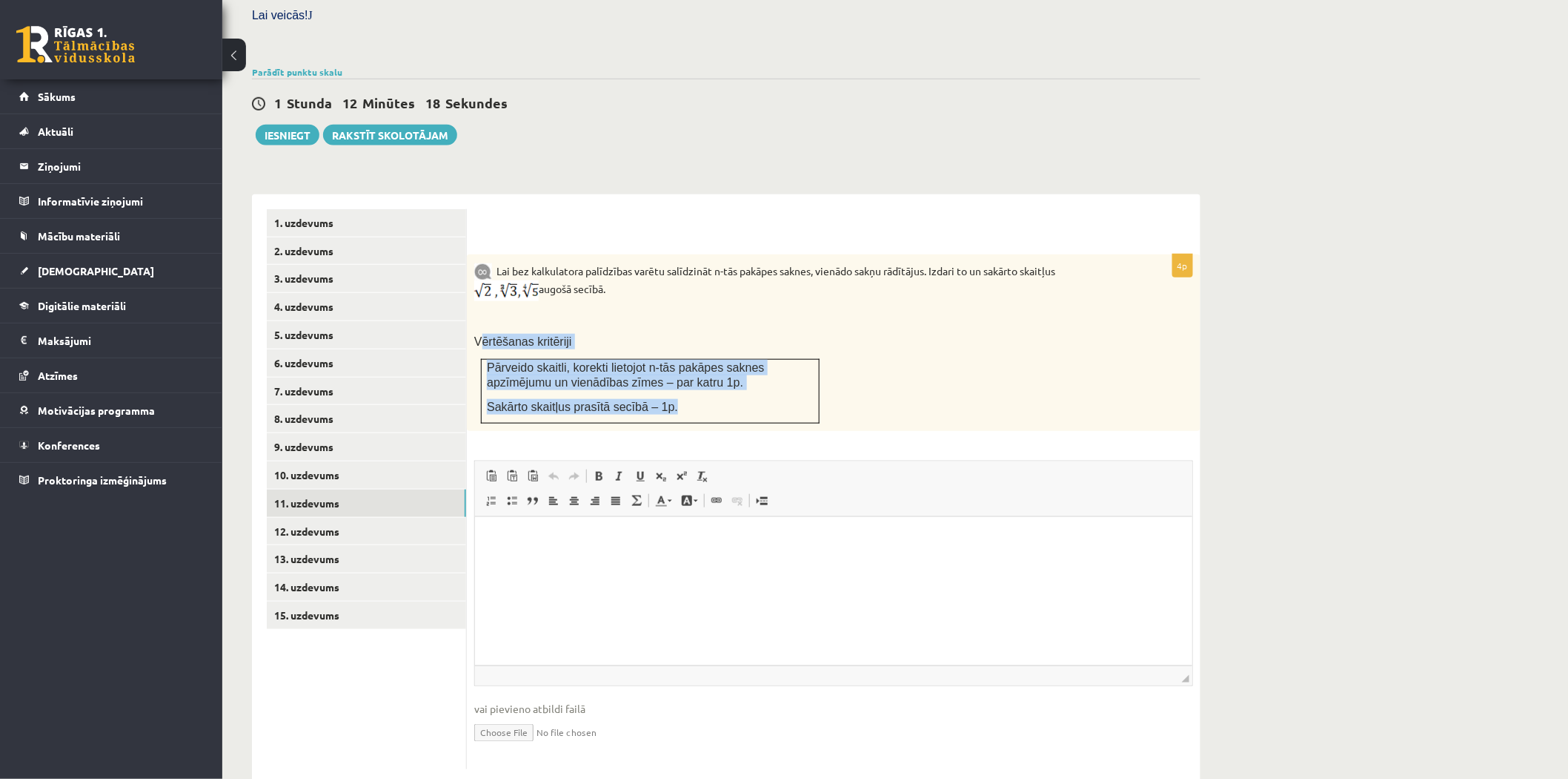
drag, startPoint x: 478, startPoint y: 304, endPoint x: 685, endPoint y: 356, distance: 213.4
click at [697, 359] on div "Lai bez kalkulatora palīdzības varētu salīdzināt n-tās pakāpes saknes, vienādo …" at bounding box center [834, 343] width 734 height 177
click at [608, 361] on span "Pārveido skaitli, korekti lietojot n-tās pakāpes saknes apzīmējumu un vienādība…" at bounding box center [626, 375] width 278 height 28
drag, startPoint x: 476, startPoint y: 300, endPoint x: 685, endPoint y: 373, distance: 221.4
click at [685, 373] on div "Lai bez kalkulatora palīdzības varētu salīdzināt n-tās pakāpes saknes, vienādo …" at bounding box center [834, 343] width 734 height 177
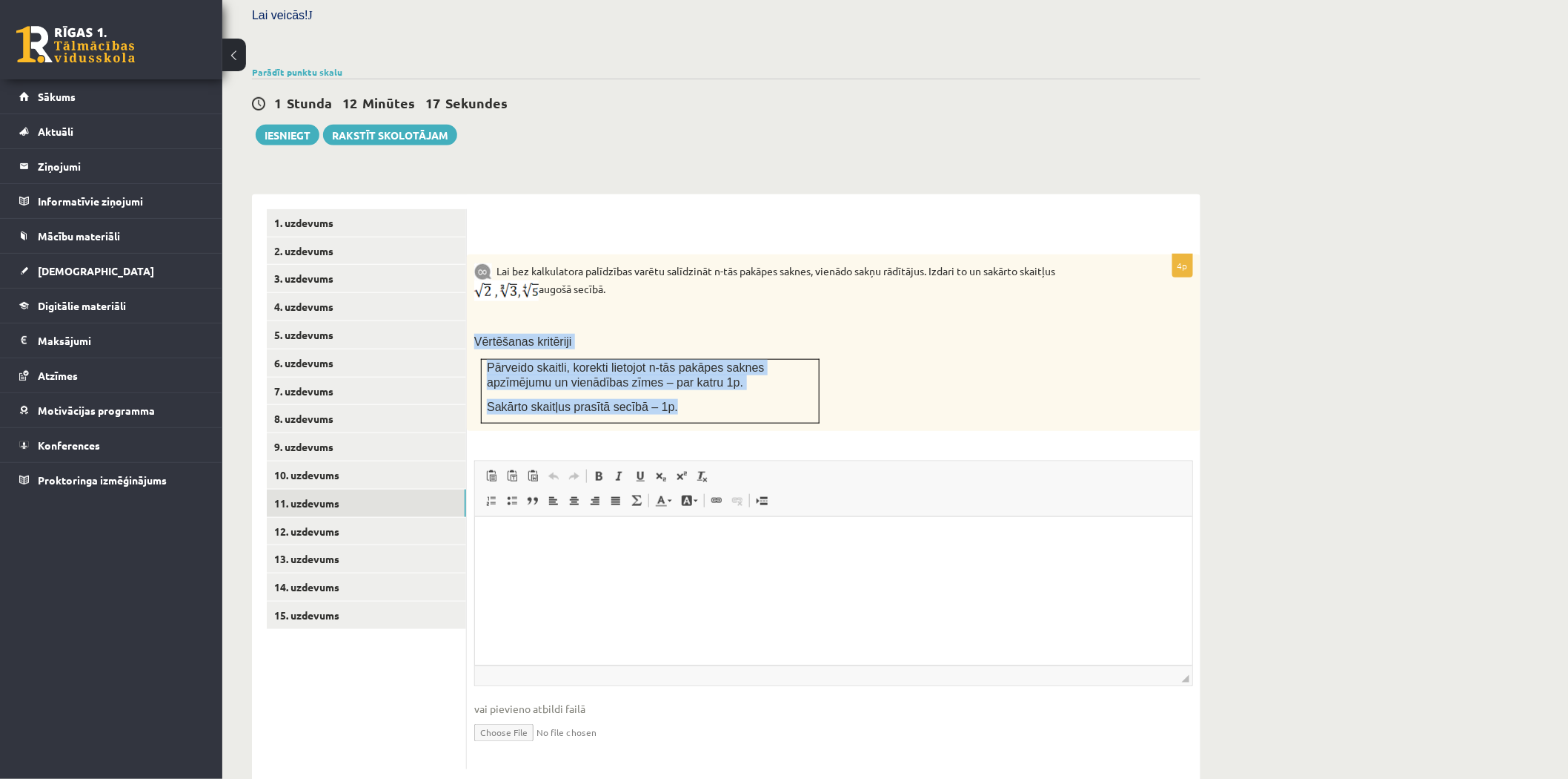
copy div "Vērtēšanas kritēriji Pārveido skaitli, korekti lietojot n-tās pakāpes saknes ap…"
click at [648, 400] on span "Sakārto skaitļus prasītā secībā – 1p." at bounding box center [583, 406] width 191 height 13
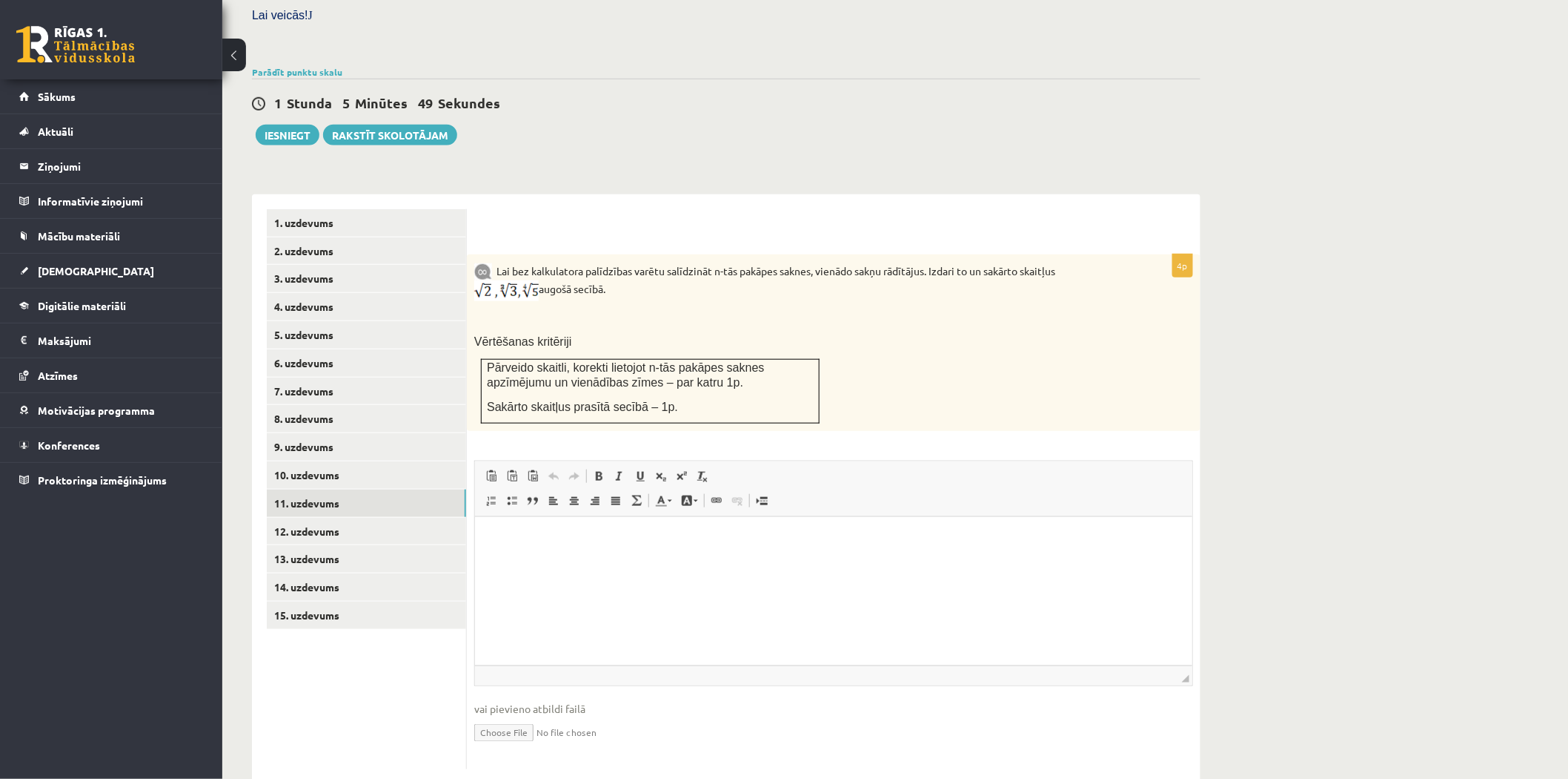
click at [539, 716] on input "file" at bounding box center [833, 731] width 719 height 31
type input "**********"
click at [368, 518] on link "12. uzdevums" at bounding box center [366, 531] width 199 height 27
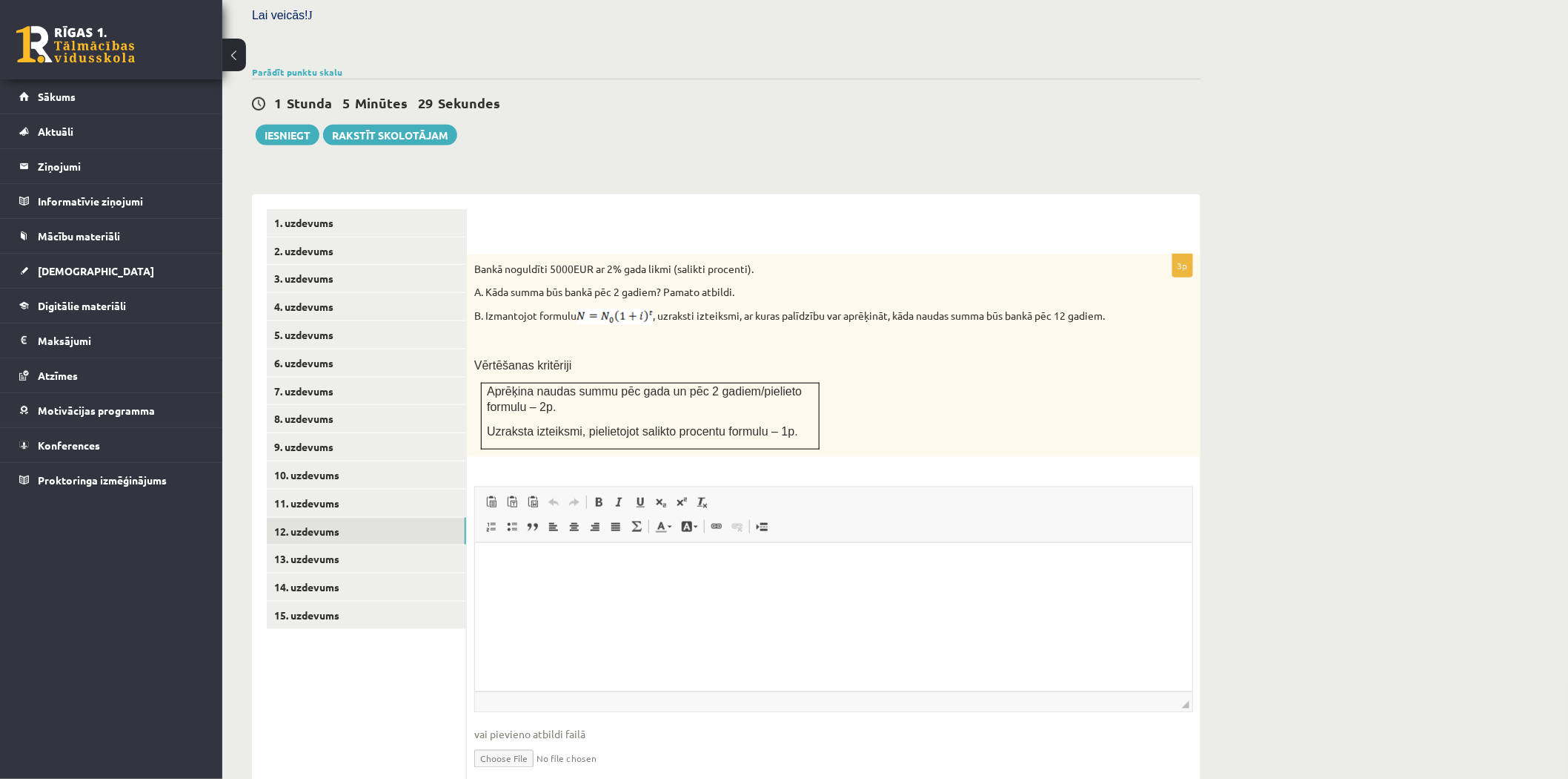
scroll to position [476, 0]
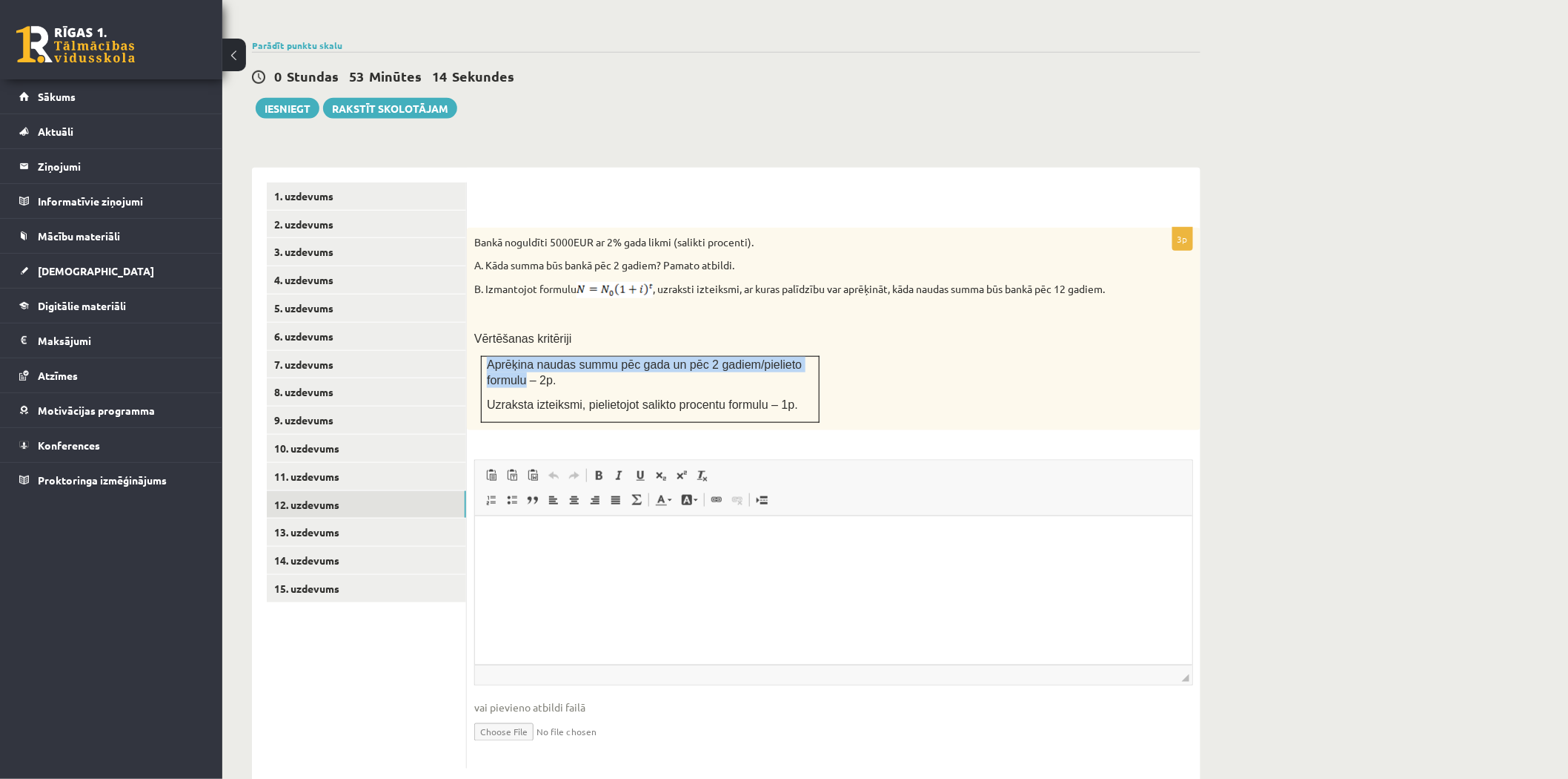
drag, startPoint x: 485, startPoint y: 325, endPoint x: 524, endPoint y: 345, distance: 43.8
click at [524, 356] on td "Aprēķina naudas summu pēc gada un pēc 2 gadiem/pielieto formulu – 2p. Uzraksta …" at bounding box center [650, 389] width 338 height 66
copy span "Aprēķina naudas summu pēc gada un pēc 2 gadiem/pielieto formulu"
drag, startPoint x: 490, startPoint y: 369, endPoint x: 746, endPoint y: 374, distance: 256.0
click at [746, 399] on span "Uzraksta izteiksmi, pielietojot salikto procentu formulu – 1p." at bounding box center [642, 405] width 311 height 13
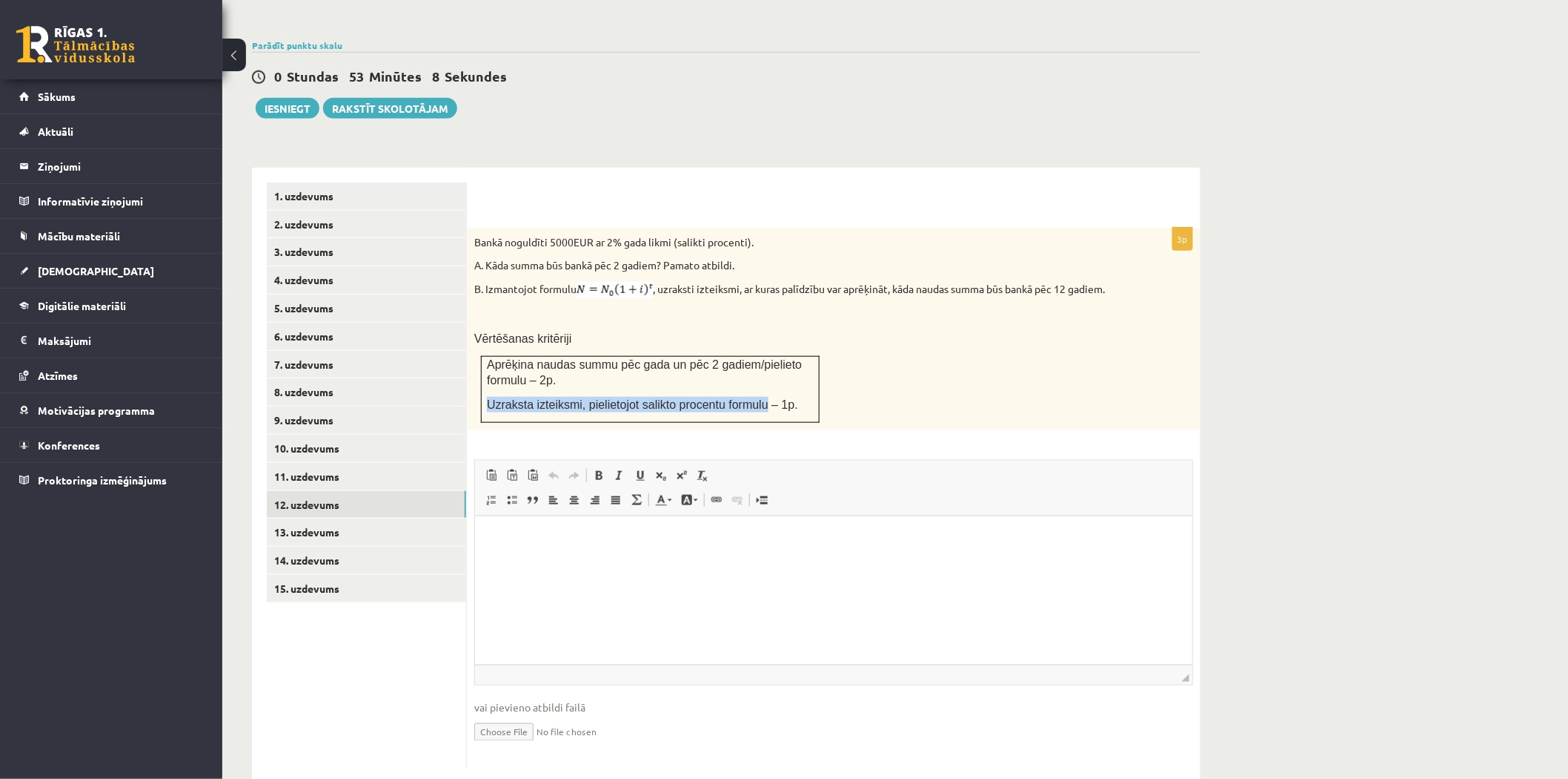
copy span "Uzraksta izteiksmi, pielietojot salikto procentu formulu"
click at [499, 715] on input "file" at bounding box center [833, 730] width 719 height 31
type input "**********"
click at [950, 331] on p "Vērtēšanas kritēriji" at bounding box center [797, 339] width 644 height 16
click at [375, 519] on link "13. uzdevums" at bounding box center [366, 532] width 199 height 27
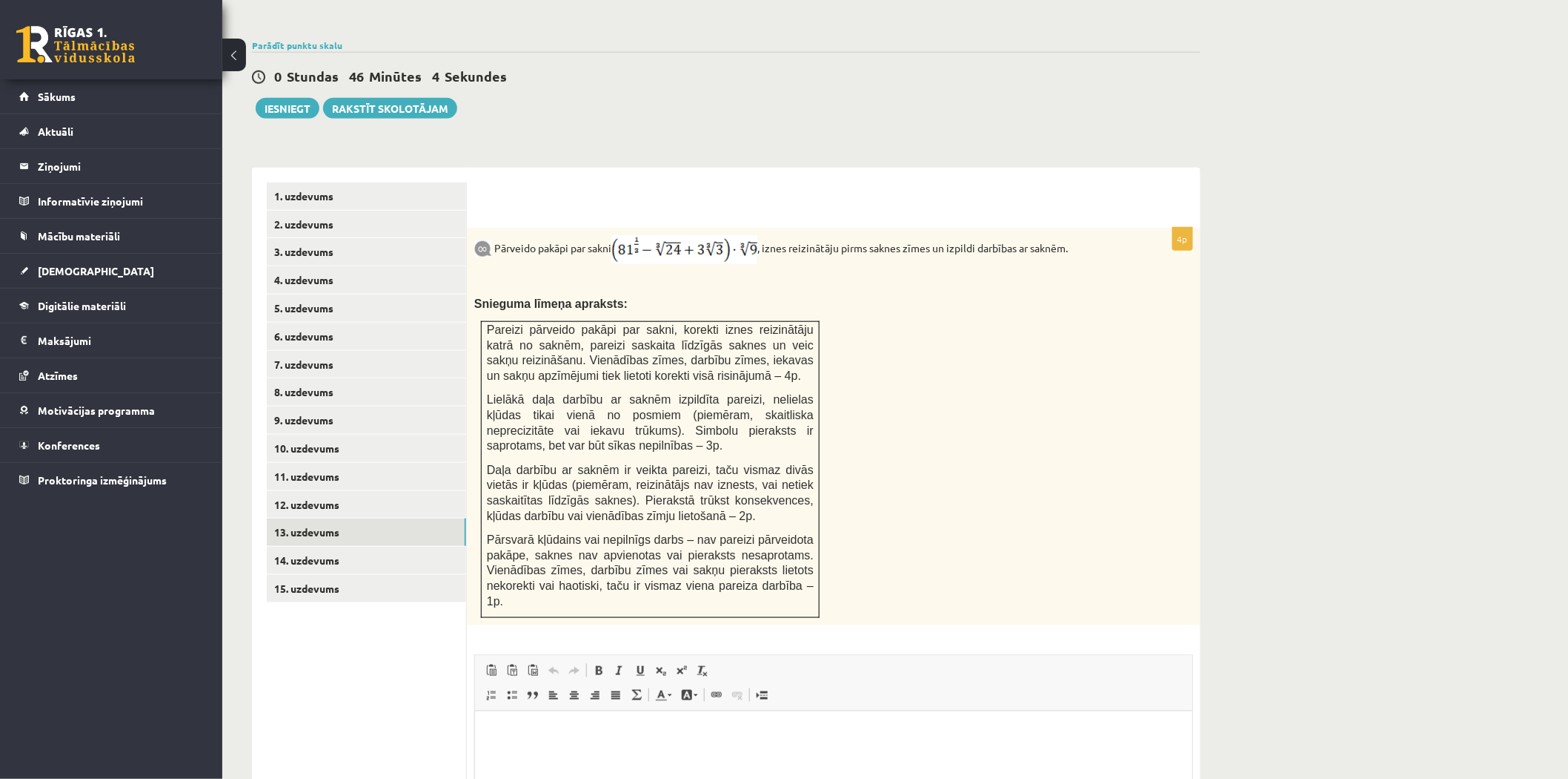
scroll to position [0, 0]
click at [398, 491] on link "12. uzdevums" at bounding box center [366, 504] width 199 height 27
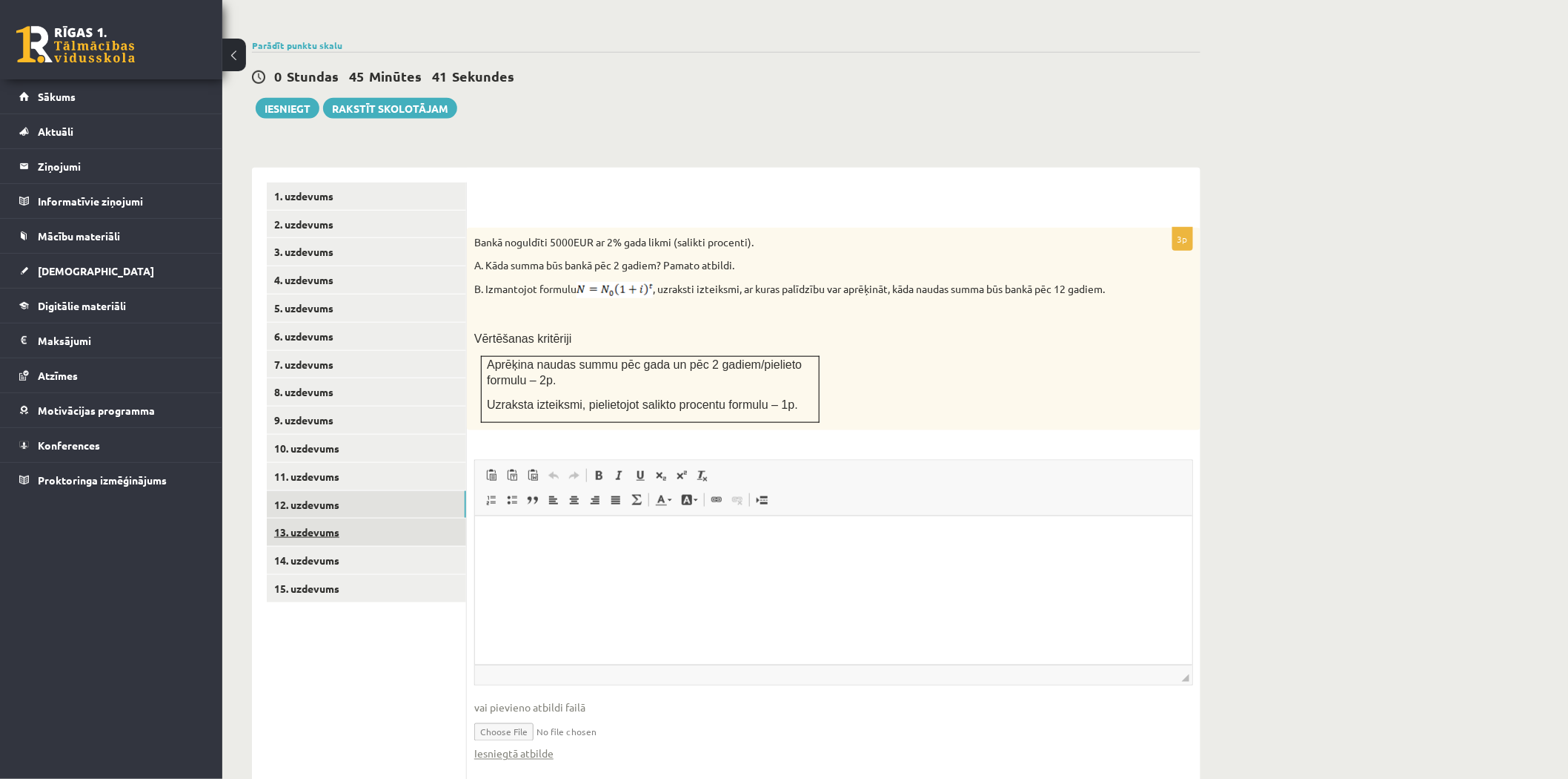
click at [363, 519] on link "13. uzdevums" at bounding box center [366, 532] width 199 height 27
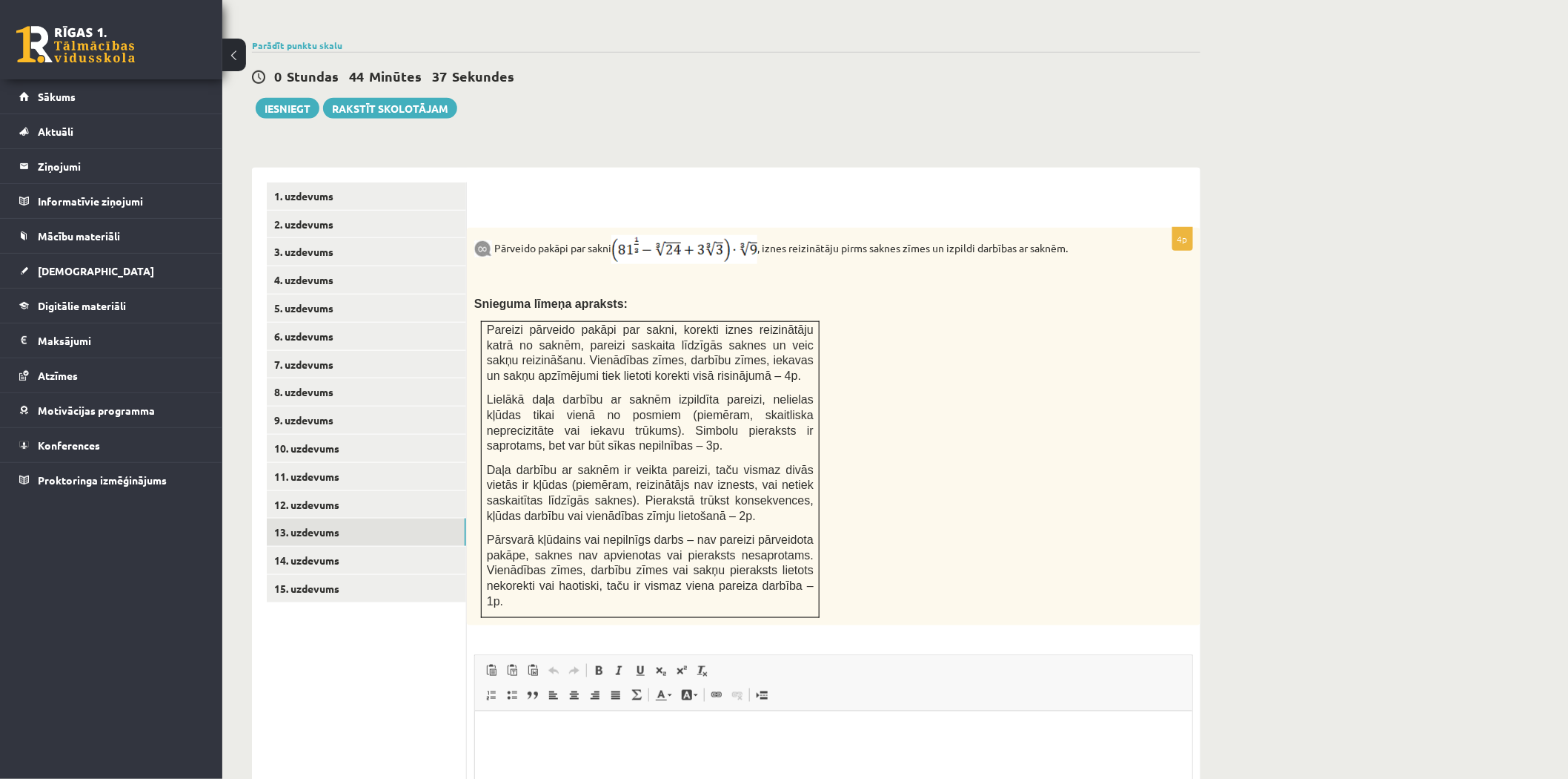
drag, startPoint x: 1011, startPoint y: 350, endPoint x: 766, endPoint y: 205, distance: 284.7
click at [1011, 350] on div "Pārveido pakāpi par sakni , iznes reizinātāju pirms saknes zīmes un izpildi dar…" at bounding box center [834, 426] width 734 height 398
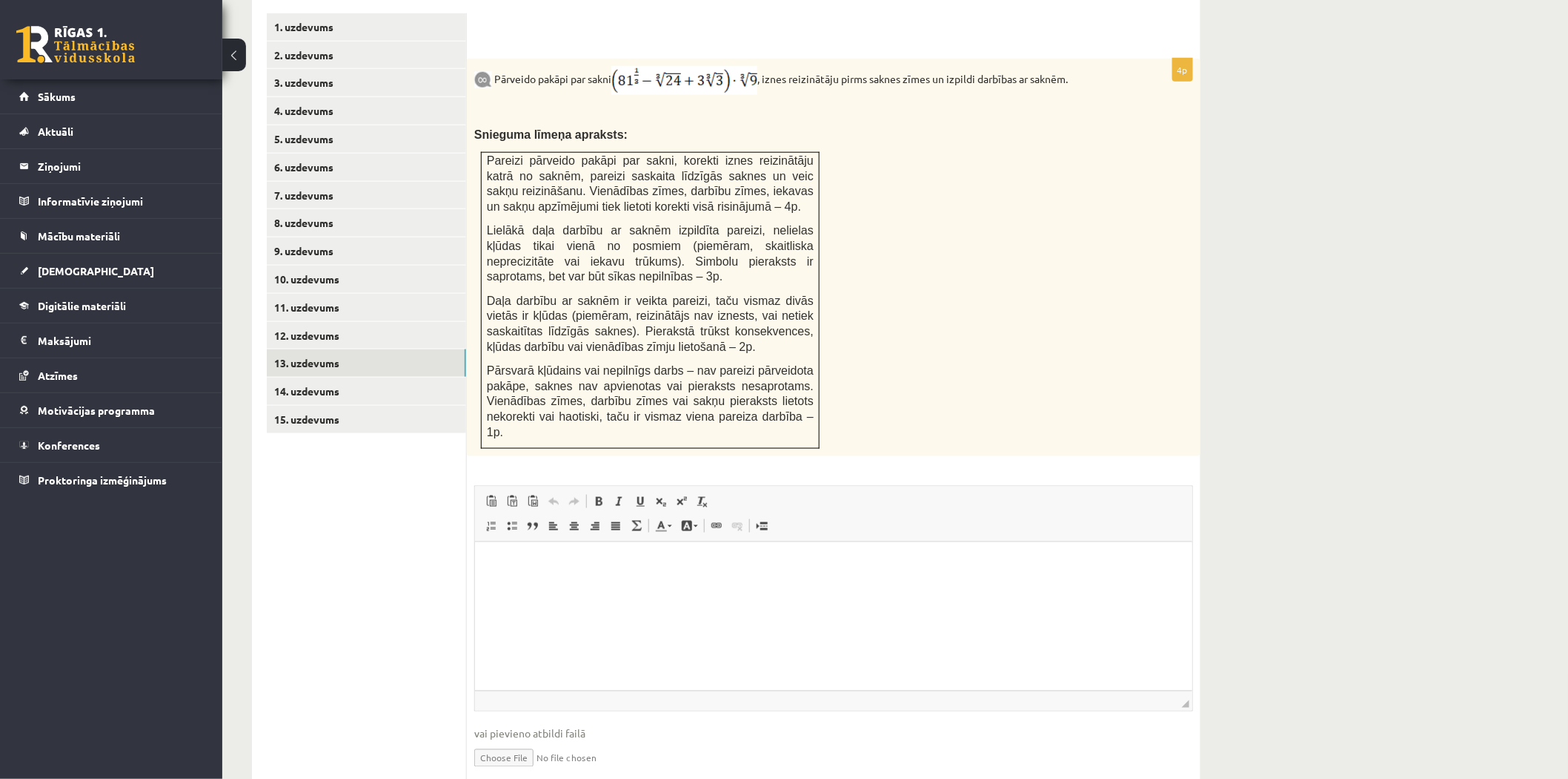
scroll to position [657, 0]
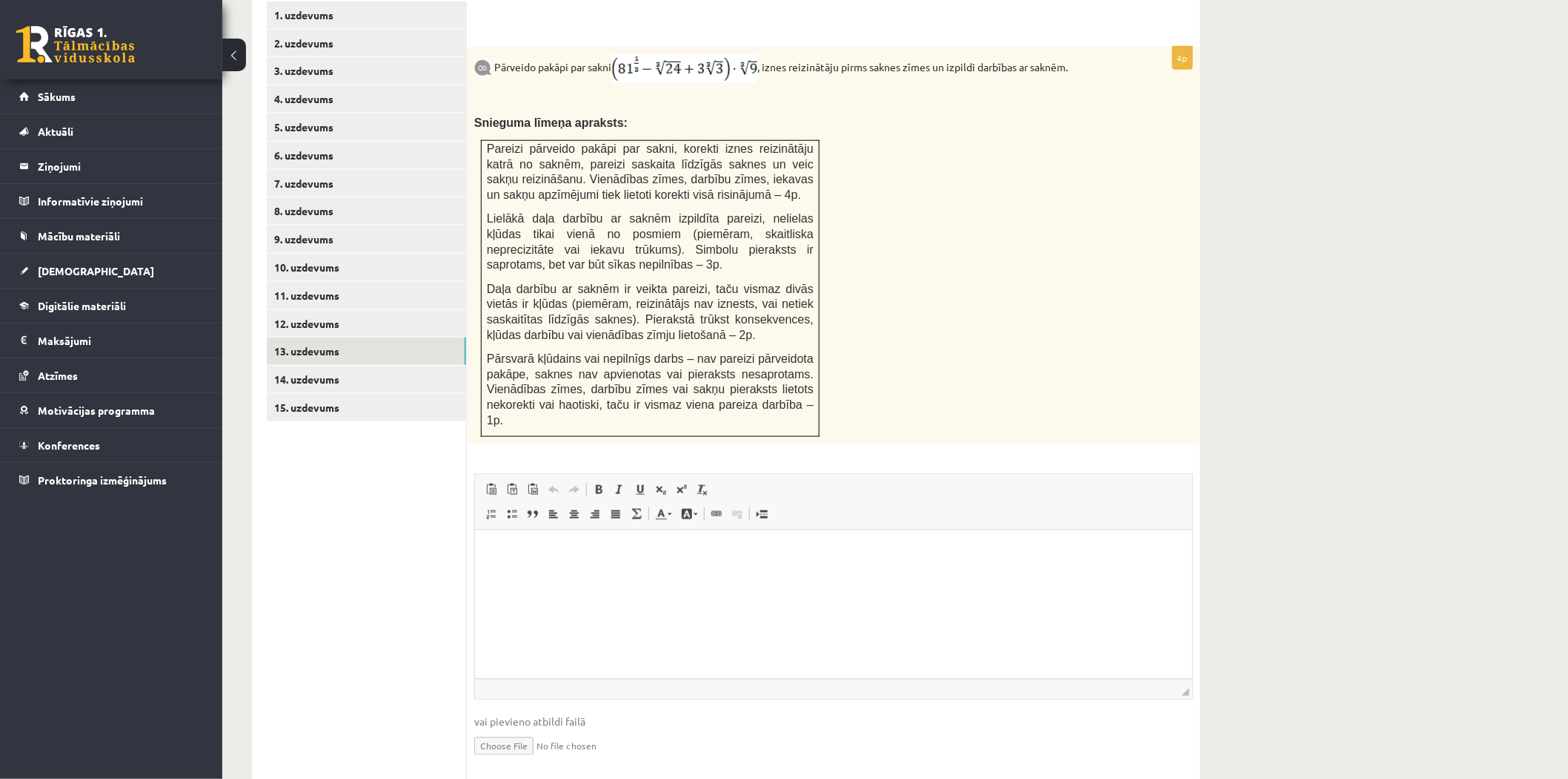
click at [516, 730] on input "file" at bounding box center [833, 744] width 719 height 31
type input "**********"
click at [336, 366] on link "14. uzdevums" at bounding box center [366, 379] width 199 height 27
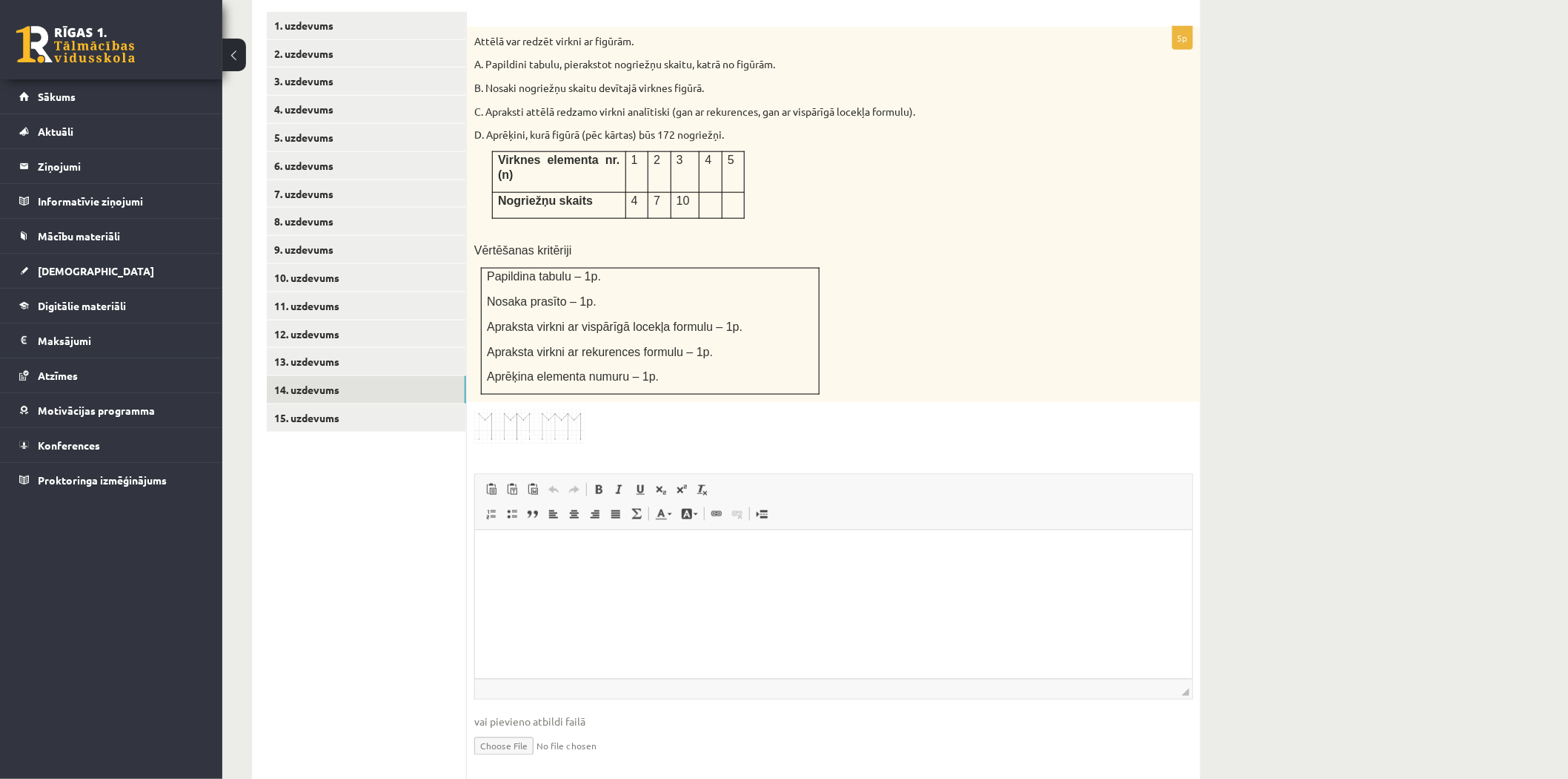
scroll to position [537, 0]
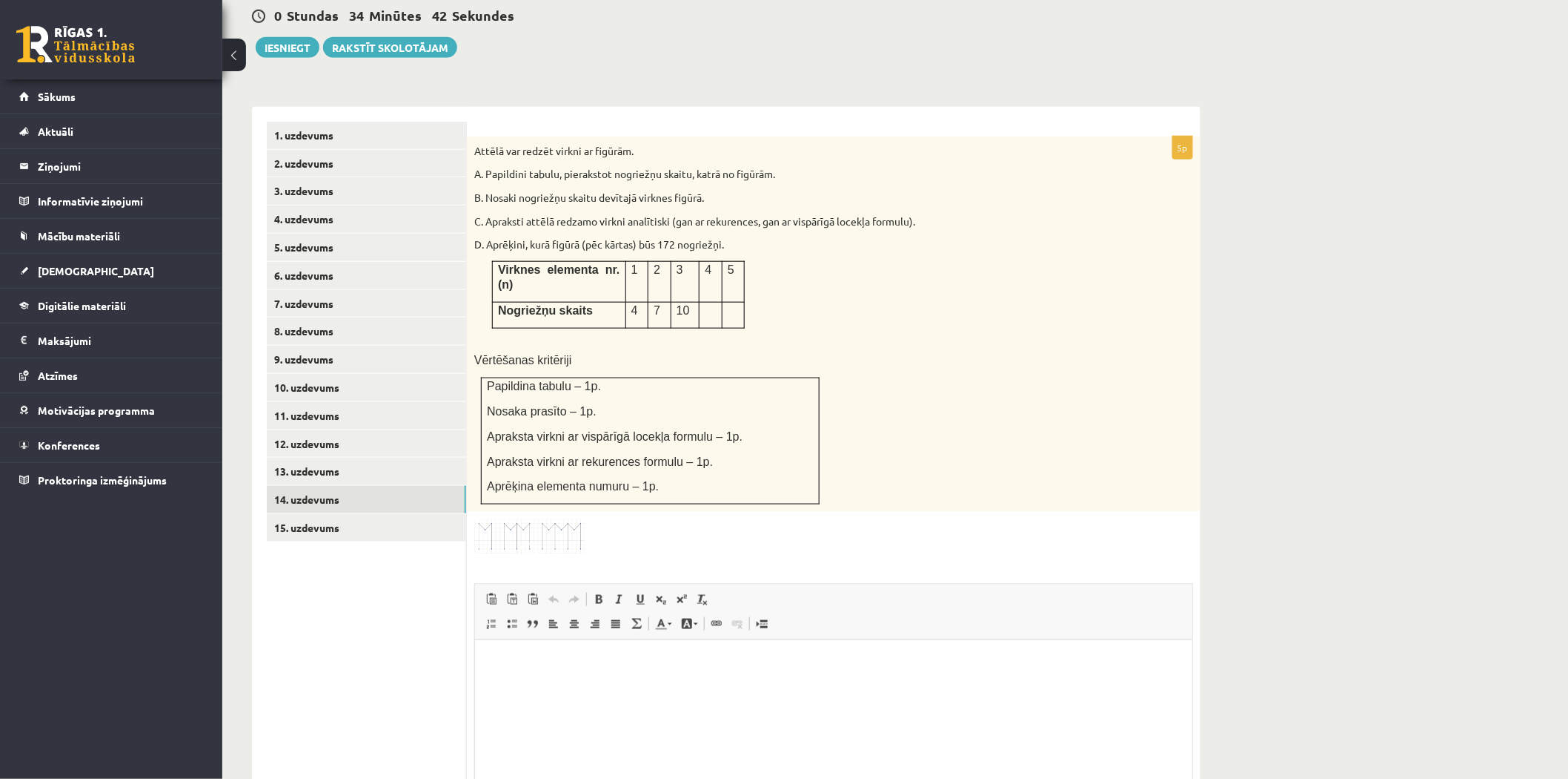
drag, startPoint x: 564, startPoint y: 483, endPoint x: 574, endPoint y: 482, distance: 10.0
click at [564, 519] on img at bounding box center [530, 537] width 111 height 35
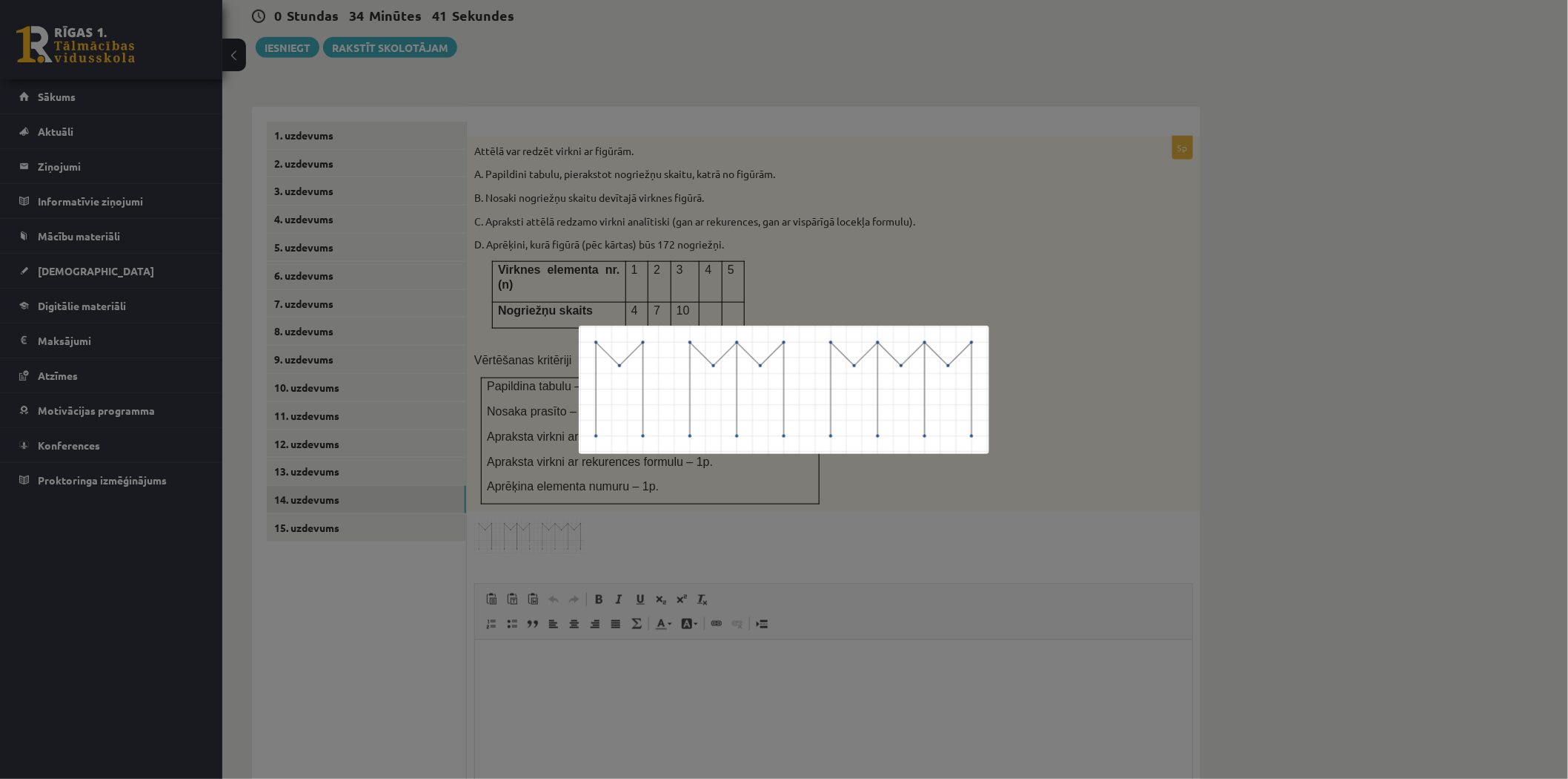
click at [1044, 239] on div at bounding box center [784, 389] width 1568 height 779
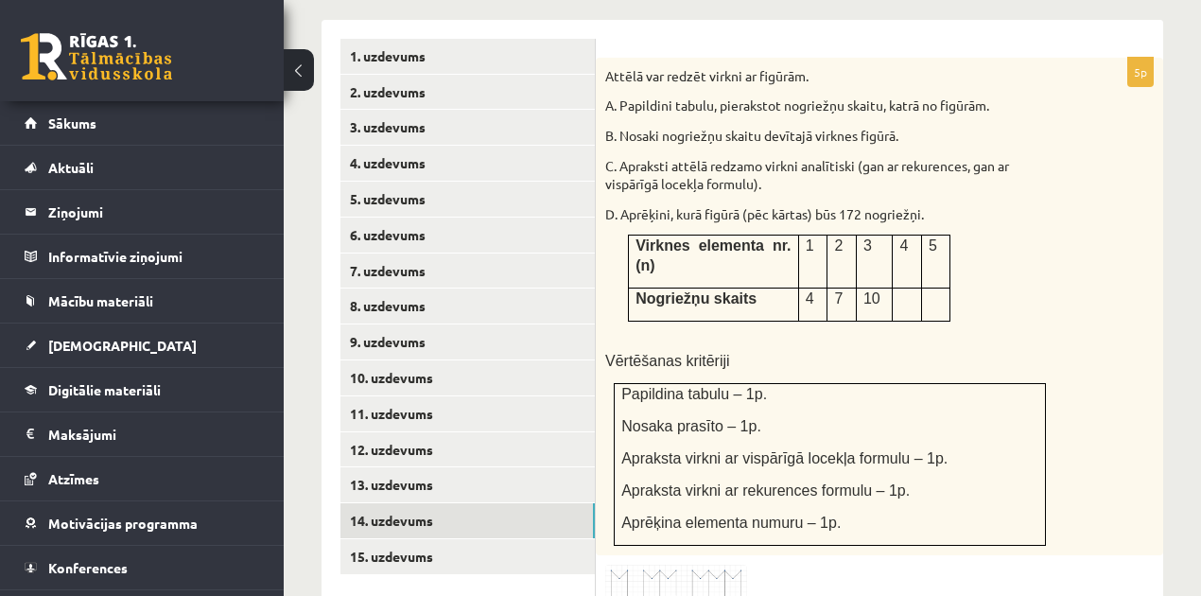
scroll to position [869, 0]
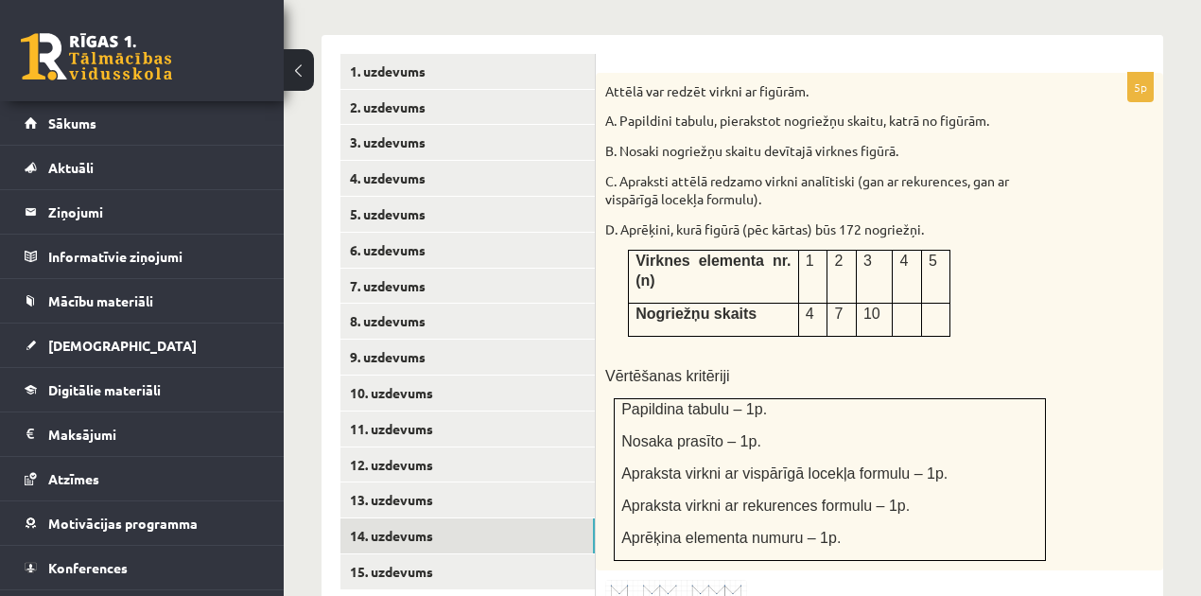
click at [1010, 399] on td "Papildina tabulu – 1p. Nosaka prasīto – 1p. Apraksta virkni ar vispārīgā locekļ…" at bounding box center [829, 480] width 431 height 162
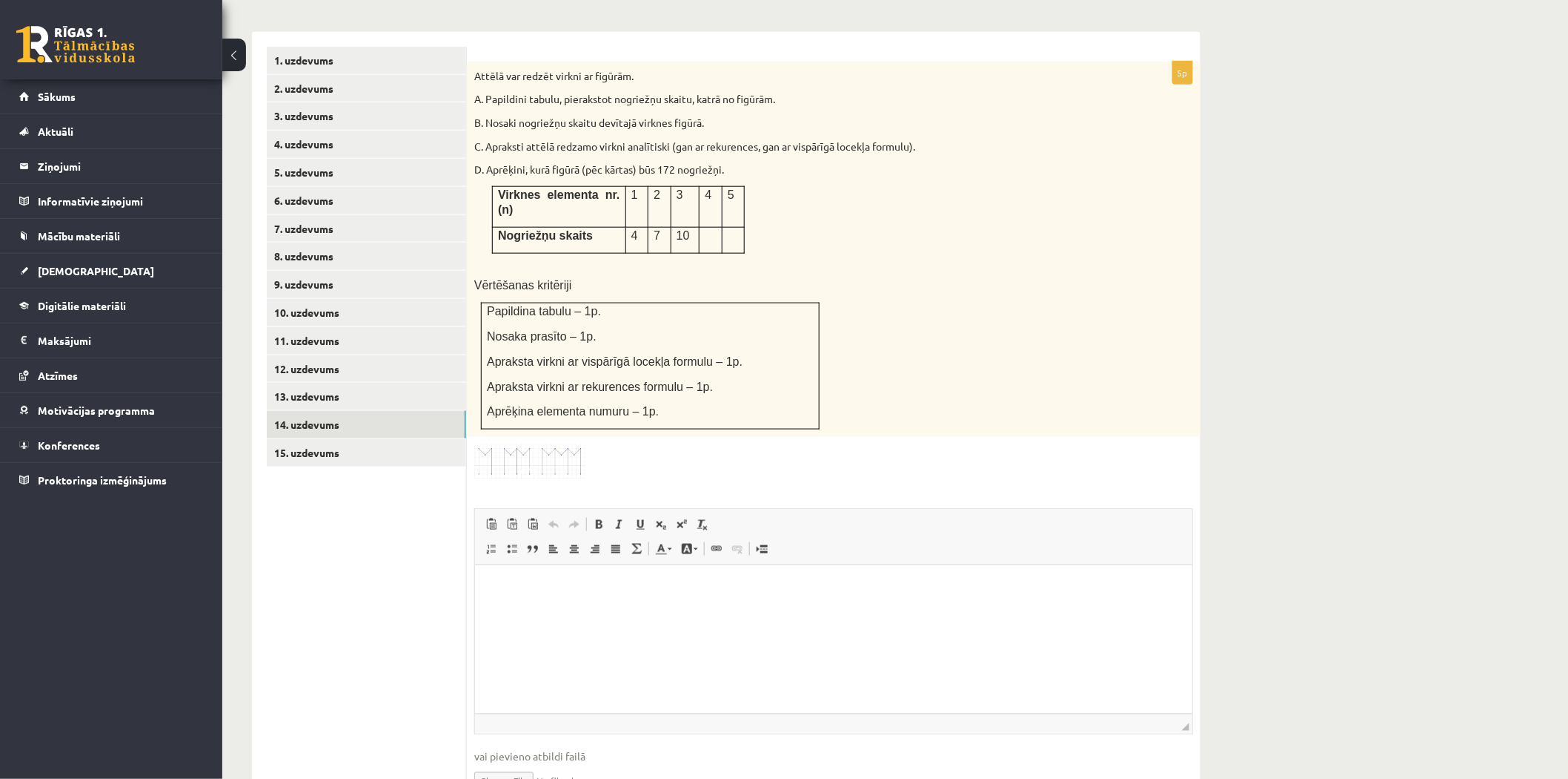
scroll to position [646, 0]
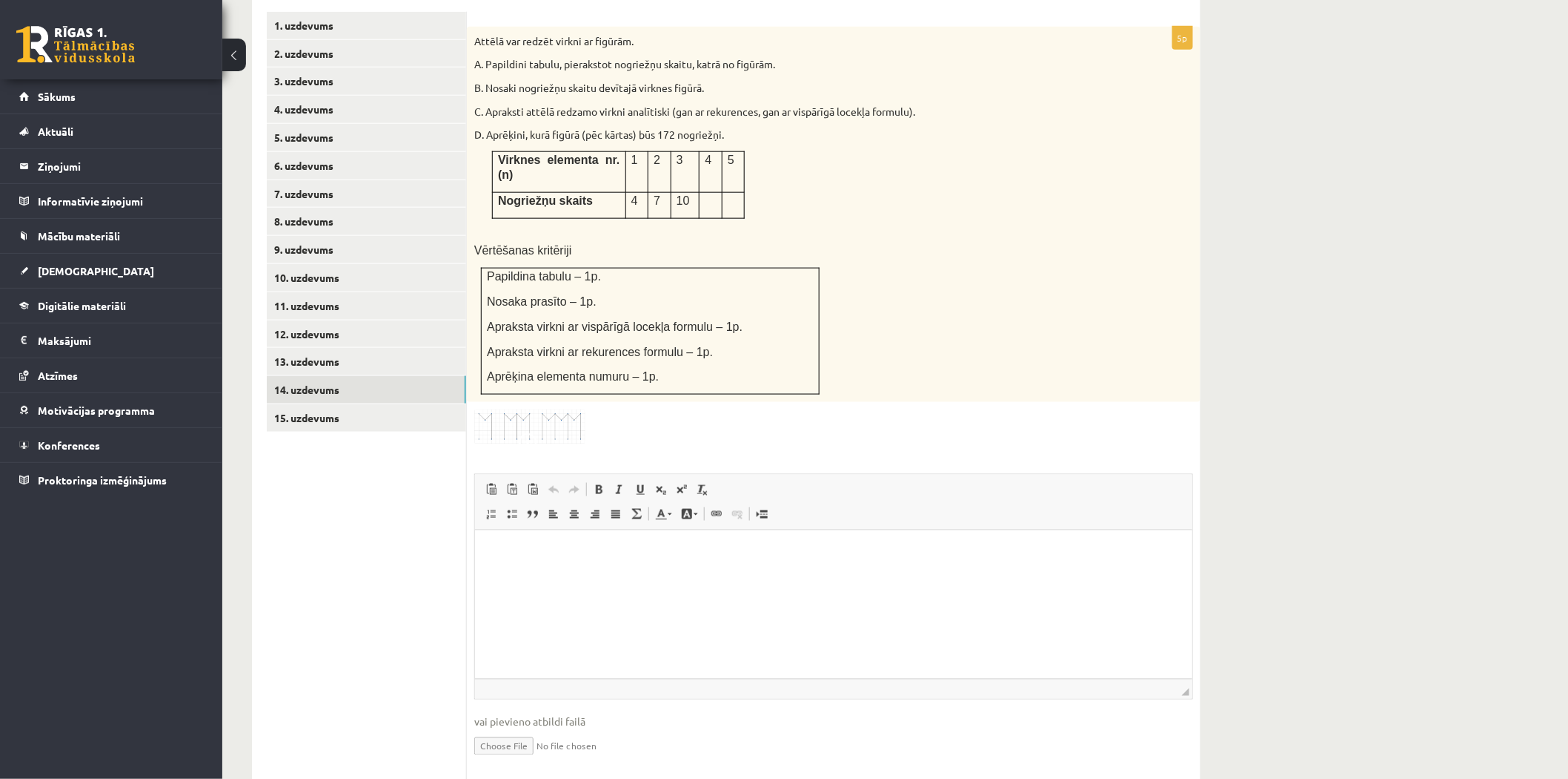
click at [539, 730] on input "file" at bounding box center [833, 744] width 719 height 31
type input "**********"
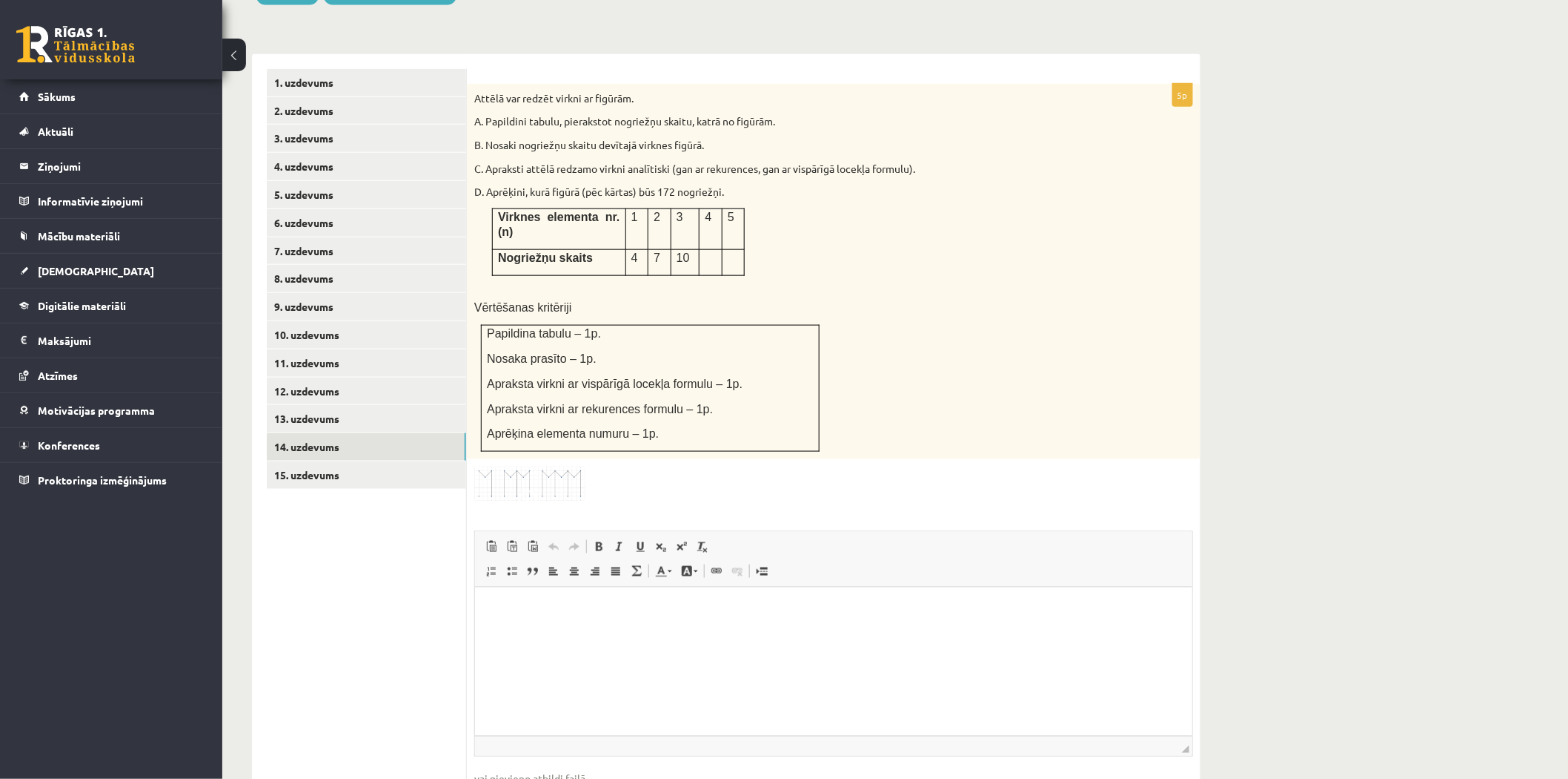
scroll to position [662, 0]
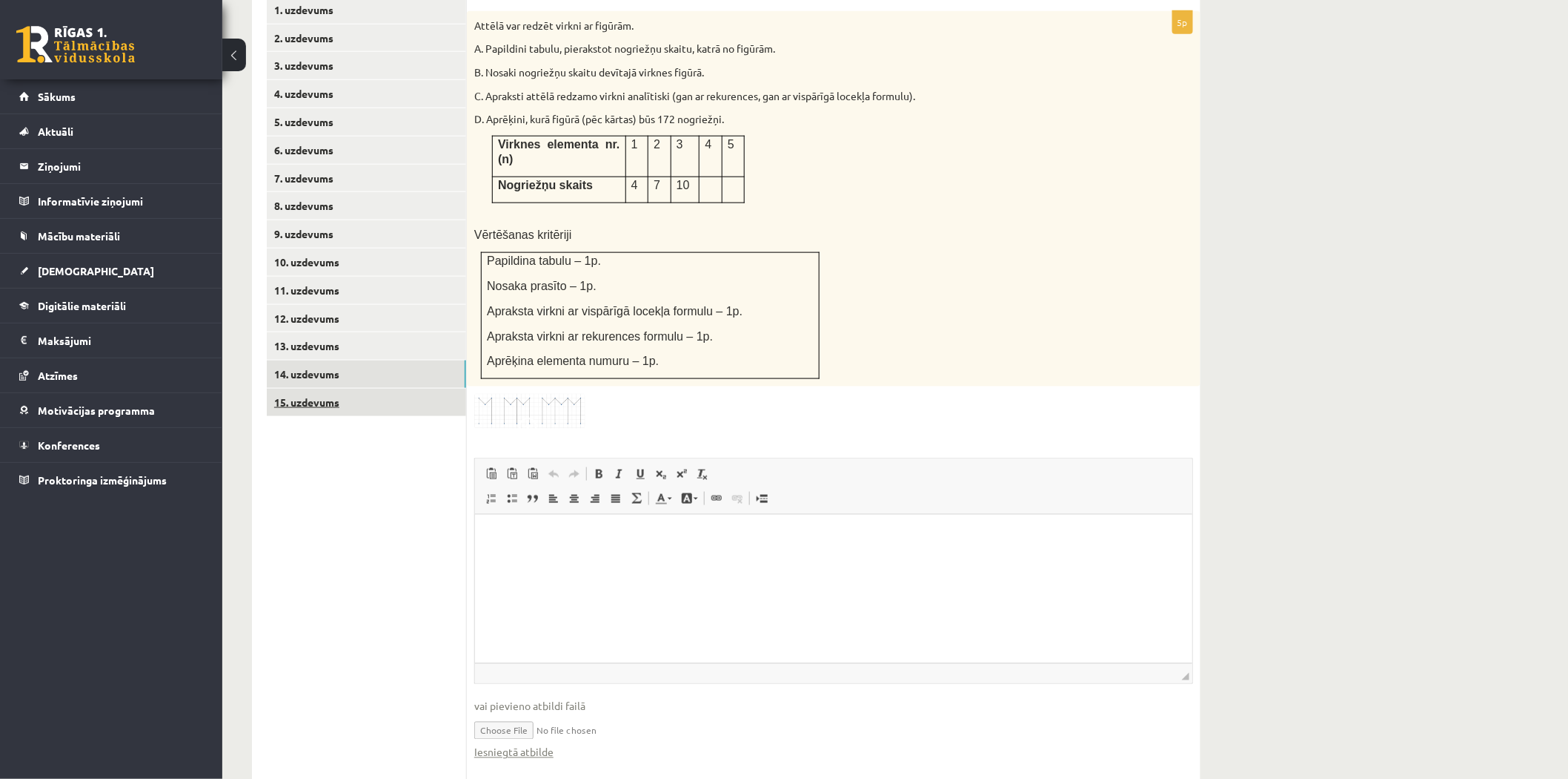
click at [389, 388] on link "15. uzdevums" at bounding box center [366, 402] width 199 height 27
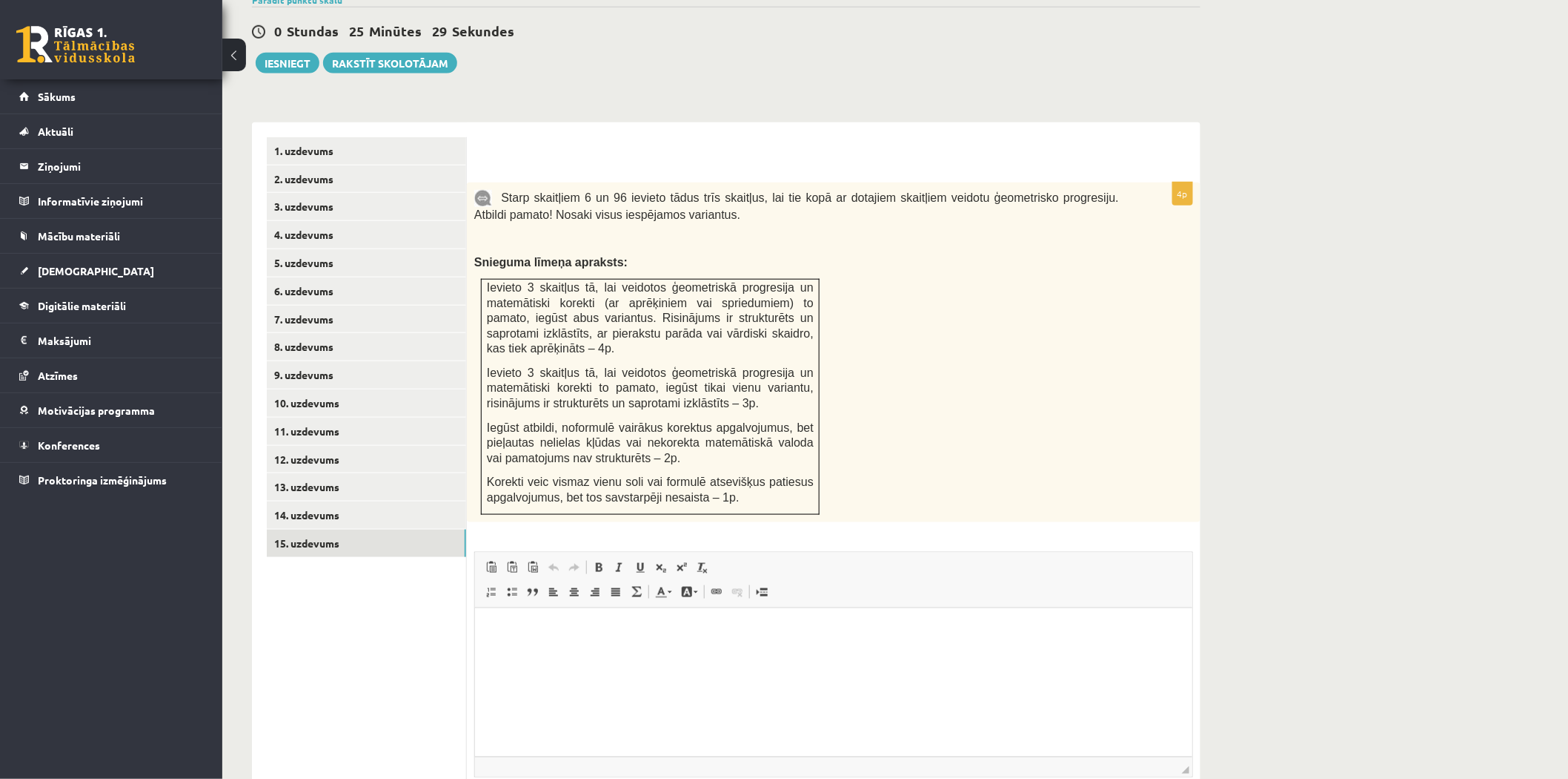
scroll to position [505, 0]
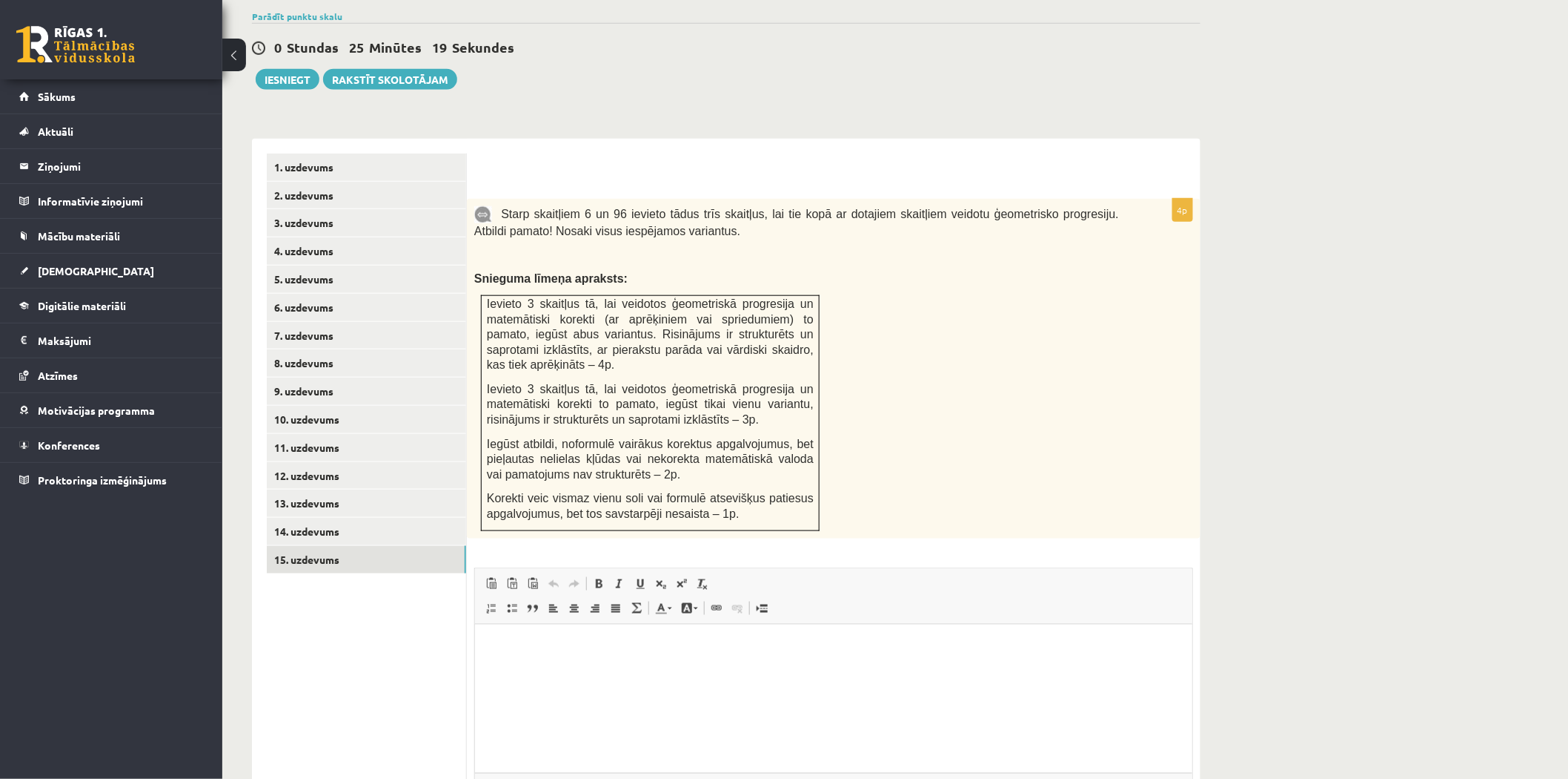
click at [1232, 504] on div "Matemātika JK 12.b2 klase 1. ieskaite , Kirils Kovaļovs (12.b2 JK klase) Pārbau…" at bounding box center [895, 236] width 1346 height 1369
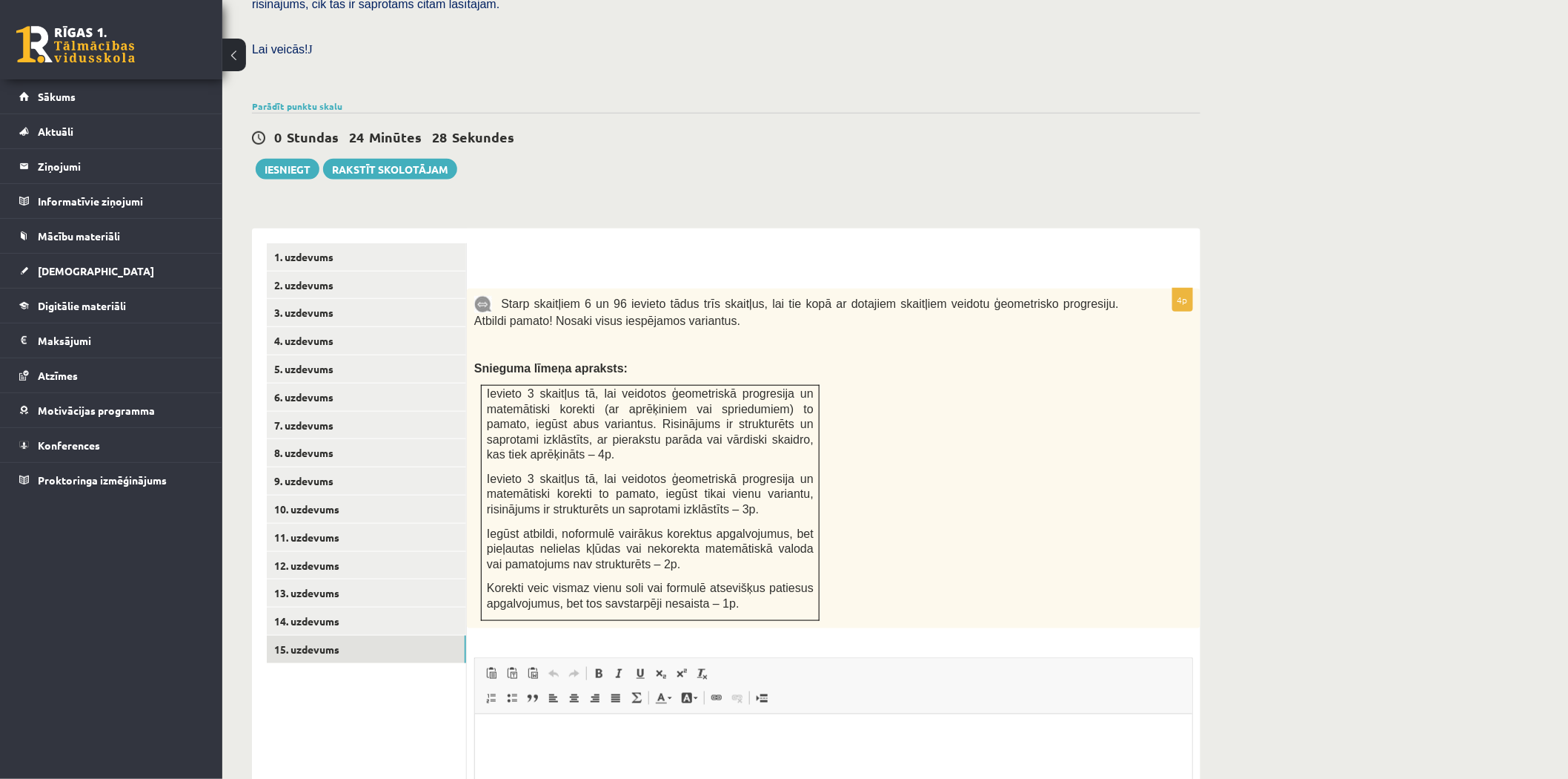
scroll to position [395, 0]
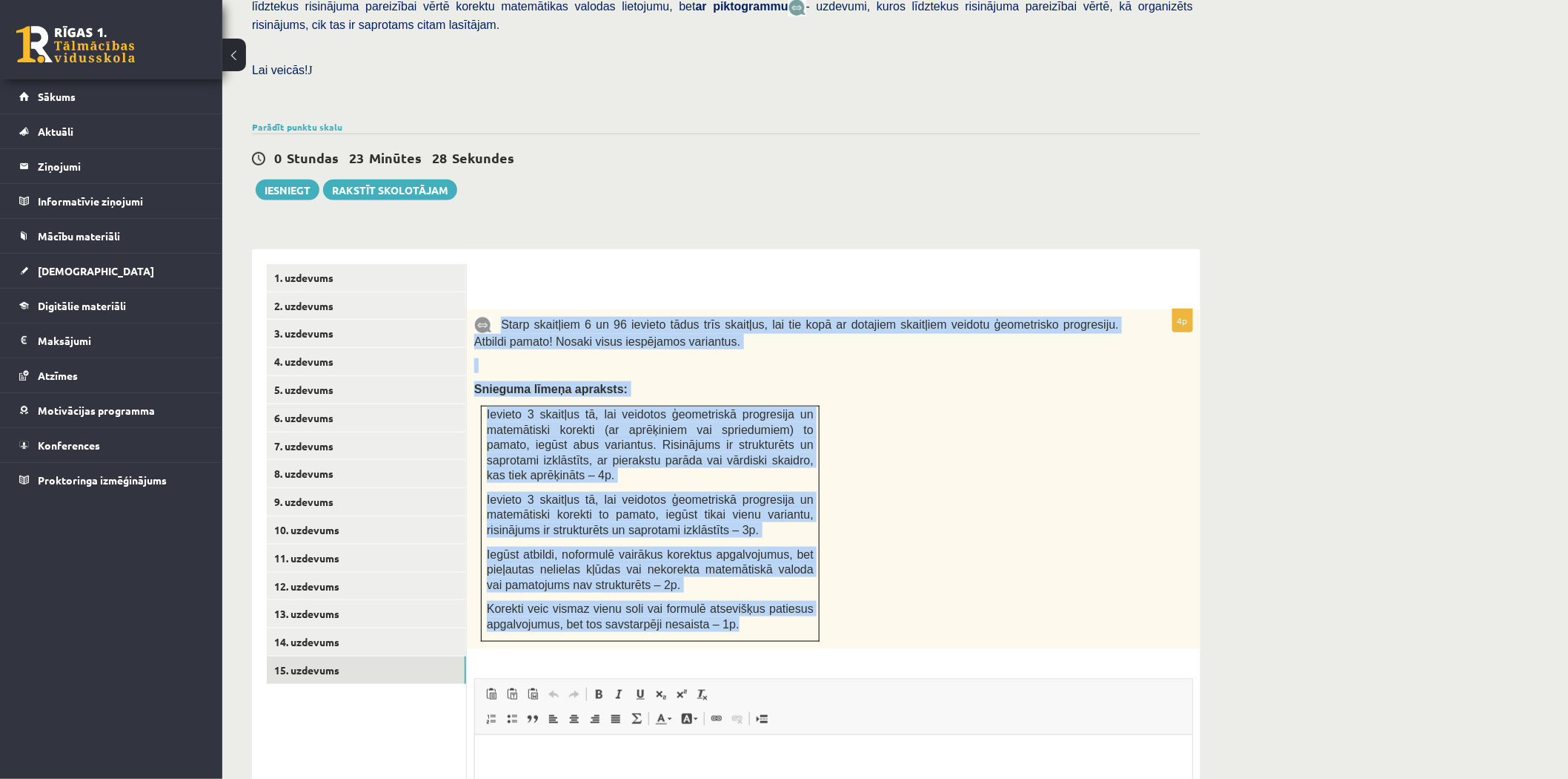
drag, startPoint x: 504, startPoint y: 278, endPoint x: 754, endPoint y: 595, distance: 403.7
click at [754, 595] on div "Starp skaitļiem 6 un 96 ievieto tādus trīs skaitļus, lai tie kopā ar dotajiem s…" at bounding box center [834, 479] width 734 height 340
click at [920, 457] on div "Starp skaitļiem 6 un 96 ievieto tādus trīs skaitļus, lai tie kopā ar dotajiem s…" at bounding box center [834, 479] width 734 height 340
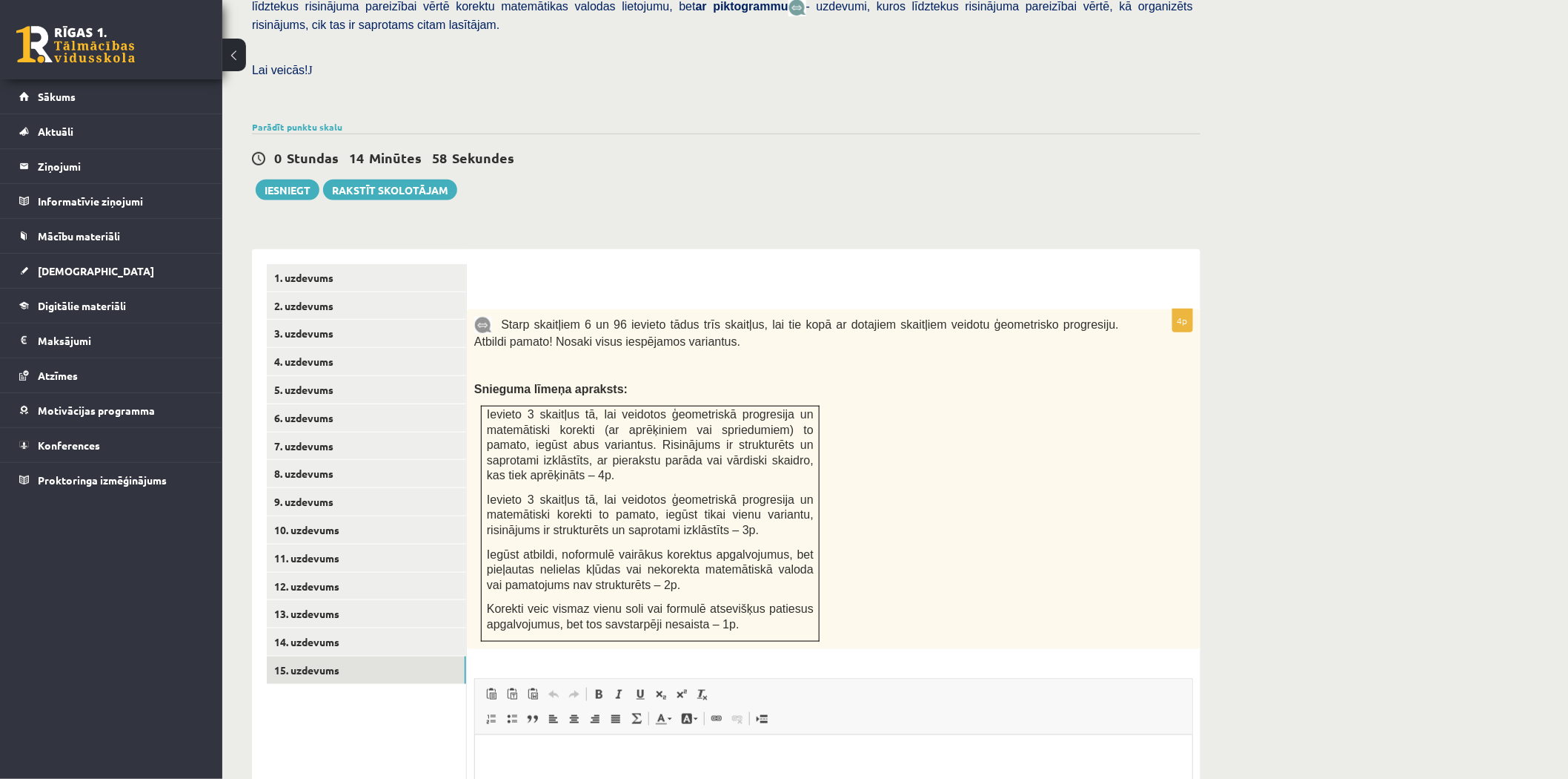
click at [866, 432] on div "Starp skaitļiem 6 un 96 ievieto tādus trīs skaitļus, lai tie kopā ar dotajiem s…" at bounding box center [834, 479] width 734 height 340
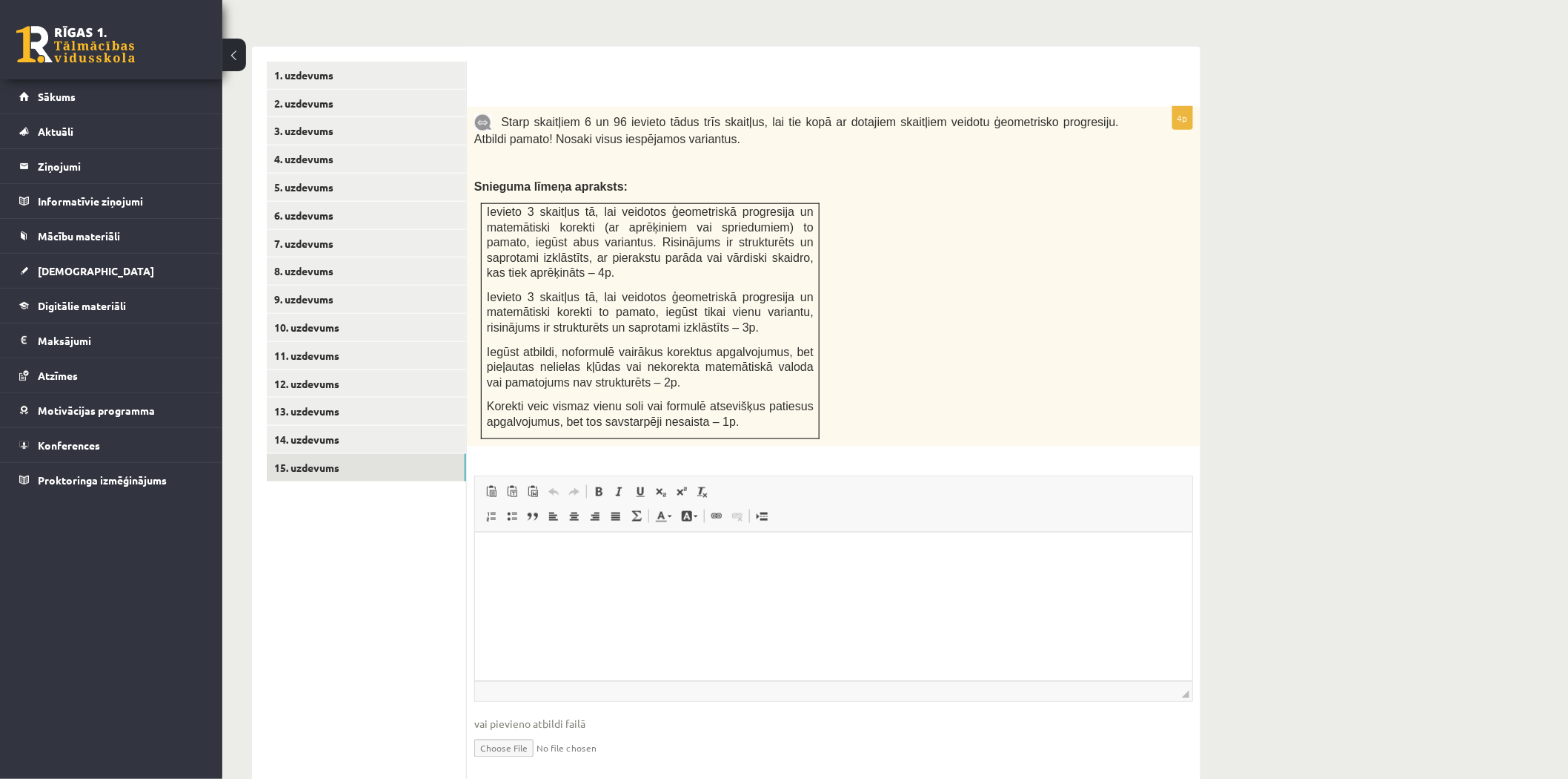
scroll to position [614, 0]
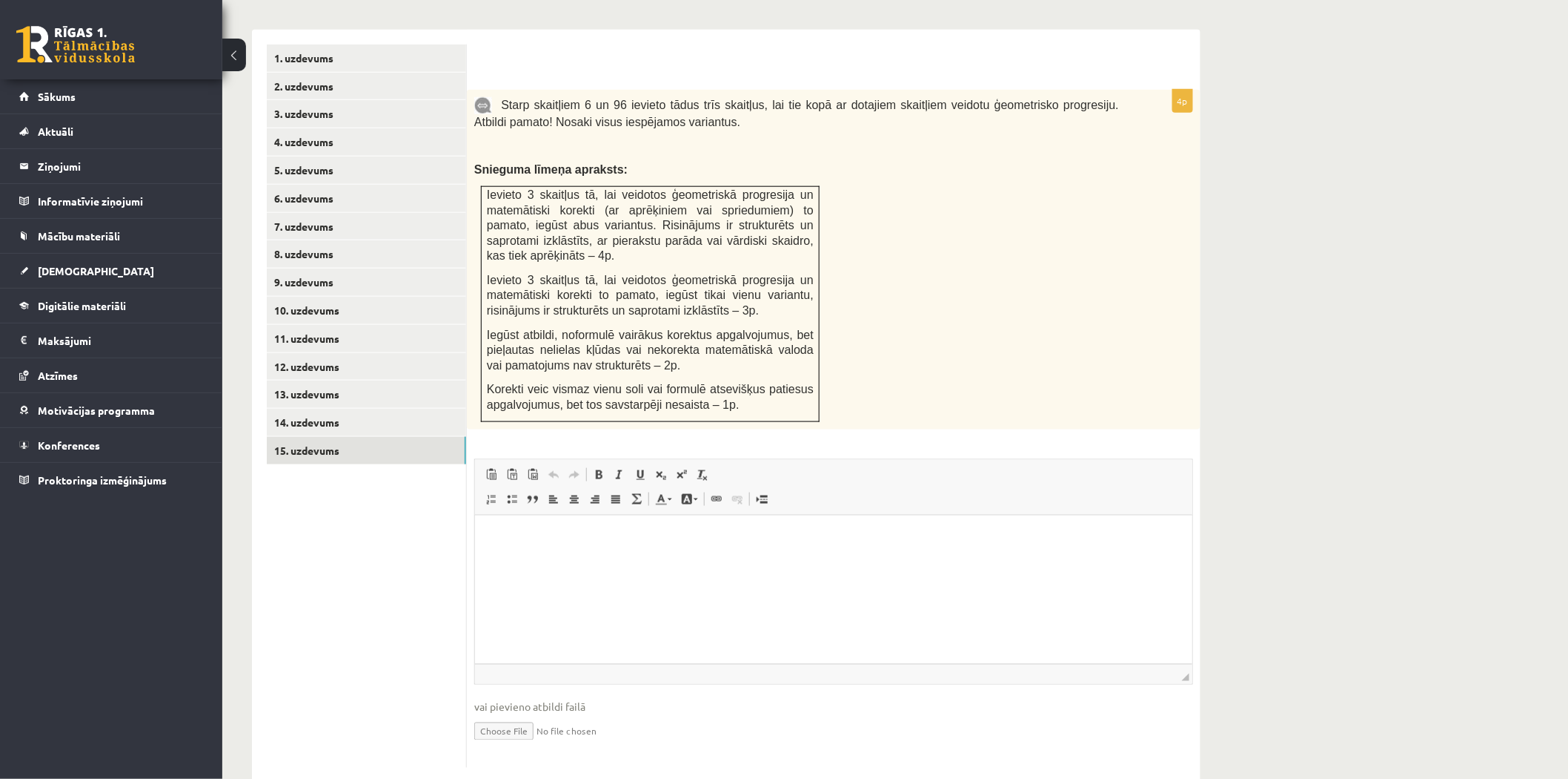
click at [517, 715] on input "file" at bounding box center [833, 730] width 719 height 31
type input "**********"
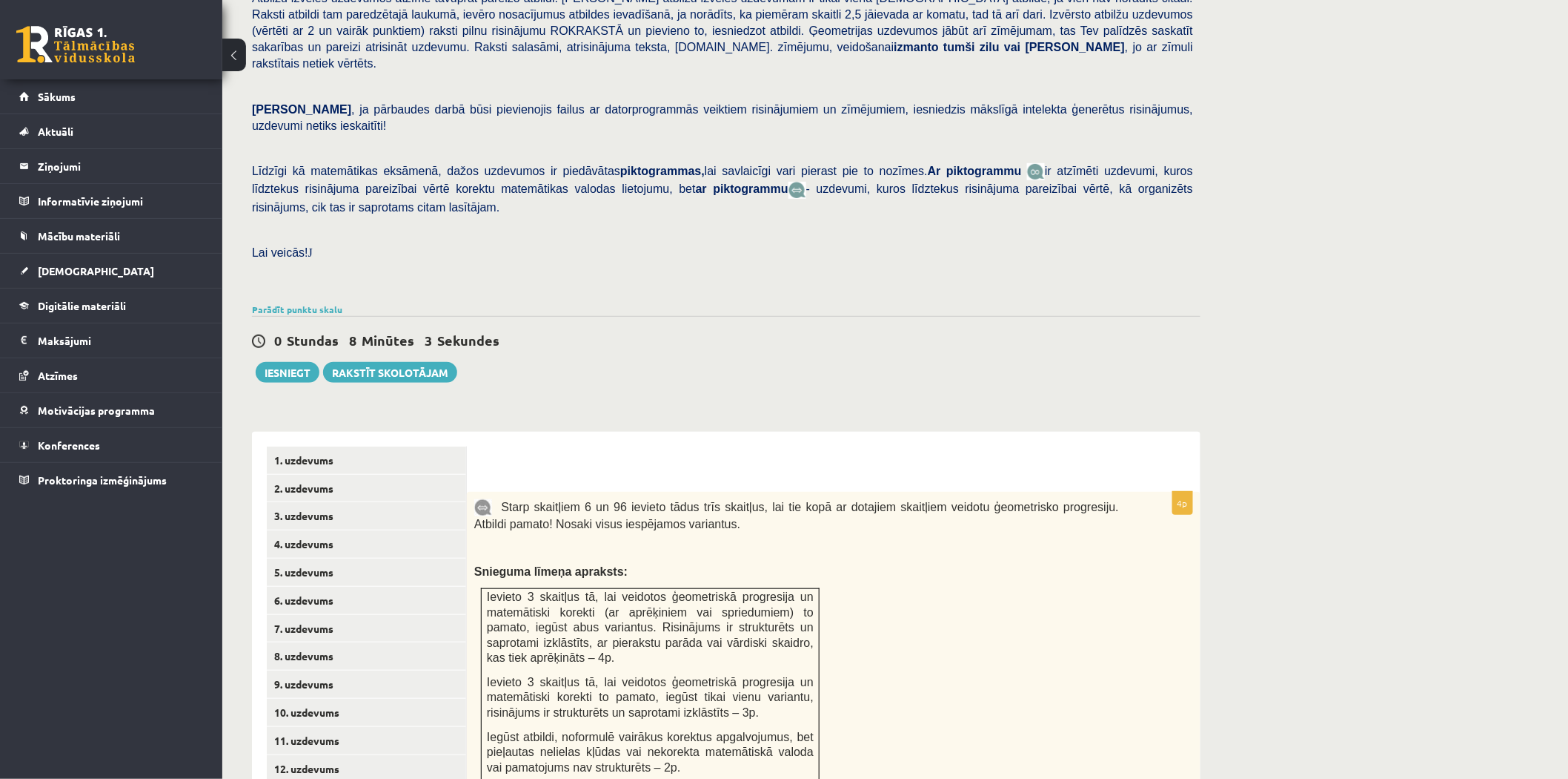
scroll to position [190, 0]
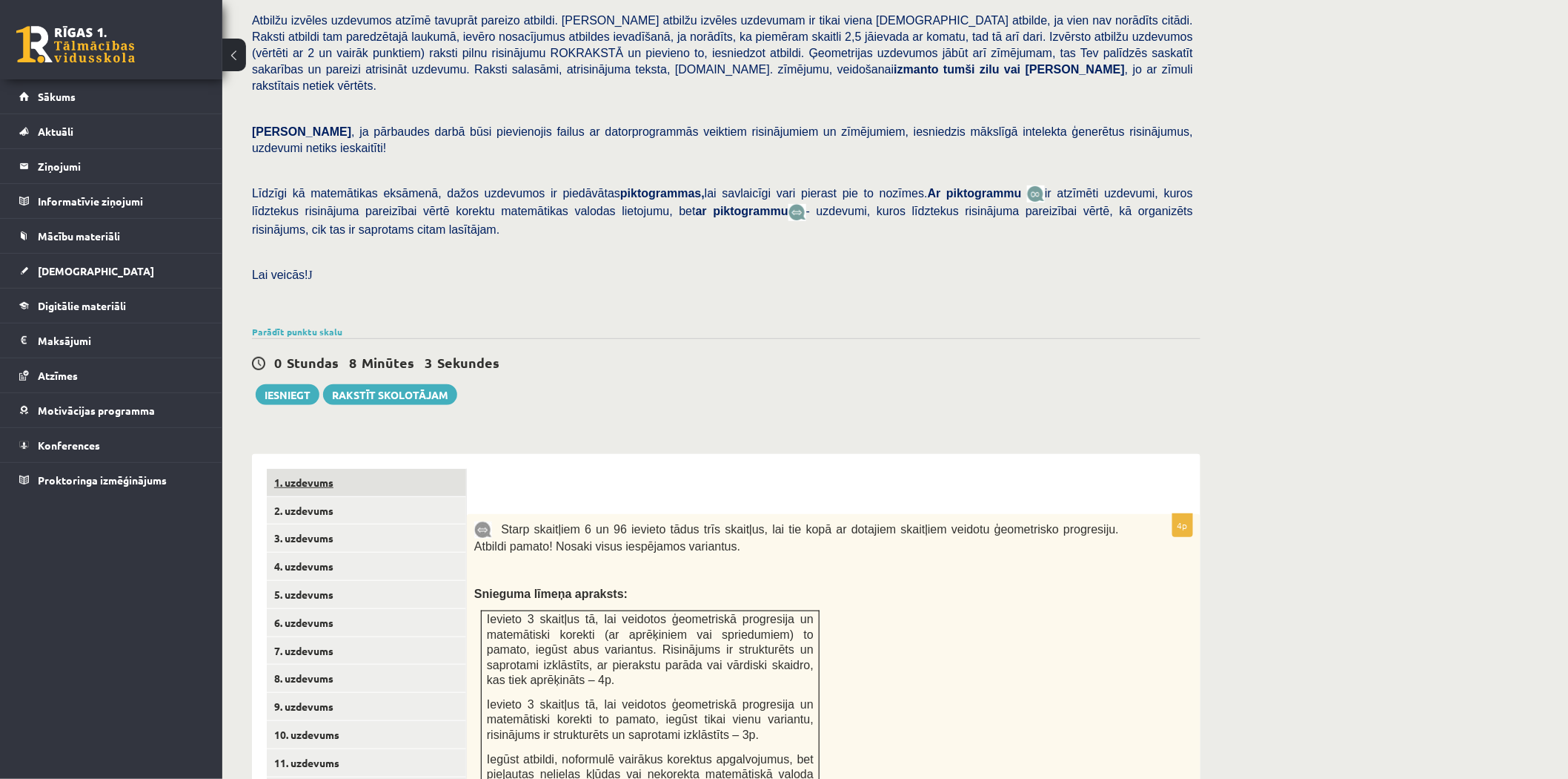
click at [369, 468] on link "1. uzdevums" at bounding box center [366, 482] width 199 height 27
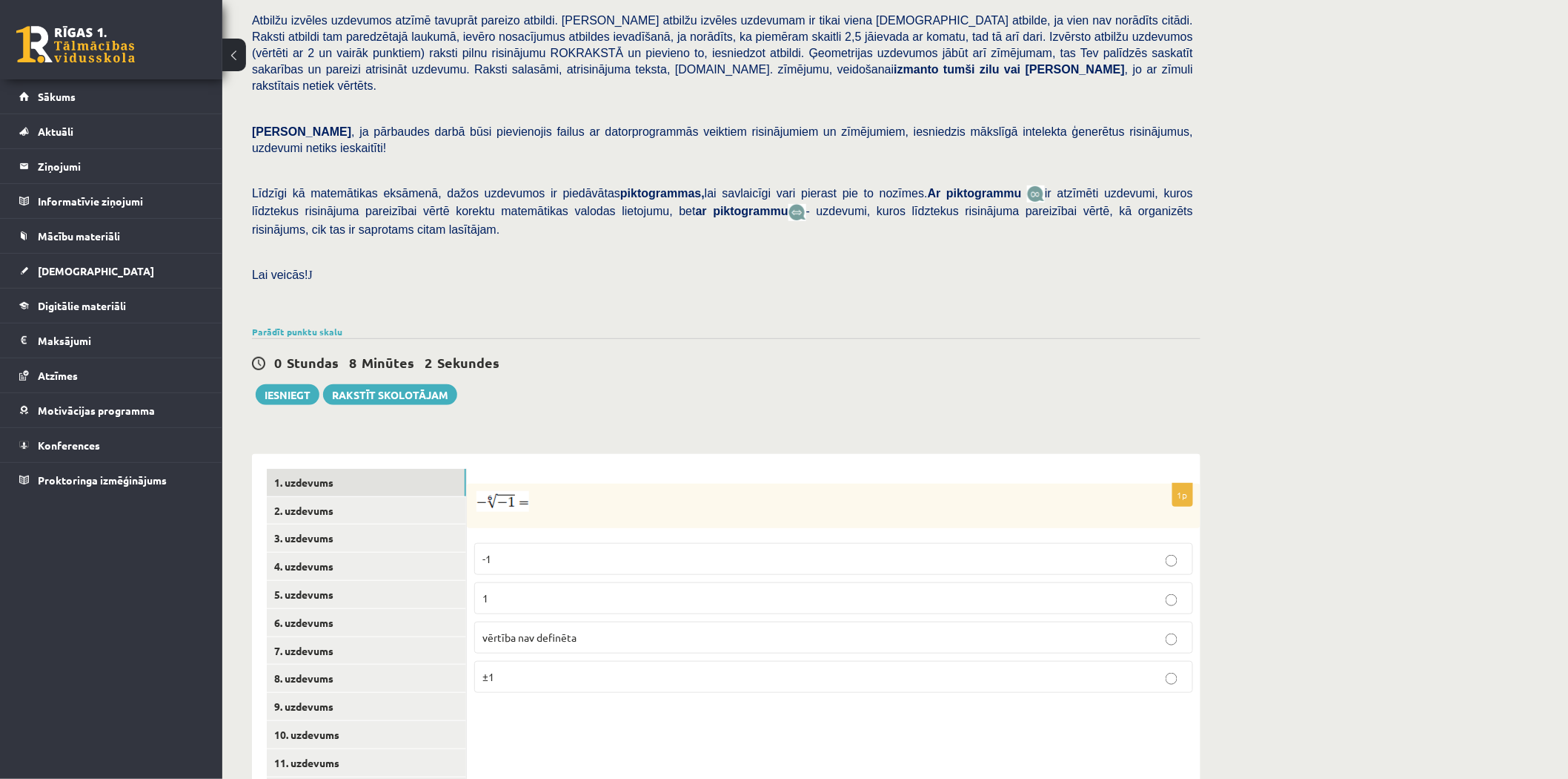
scroll to position [311, 0]
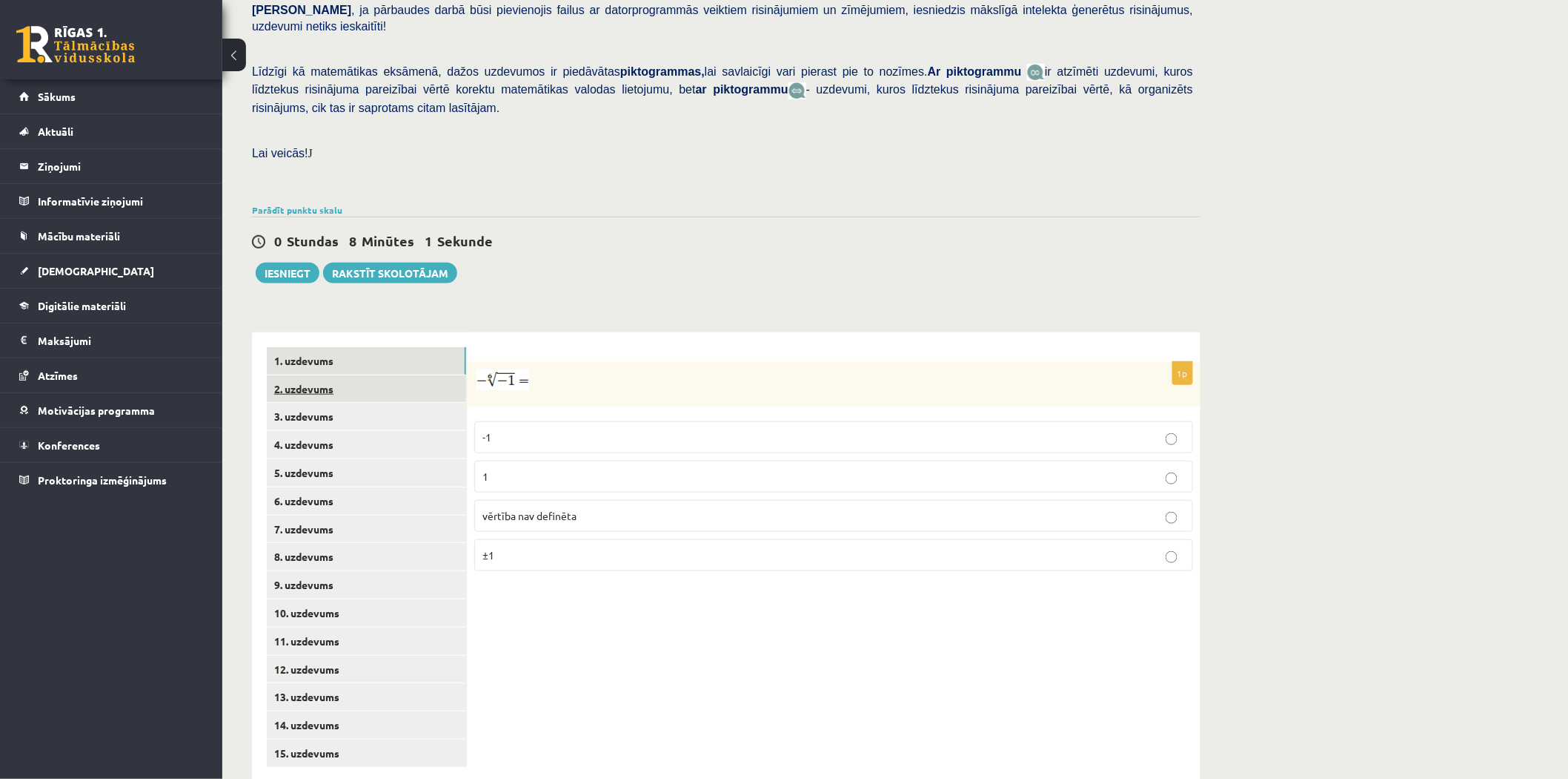
click at [417, 375] on link "2. uzdevums" at bounding box center [366, 388] width 199 height 27
click at [402, 402] on link "3. uzdevums" at bounding box center [366, 416] width 199 height 27
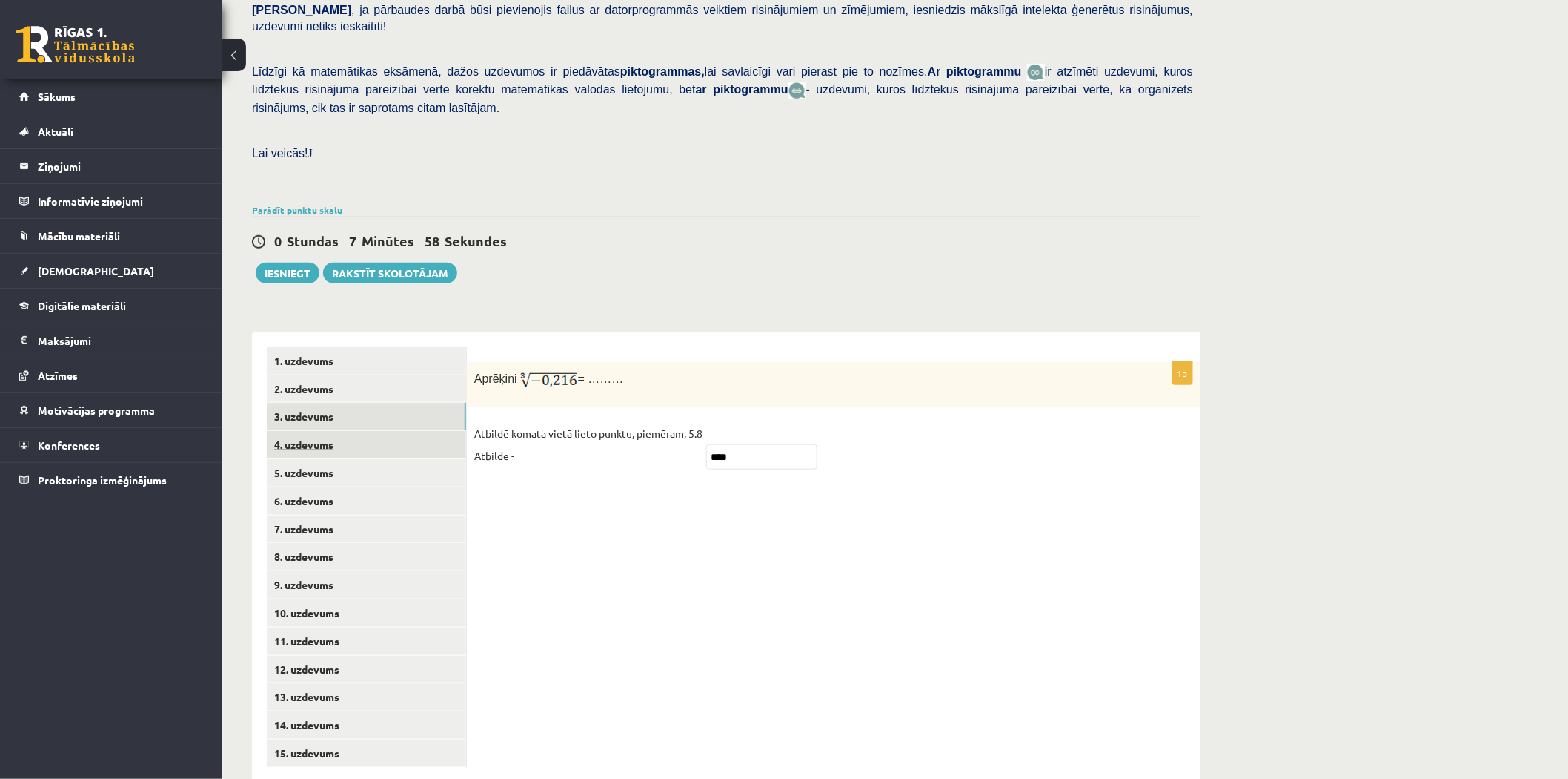
click at [380, 431] on link "4. uzdevums" at bounding box center [366, 444] width 199 height 27
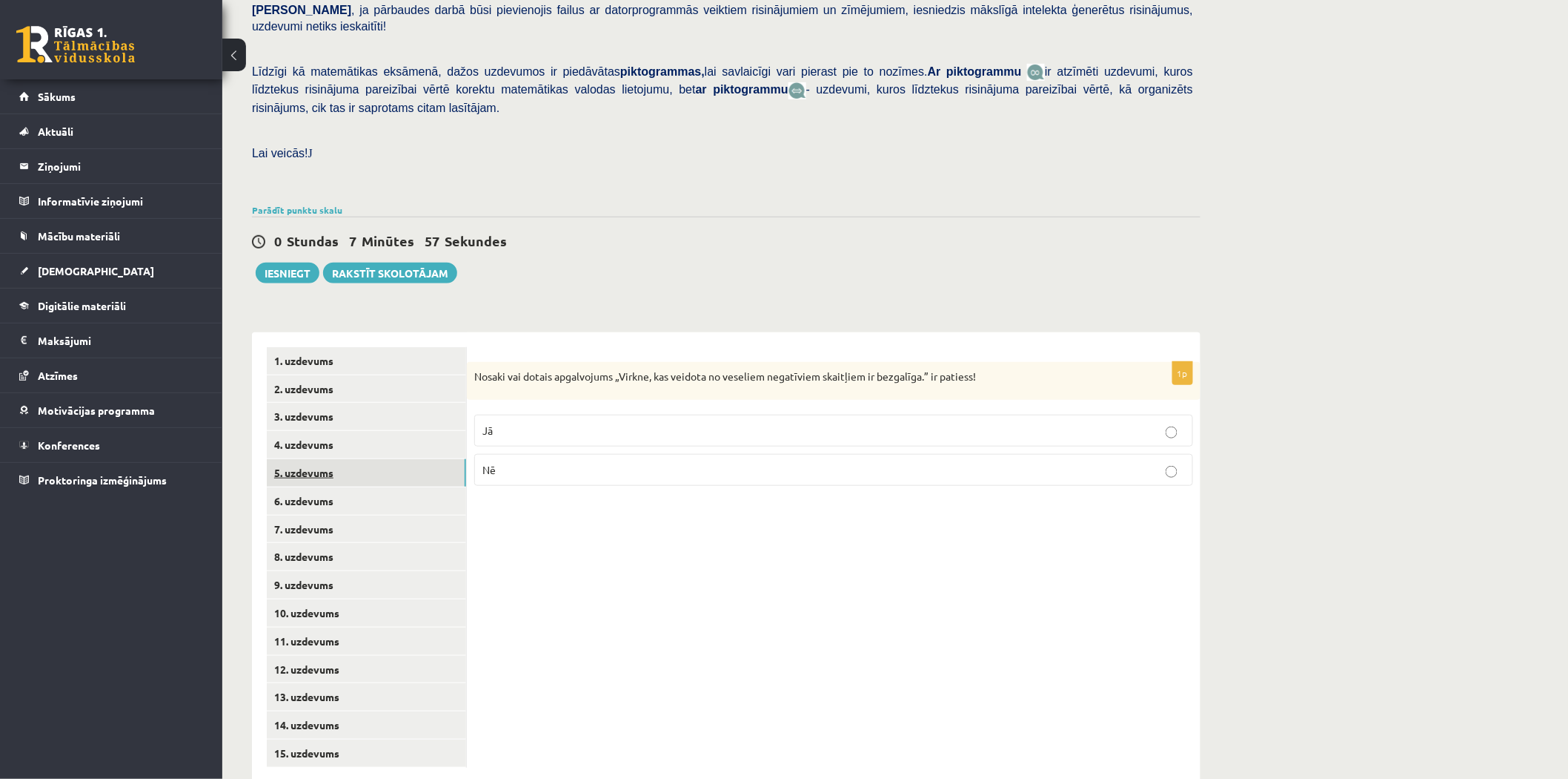
click at [368, 459] on link "5. uzdevums" at bounding box center [366, 472] width 199 height 27
click at [368, 487] on link "6. uzdevums" at bounding box center [366, 501] width 199 height 27
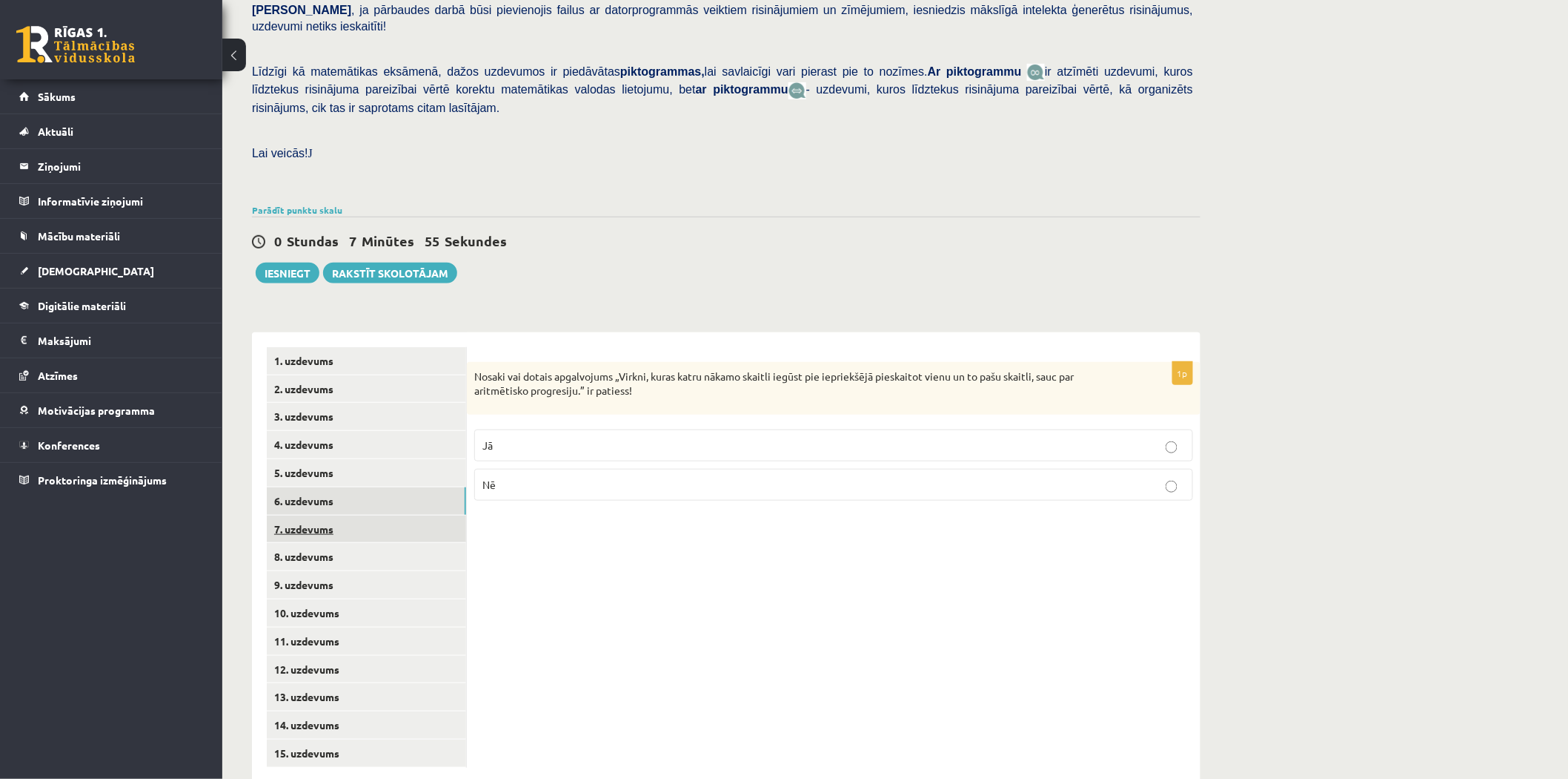
click at [358, 515] on link "7. uzdevums" at bounding box center [366, 529] width 199 height 27
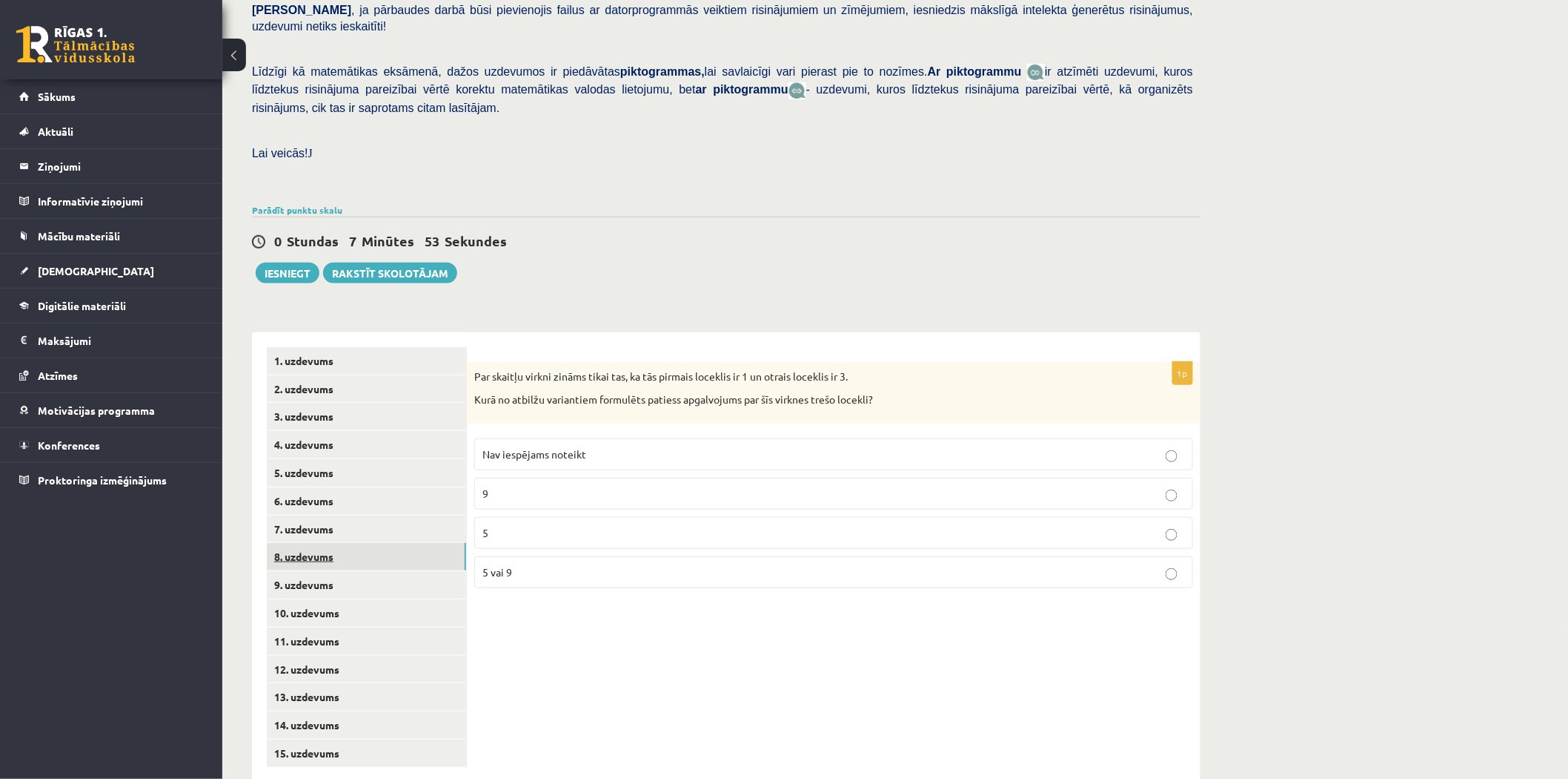
click at [346, 543] on link "8. uzdevums" at bounding box center [366, 556] width 199 height 27
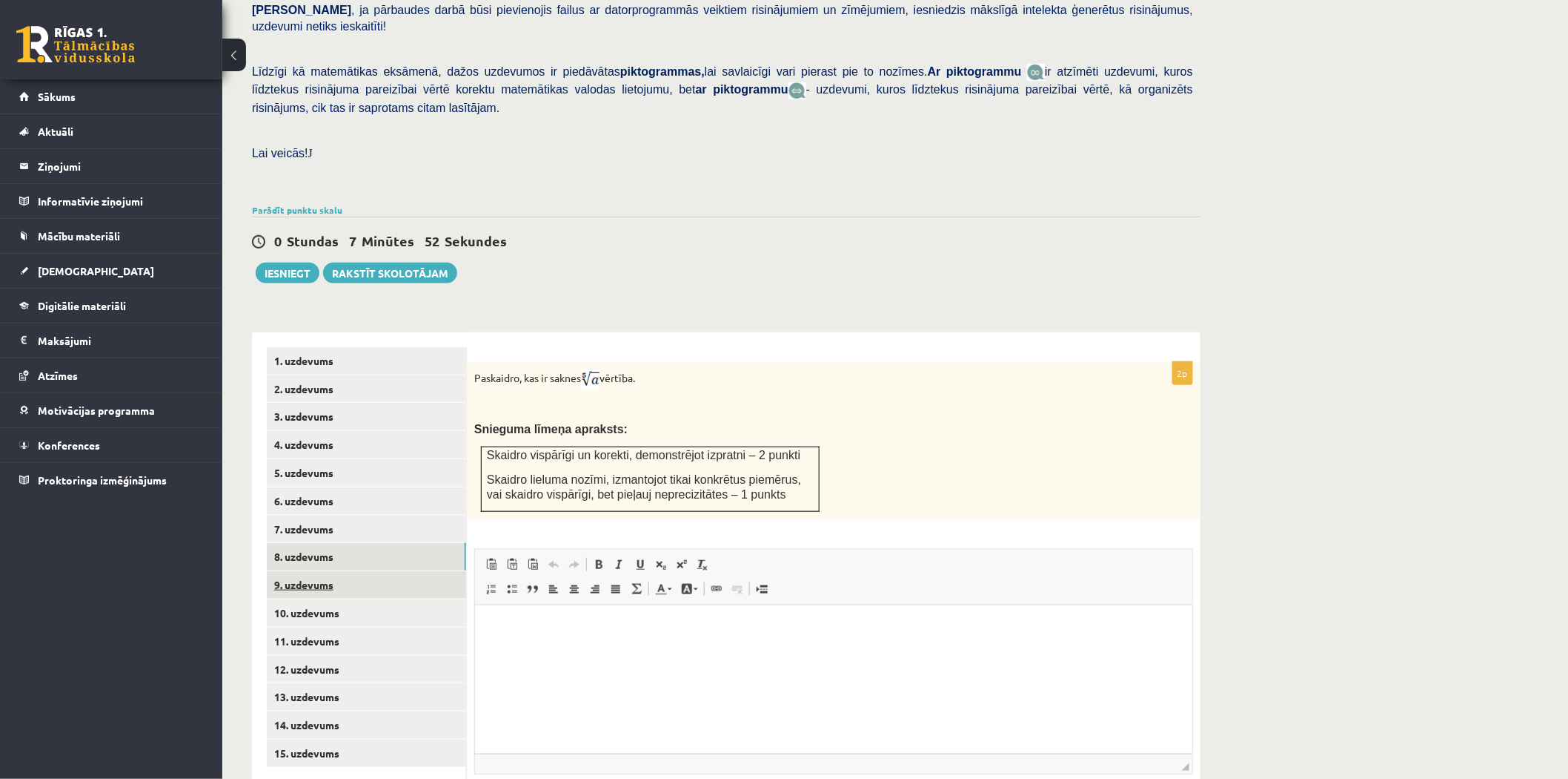
scroll to position [0, 0]
click at [354, 571] on link "9. uzdevums" at bounding box center [366, 584] width 199 height 27
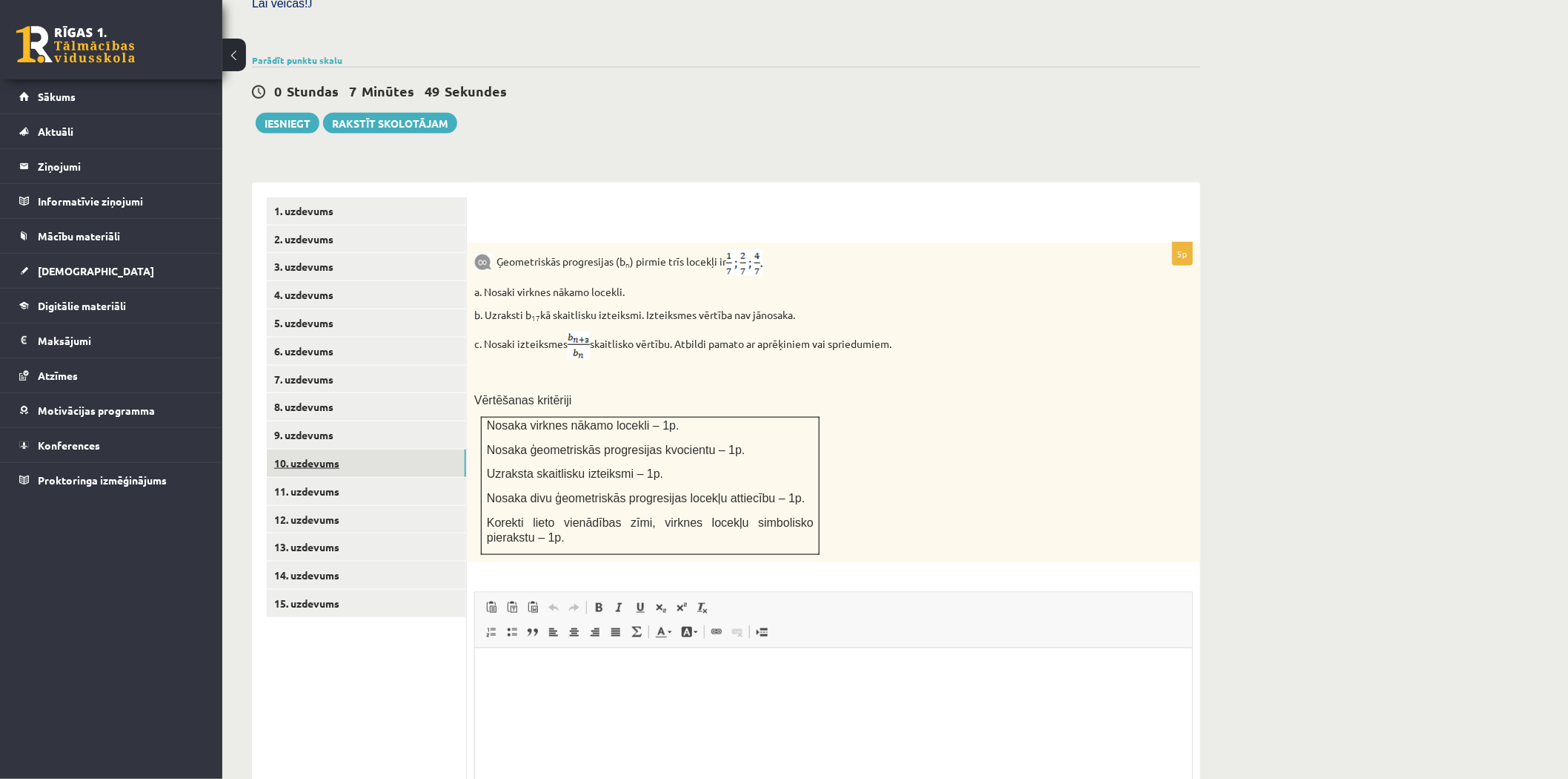
click at [360, 450] on link "10. uzdevums" at bounding box center [366, 463] width 199 height 27
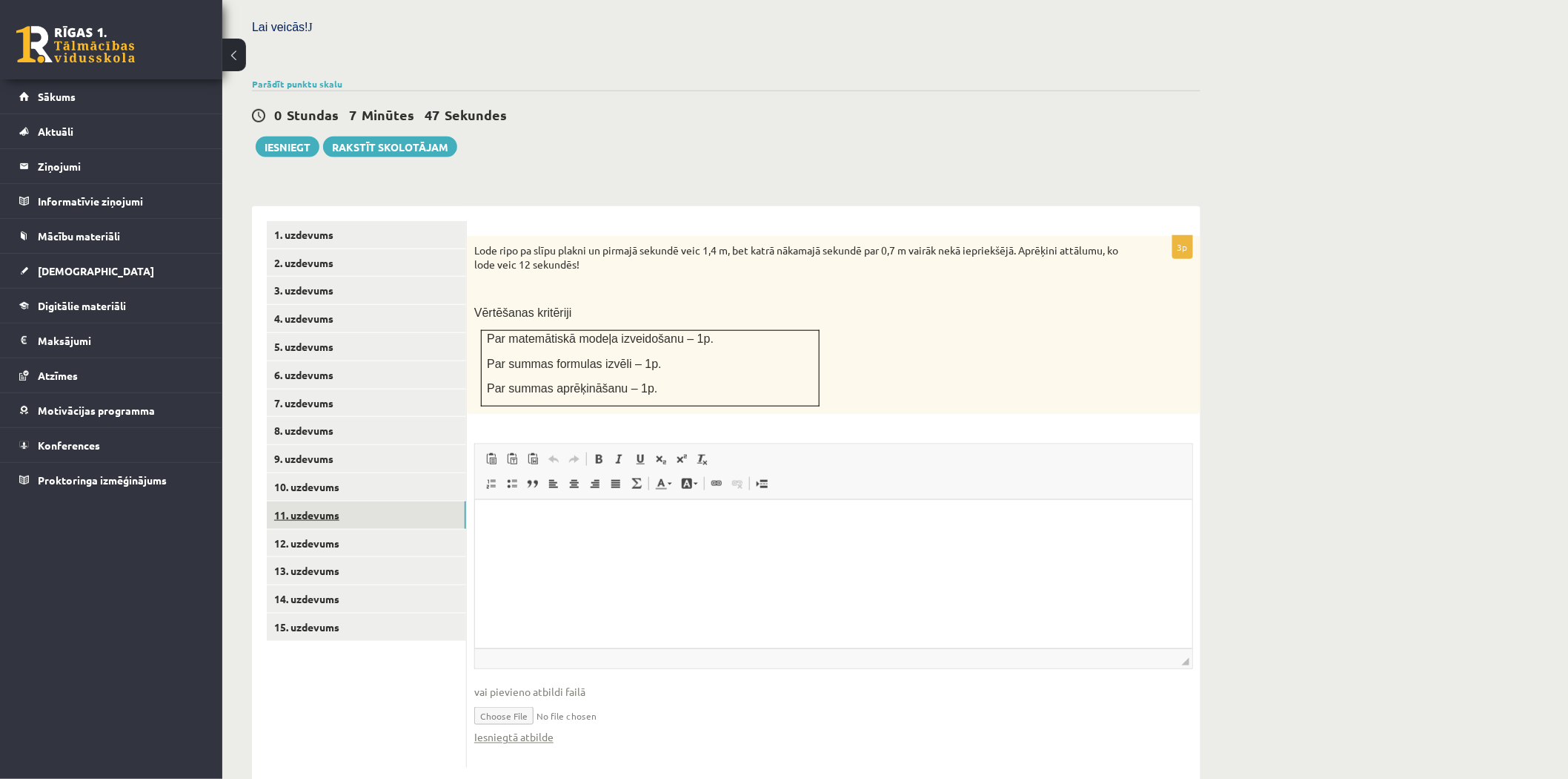
click at [353, 501] on link "11. uzdevums" at bounding box center [366, 515] width 199 height 27
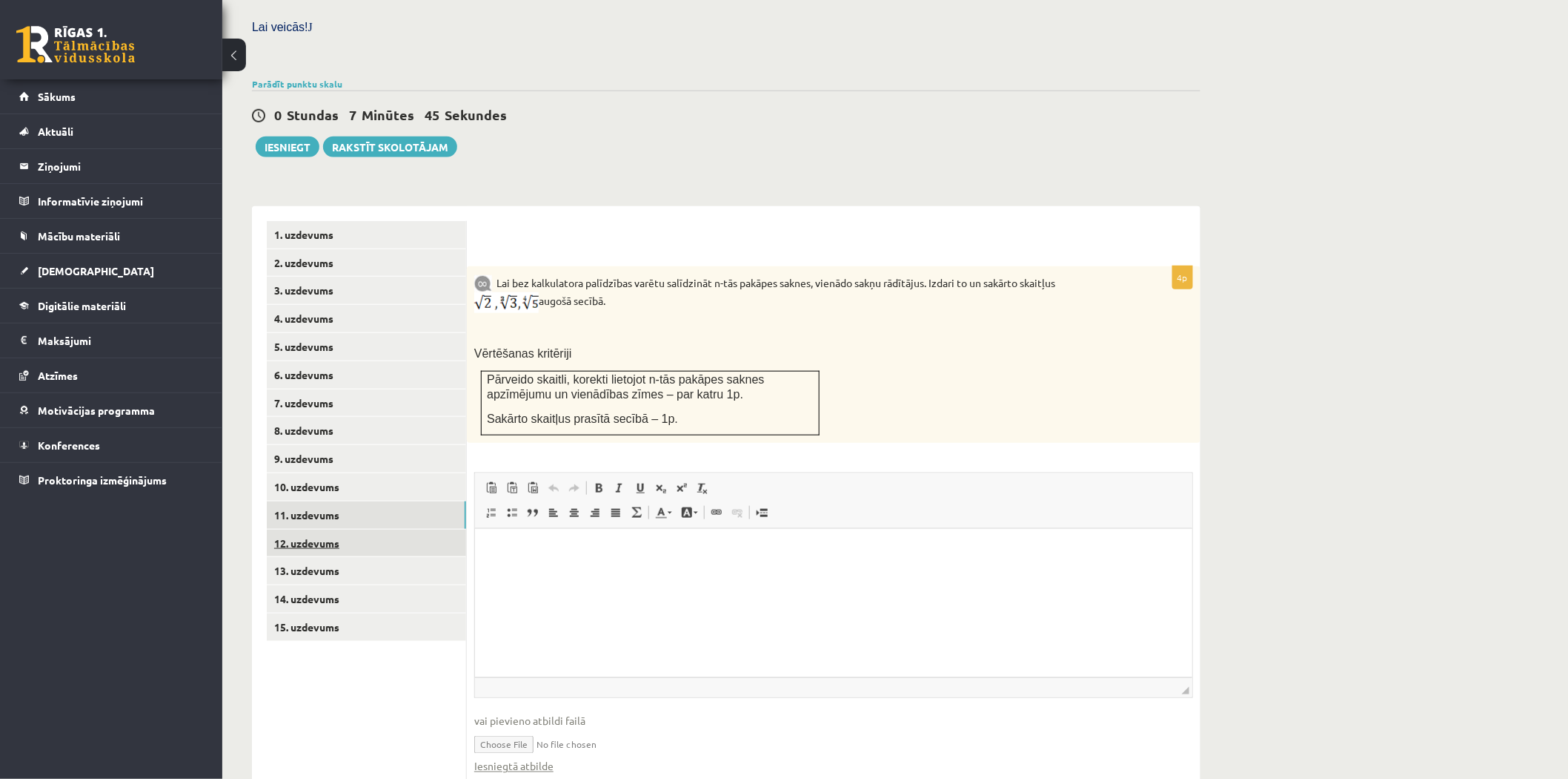
click at [339, 530] on link "12. uzdevums" at bounding box center [366, 543] width 199 height 27
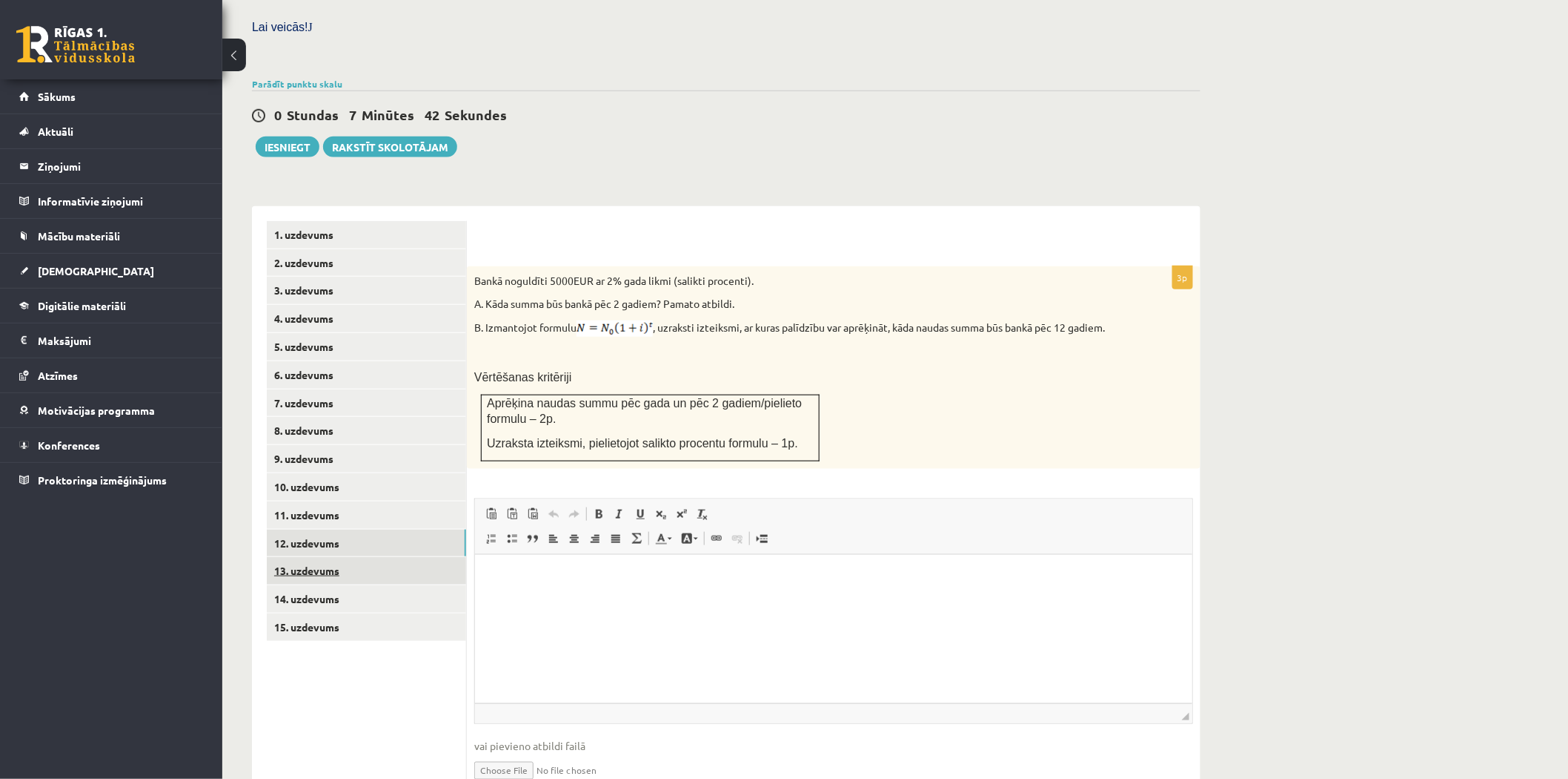
click at [342, 557] on link "13. uzdevums" at bounding box center [366, 570] width 199 height 27
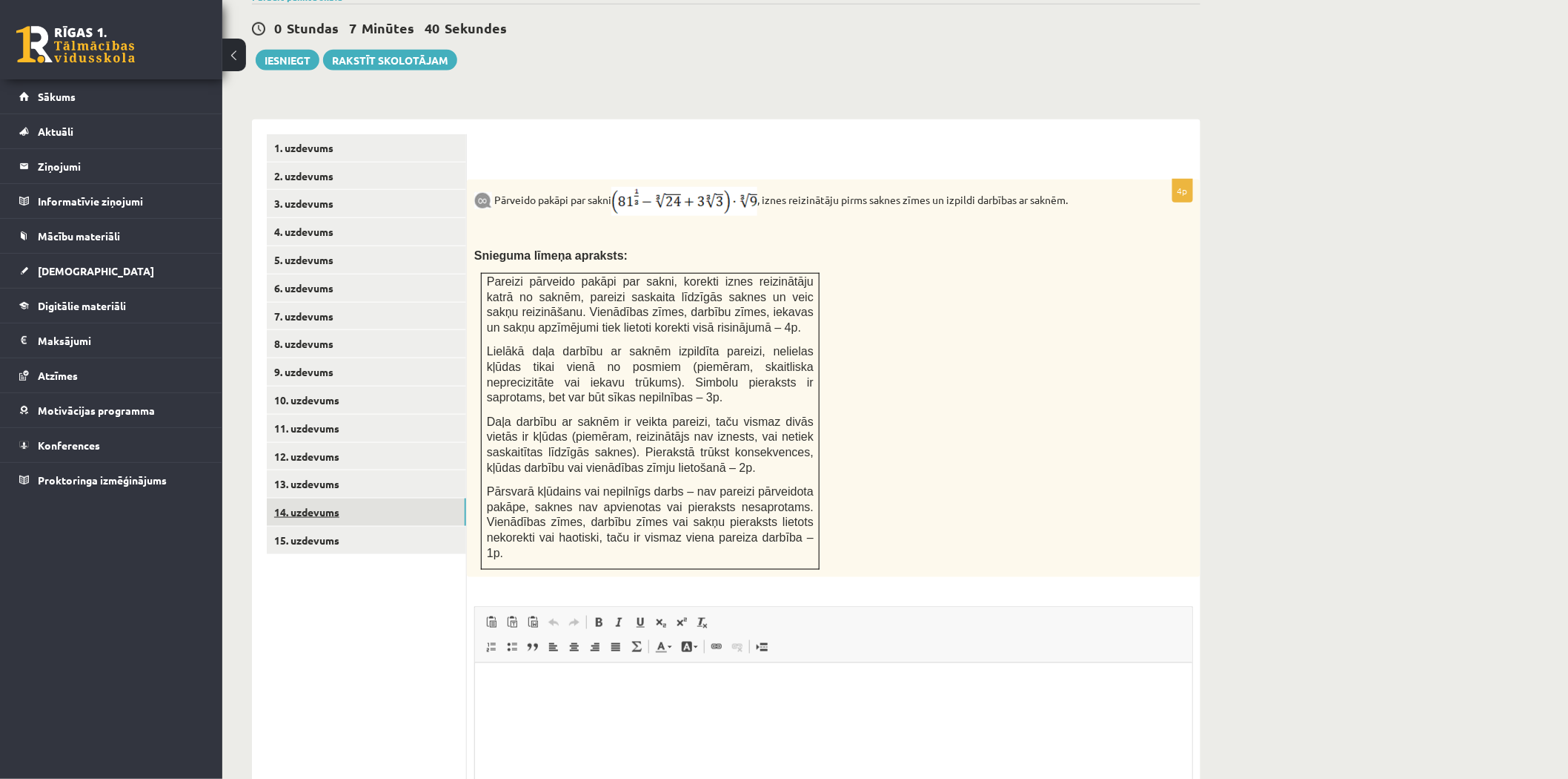
click at [319, 498] on link "14. uzdevums" at bounding box center [366, 511] width 199 height 27
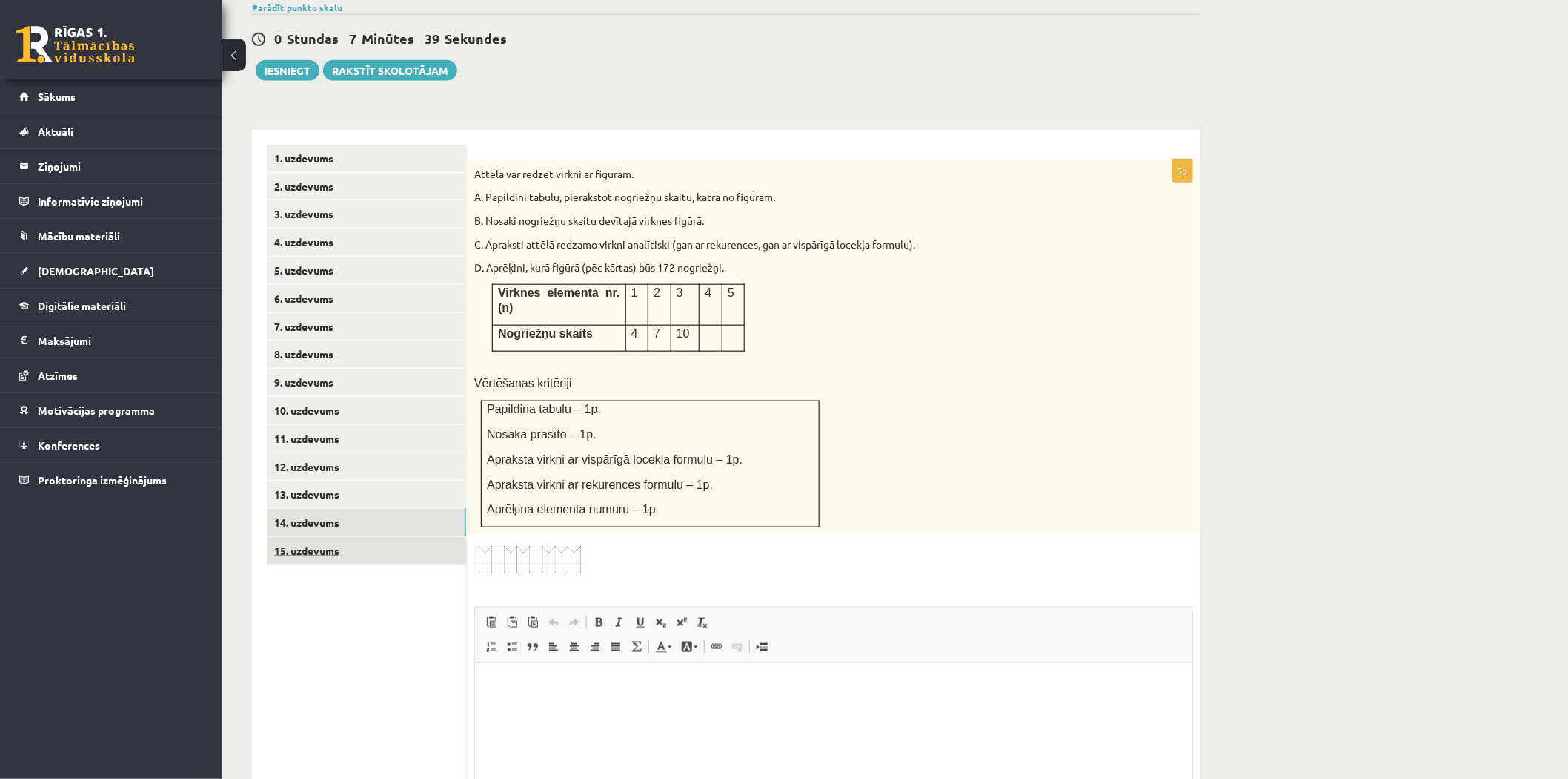
click at [354, 537] on link "15. uzdevums" at bounding box center [366, 550] width 199 height 27
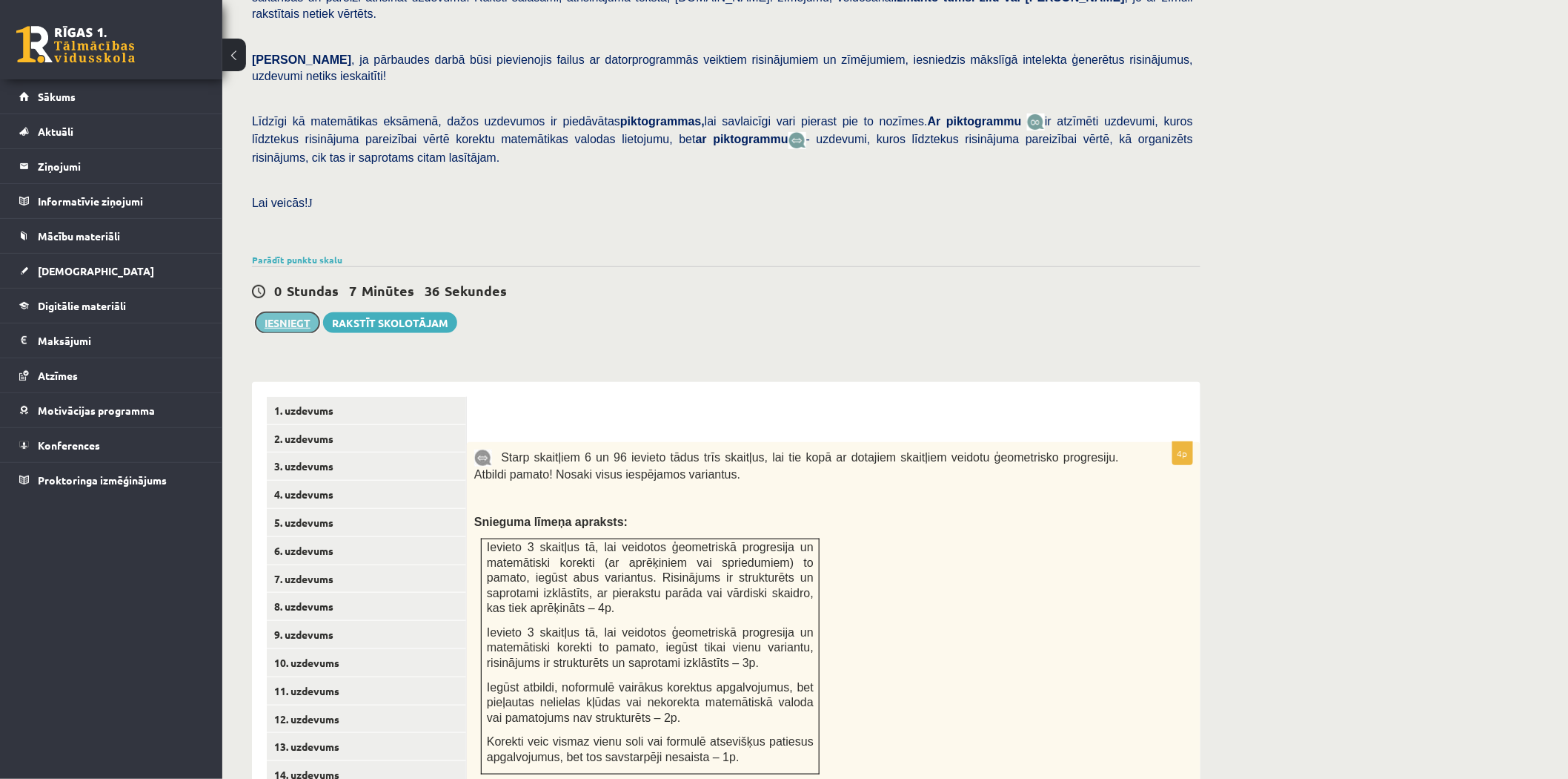
click at [291, 312] on button "Iesniegt" at bounding box center [287, 322] width 64 height 20
click at [275, 312] on button "Iesniegt" at bounding box center [287, 322] width 64 height 20
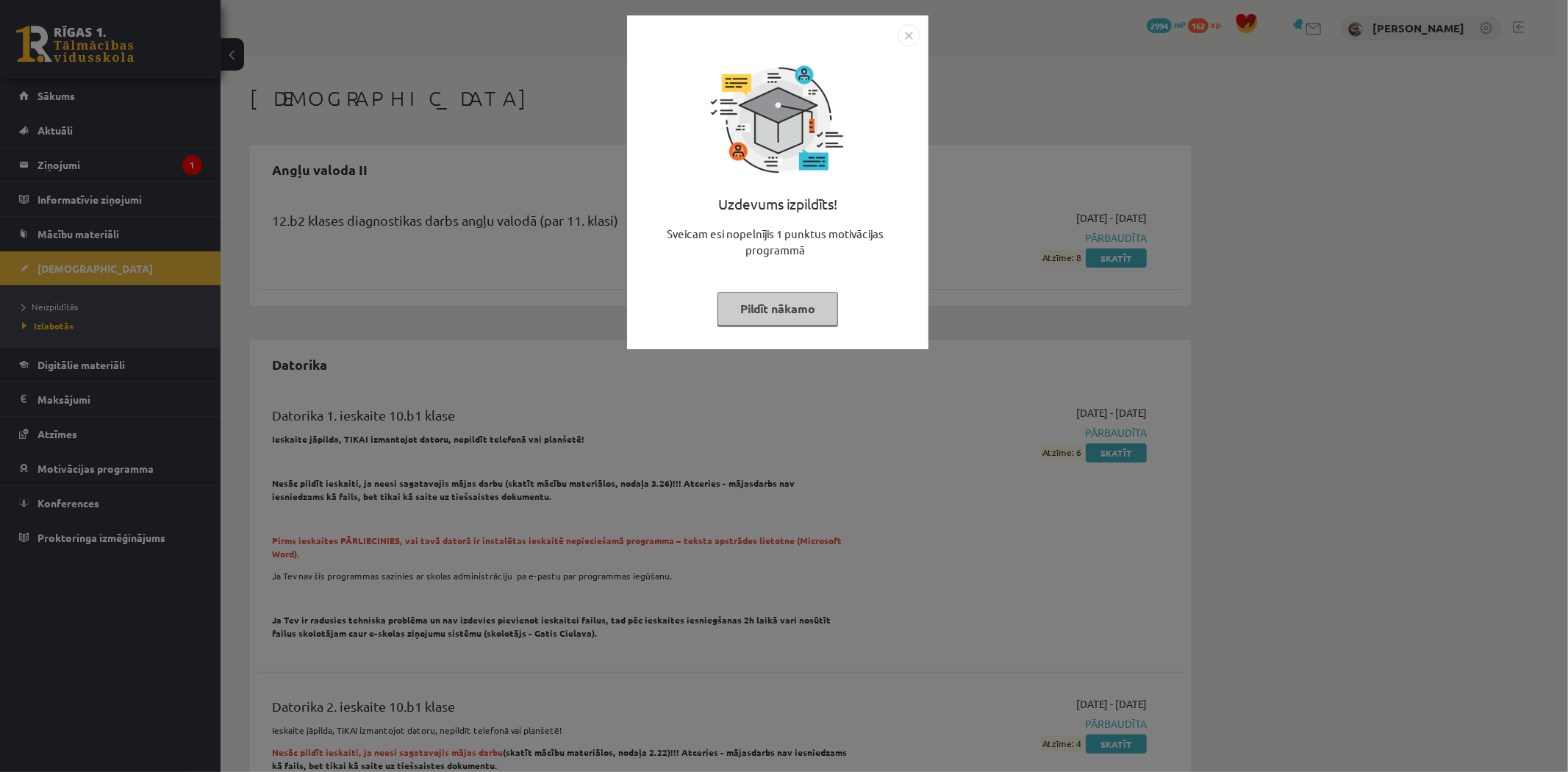
click at [786, 302] on button "Pildīt nākamo" at bounding box center [778, 308] width 121 height 33
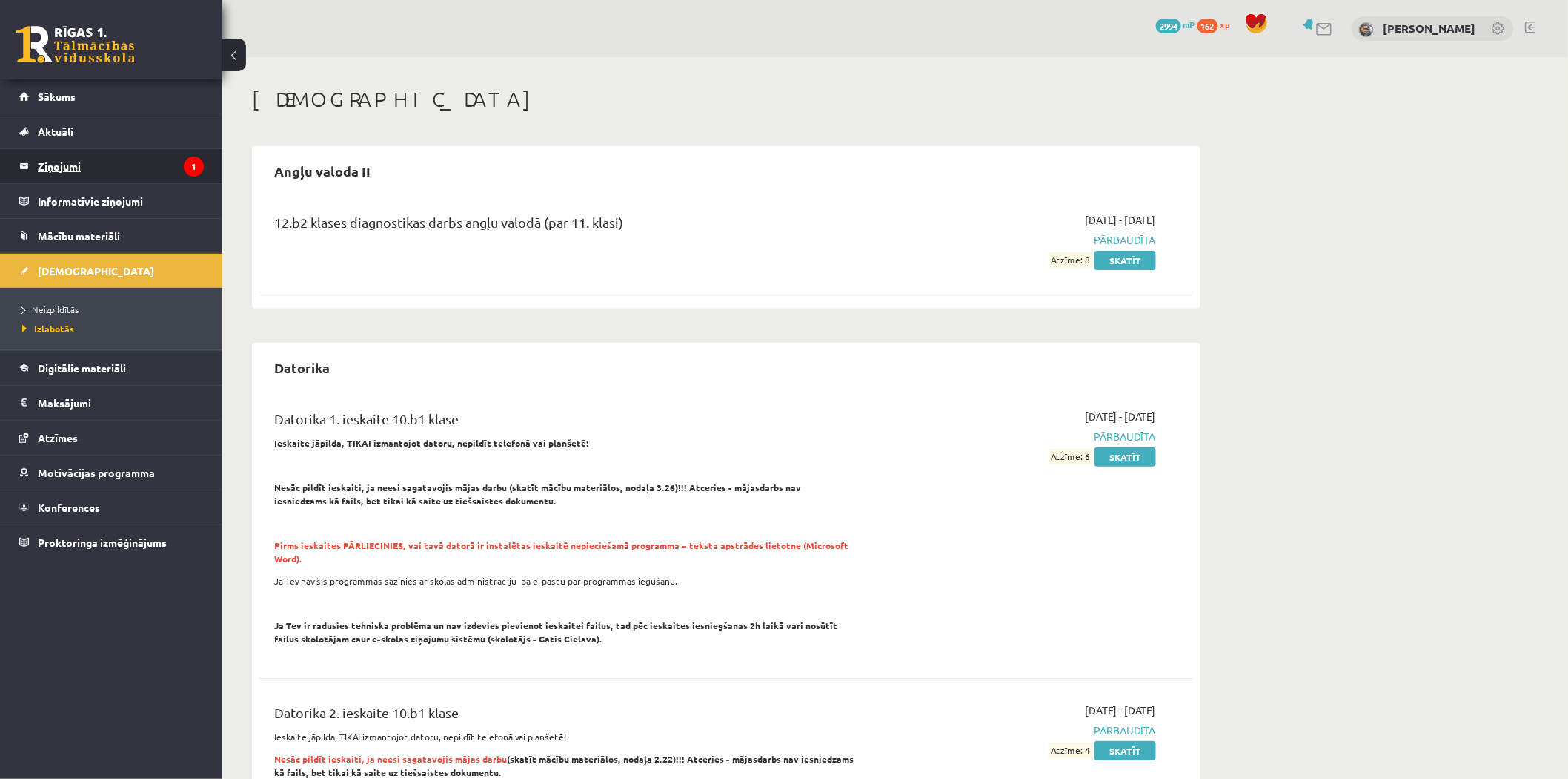
click at [164, 161] on legend "Ziņojumi 1" at bounding box center [121, 166] width 166 height 34
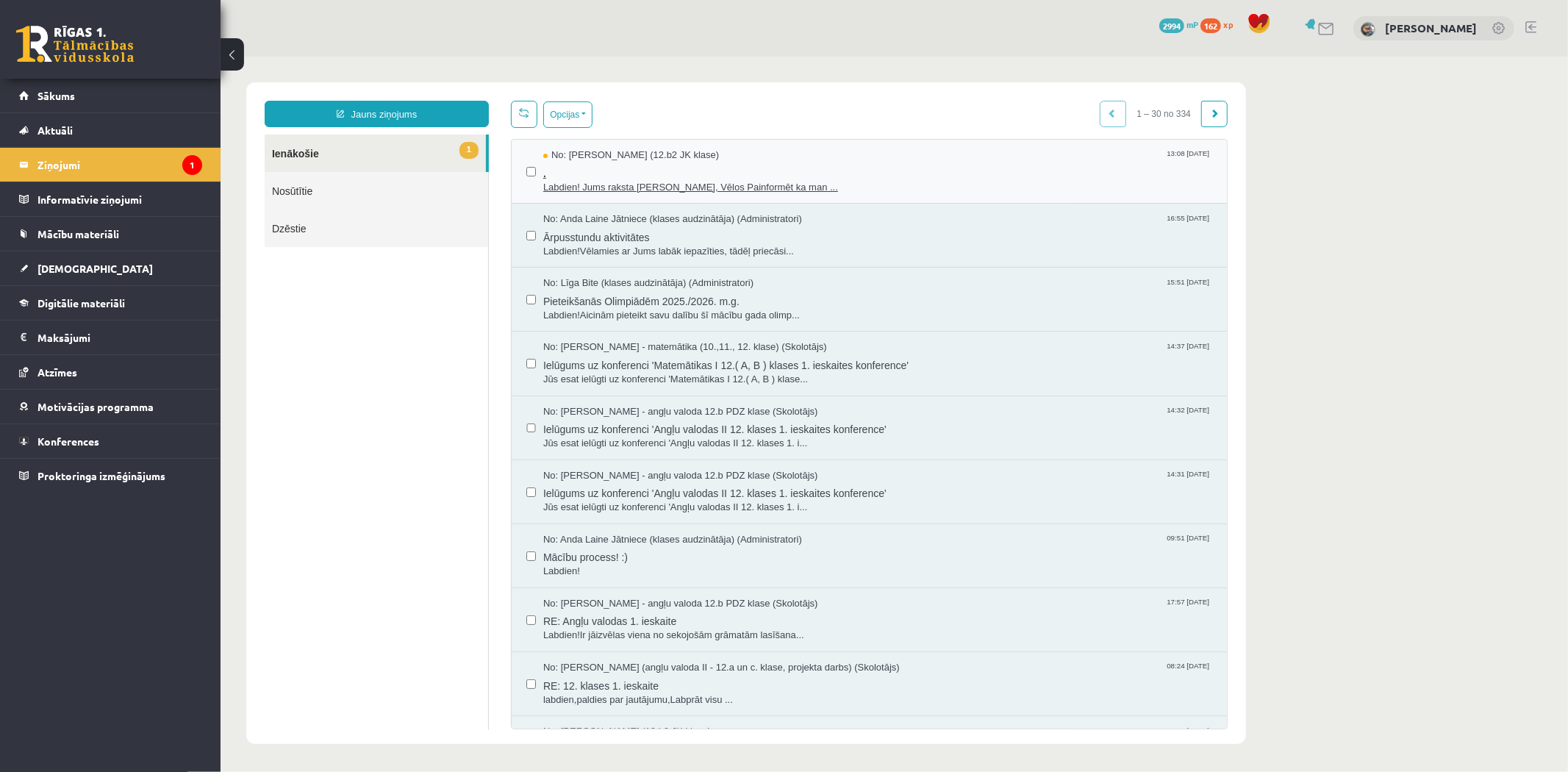
click at [639, 157] on span "No: [PERSON_NAME] (12.b2 JK klase)" at bounding box center [631, 155] width 176 height 14
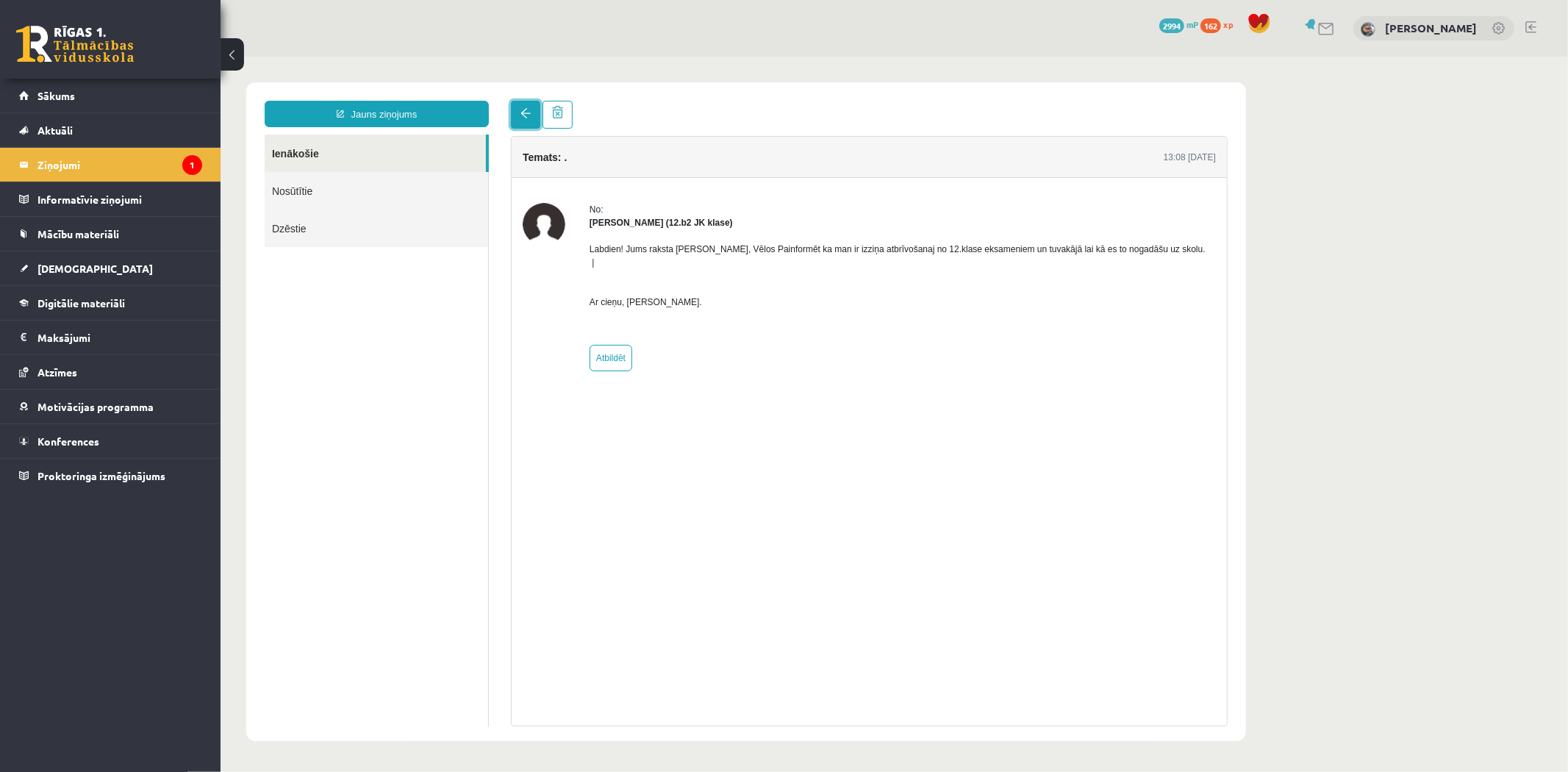
click at [511, 114] on link at bounding box center [525, 114] width 30 height 28
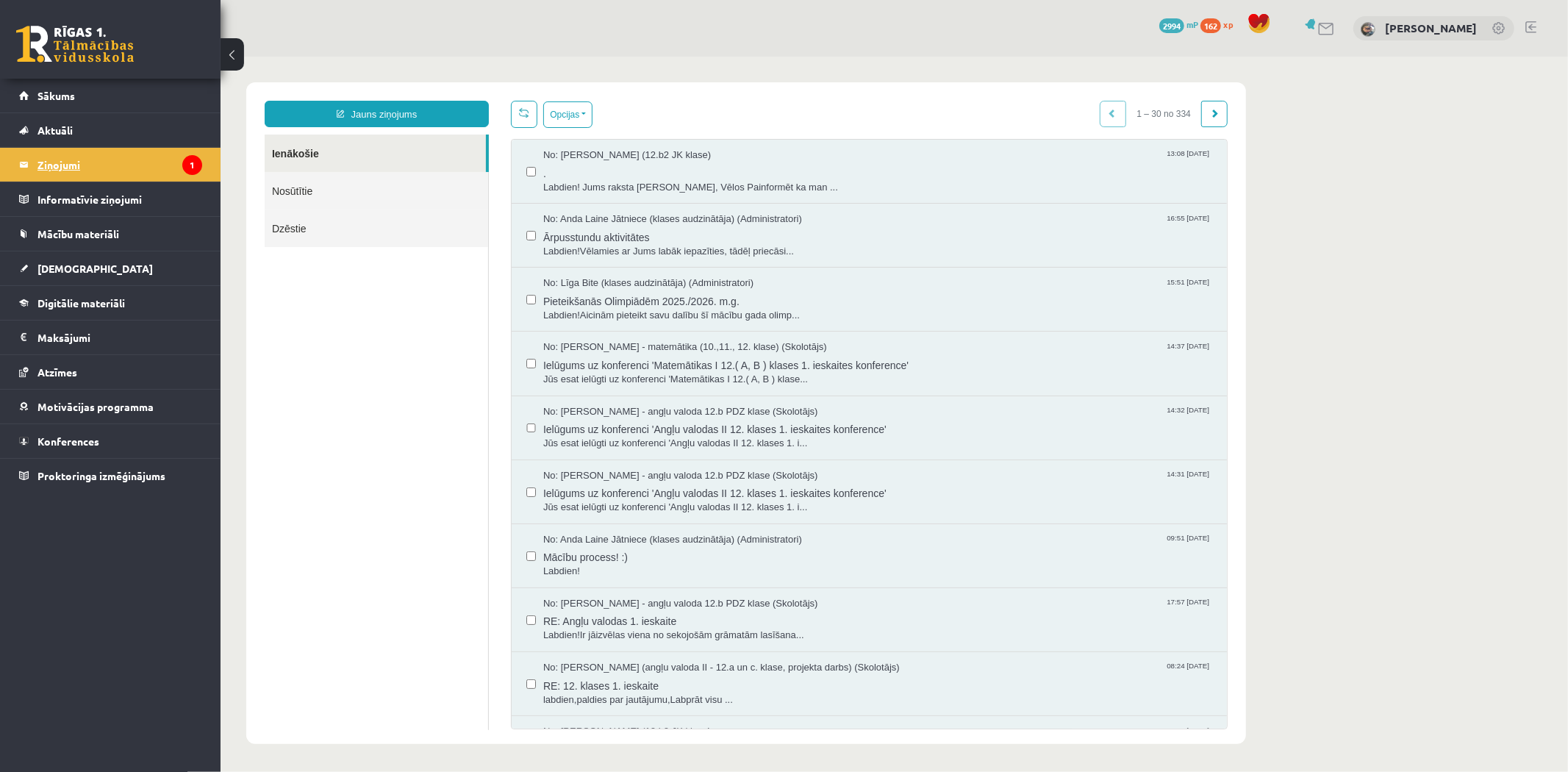
click at [152, 167] on legend "Ziņojumi 1" at bounding box center [120, 164] width 165 height 33
click at [133, 111] on link "Sākums" at bounding box center [110, 95] width 183 height 33
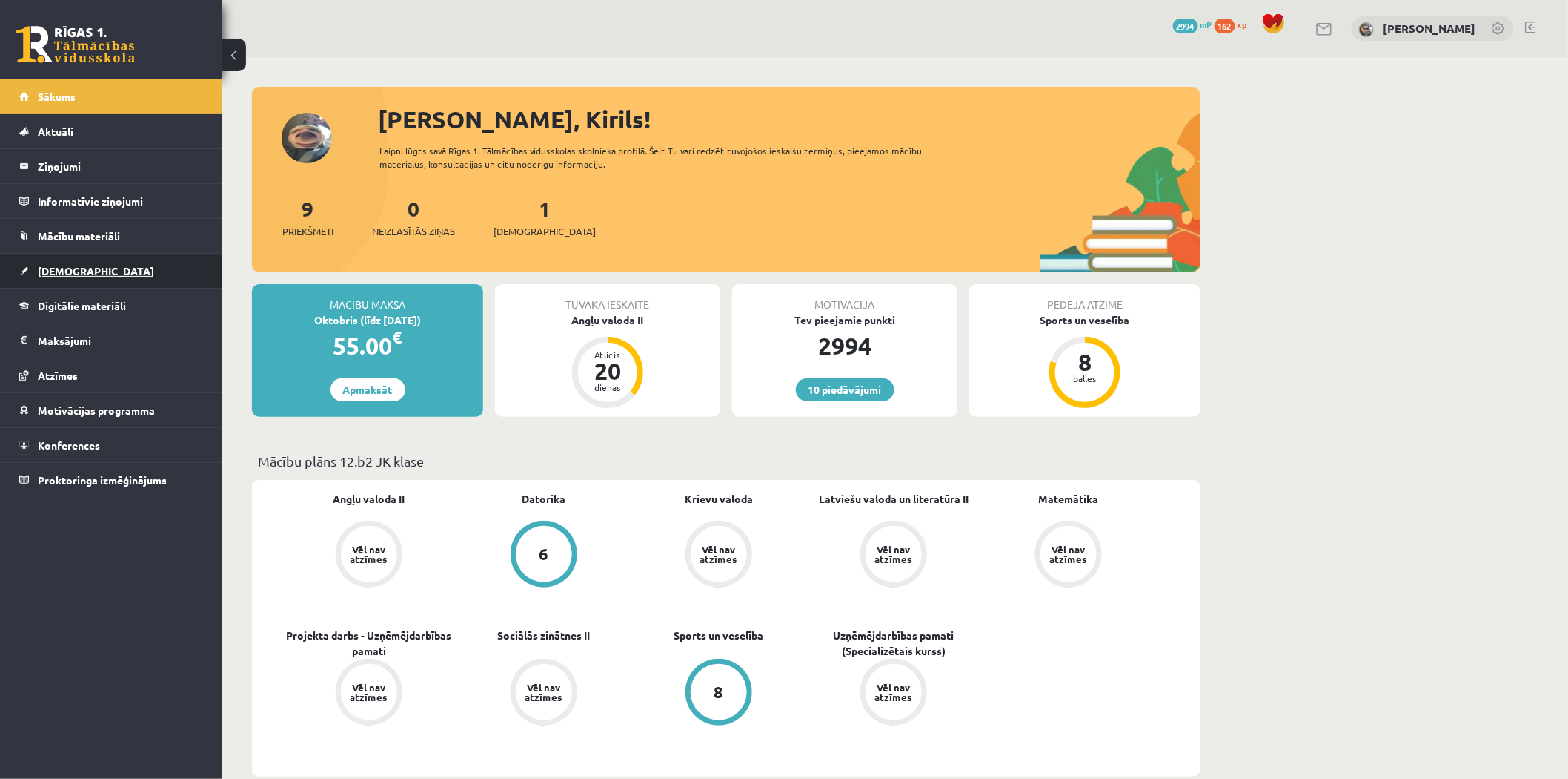
click at [96, 255] on link "[DEMOGRAPHIC_DATA]" at bounding box center [111, 270] width 184 height 34
